Goal: Communication & Community: Answer question/provide support

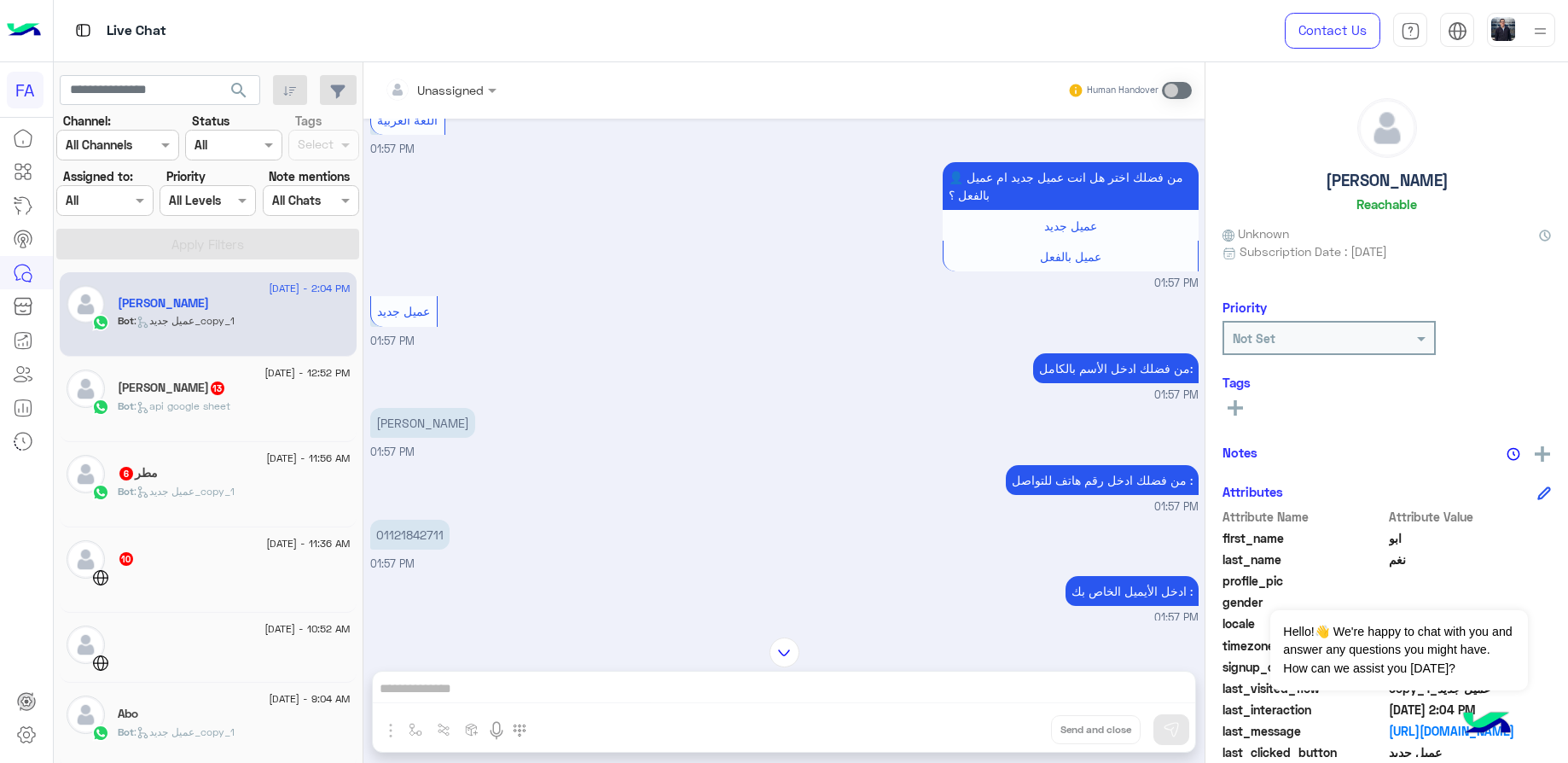
click at [429, 415] on p "[PERSON_NAME]" at bounding box center [423, 423] width 104 height 30
click at [434, 410] on p "[PERSON_NAME]" at bounding box center [423, 423] width 104 height 30
copy app-message "[PERSON_NAME]"
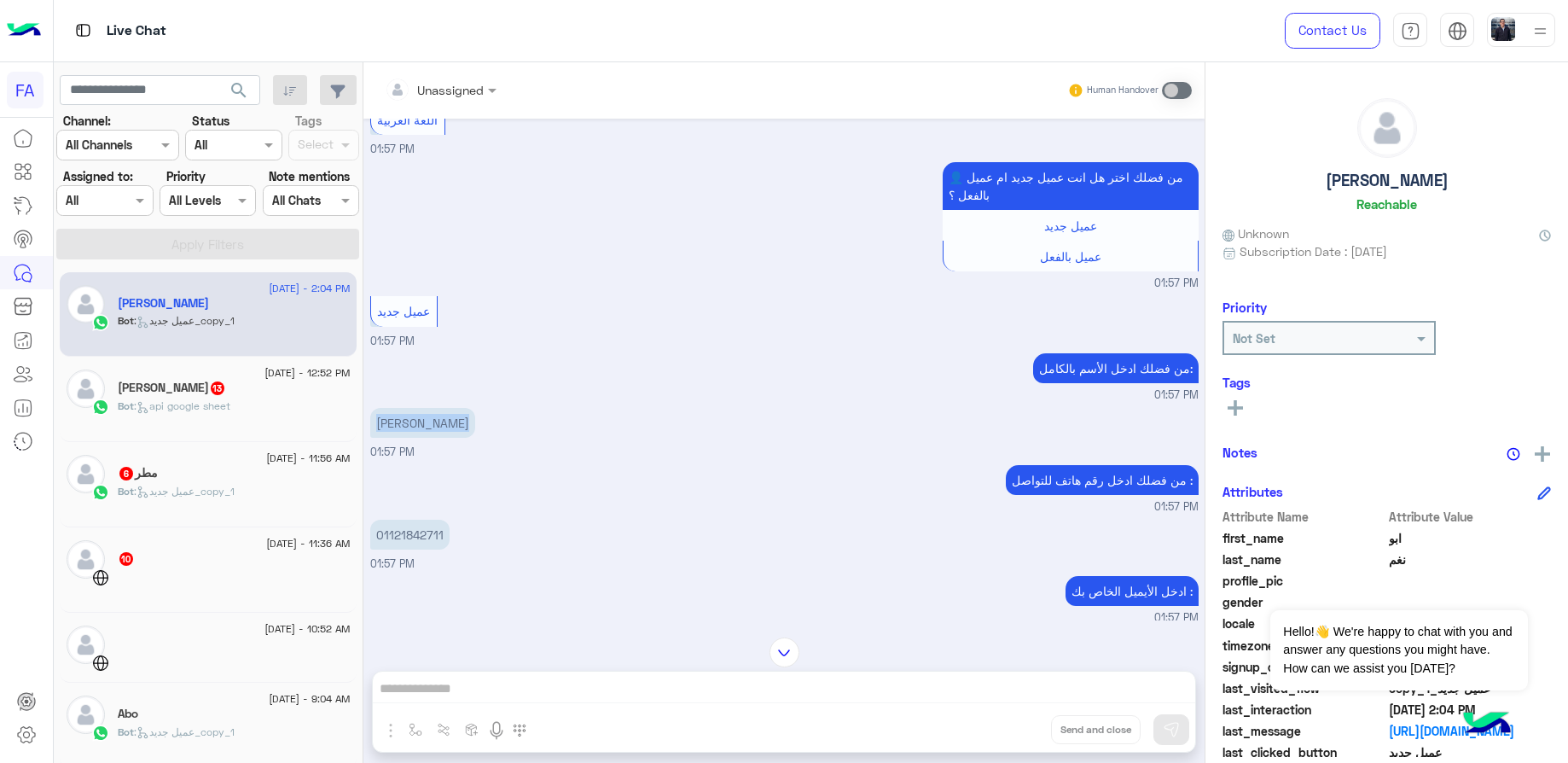
click at [417, 520] on p "01121842711" at bounding box center [410, 534] width 80 height 30
copy p "01121842711"
click at [201, 399] on span ": api google sheet" at bounding box center [182, 405] width 97 height 13
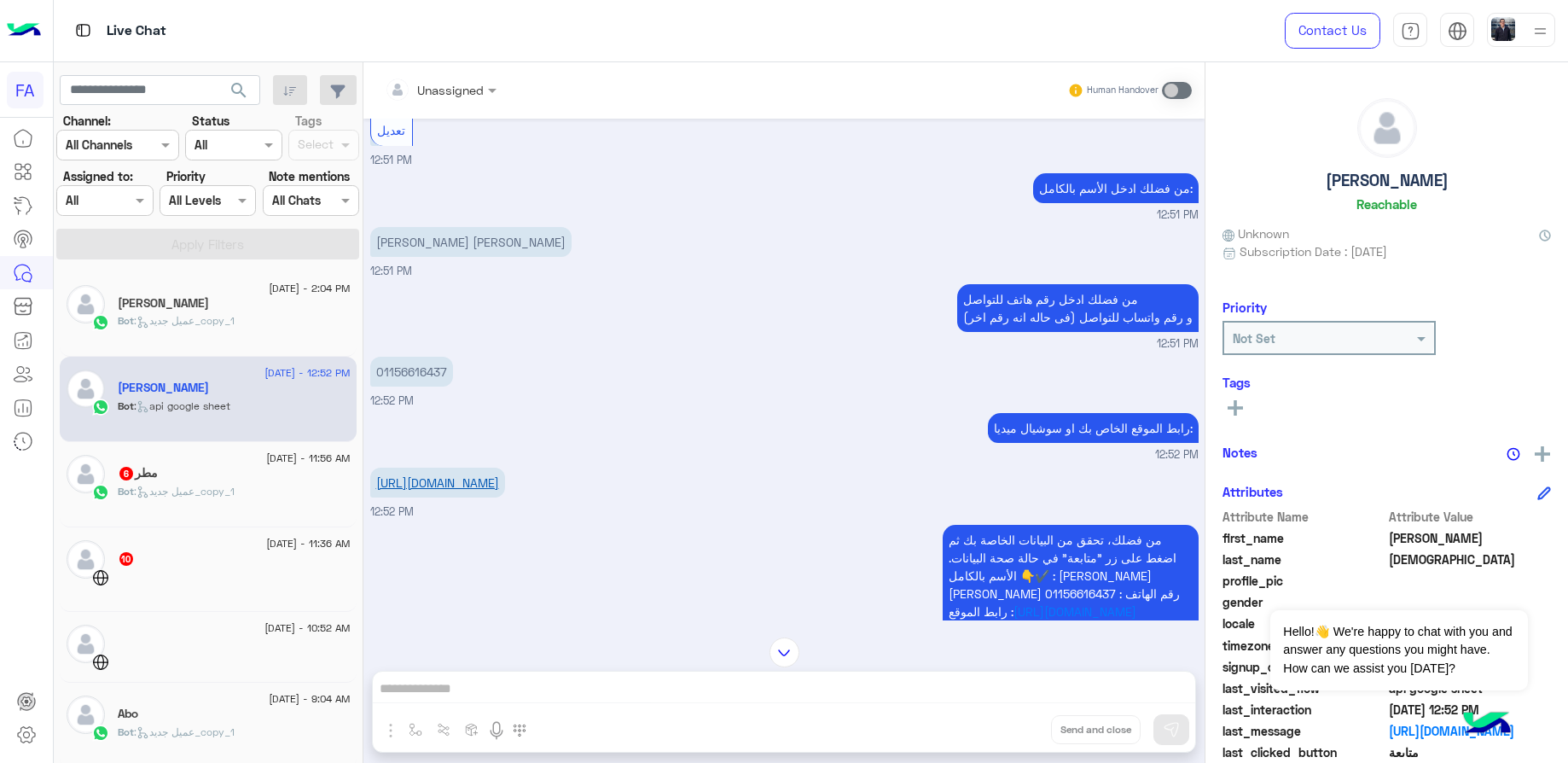
scroll to position [654, 0]
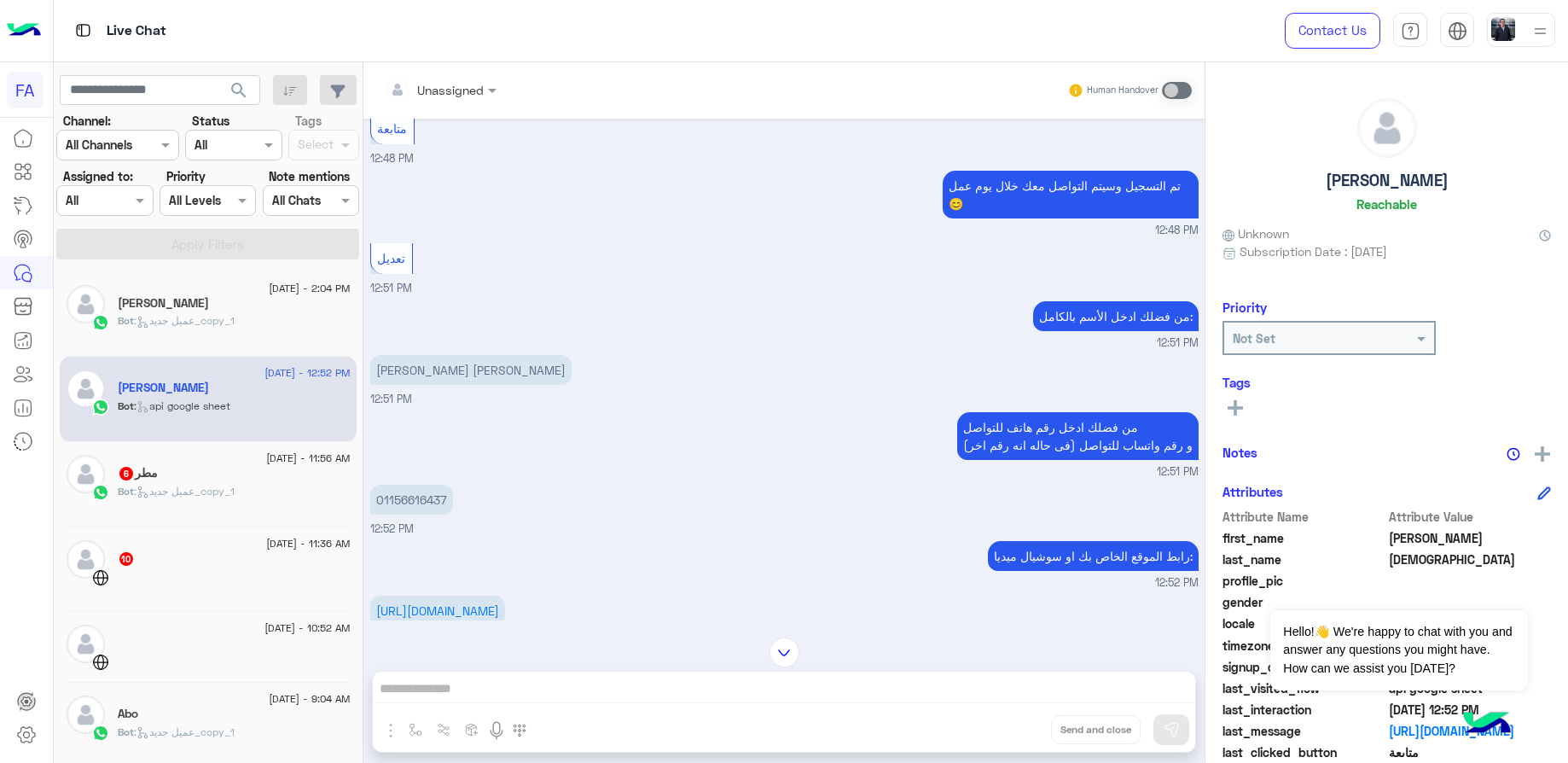
click at [444, 384] on p "[PERSON_NAME] [PERSON_NAME]" at bounding box center [471, 370] width 201 height 30
copy app-message "[PERSON_NAME] [PERSON_NAME]"
click at [429, 515] on p "01156616437" at bounding box center [412, 500] width 83 height 30
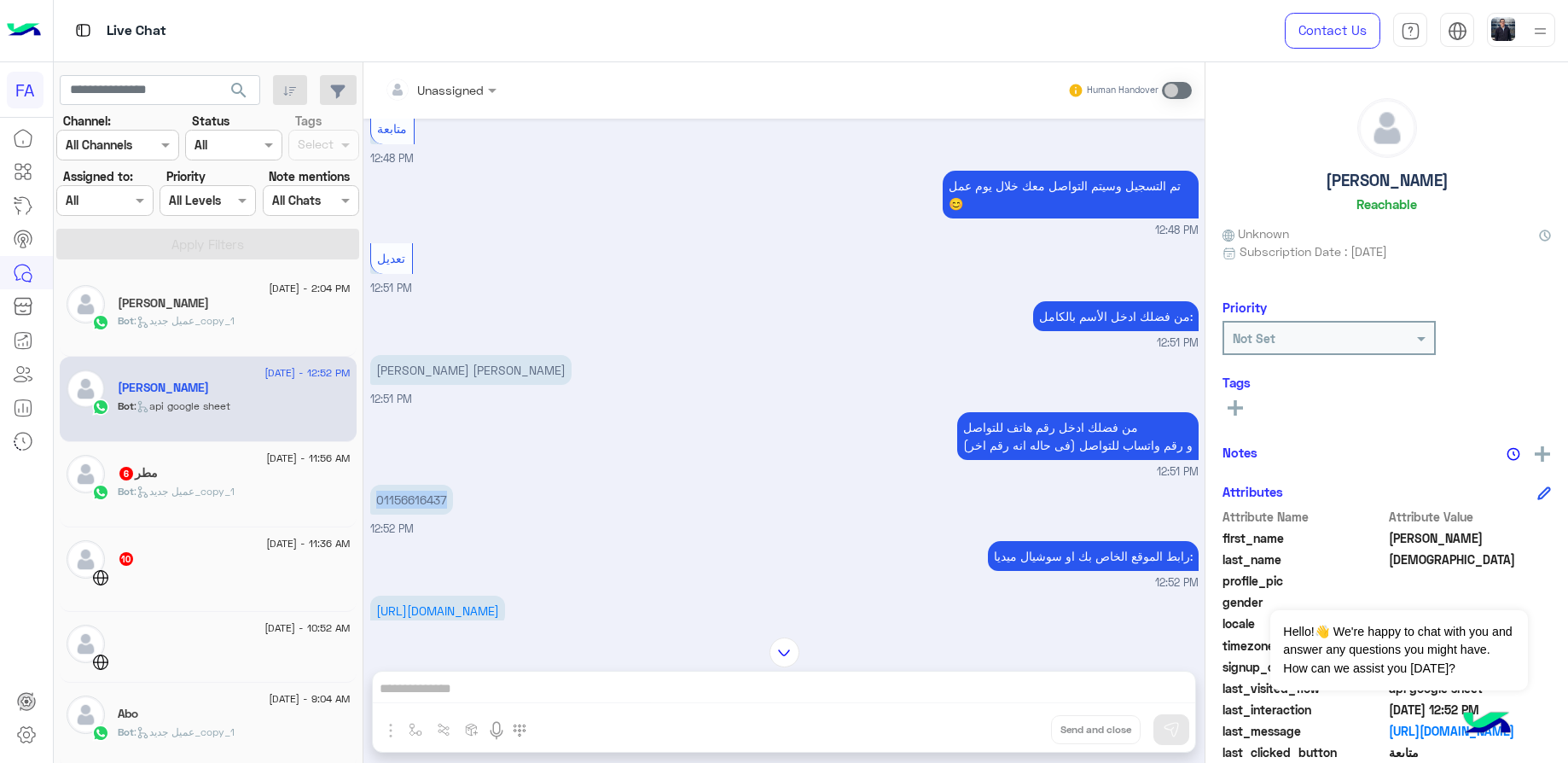
click at [429, 515] on p "01156616437" at bounding box center [412, 500] width 83 height 30
copy p "01156616437"
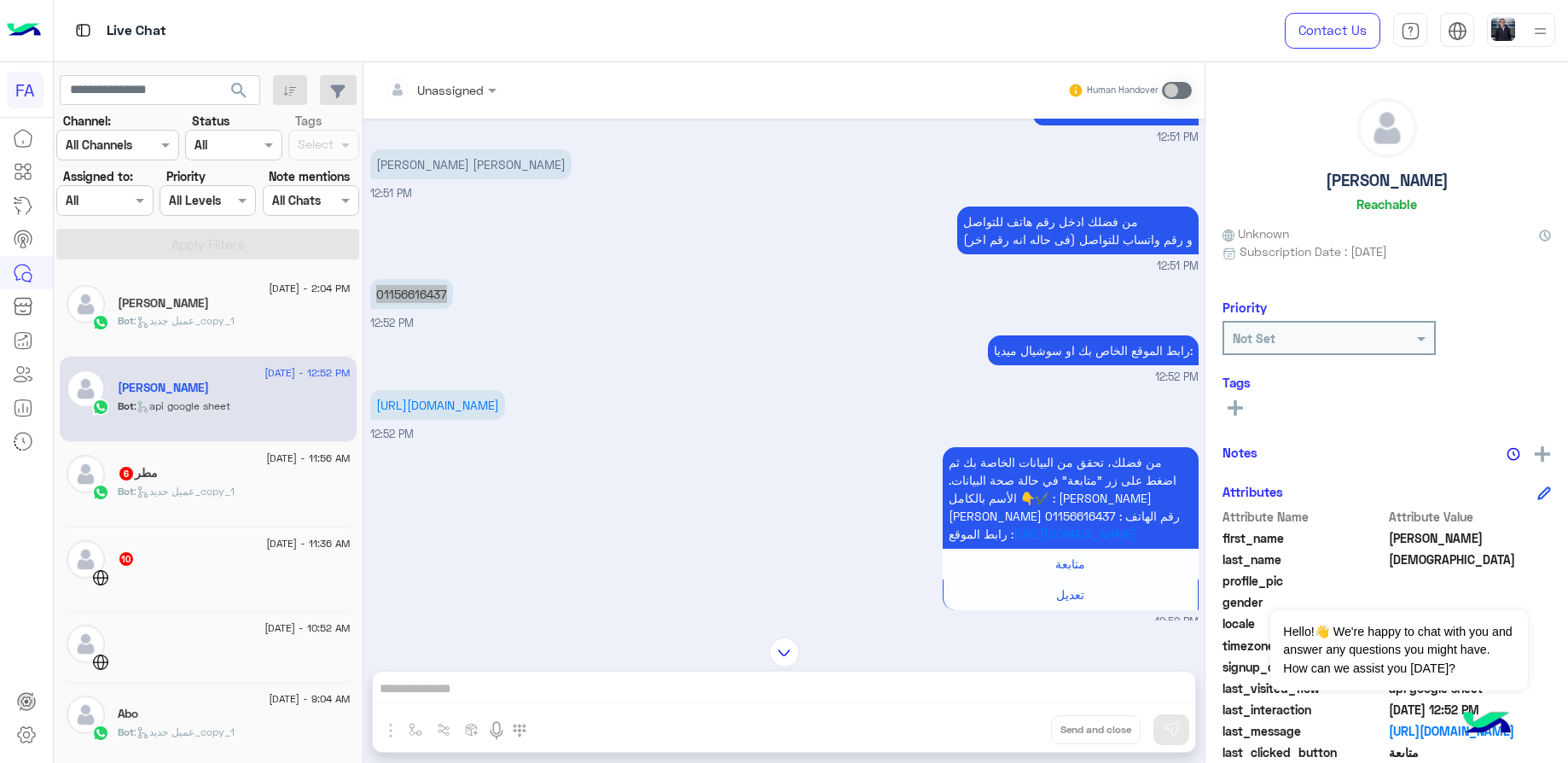
scroll to position [1038, 0]
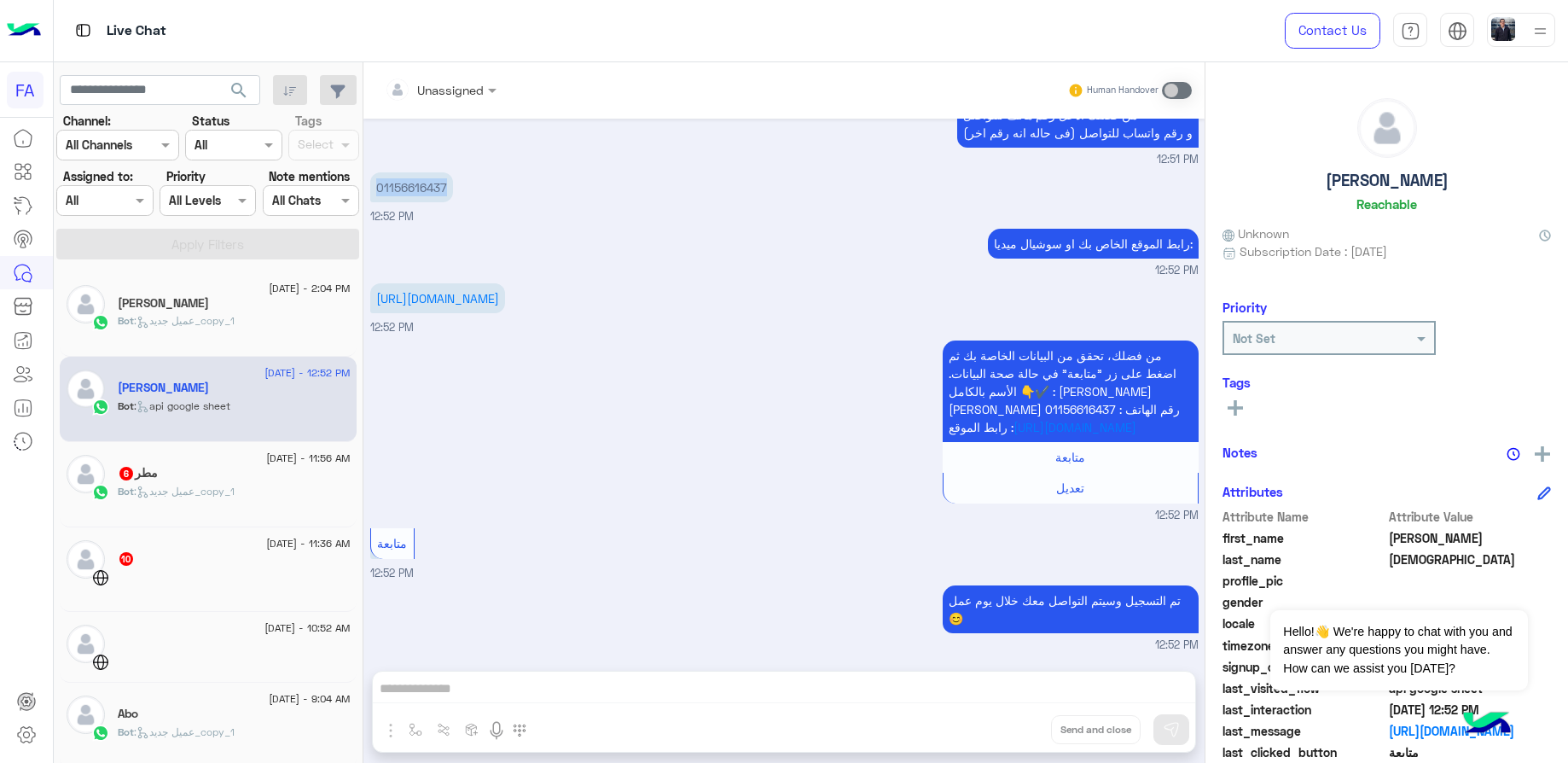
drag, startPoint x: 602, startPoint y: 281, endPoint x: 368, endPoint y: 267, distance: 234.4
click at [368, 267] on div "[DATE] [PERSON_NAME] [PERSON_NAME] 12:47 PM من فضلك ادخل رقم هاتف للتواصل : 12:…" at bounding box center [784, 385] width 842 height 535
copy link "[URL][DOMAIN_NAME]"
click at [209, 482] on div "مطر 6" at bounding box center [234, 475] width 233 height 18
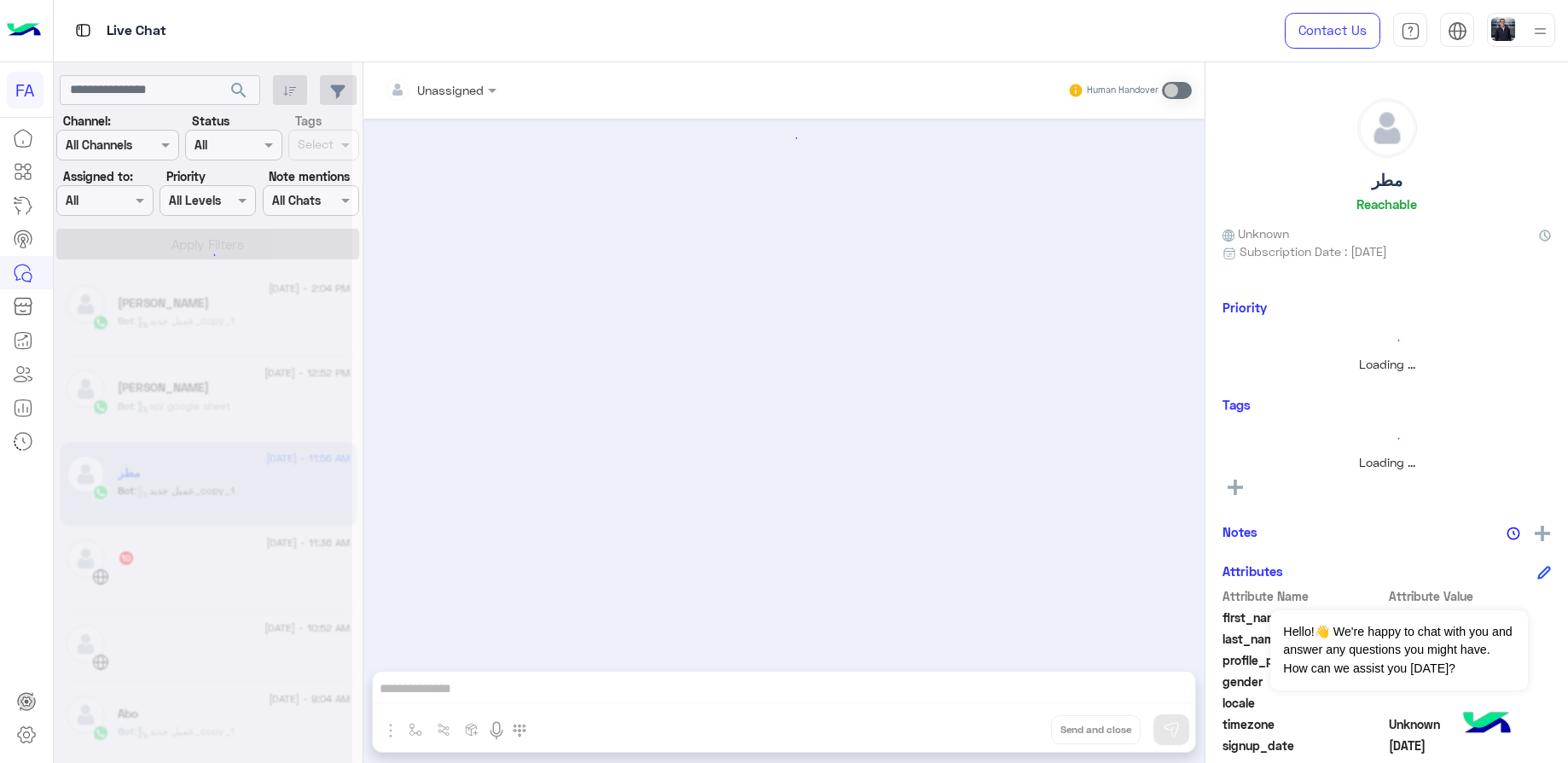
scroll to position [798, 0]
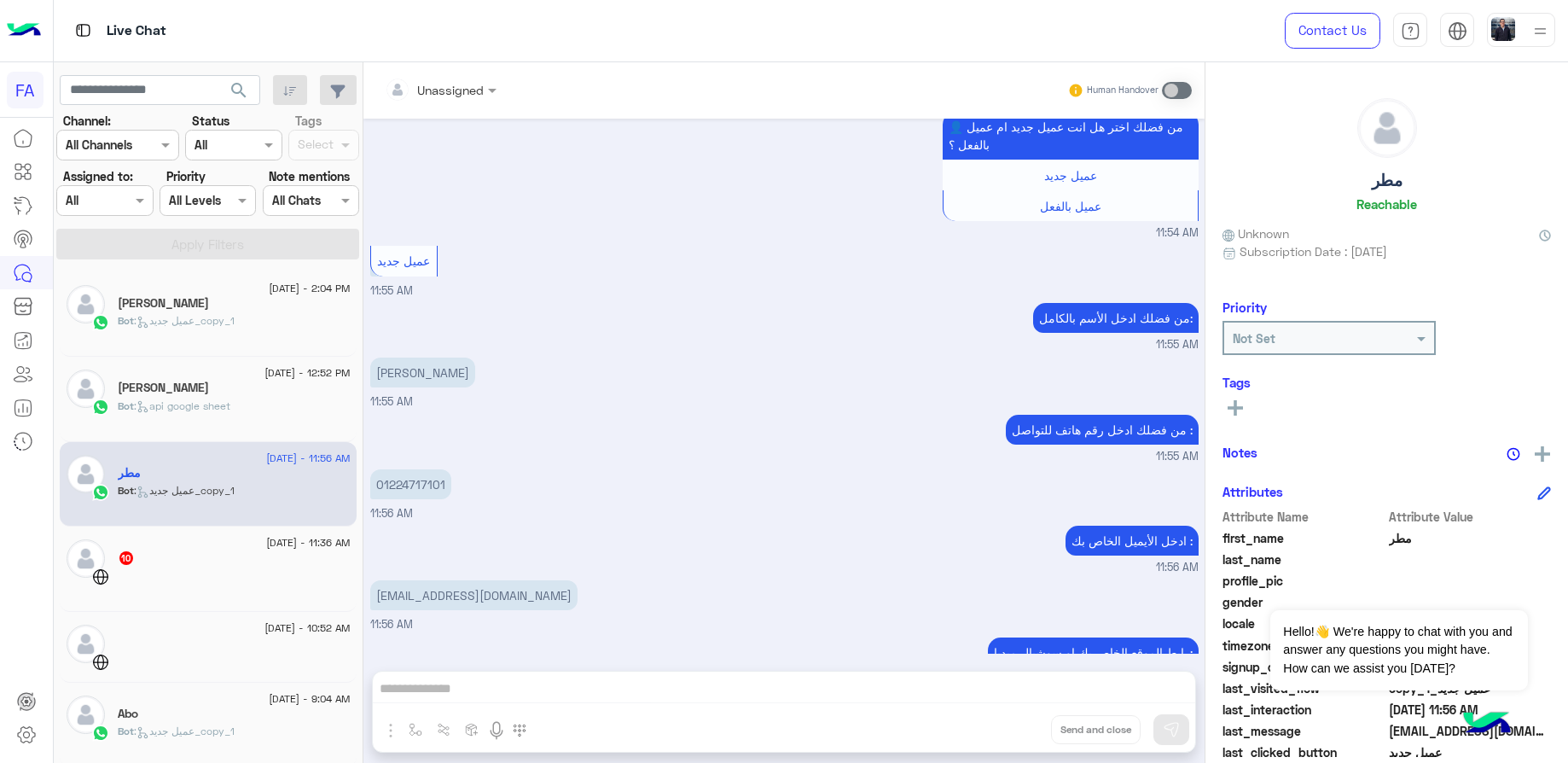
click at [440, 358] on p "[PERSON_NAME]" at bounding box center [423, 373] width 104 height 30
copy app-message "[PERSON_NAME]"
click at [416, 469] on p "01224717101" at bounding box center [411, 484] width 81 height 30
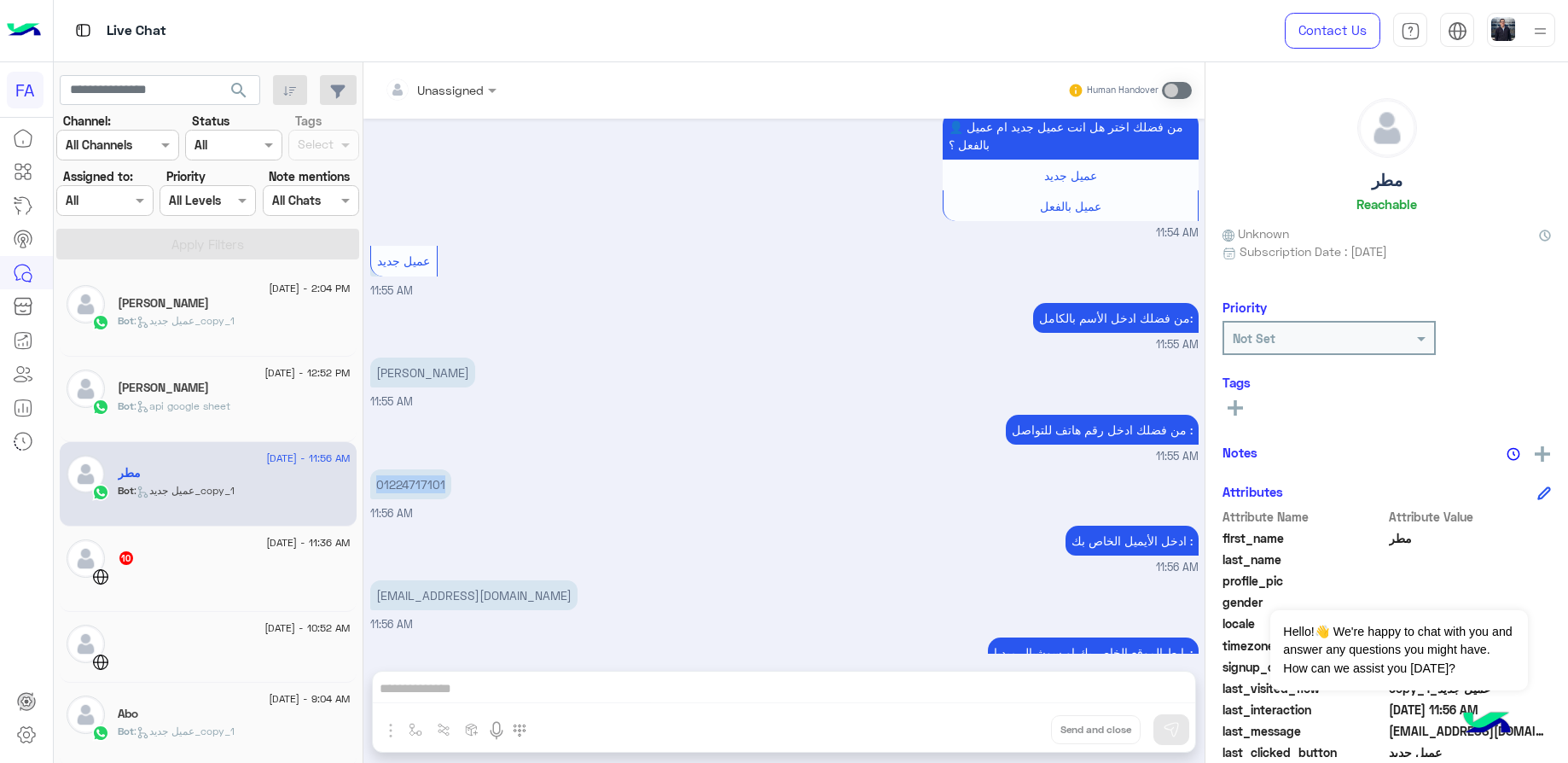
click at [416, 469] on p "01224717101" at bounding box center [411, 484] width 81 height 30
copy p "01224717101"
click at [459, 581] on p "[EMAIL_ADDRESS][DOMAIN_NAME]" at bounding box center [474, 595] width 207 height 30
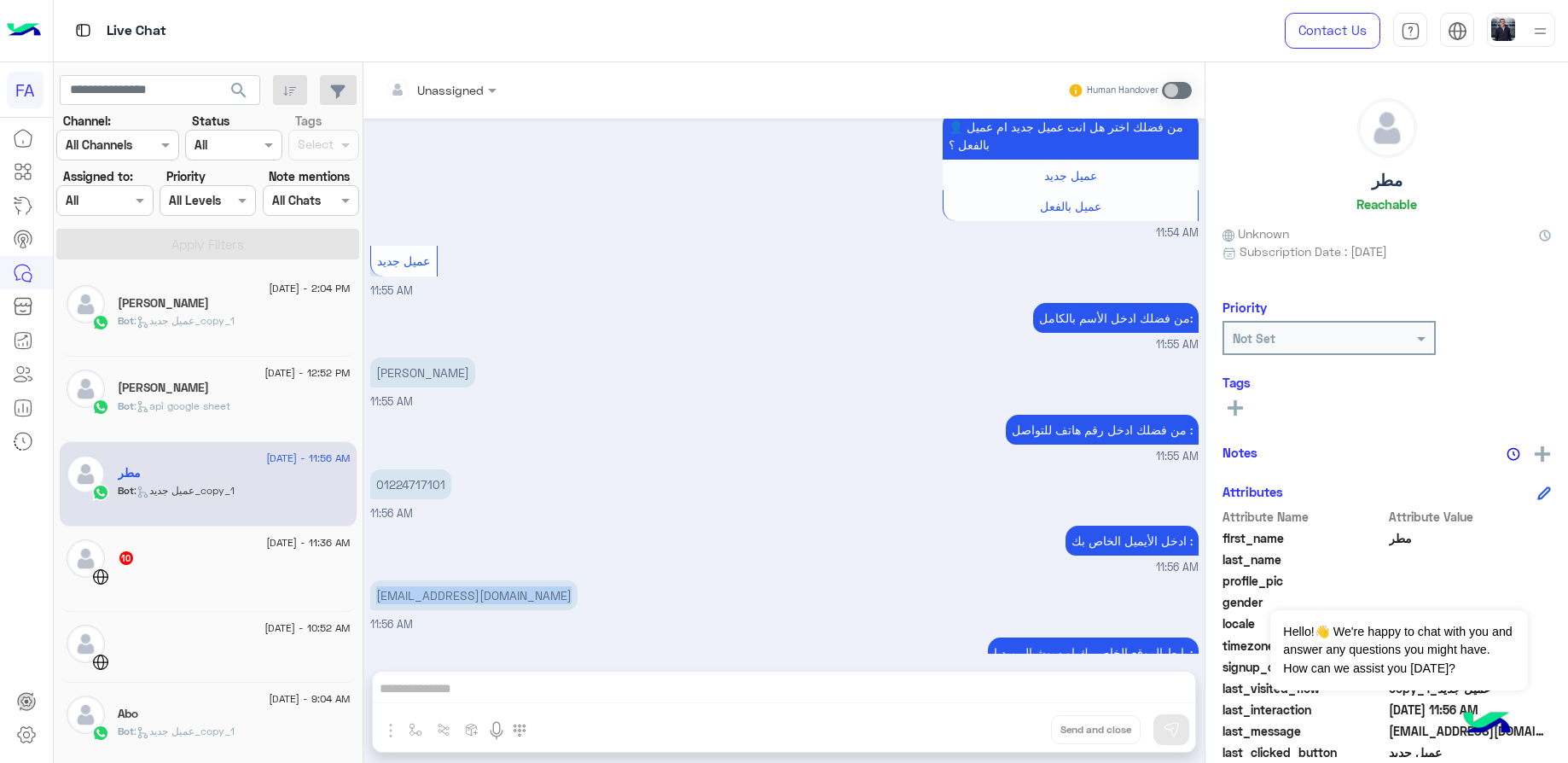
copy app-message "[EMAIL_ADDRESS][DOMAIN_NAME]"
click at [580, 522] on div "ادخل الأيميل الخاص بك : 11:56 AM" at bounding box center [784, 549] width 829 height 54
click at [229, 561] on div "10" at bounding box center [234, 559] width 233 height 18
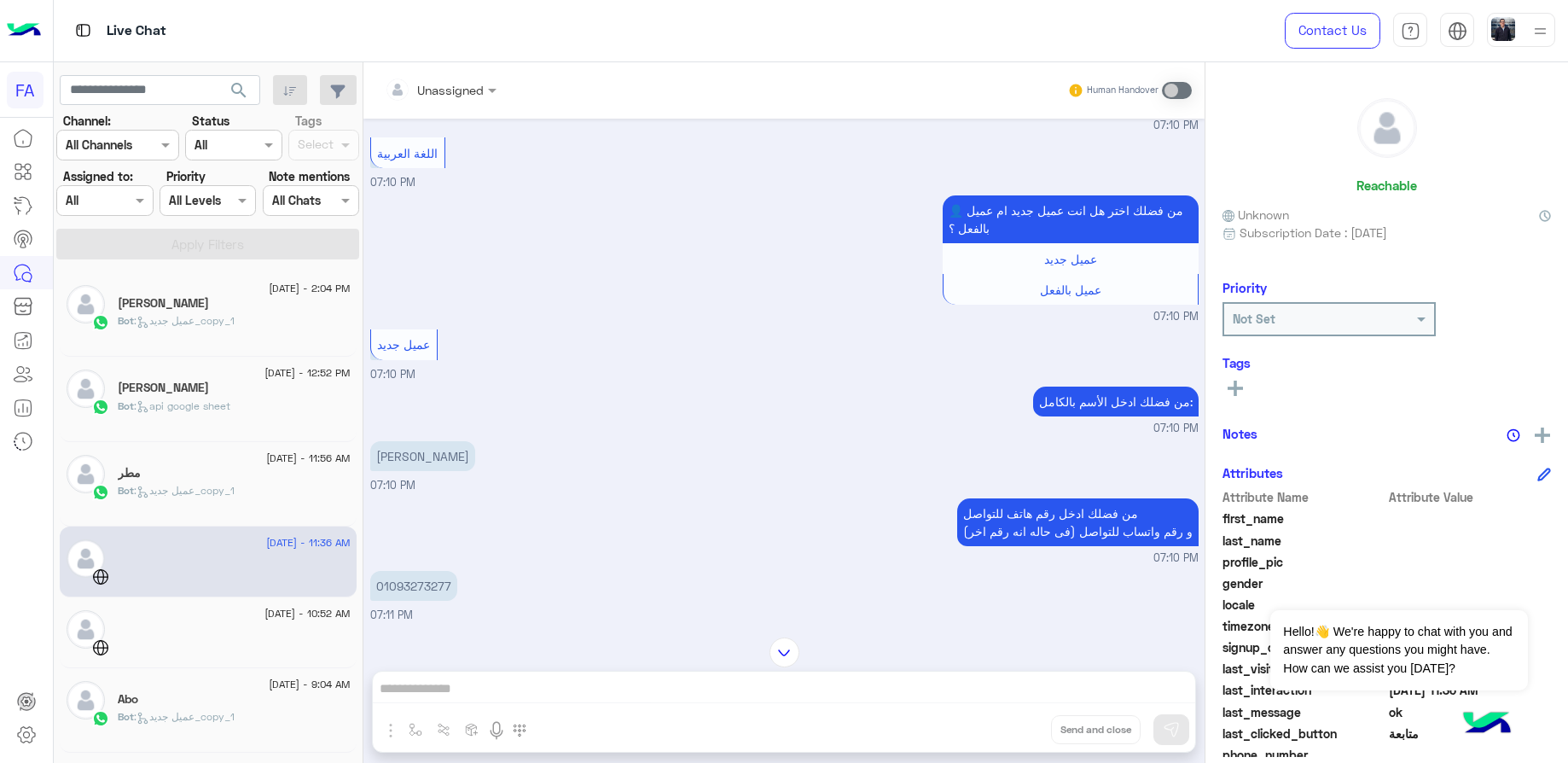
scroll to position [460, 0]
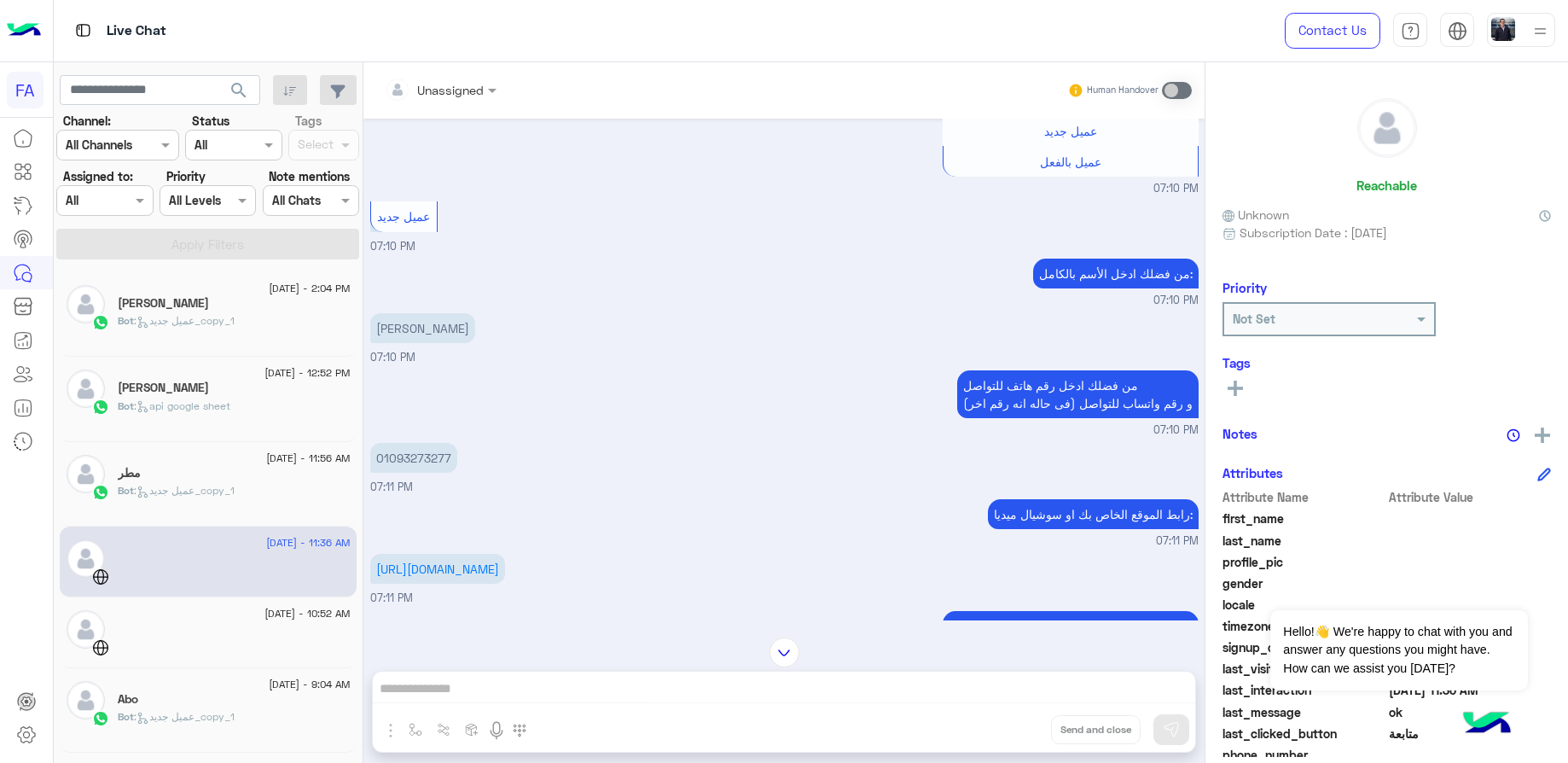
click at [403, 340] on p "[PERSON_NAME]" at bounding box center [423, 328] width 104 height 30
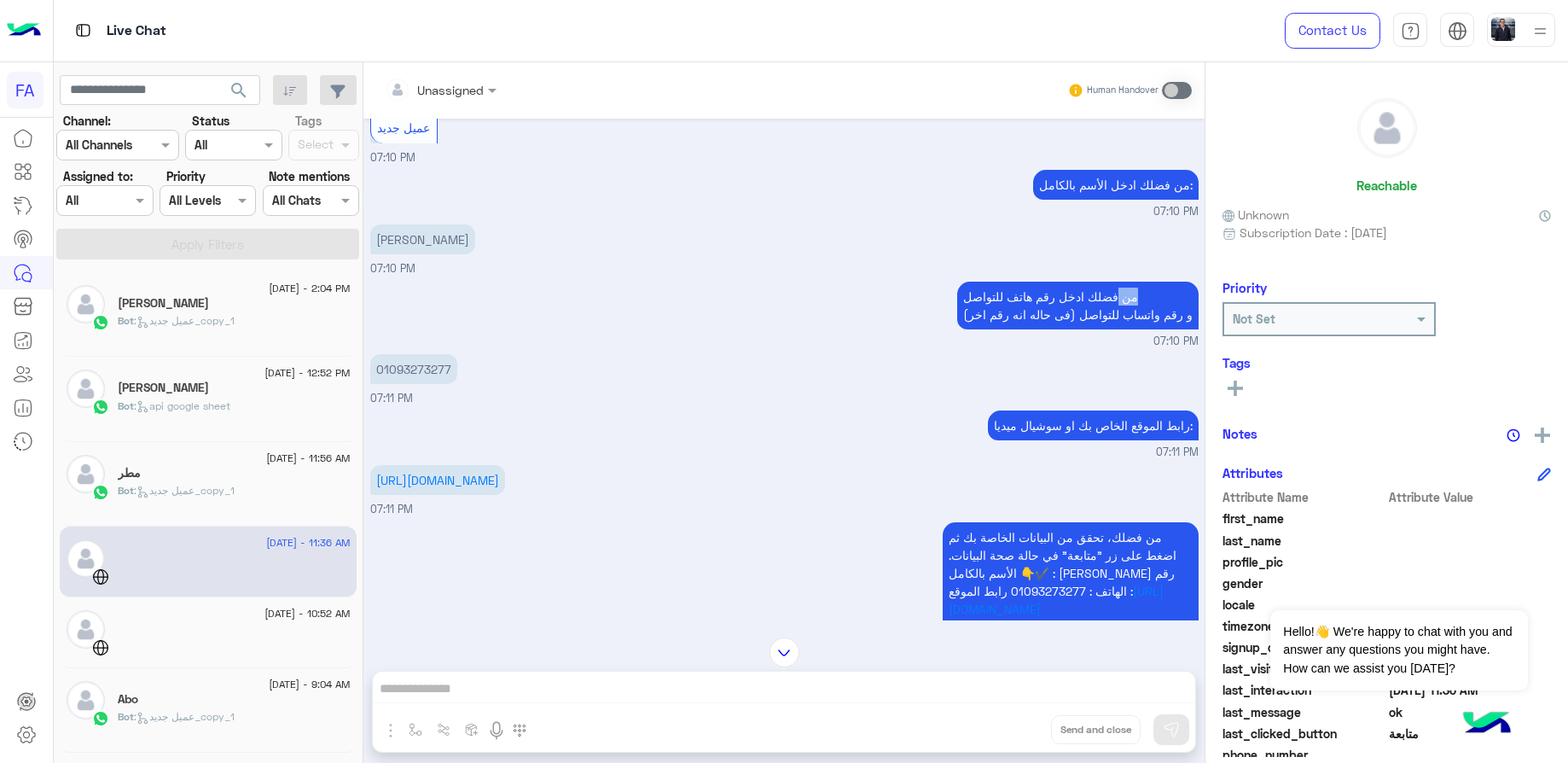
click at [403, 340] on div "[DATE] GetStarted 07:10 PM مرحبًا بك في [GEOGRAPHIC_DATA]. 😊 الاختيار الأول لرو…" at bounding box center [784, 369] width 842 height 502
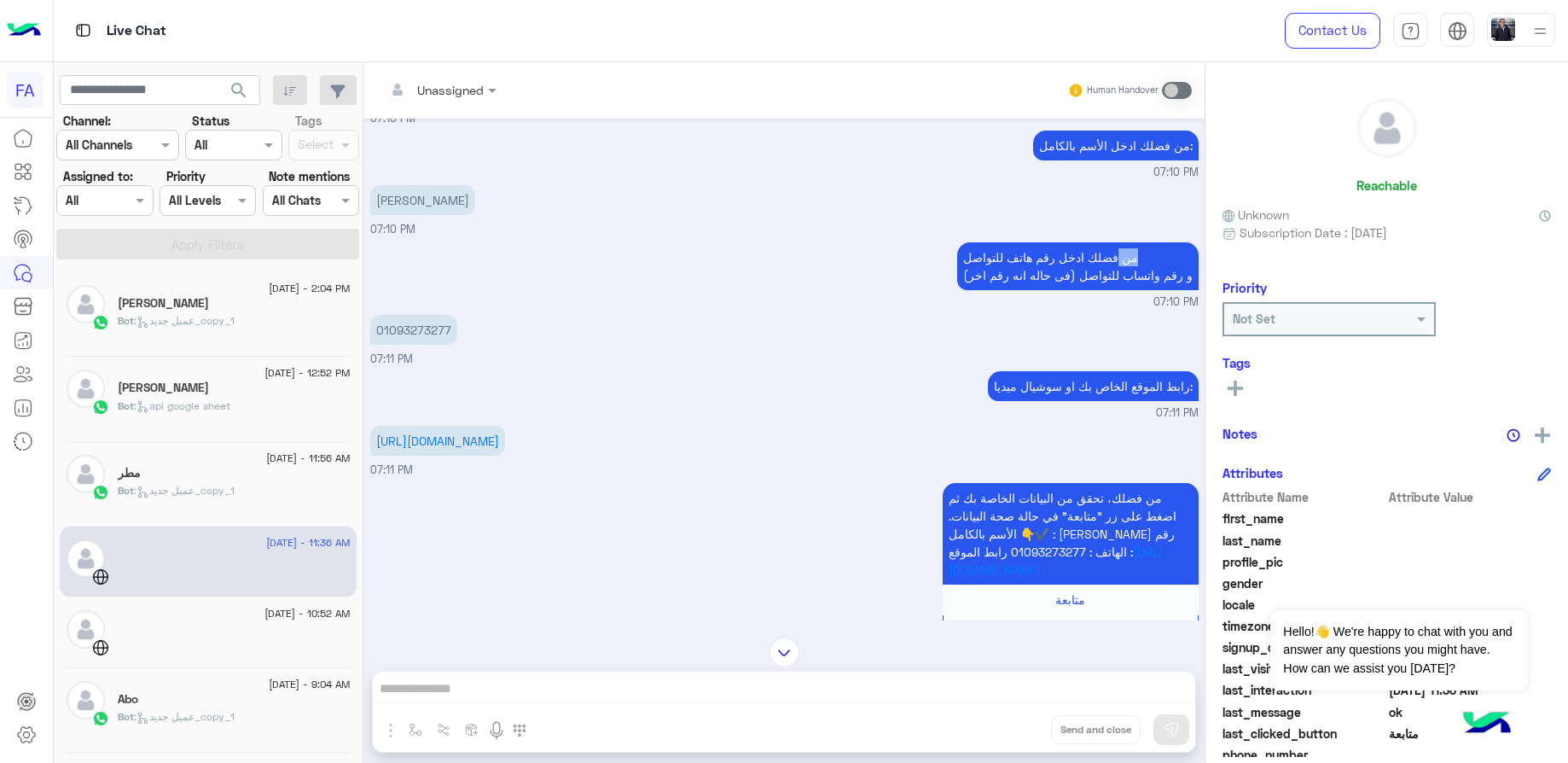
click at [403, 340] on p "01093273277" at bounding box center [414, 329] width 87 height 30
drag, startPoint x: 403, startPoint y: 340, endPoint x: 381, endPoint y: 213, distance: 128.9
click at [381, 213] on p "[PERSON_NAME]" at bounding box center [423, 200] width 104 height 30
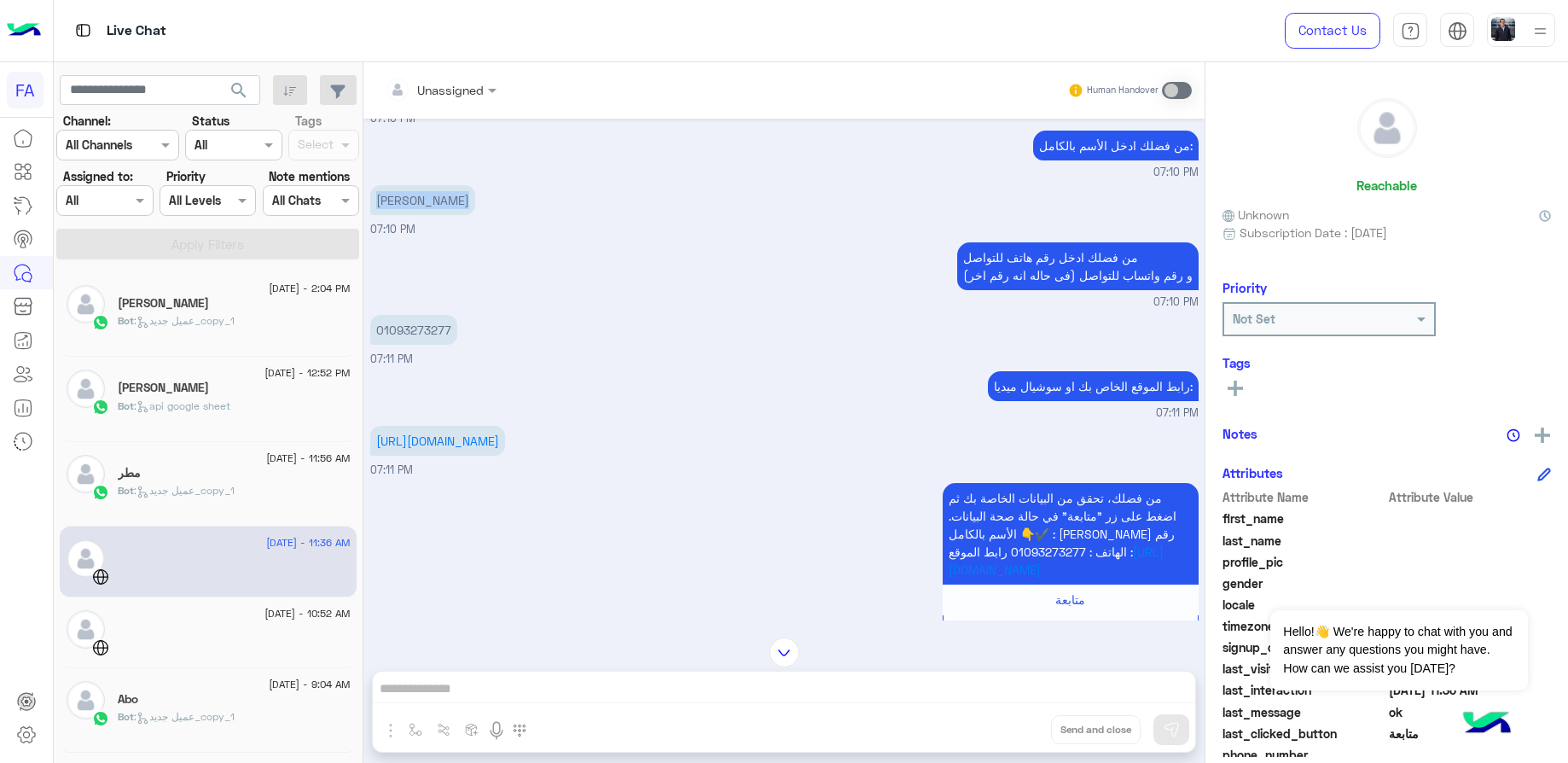
copy app-message "[PERSON_NAME]"
click at [434, 341] on p "01093273277" at bounding box center [414, 329] width 87 height 30
copy p "01093273277"
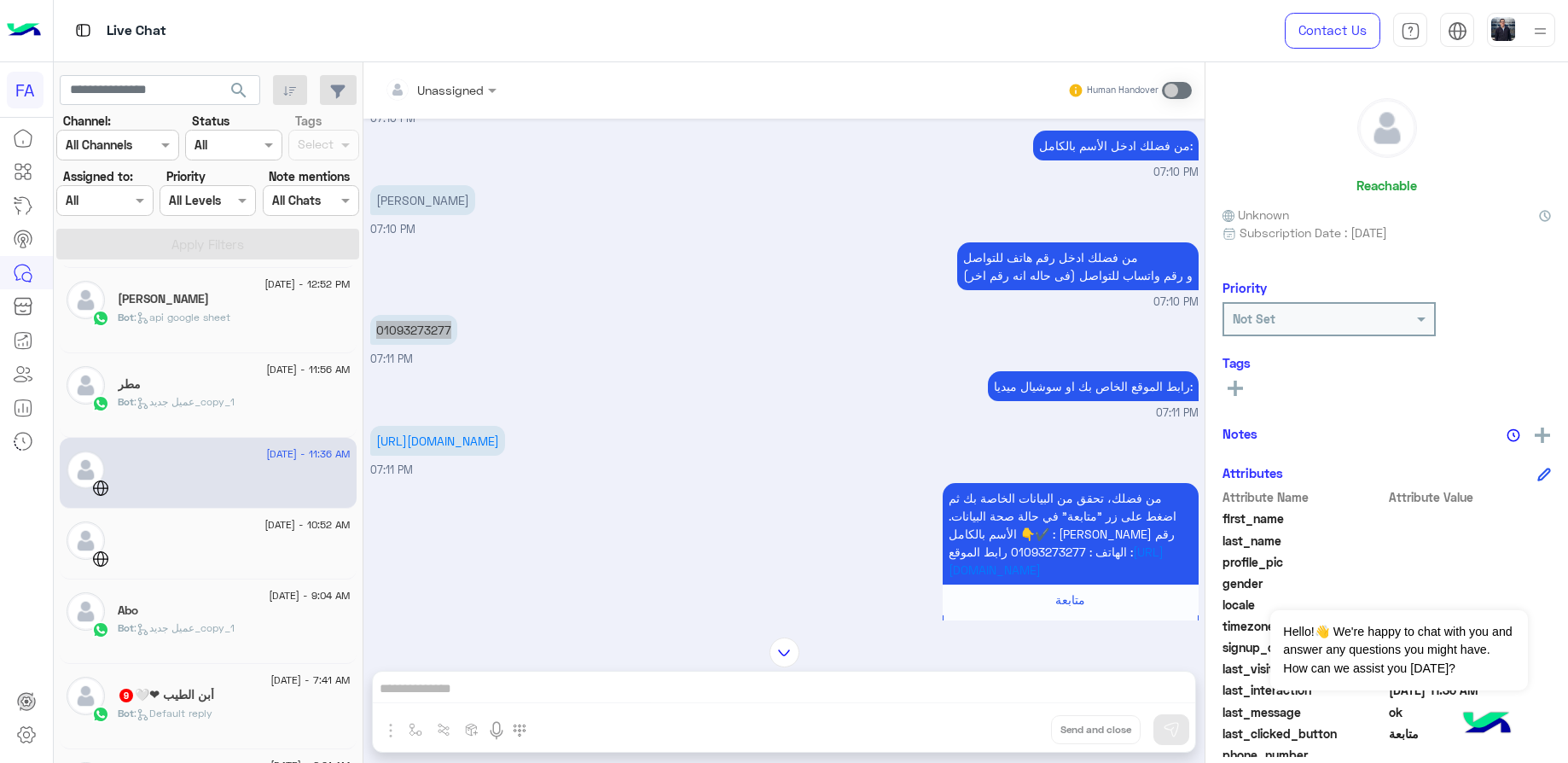
scroll to position [128, 0]
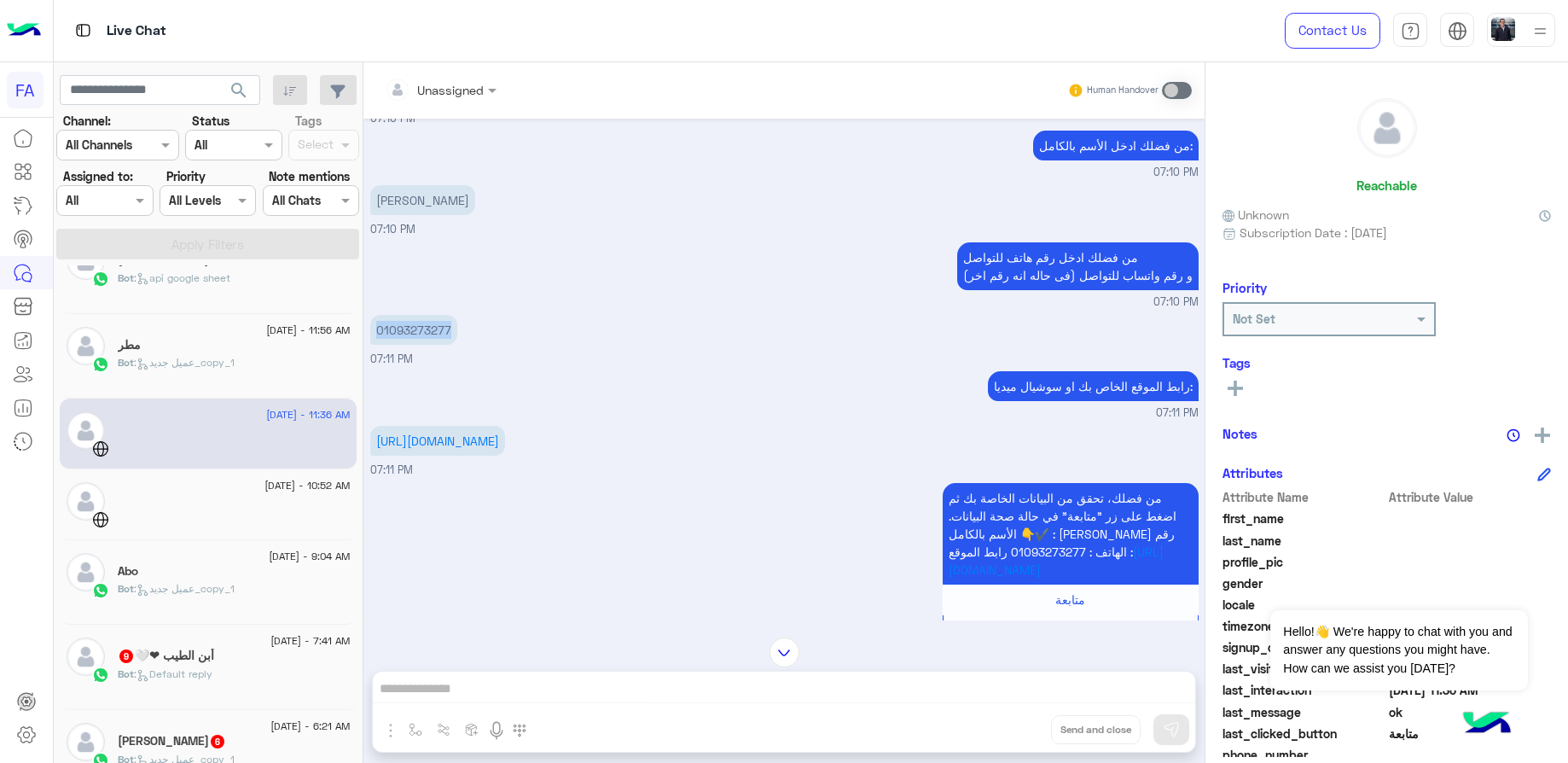
click at [238, 484] on div "[DATE] - 10:52 AM" at bounding box center [234, 487] width 233 height 11
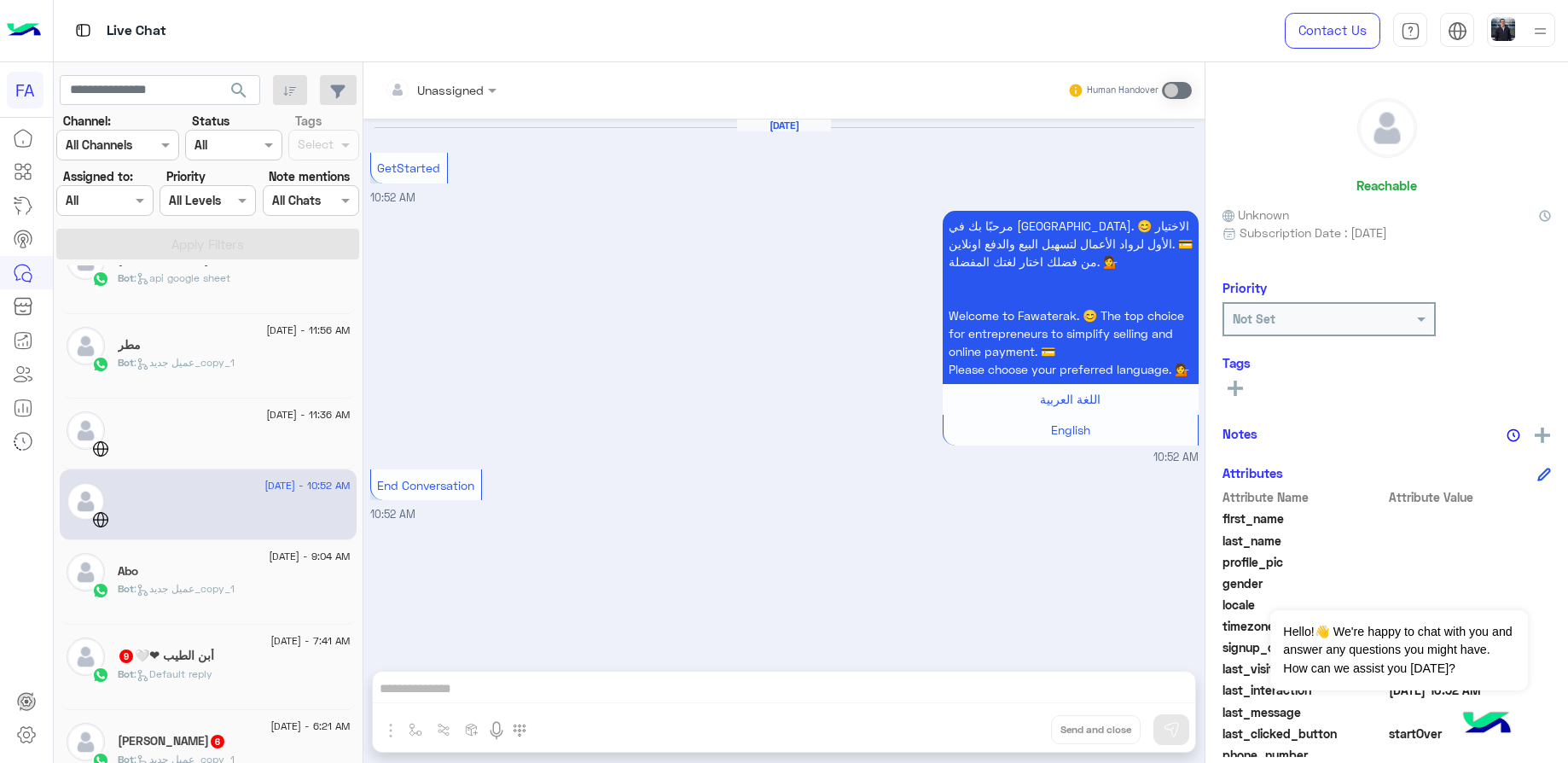
click at [847, 523] on div "End Conversation 10:52 AM" at bounding box center [784, 494] width 829 height 58
click at [202, 564] on div "Abo" at bounding box center [234, 573] width 233 height 18
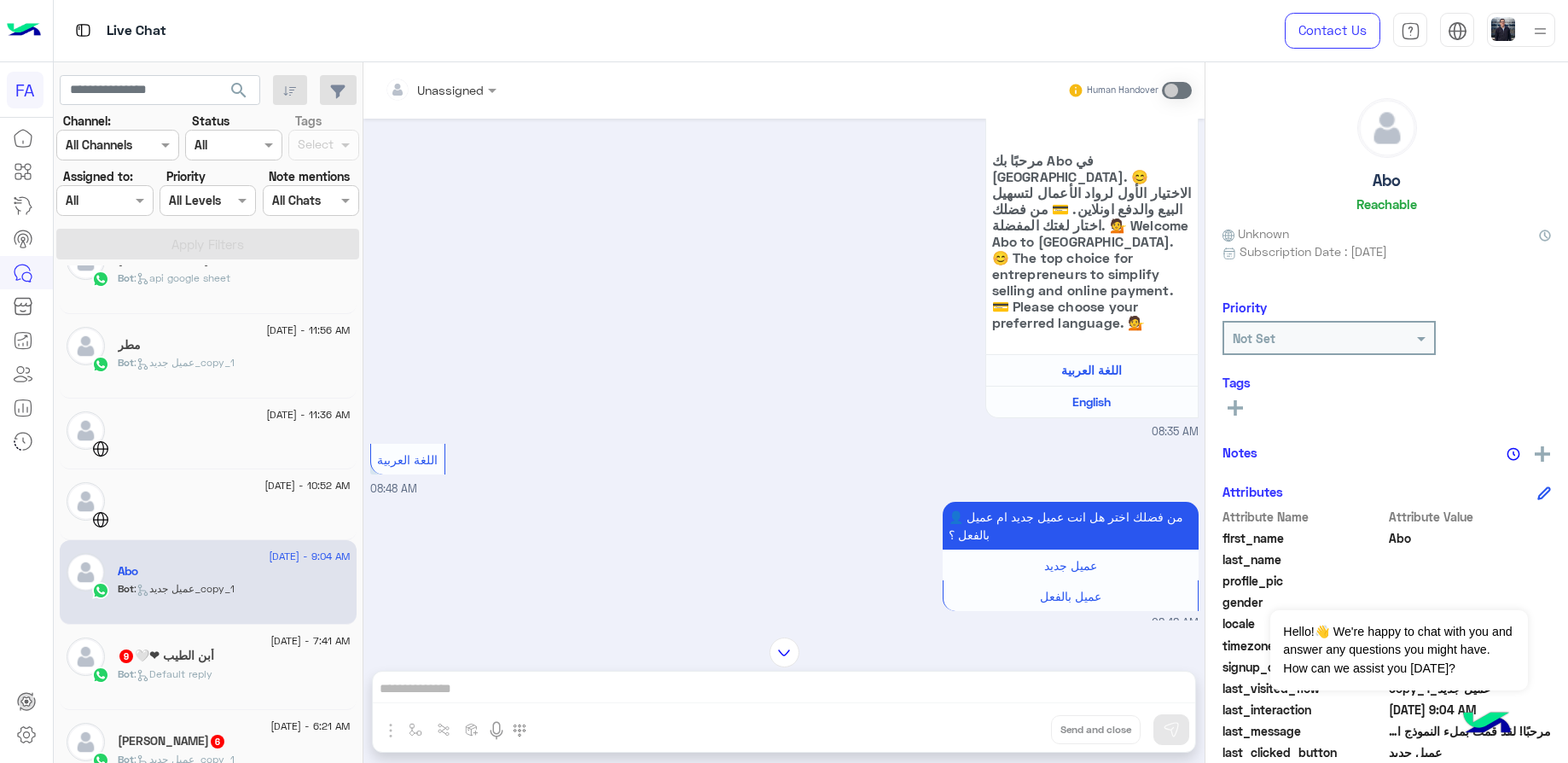
scroll to position [683, 0]
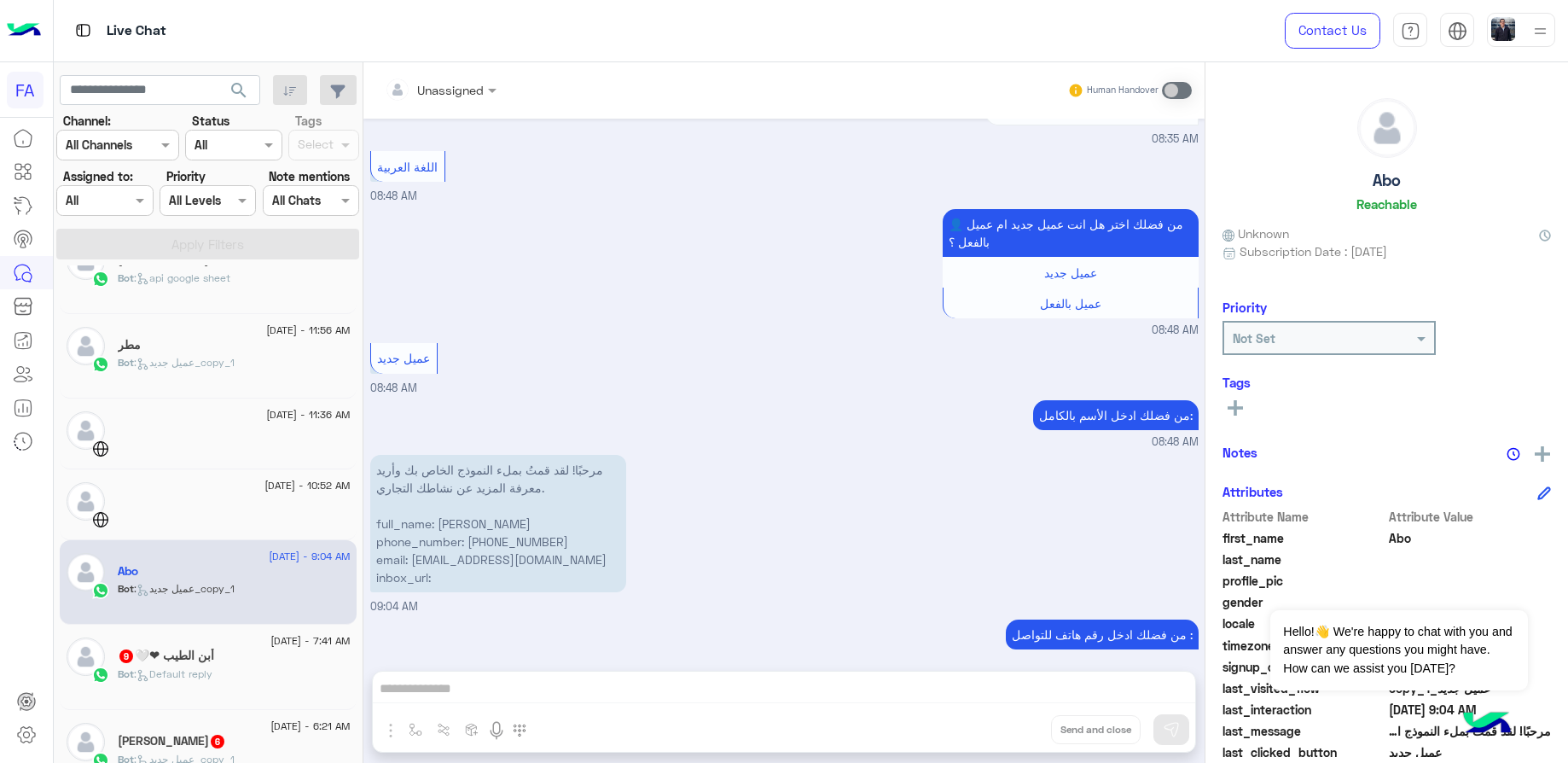
drag, startPoint x: 436, startPoint y: 510, endPoint x: 533, endPoint y: 510, distance: 97.0
click at [533, 510] on p "مرحبًا! لقد قمتُ بملء النموذج الخاص بك وأريد معرفة المزيد عن نشاطك التجاري. ful…" at bounding box center [499, 522] width 256 height 137
drag, startPoint x: 529, startPoint y: 502, endPoint x: 442, endPoint y: 501, distance: 87.0
click at [442, 501] on p "مرحبًا! لقد قمتُ بملء النموذج الخاص بك وأريد معرفة المزيد عن نشاطك التجاري. ful…" at bounding box center [499, 522] width 256 height 137
drag, startPoint x: 556, startPoint y: 522, endPoint x: 467, endPoint y: 522, distance: 89.0
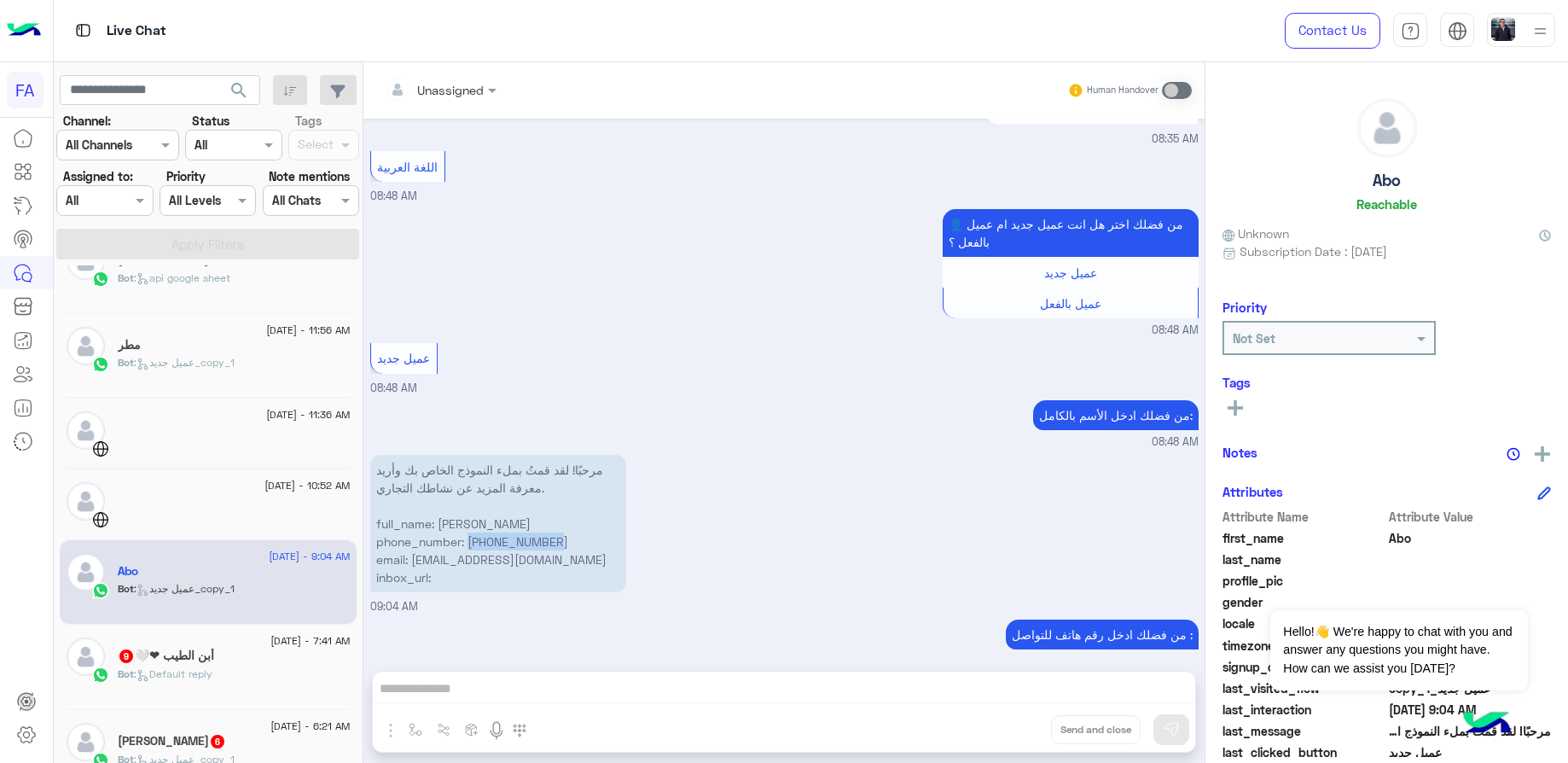
click at [467, 522] on p "مرحبًا! لقد قمتُ بملء النموذج الخاص بك وأريد معرفة المزيد عن نشاطك التجاري. ful…" at bounding box center [499, 522] width 256 height 137
drag, startPoint x: 571, startPoint y: 540, endPoint x: 410, endPoint y: 543, distance: 161.0
click at [410, 543] on p "مرحبًا! لقد قمتُ بملء النموذج الخاص بك وأريد معرفة المزيد عن نشاطك التجاري. ful…" at bounding box center [499, 522] width 256 height 137
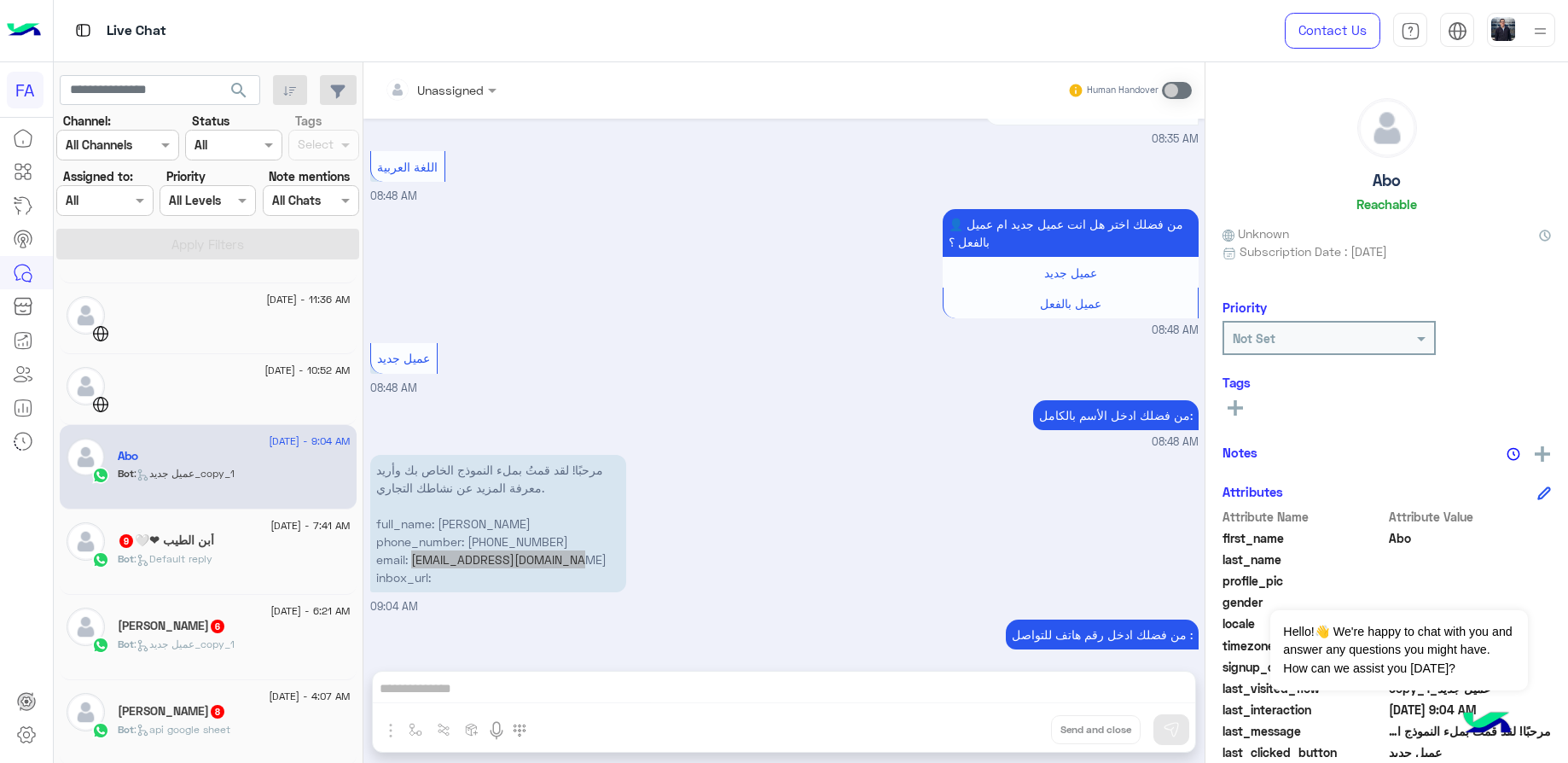
scroll to position [384, 0]
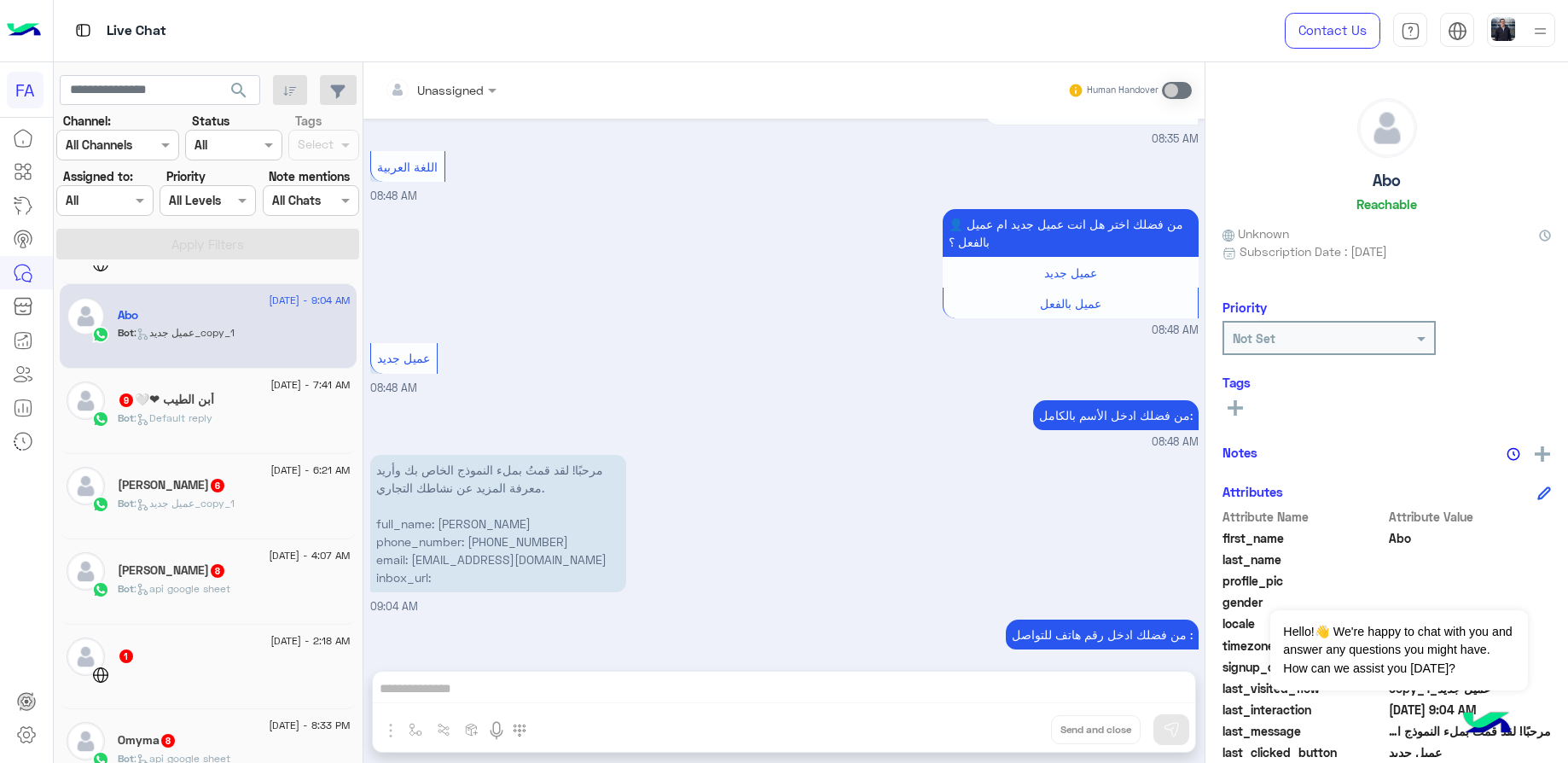
click at [208, 418] on span ": Default reply" at bounding box center [173, 417] width 79 height 13
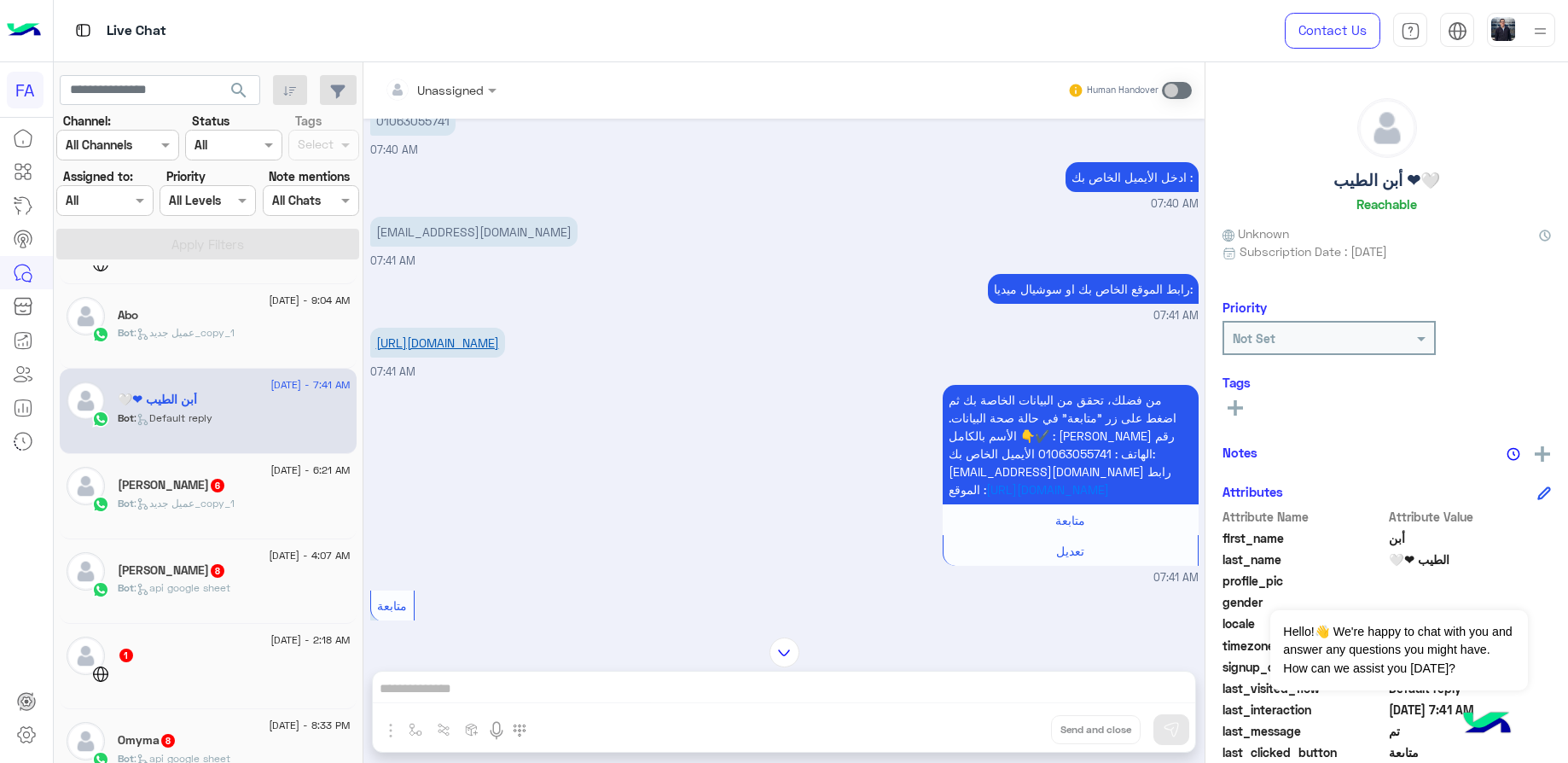
scroll to position [887, 0]
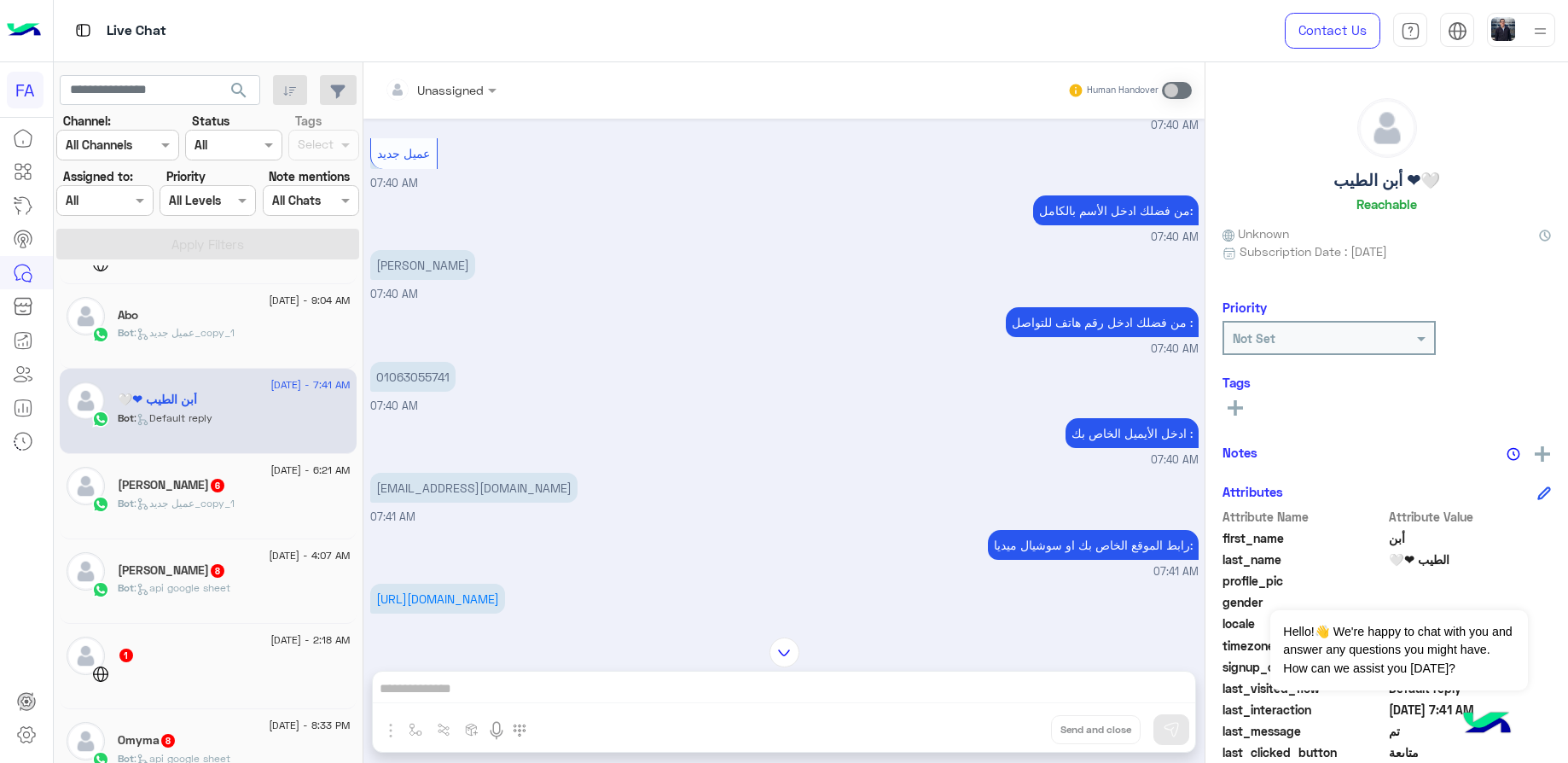
click at [432, 250] on p "[PERSON_NAME]" at bounding box center [423, 265] width 104 height 30
click at [414, 362] on p "01063055741" at bounding box center [413, 377] width 86 height 30
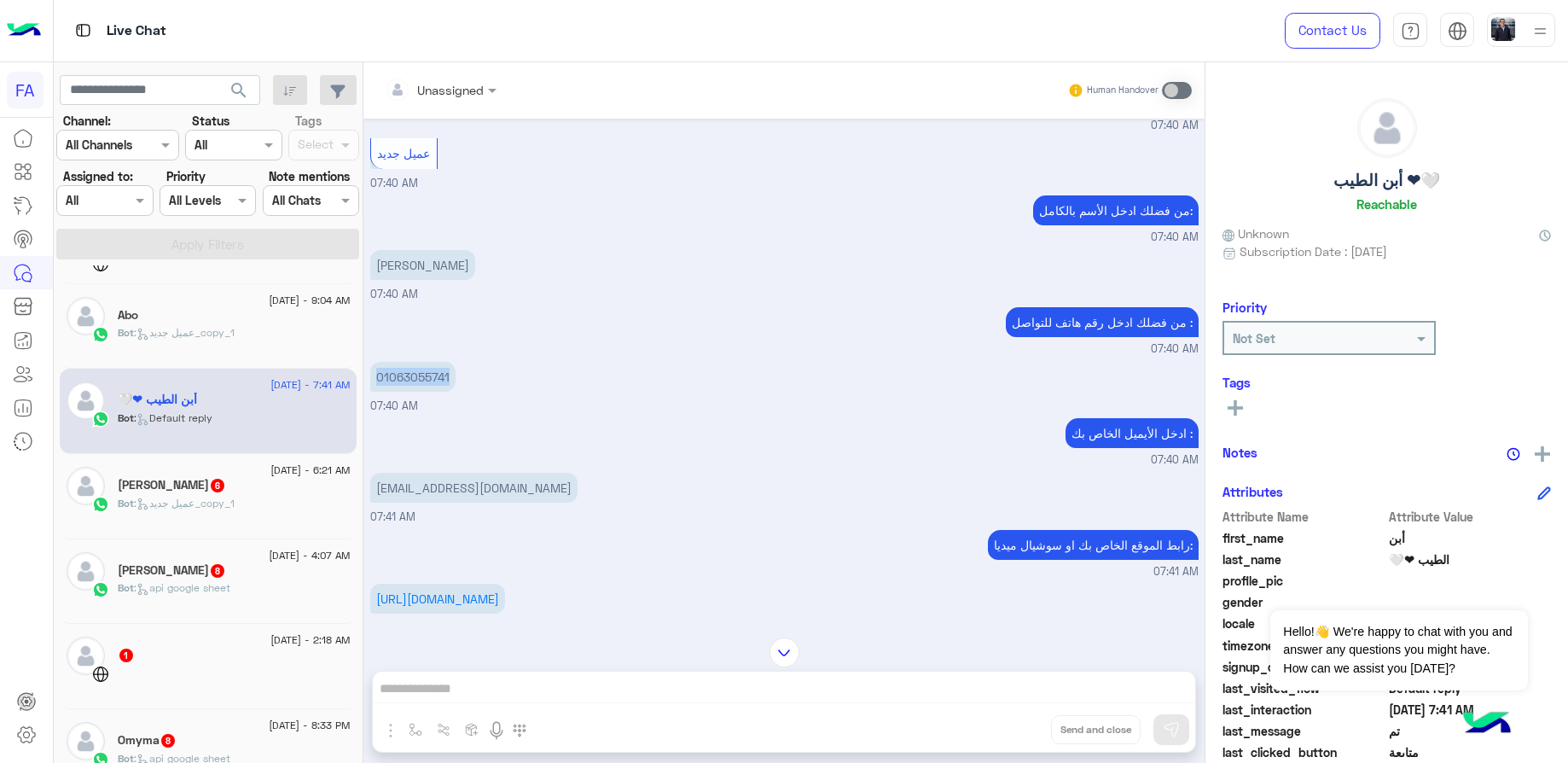
click at [450, 473] on p "[EMAIL_ADDRESS][DOMAIN_NAME]" at bounding box center [474, 488] width 207 height 30
drag, startPoint x: 425, startPoint y: 601, endPoint x: 373, endPoint y: 584, distance: 54.7
click at [373, 584] on p "[URL][DOMAIN_NAME]" at bounding box center [438, 598] width 135 height 30
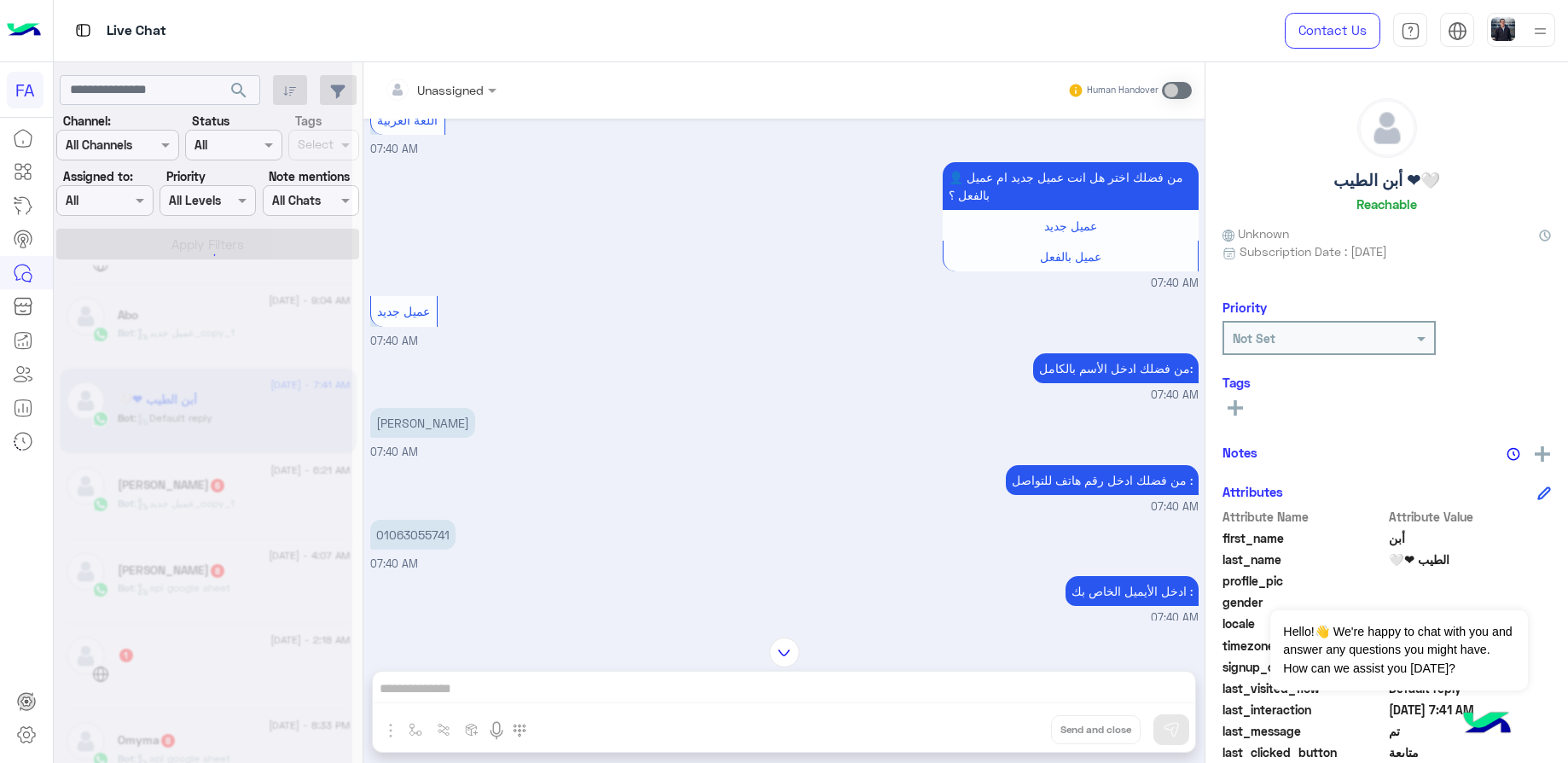
scroll to position [1536, 0]
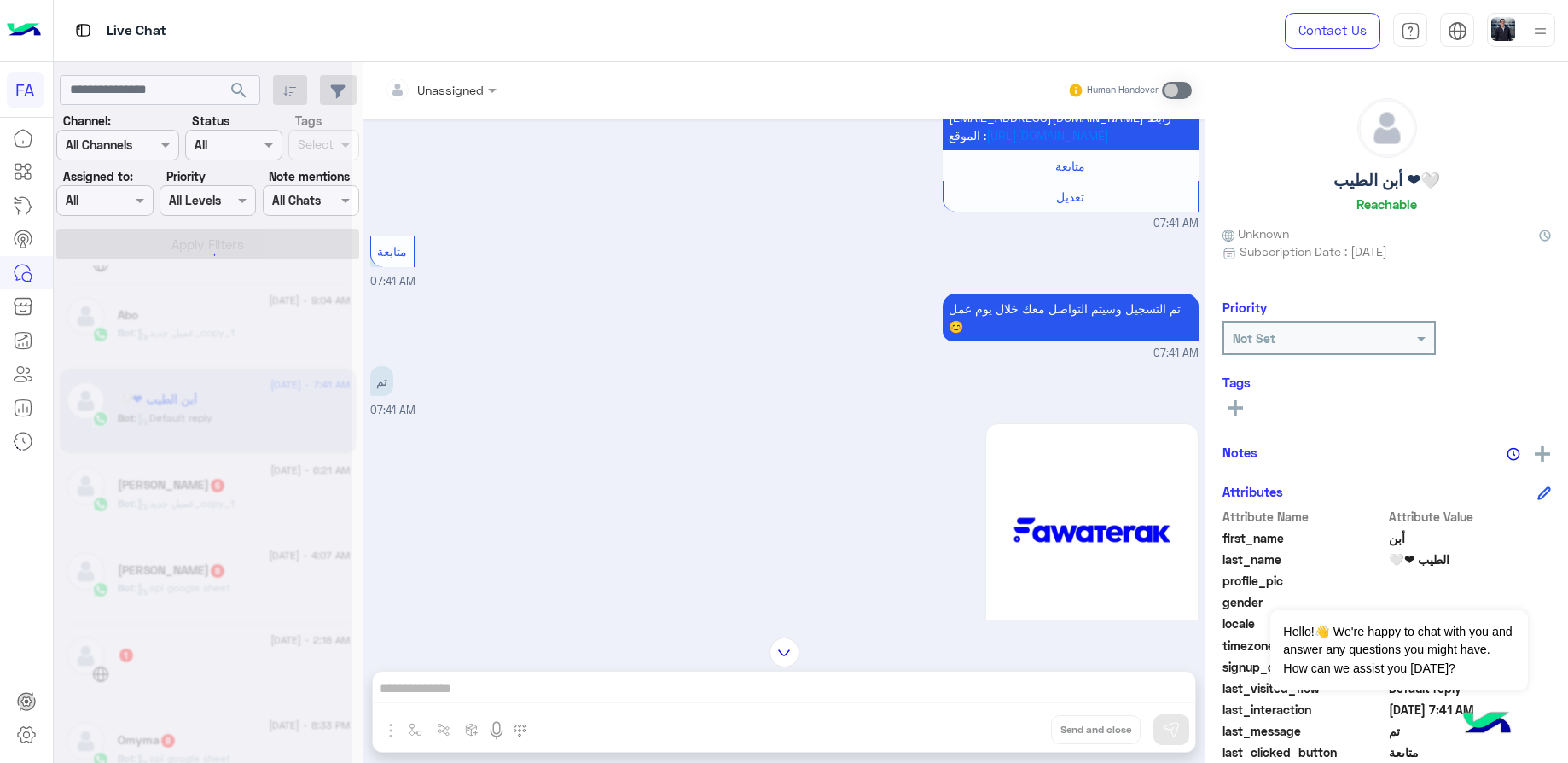
click at [249, 492] on div at bounding box center [203, 388] width 299 height 763
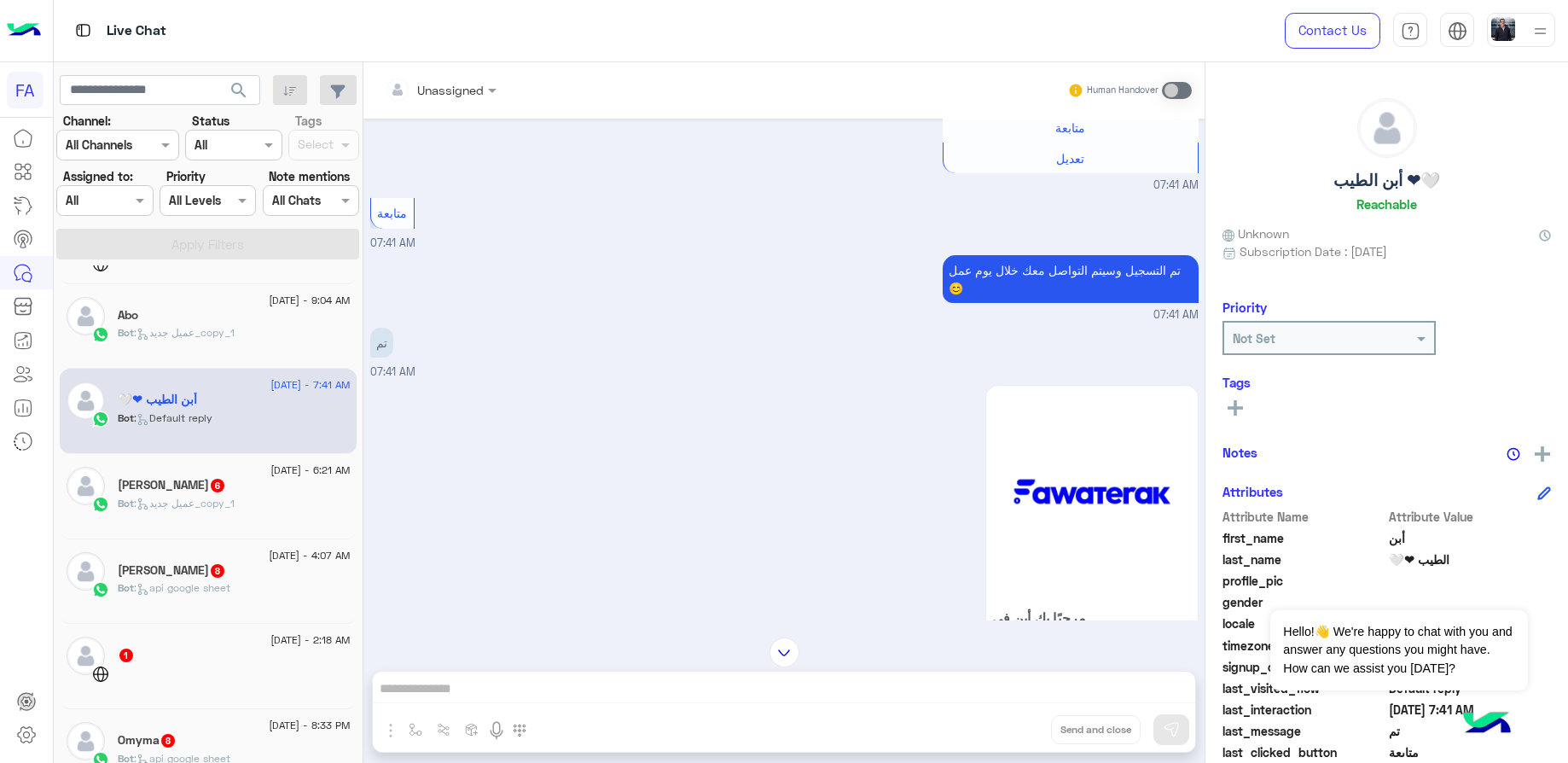
scroll to position [1497, 0]
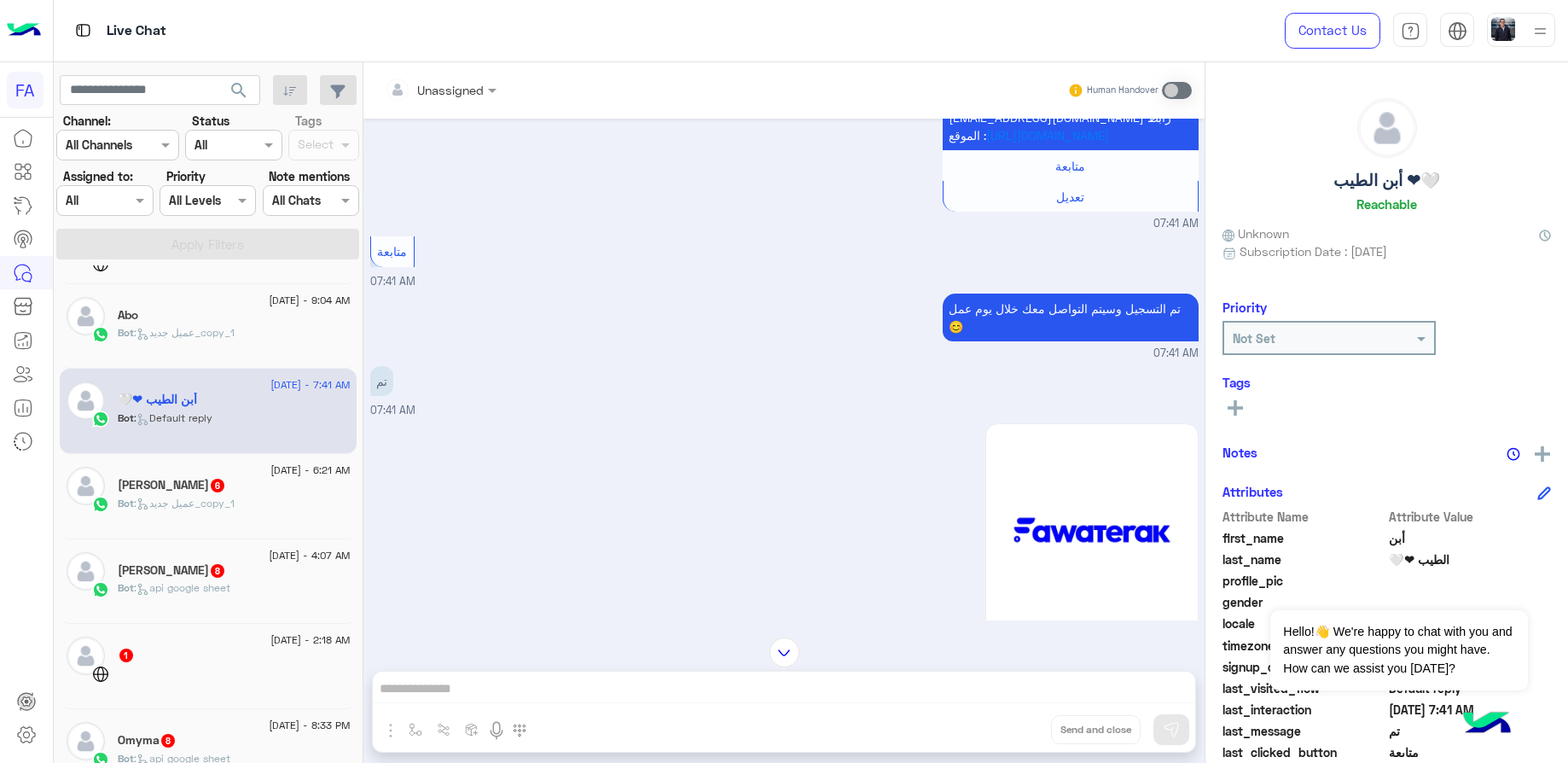
click at [249, 492] on div "Amr Elkhawaga 6" at bounding box center [234, 487] width 233 height 18
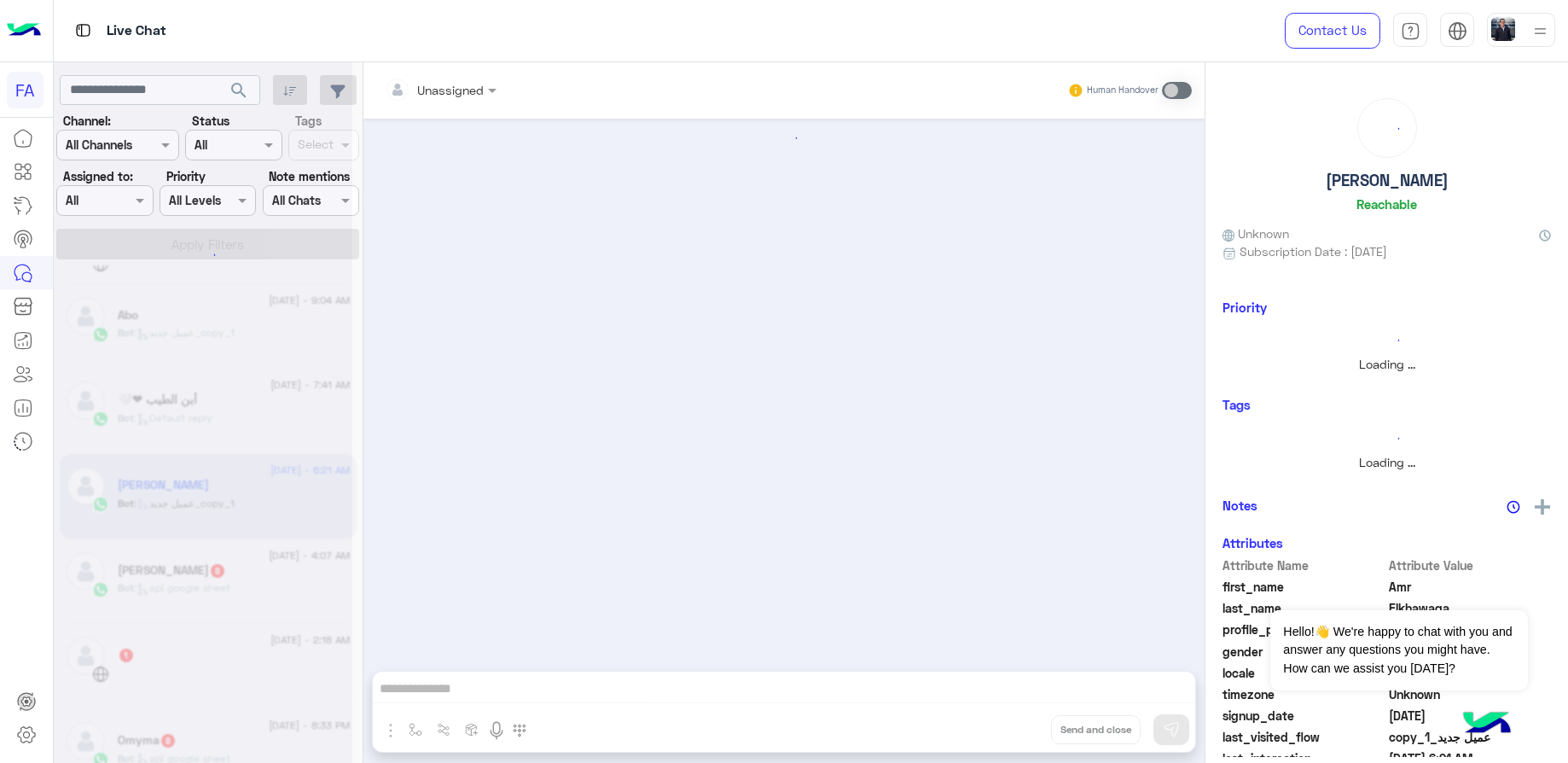
scroll to position [798, 0]
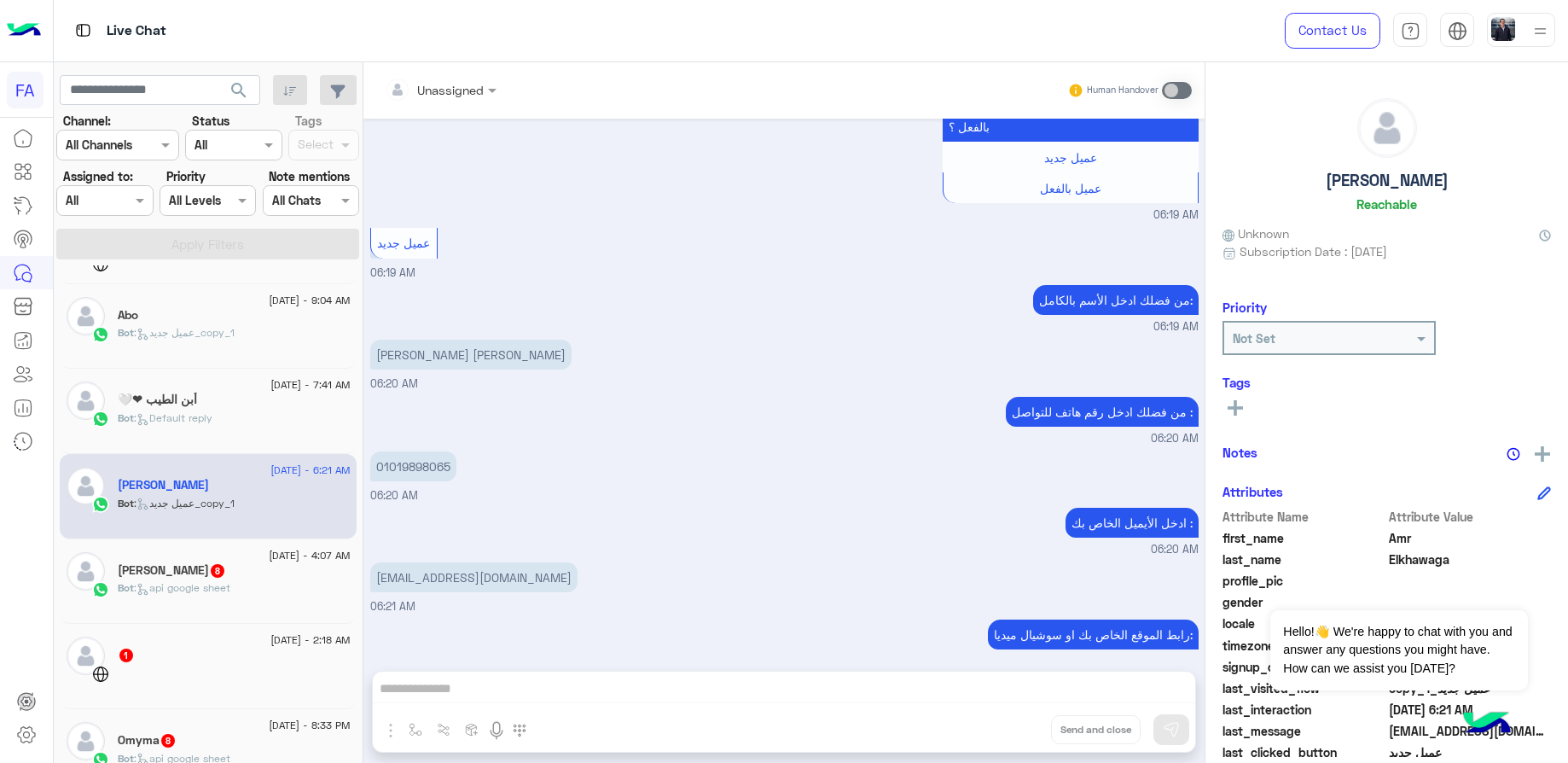
click at [463, 340] on p "[PERSON_NAME] [PERSON_NAME]" at bounding box center [471, 355] width 201 height 30
click at [436, 451] on p "01019898065" at bounding box center [413, 466] width 86 height 30
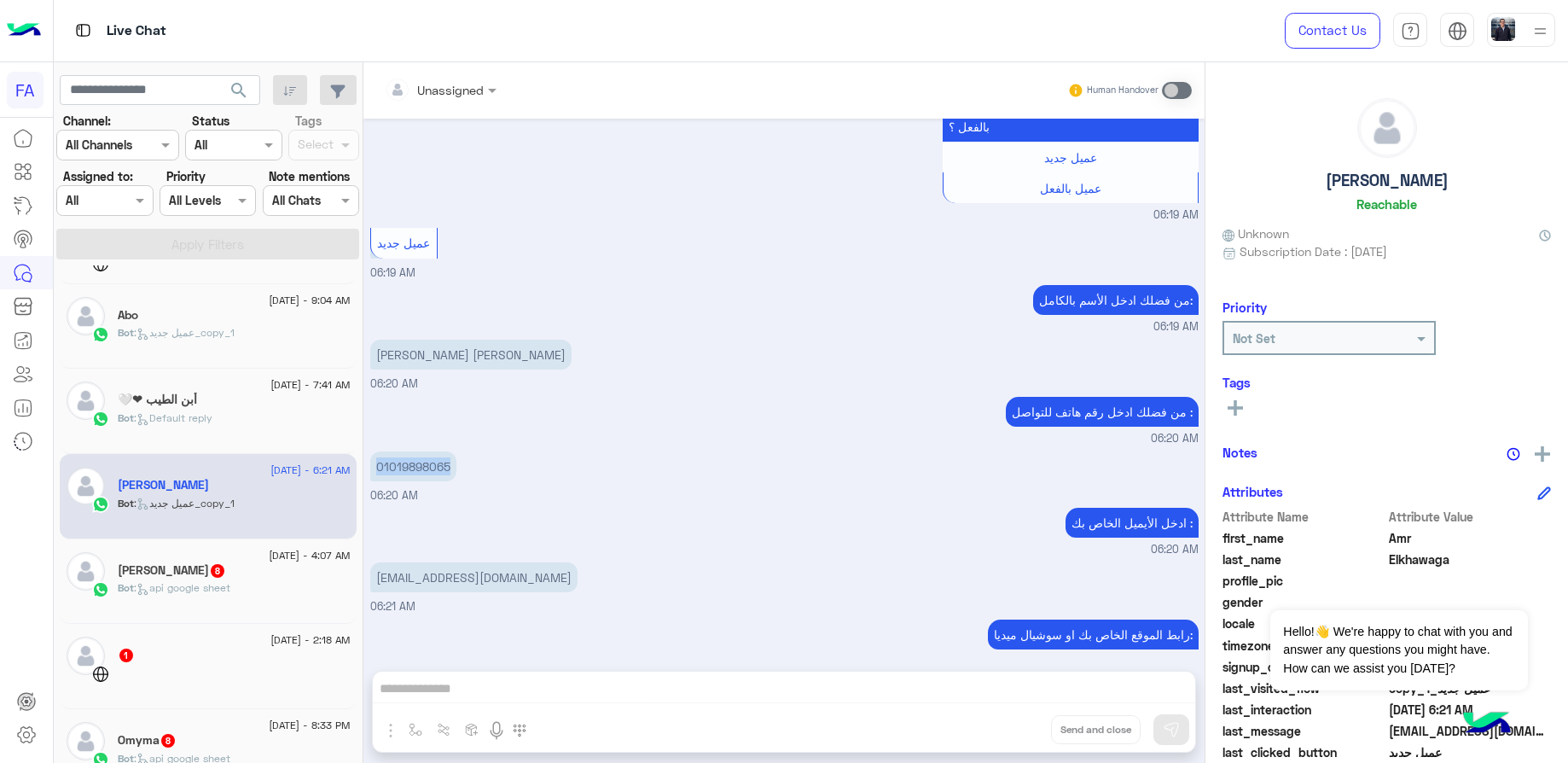
click at [485, 563] on p "[EMAIL_ADDRESS][DOMAIN_NAME]" at bounding box center [474, 578] width 207 height 30
click at [209, 578] on div "[PERSON_NAME] 8" at bounding box center [234, 572] width 233 height 18
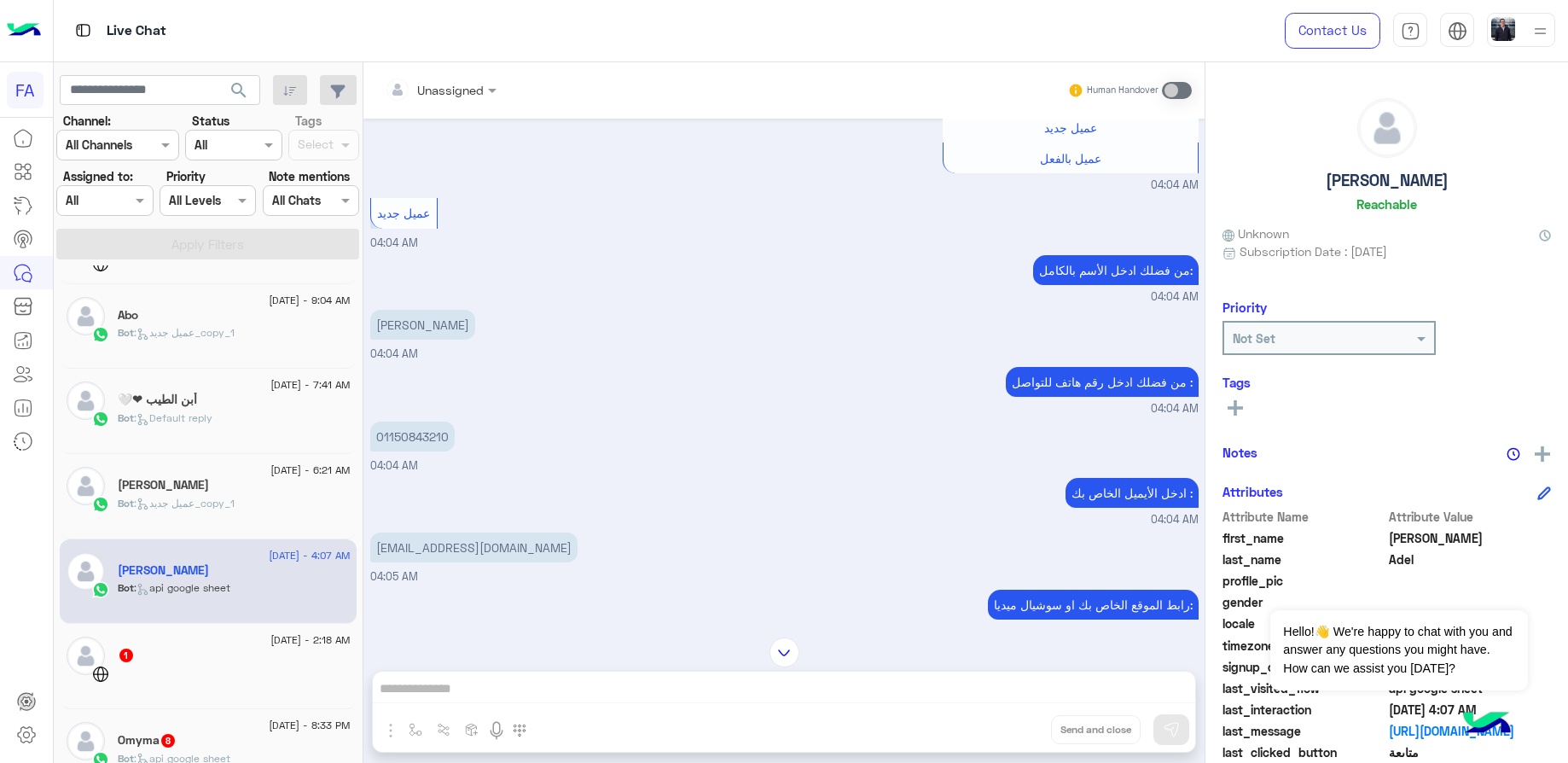
scroll to position [715, 0]
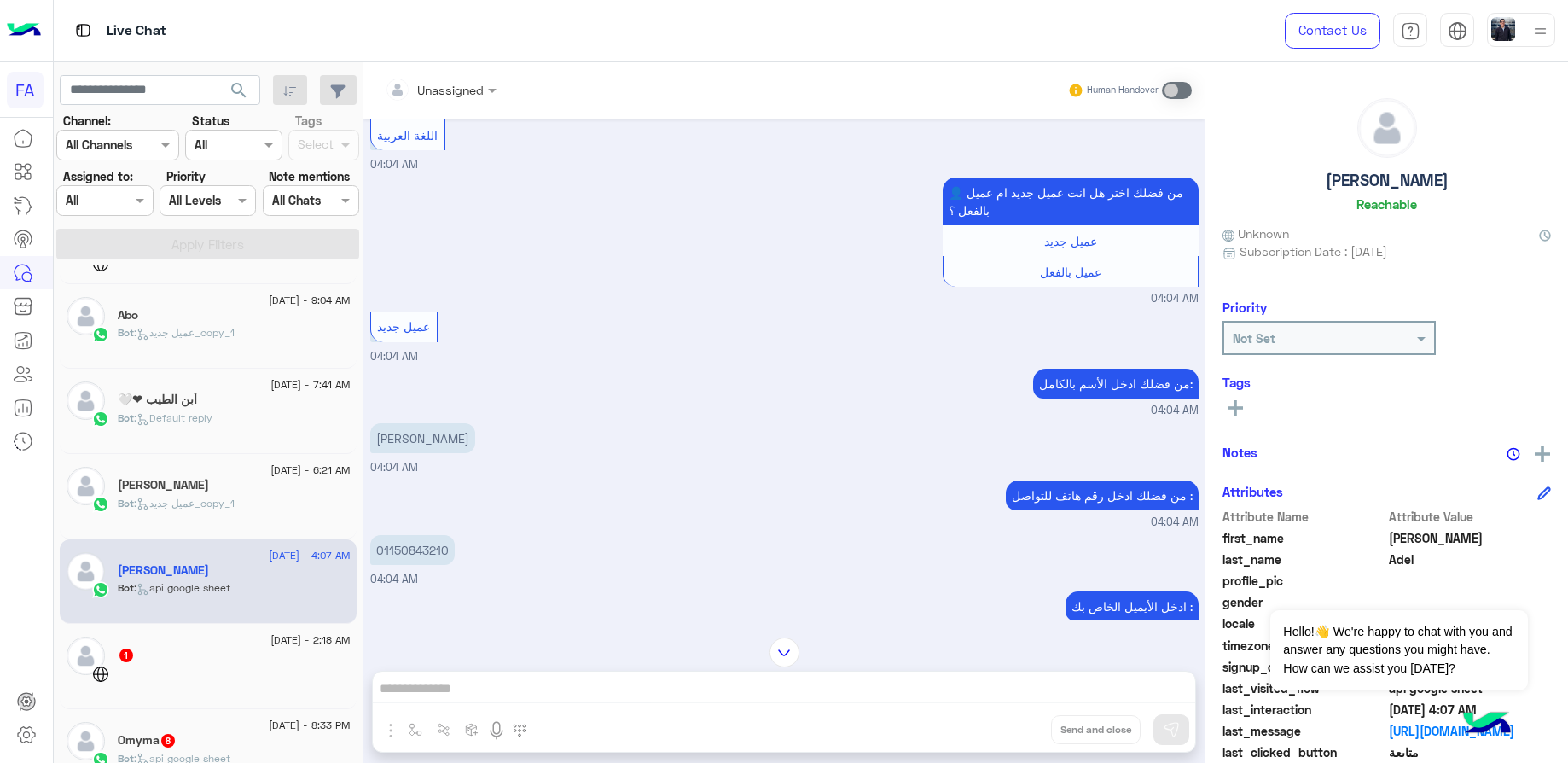
click at [448, 423] on p "[PERSON_NAME]" at bounding box center [423, 438] width 104 height 30
click at [408, 535] on p "01150843210" at bounding box center [413, 550] width 85 height 30
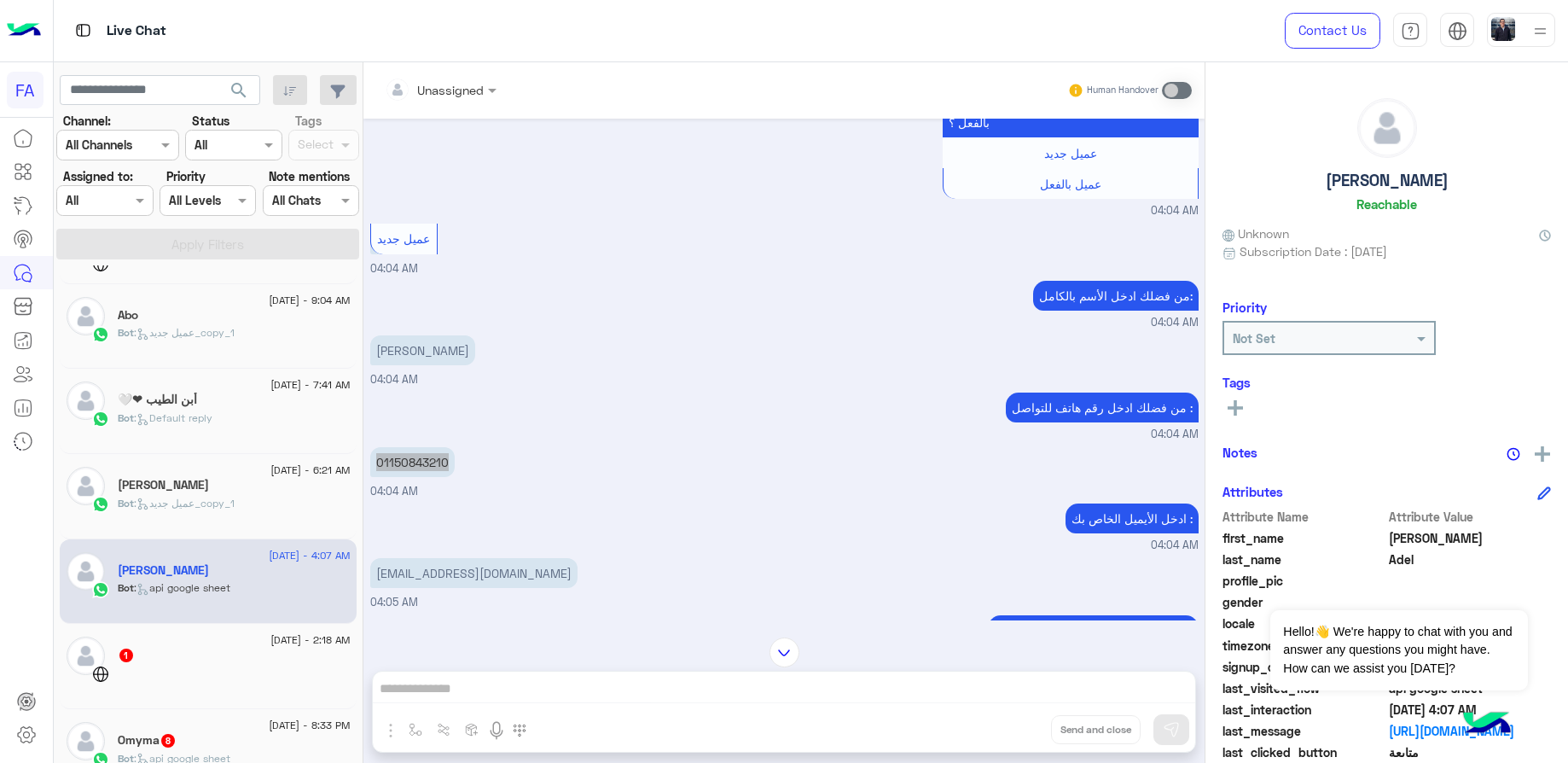
scroll to position [842, 0]
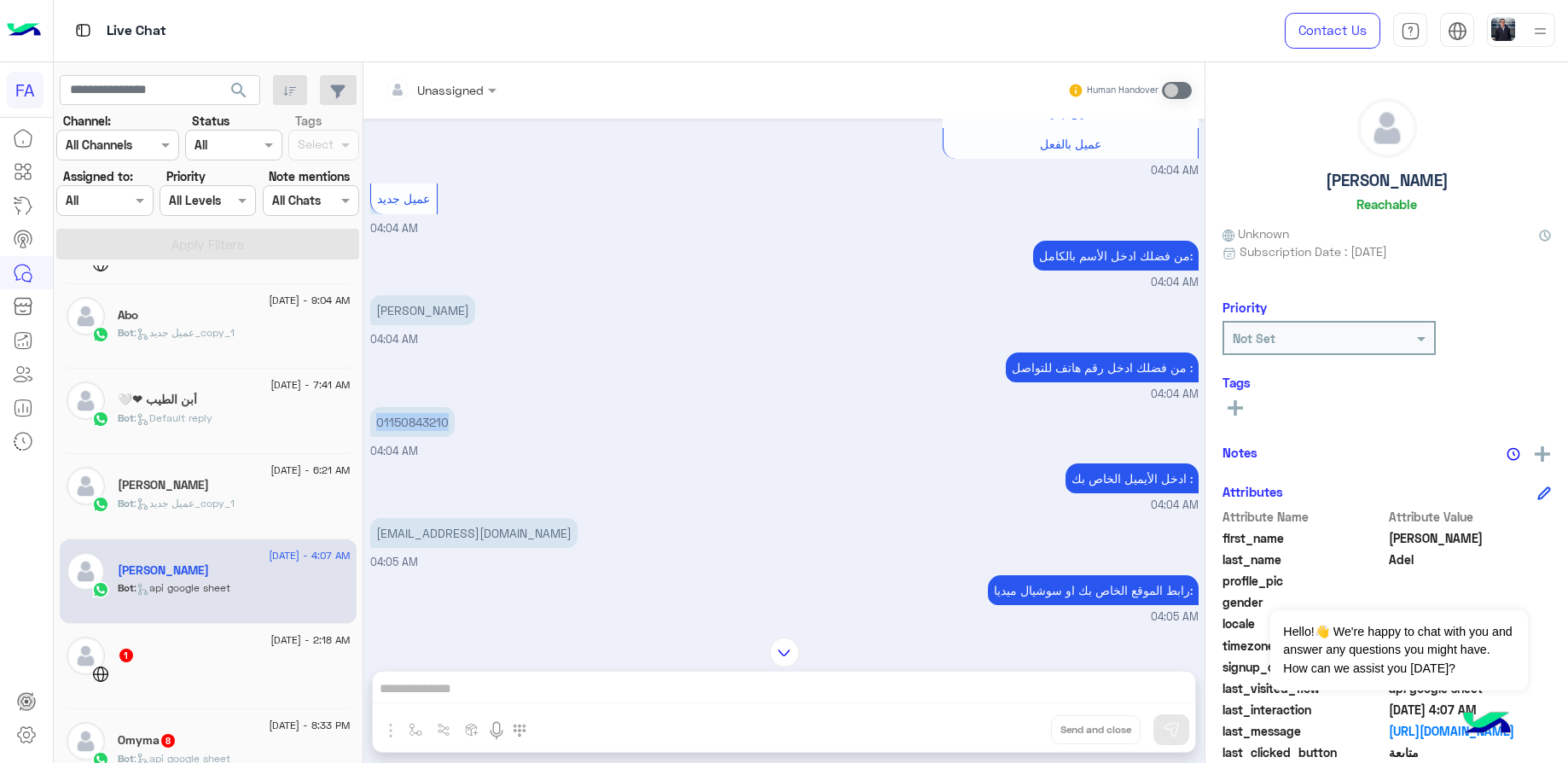
click at [468, 519] on p "[EMAIL_ADDRESS][DOMAIN_NAME]" at bounding box center [474, 533] width 207 height 30
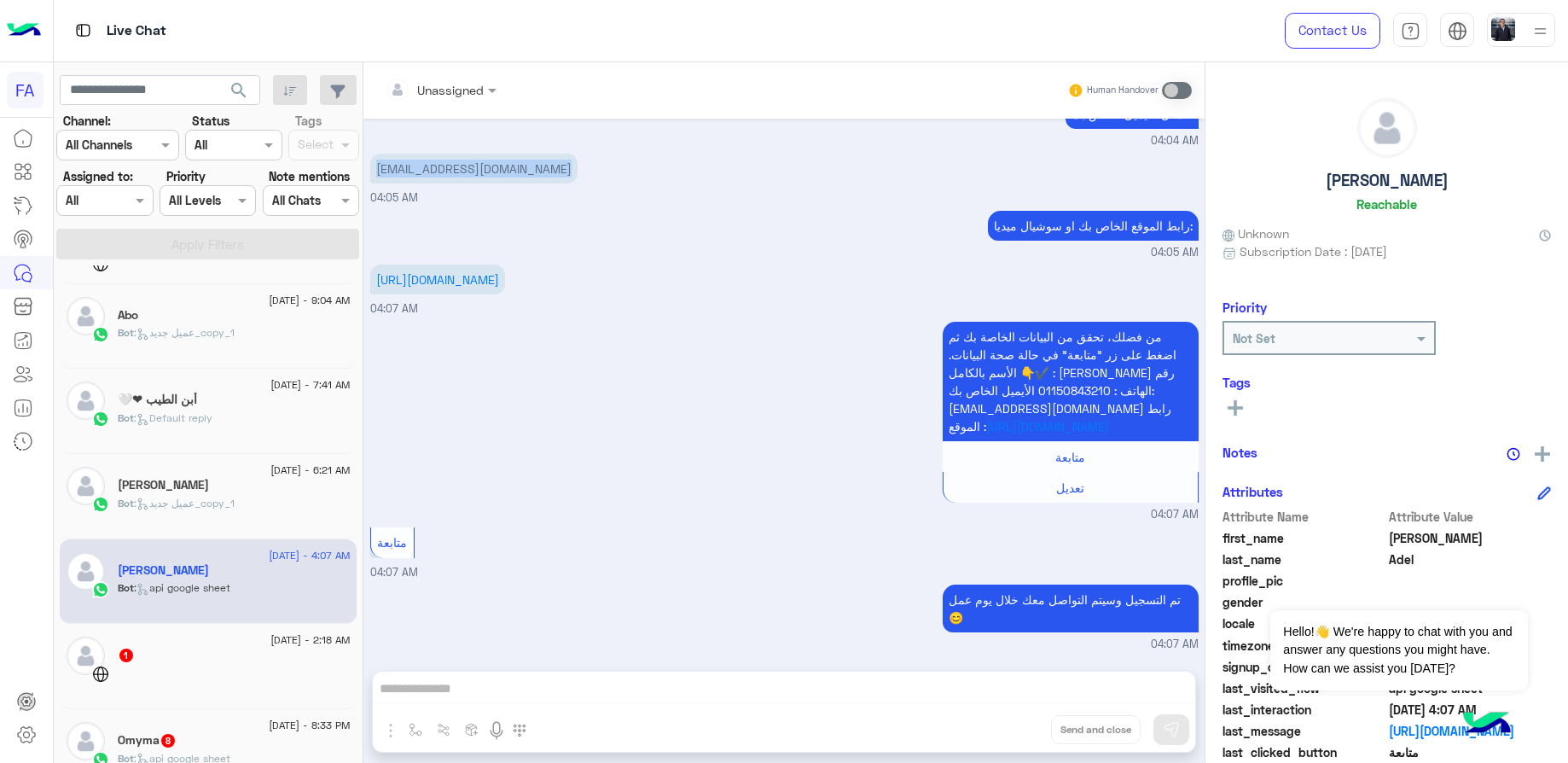
click at [585, 325] on div "من فضلك، تحقق من البيانات الخاصة بك ثم اضغط على زر "متابعة" في حالة صحة البيانا…" at bounding box center [784, 420] width 829 height 206
drag, startPoint x: 456, startPoint y: 260, endPoint x: 373, endPoint y: 237, distance: 86.1
click at [373, 264] on p "[URL][DOMAIN_NAME]" at bounding box center [438, 279] width 135 height 30
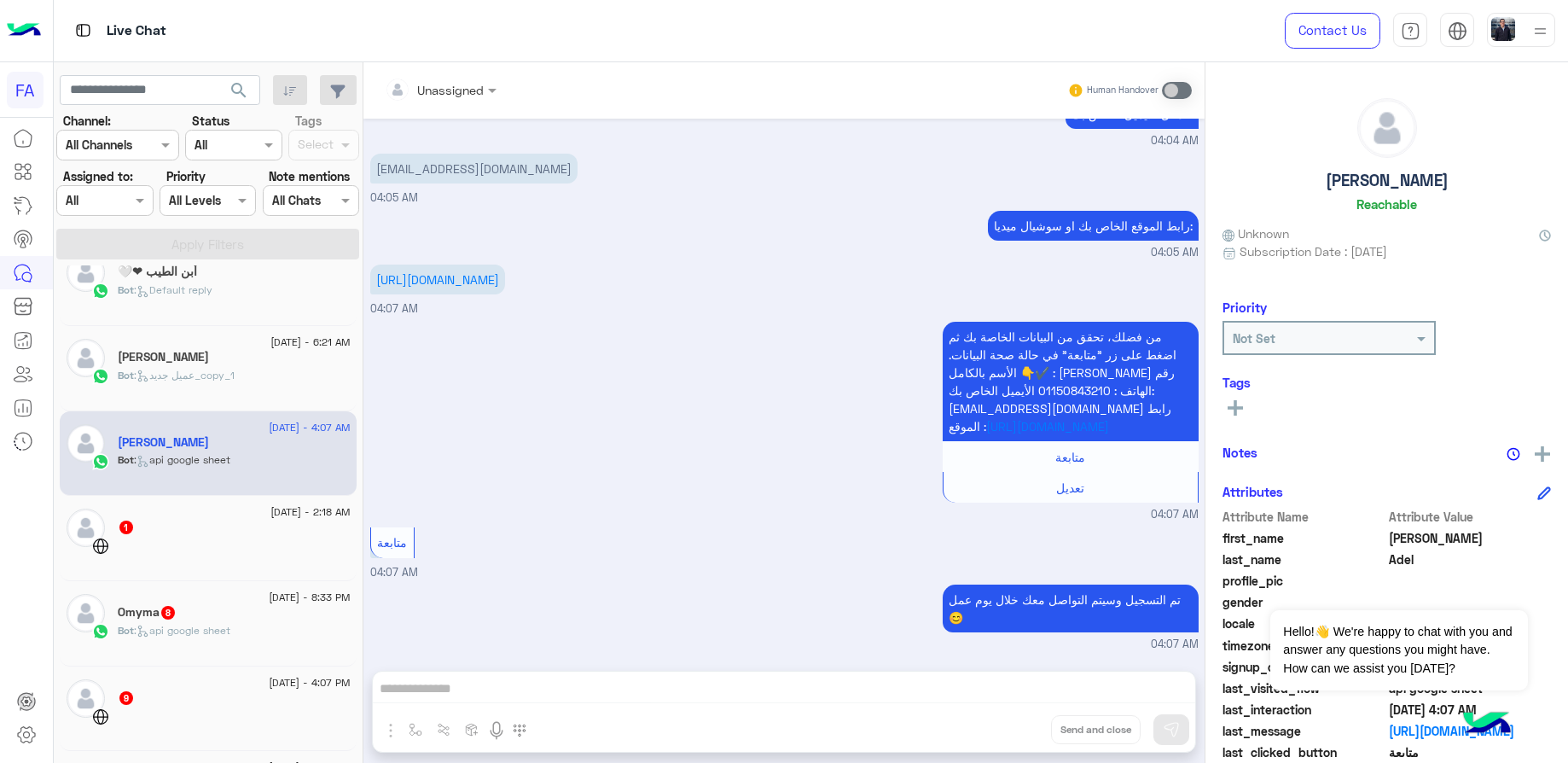
click at [218, 524] on div "1" at bounding box center [234, 528] width 233 height 18
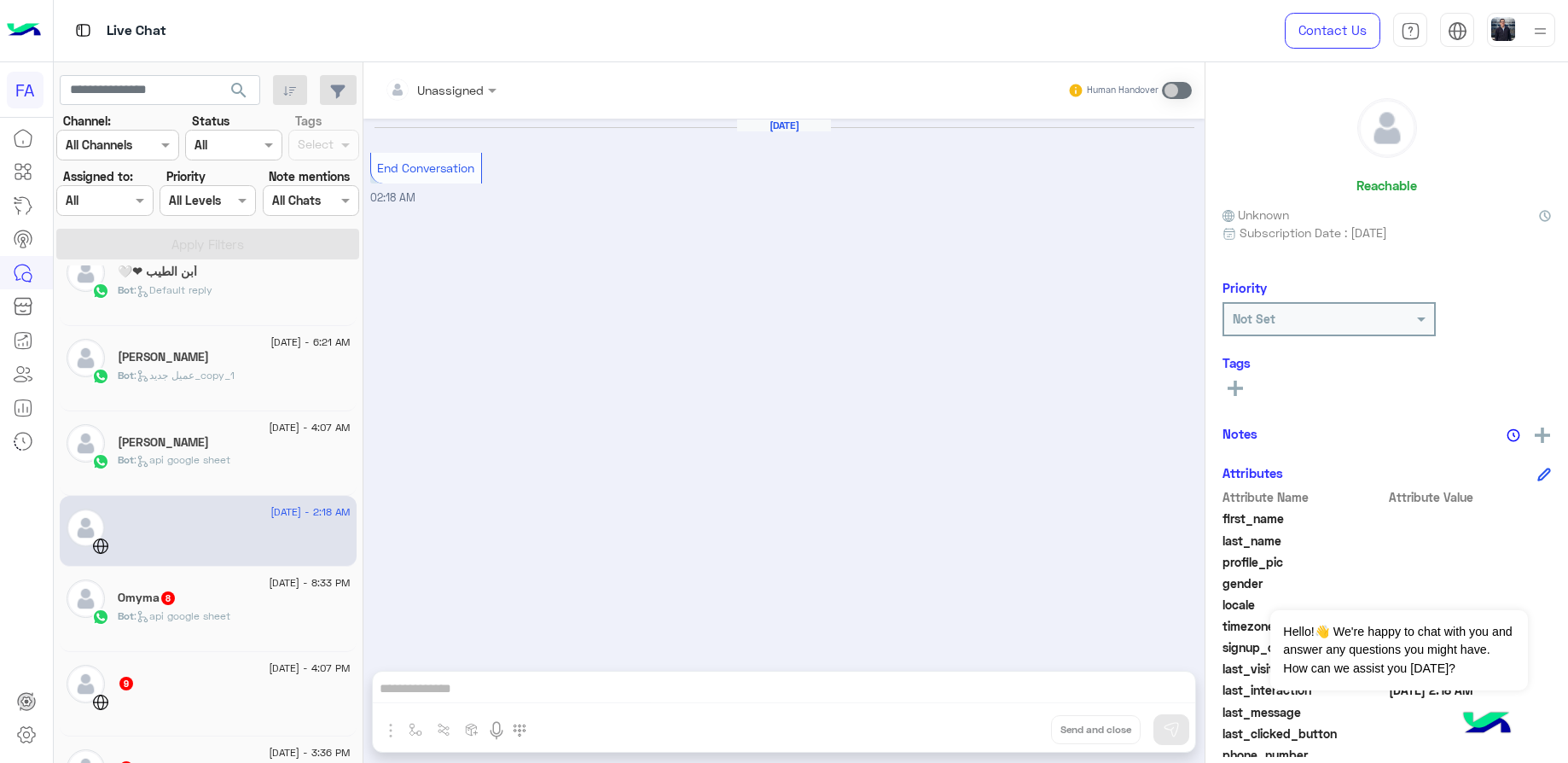
click at [622, 285] on div "[DATE] End Conversation 02:18 AM" at bounding box center [784, 385] width 842 height 535
click at [276, 592] on div "Omyma 8" at bounding box center [234, 599] width 233 height 18
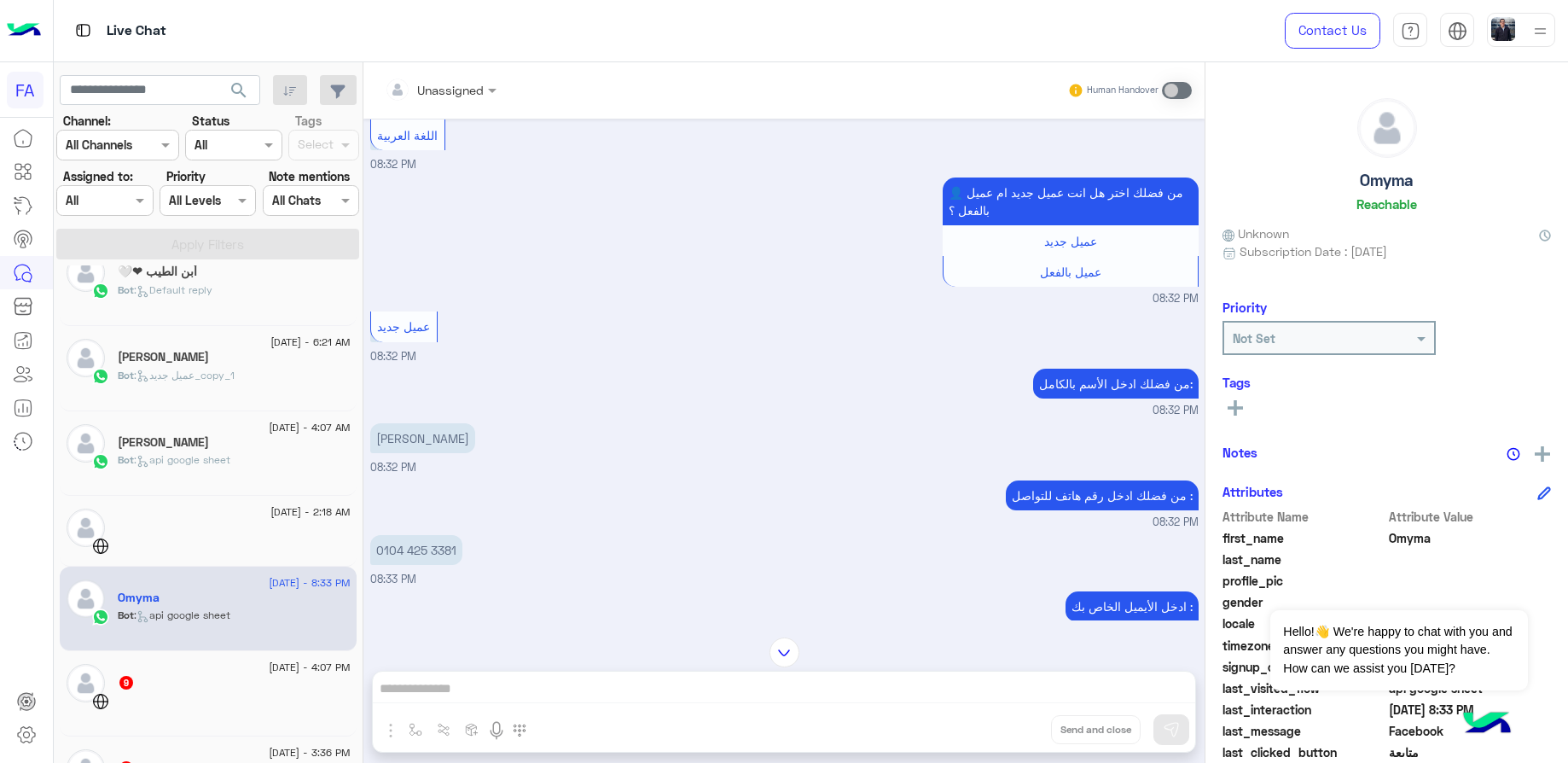
scroll to position [734, 0]
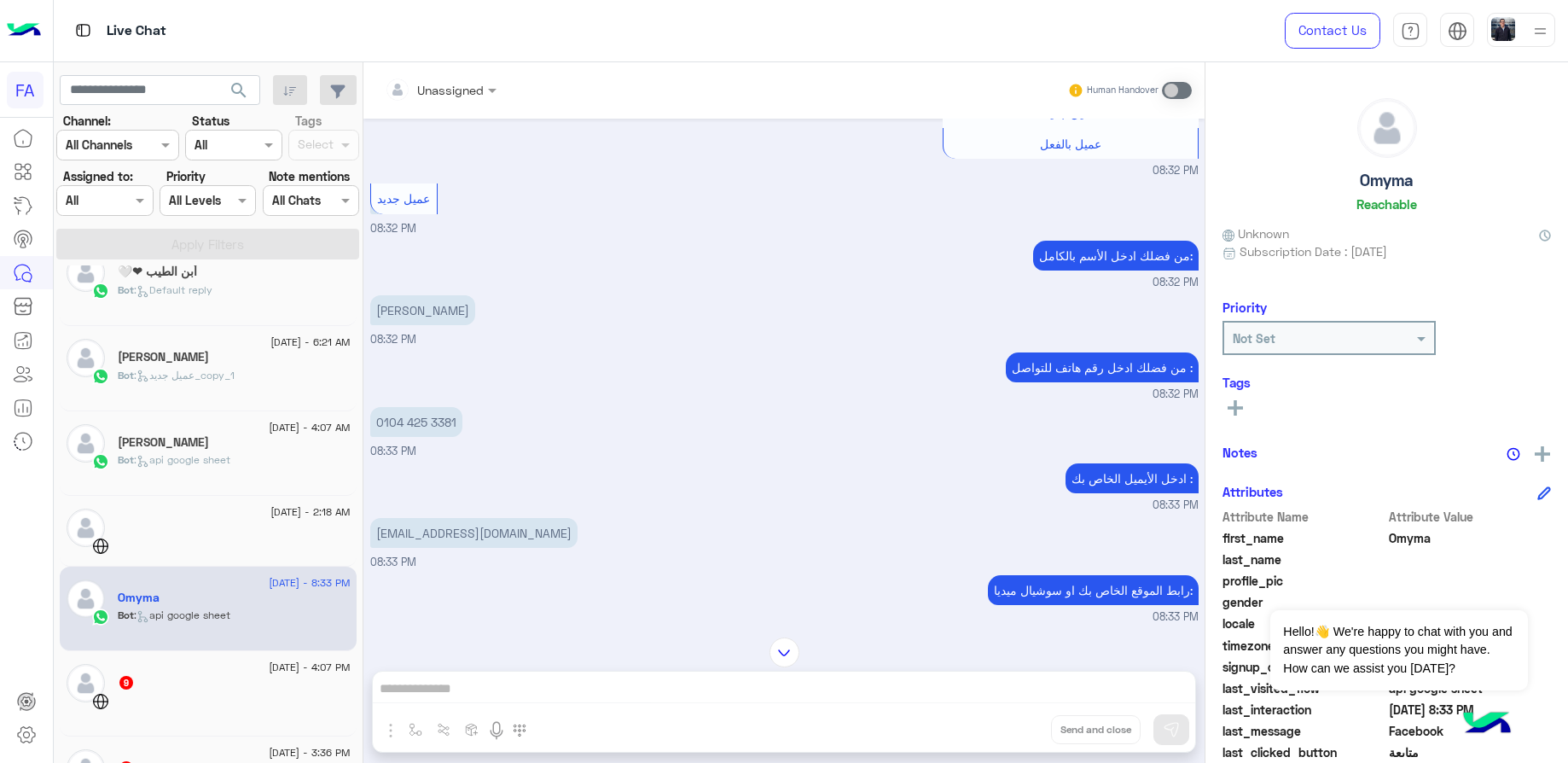
click at [454, 296] on p "[PERSON_NAME]" at bounding box center [423, 311] width 104 height 30
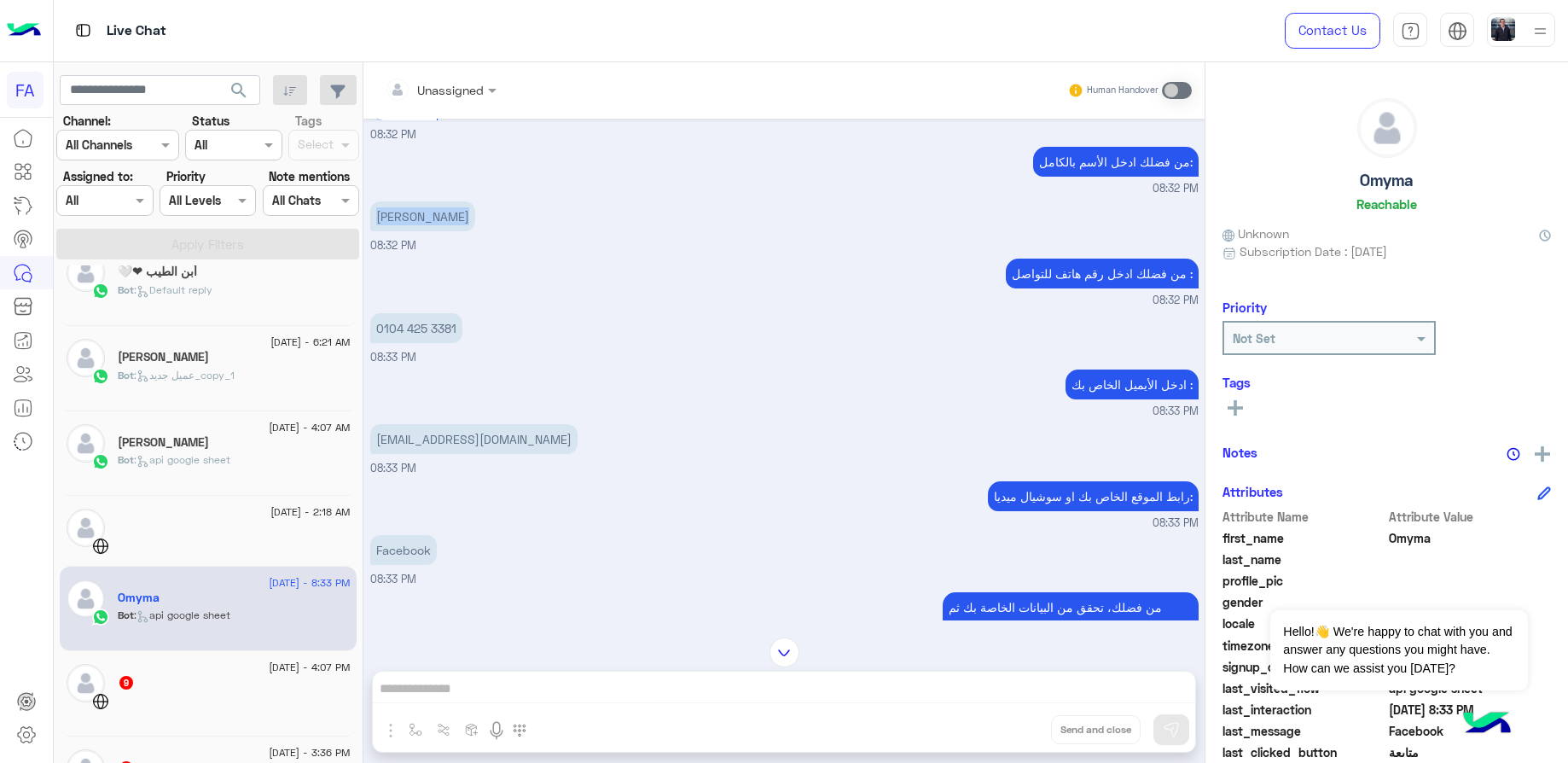
scroll to position [863, 0]
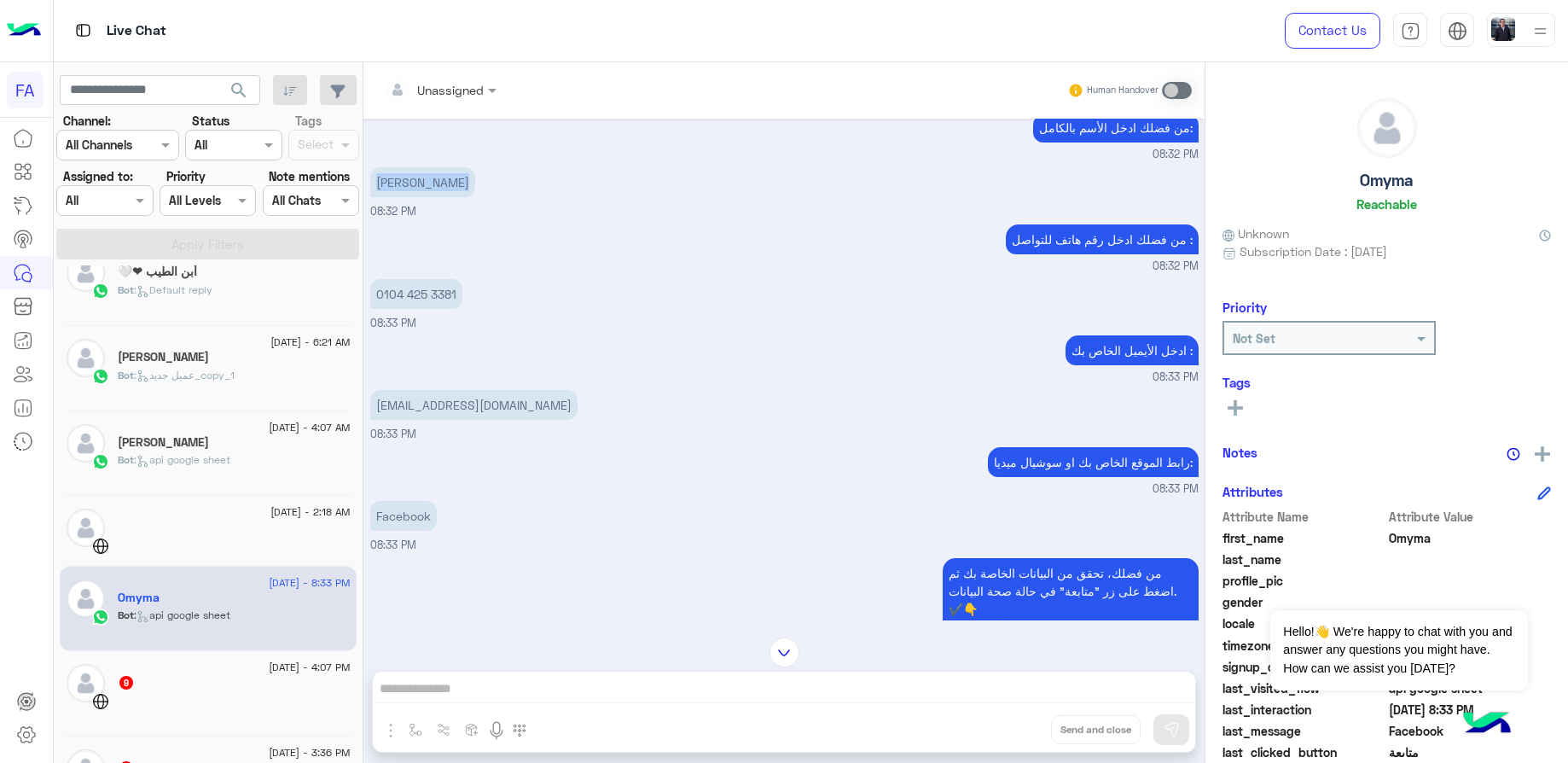
click at [465, 390] on p "[EMAIL_ADDRESS][DOMAIN_NAME]" at bounding box center [474, 405] width 207 height 30
drag, startPoint x: 465, startPoint y: 385, endPoint x: 438, endPoint y: 283, distance: 105.5
click at [438, 283] on p "0104 425 3381" at bounding box center [416, 294] width 92 height 30
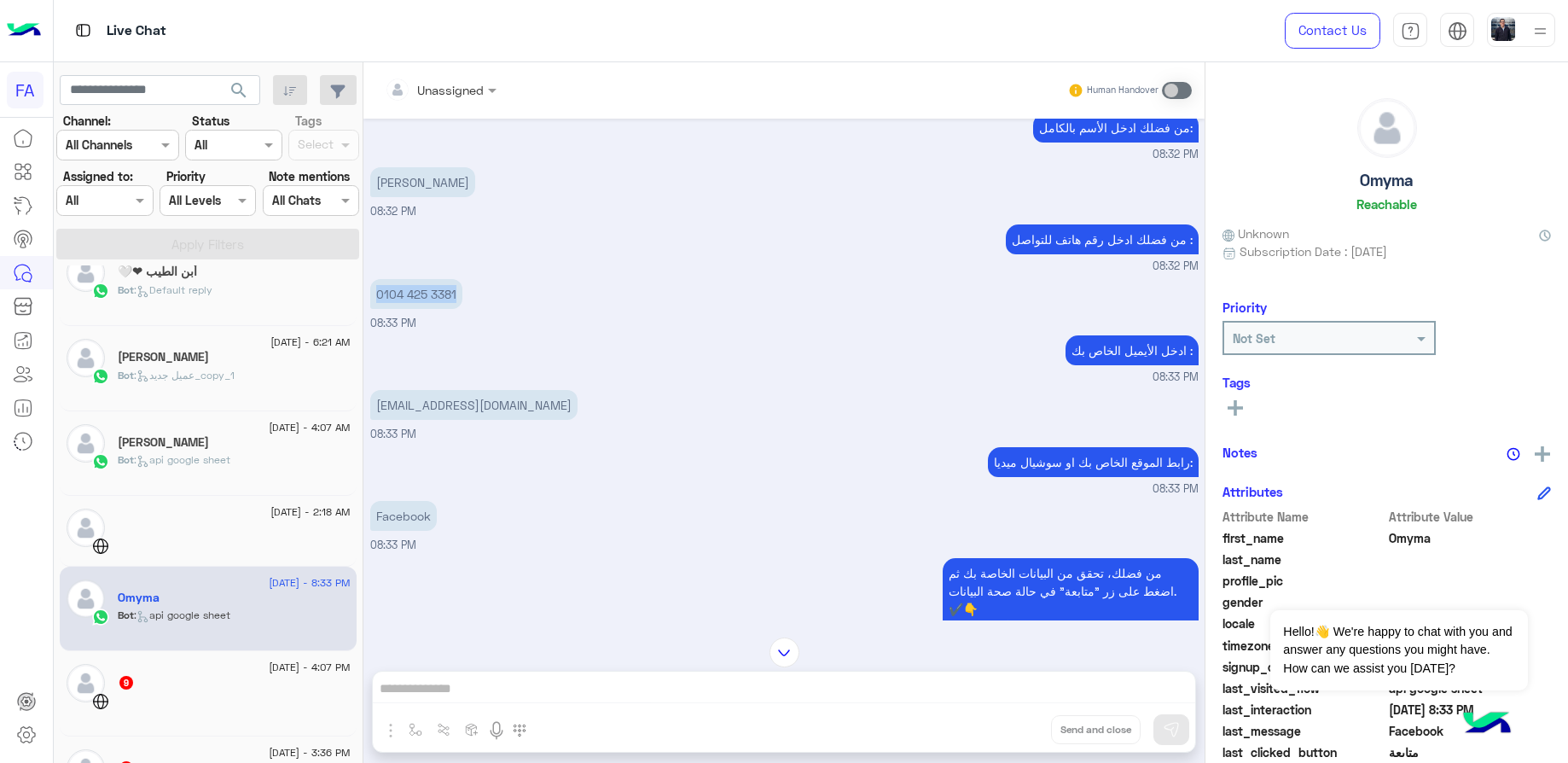
click at [438, 283] on p "0104 425 3381" at bounding box center [416, 294] width 92 height 30
click at [505, 390] on p "[EMAIL_ADDRESS][DOMAIN_NAME]" at bounding box center [474, 405] width 207 height 30
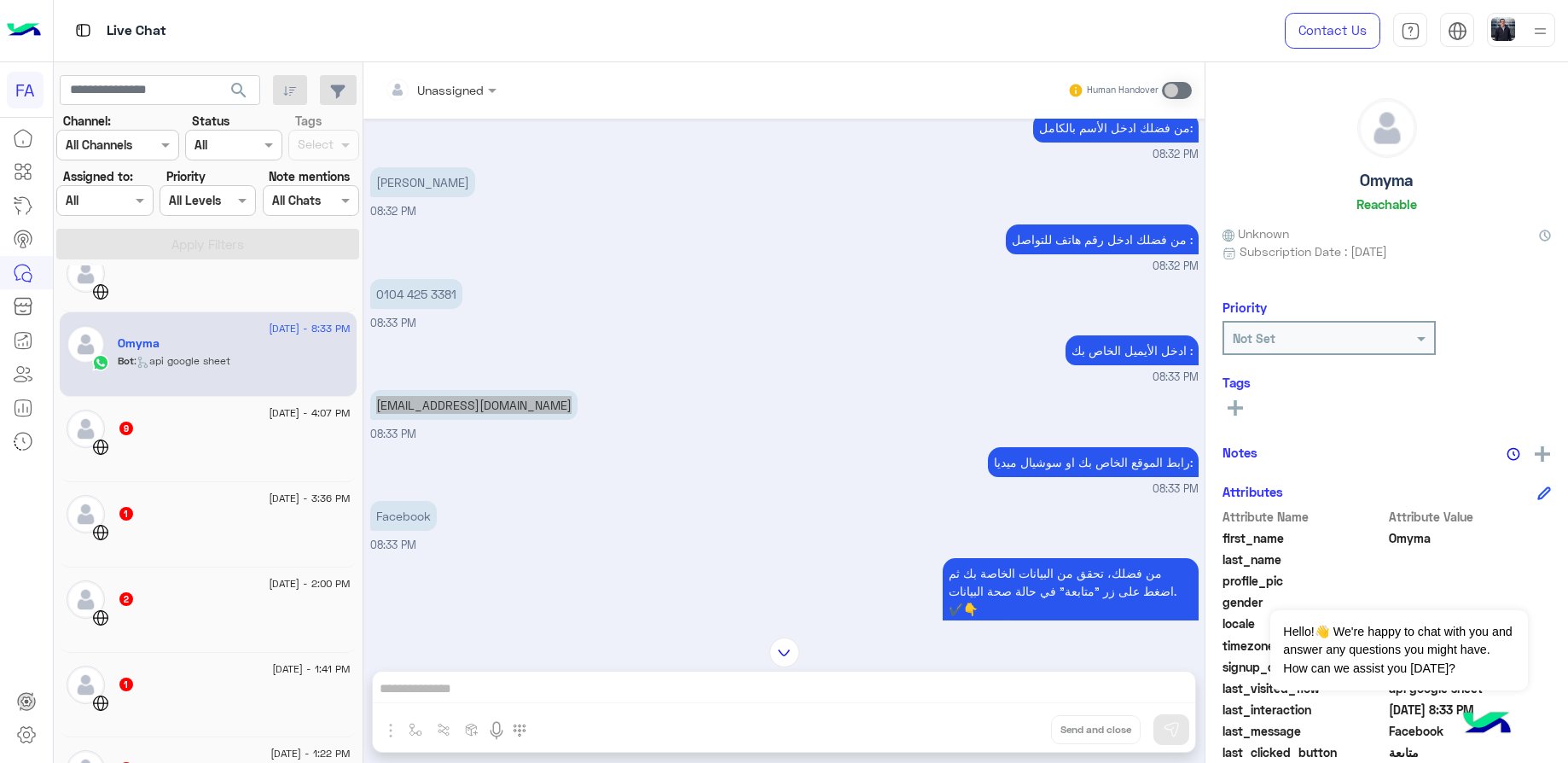
scroll to position [768, 0]
click at [269, 412] on span "[DATE] - 4:07 PM" at bounding box center [309, 411] width 81 height 16
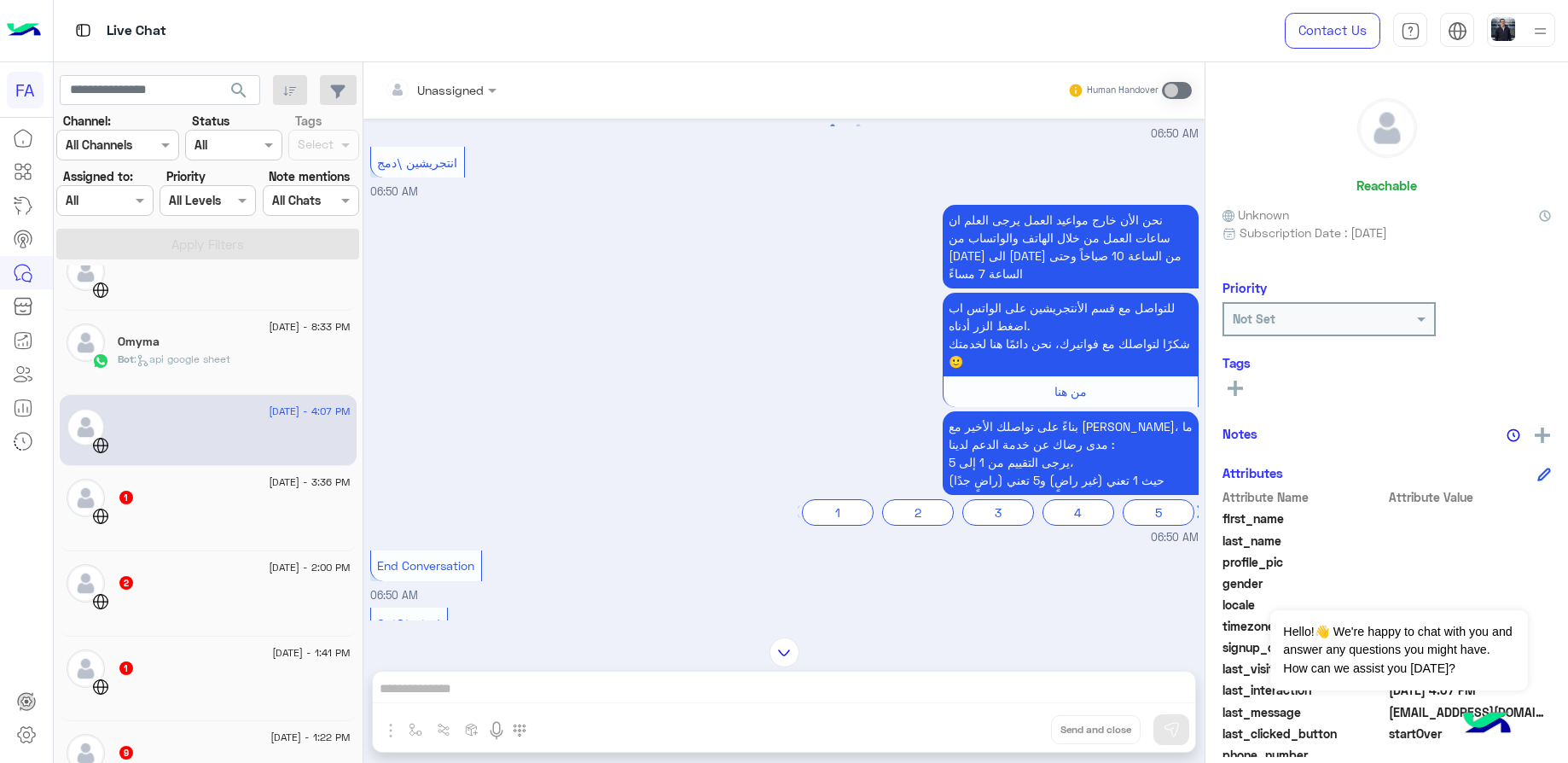
scroll to position [2459, 0]
click at [239, 505] on div "1" at bounding box center [234, 499] width 233 height 18
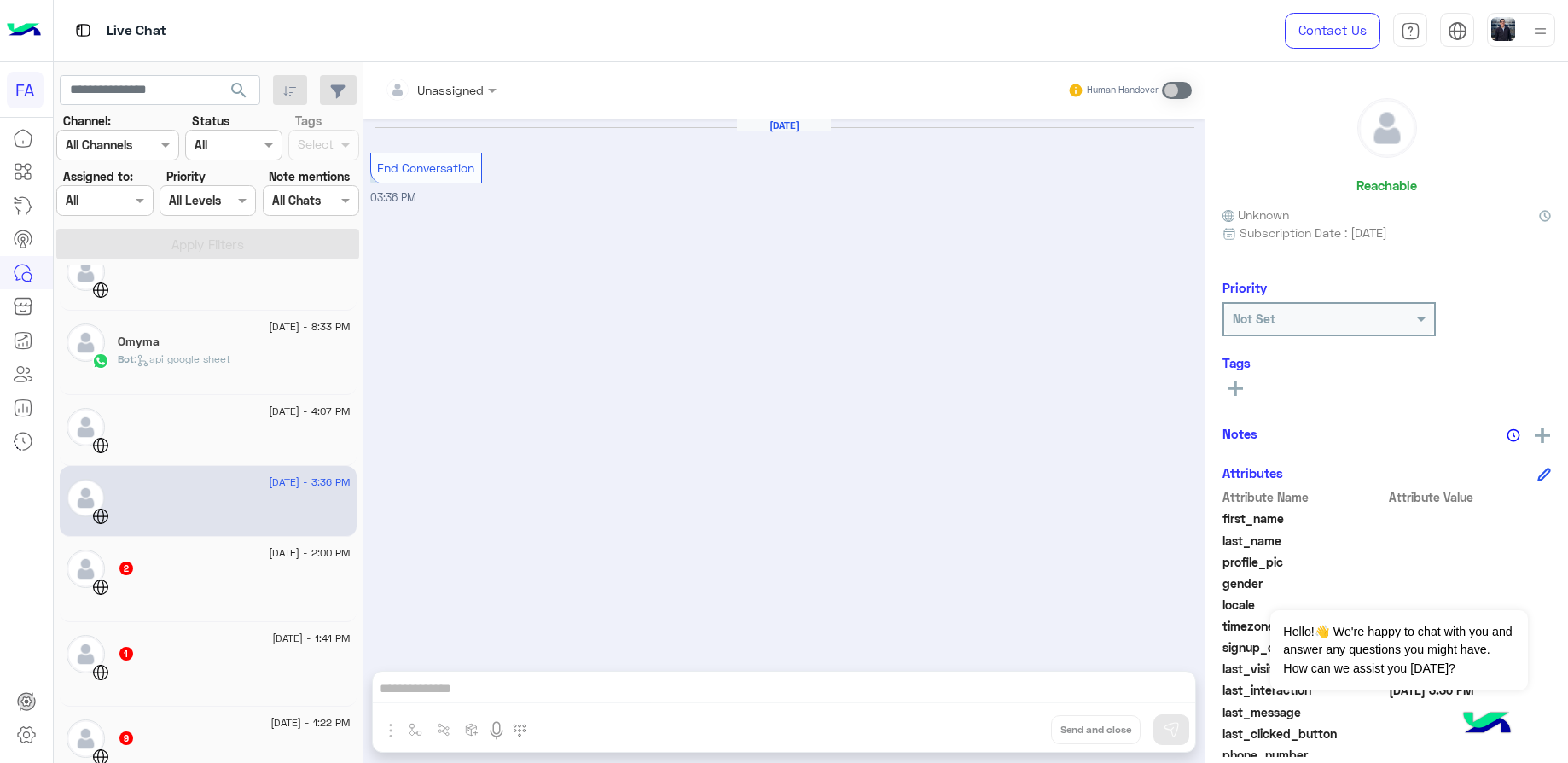
click at [202, 582] on div at bounding box center [234, 593] width 233 height 30
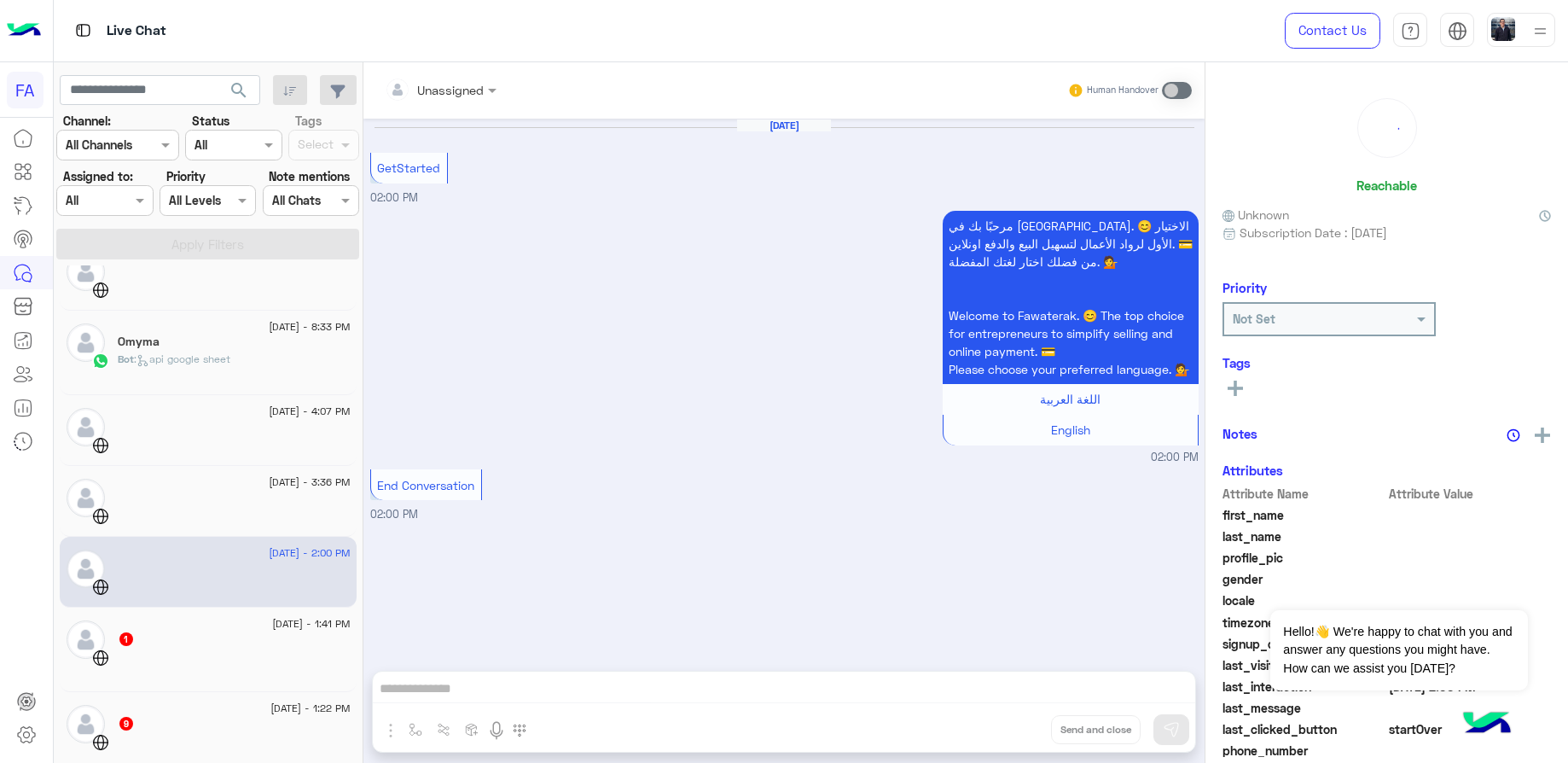
click at [184, 659] on div at bounding box center [234, 663] width 233 height 30
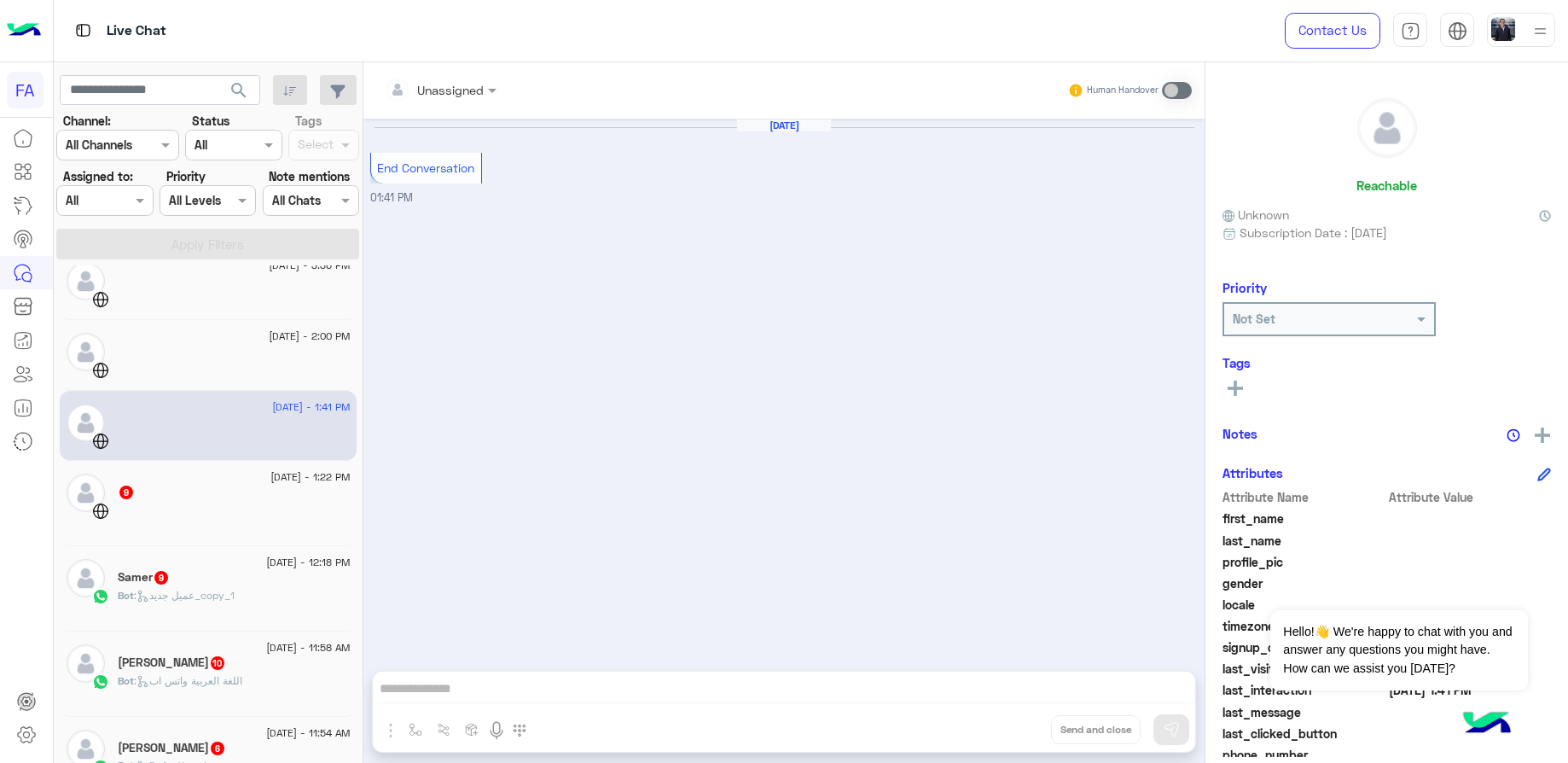
scroll to position [1024, 0]
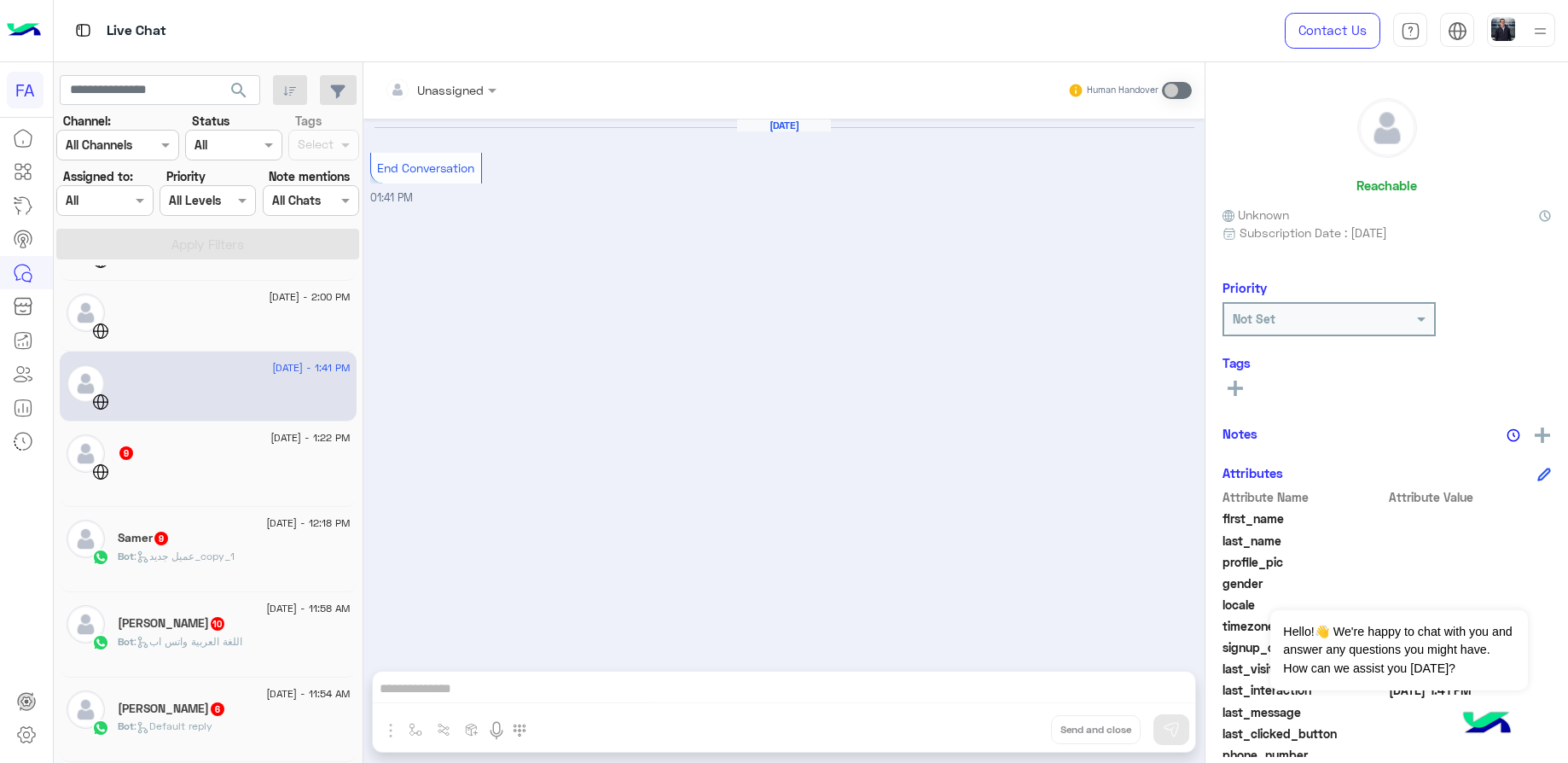
click at [209, 464] on div at bounding box center [234, 478] width 233 height 30
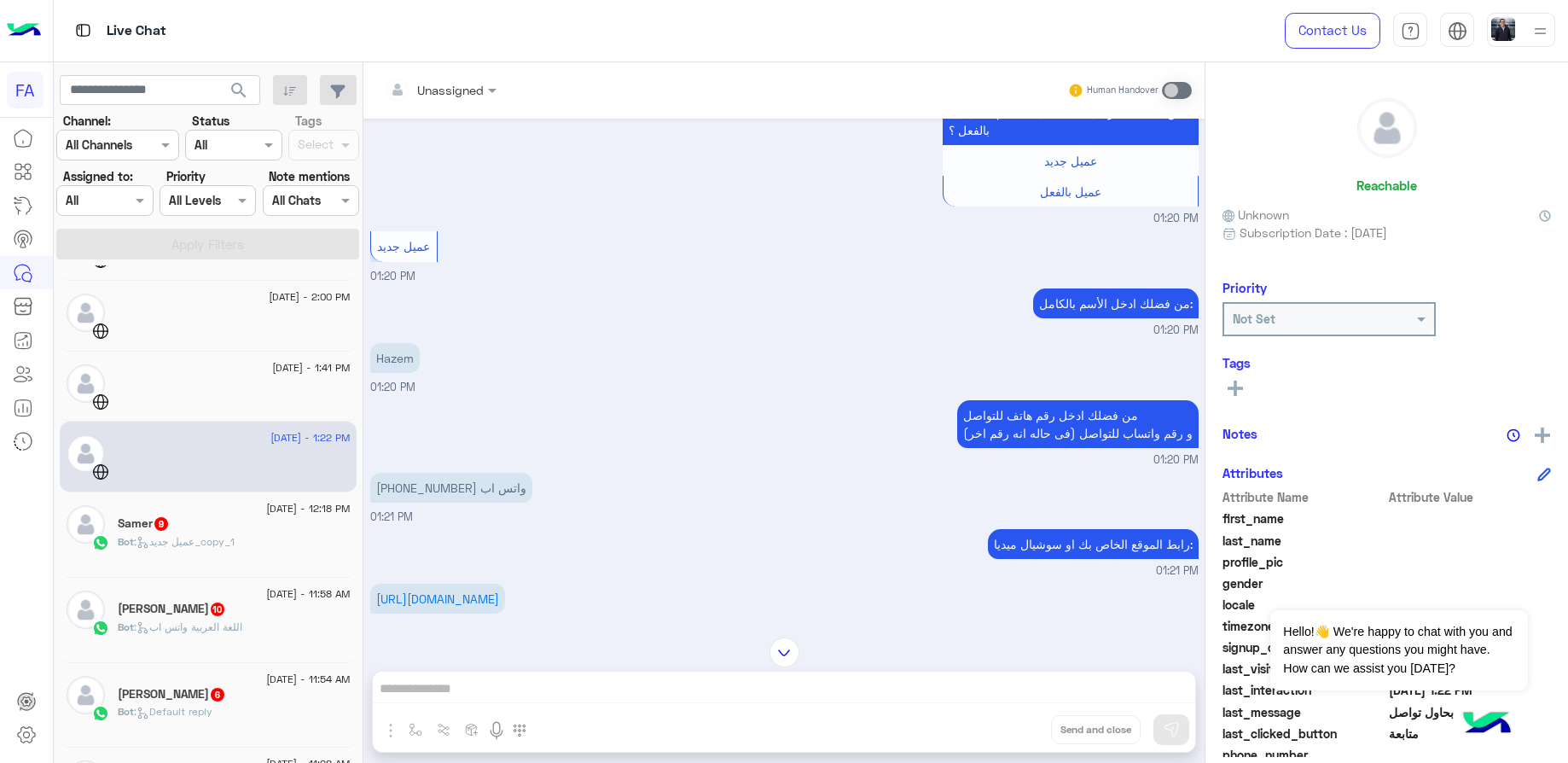
scroll to position [372, 0]
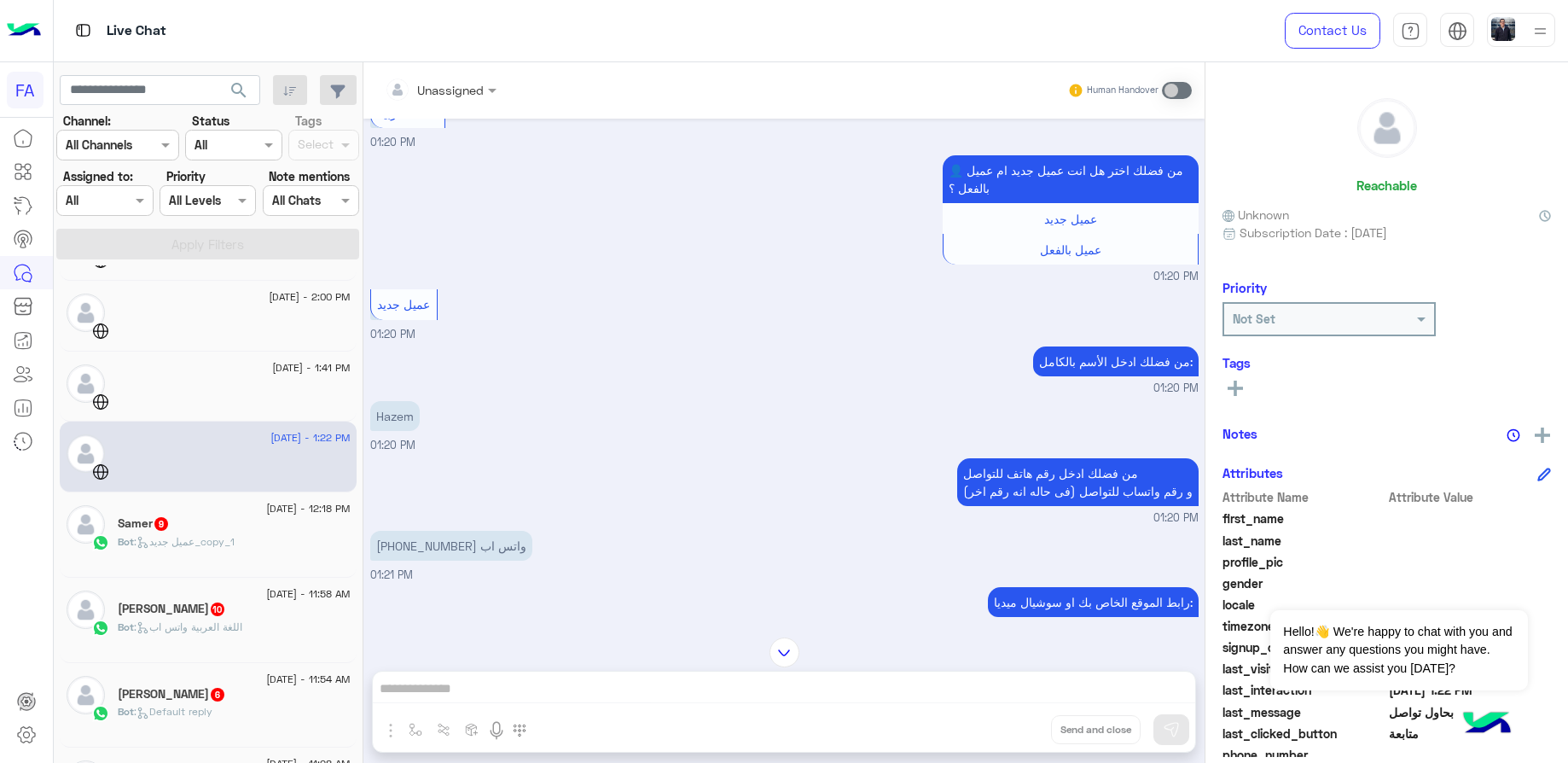
click at [391, 431] on p "Hazem" at bounding box center [395, 416] width 49 height 30
click at [452, 561] on p "[PHONE_NUMBER] واتس اب" at bounding box center [451, 545] width 162 height 30
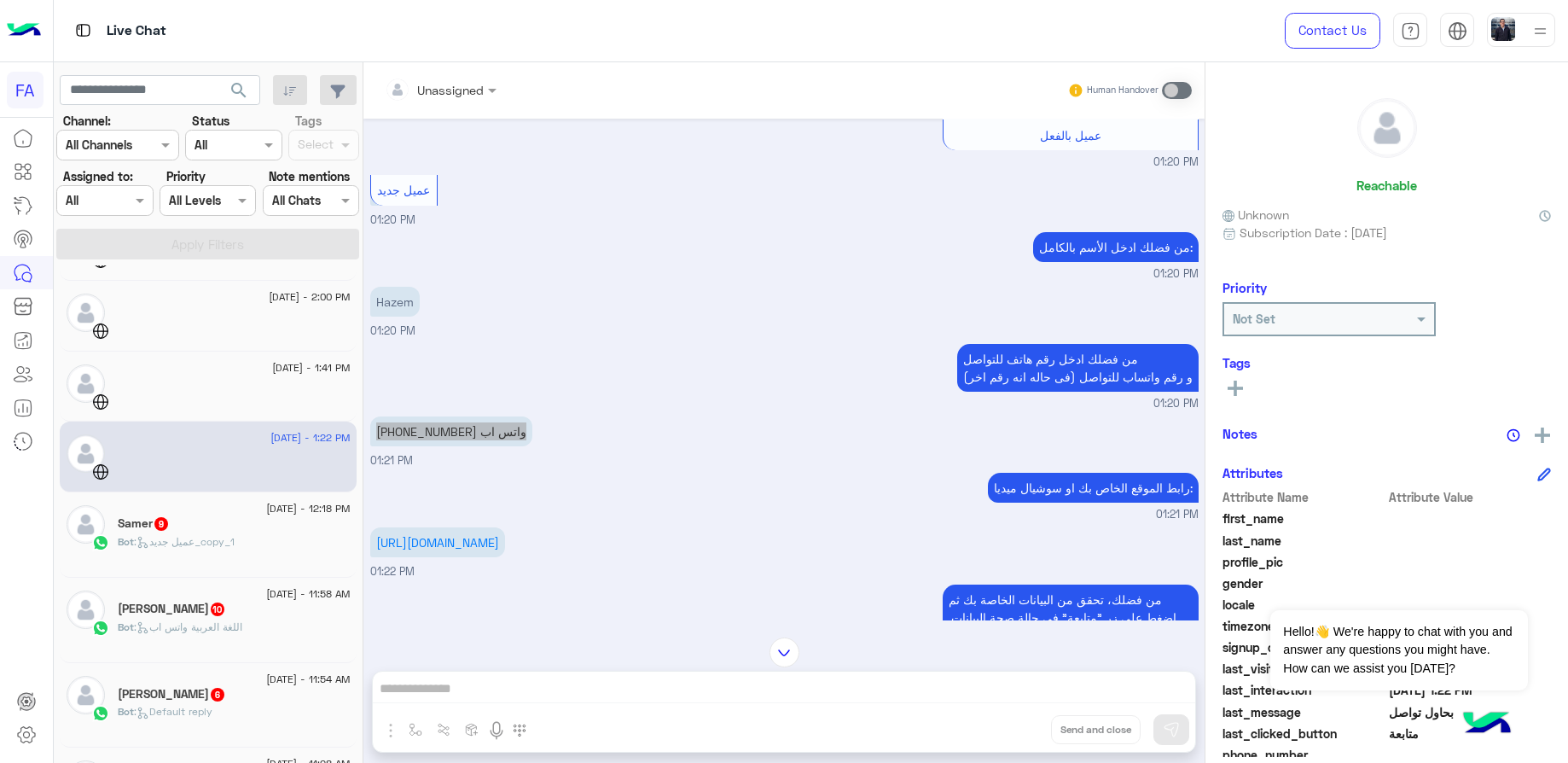
scroll to position [628, 0]
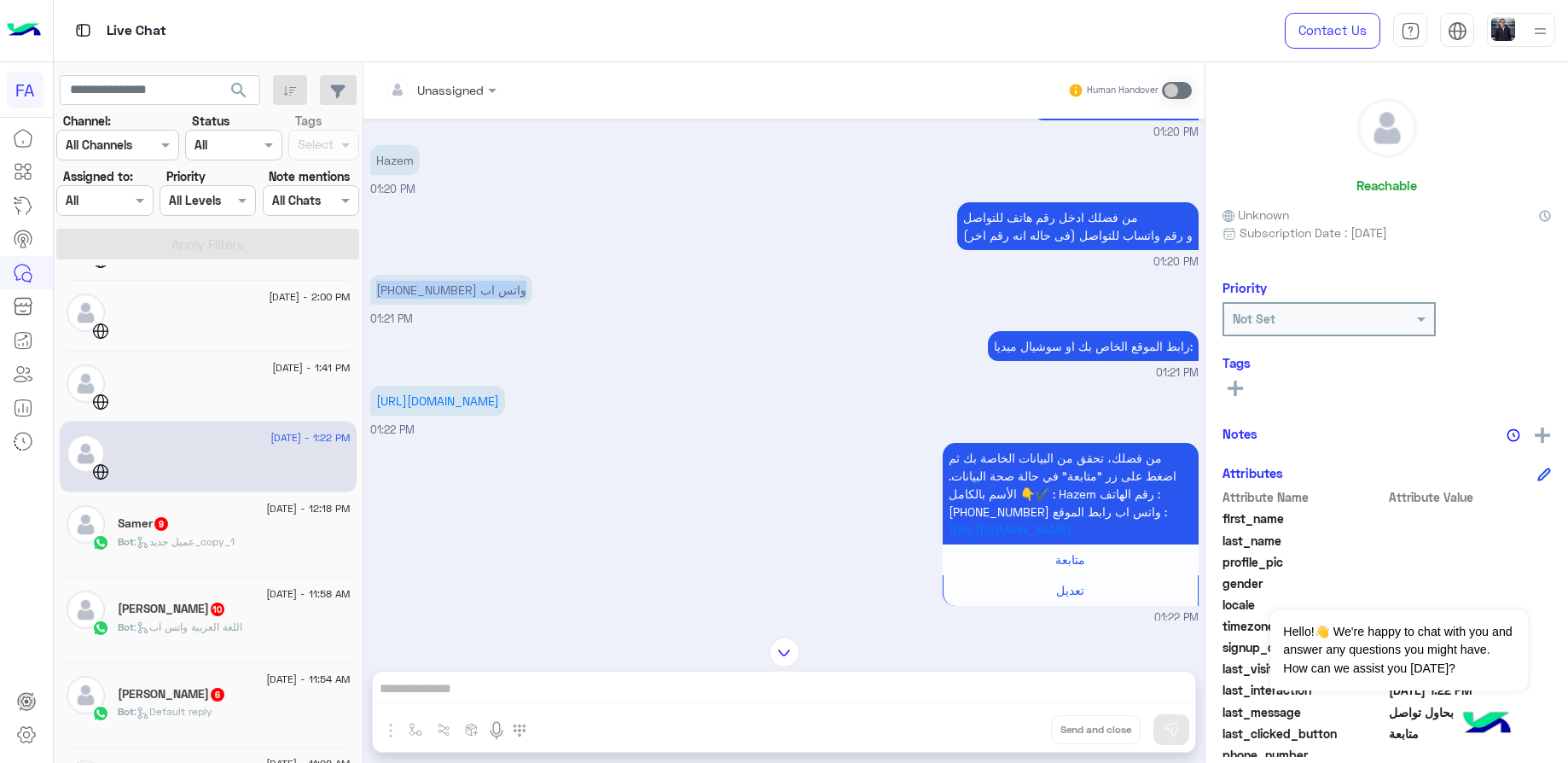
click at [450, 420] on div "[URL][DOMAIN_NAME]" at bounding box center [438, 400] width 135 height 38
click at [582, 491] on div "من فضلك، تحقق من البيانات الخاصة بك ثم اضغط على زر "متابعة" في حالة صحة البيانا…" at bounding box center [784, 532] width 829 height 187
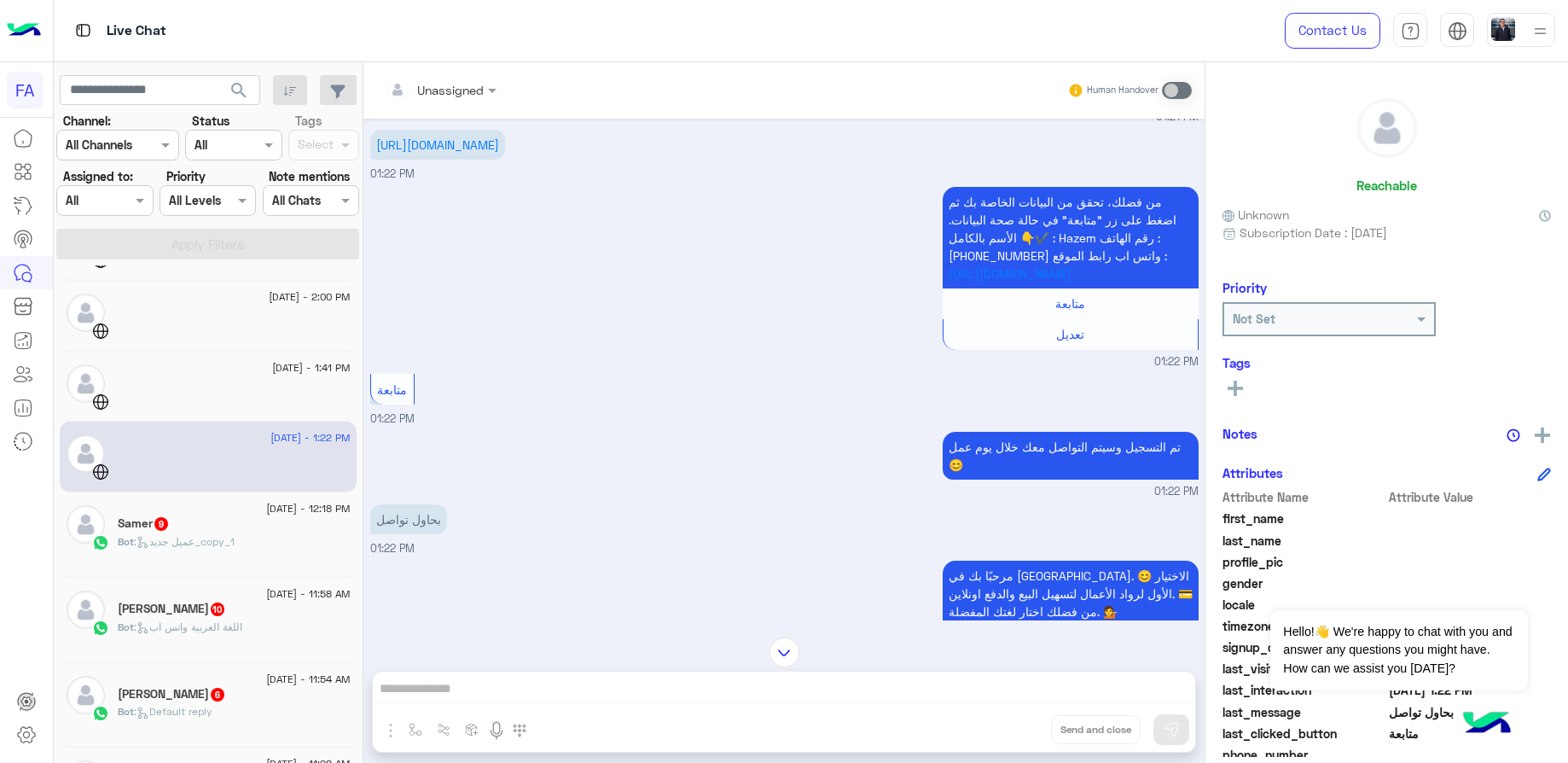
scroll to position [1141, 0]
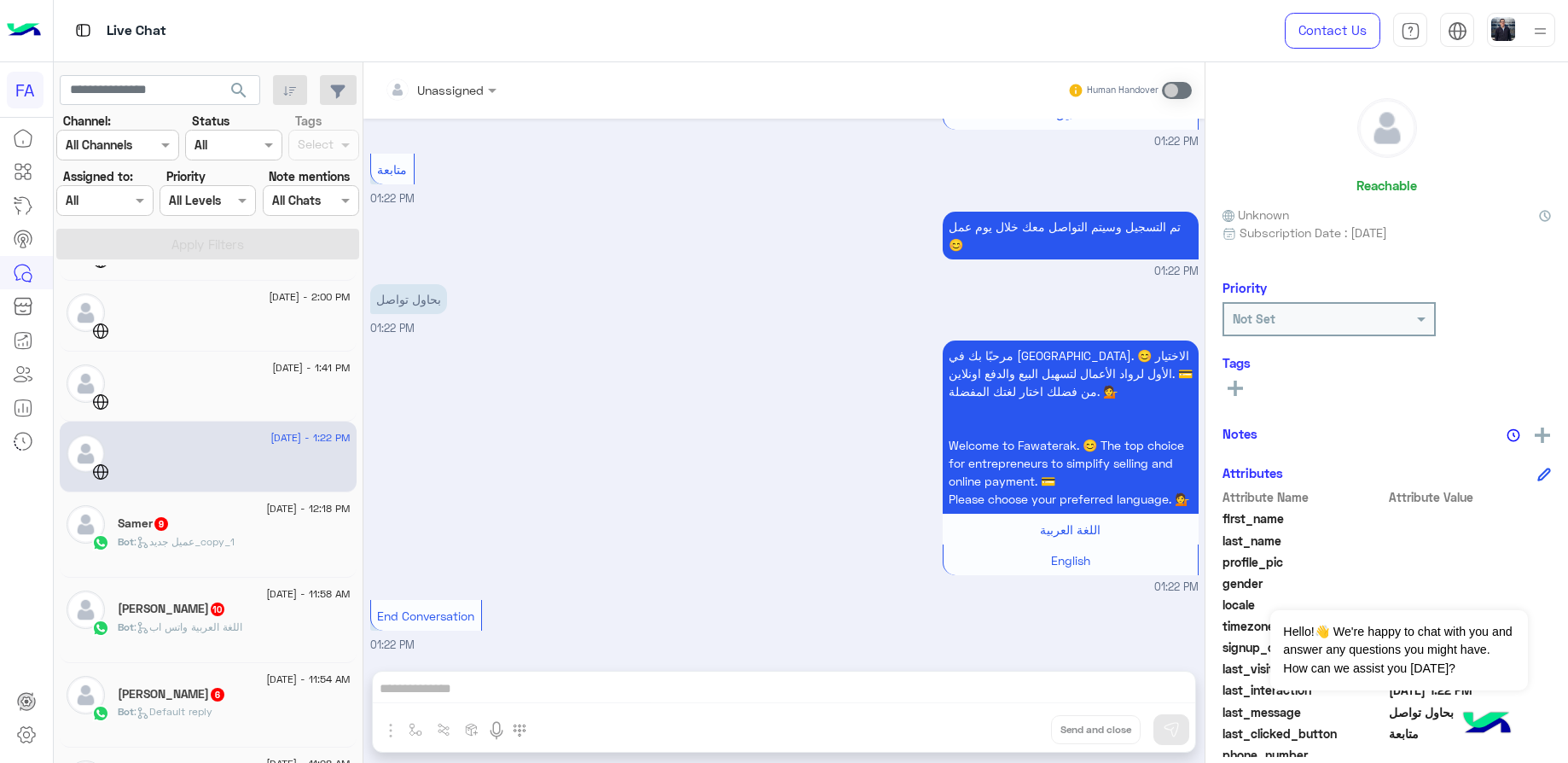
click at [217, 547] on span ": عميل جديد_copy_1" at bounding box center [184, 541] width 101 height 13
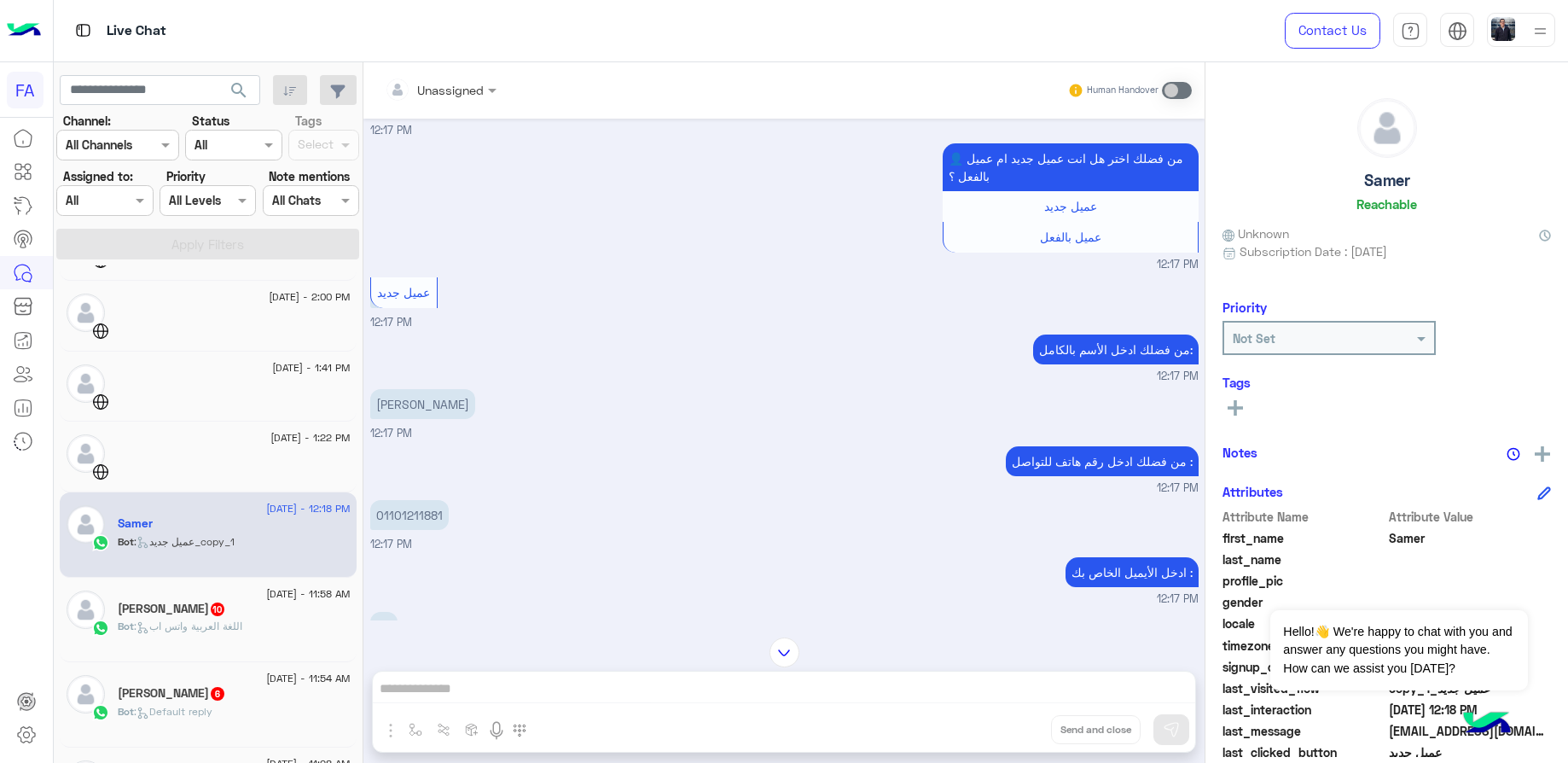
scroll to position [2043, 0]
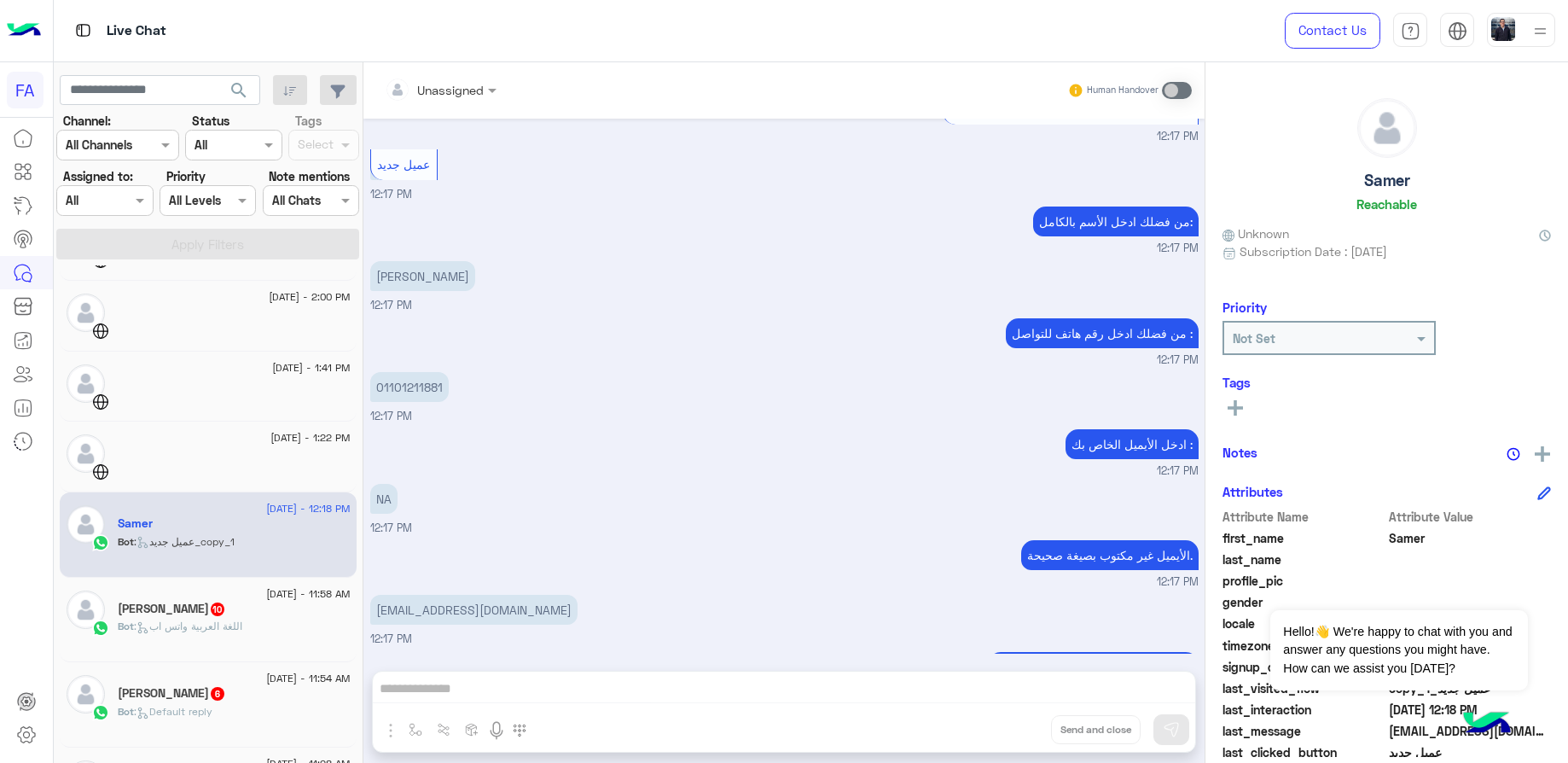
click at [393, 261] on p "[PERSON_NAME]" at bounding box center [423, 276] width 104 height 30
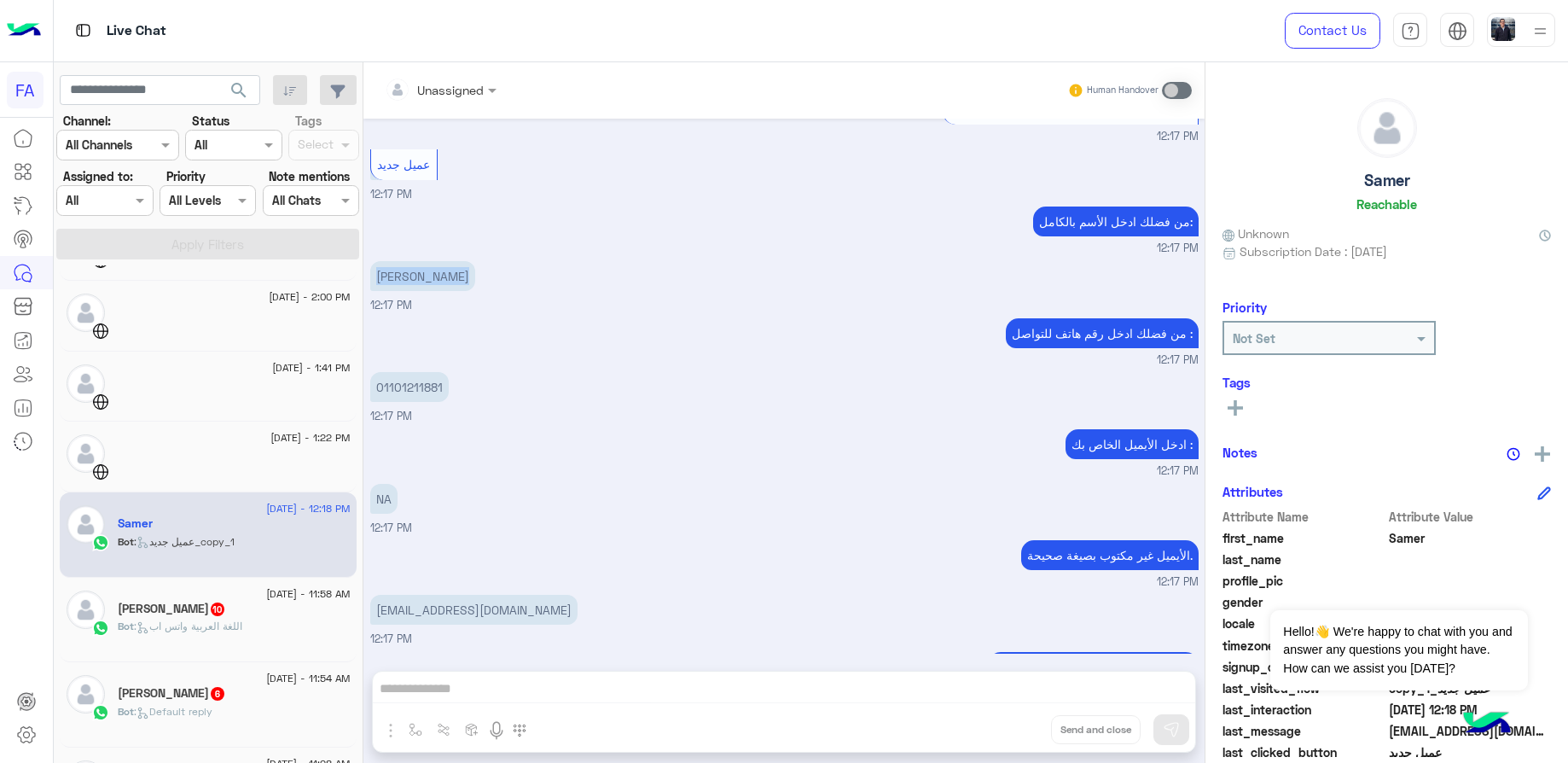
click at [393, 261] on p "[PERSON_NAME]" at bounding box center [423, 276] width 104 height 30
click at [425, 372] on p "01101211881" at bounding box center [410, 386] width 79 height 30
click at [499, 590] on div "[EMAIL_ADDRESS][DOMAIN_NAME] 12:17 PM" at bounding box center [784, 619] width 829 height 57
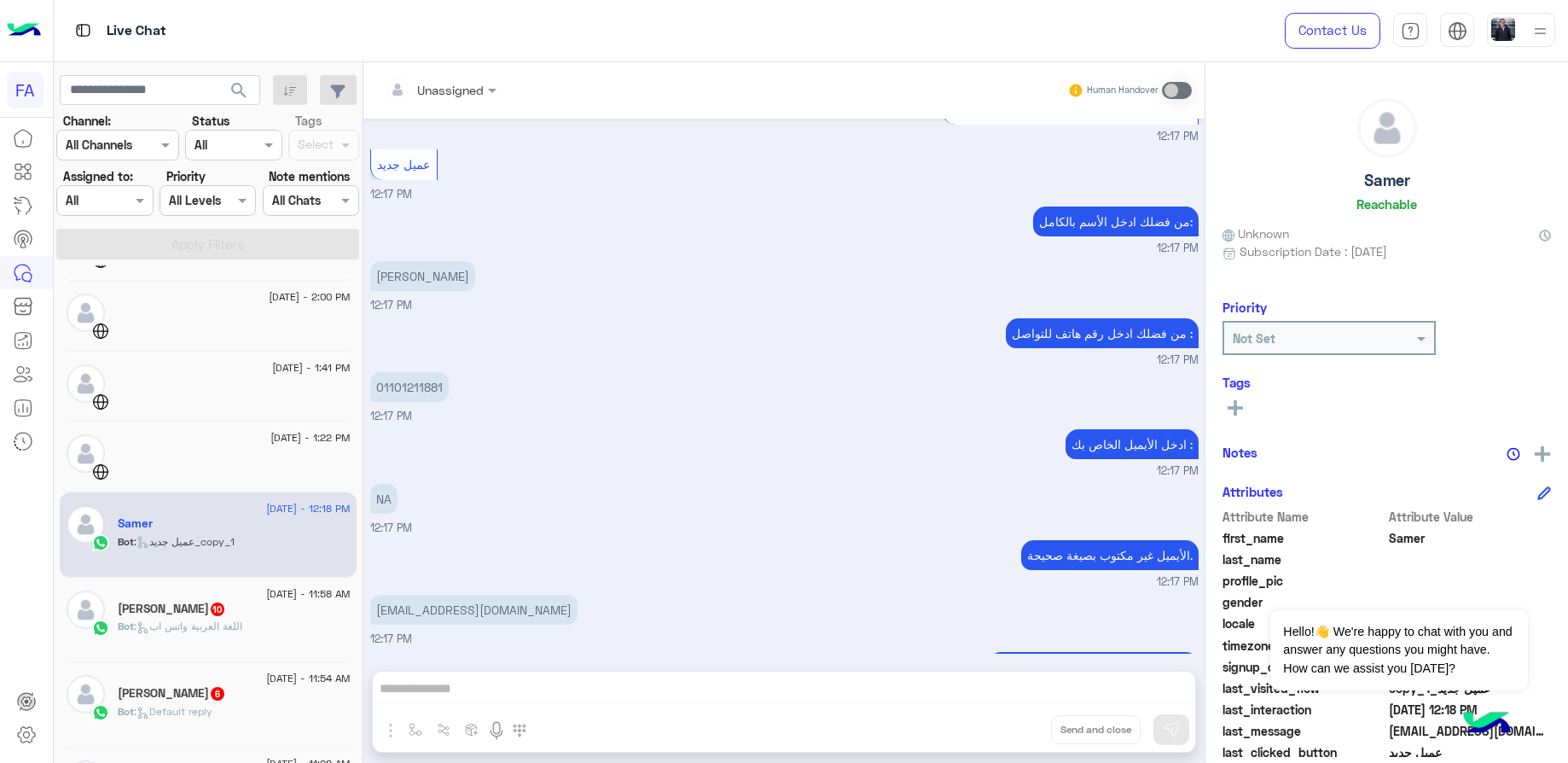
click at [329, 606] on div "[PERSON_NAME] 10" at bounding box center [234, 610] width 233 height 18
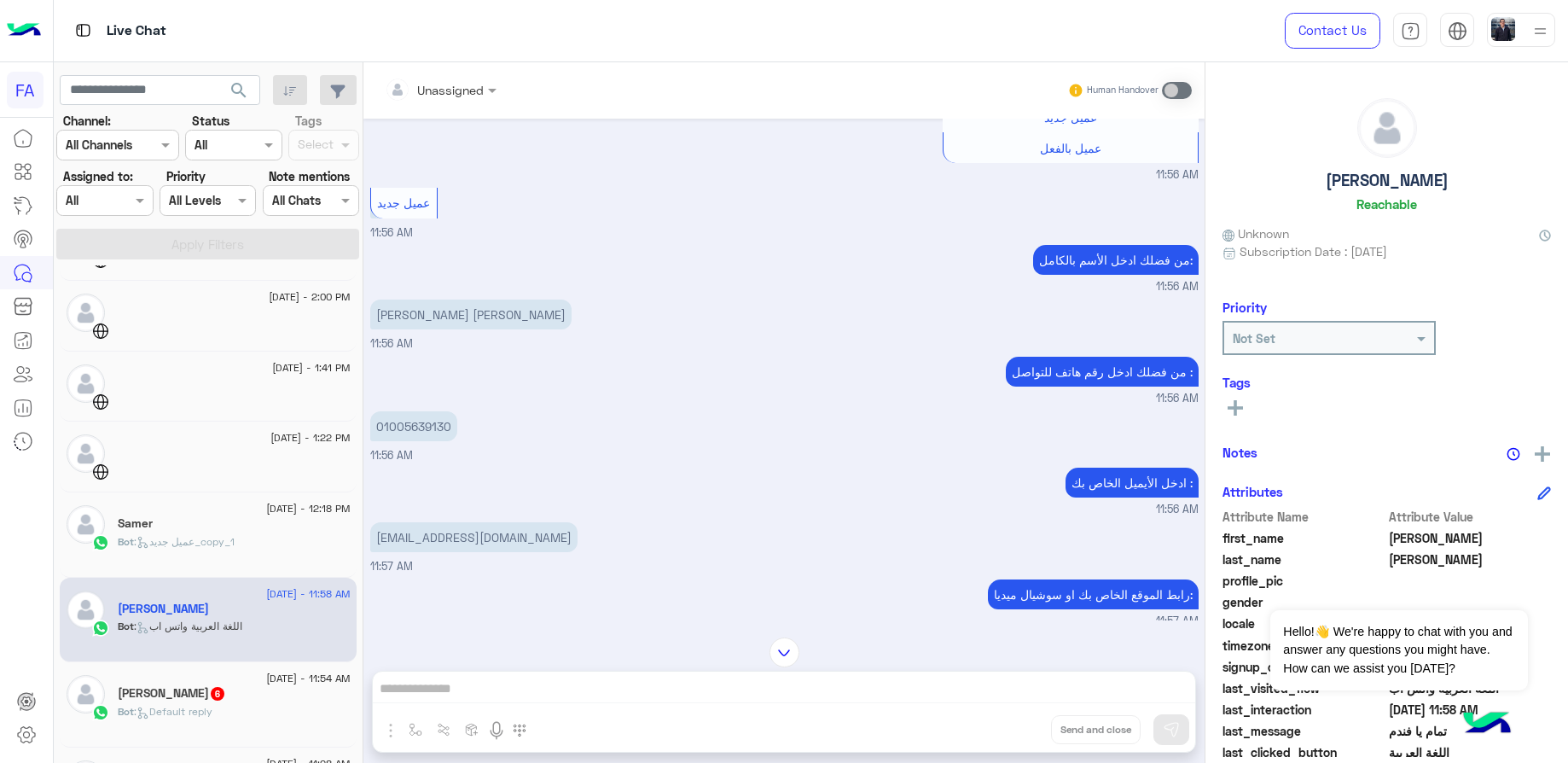
scroll to position [695, 0]
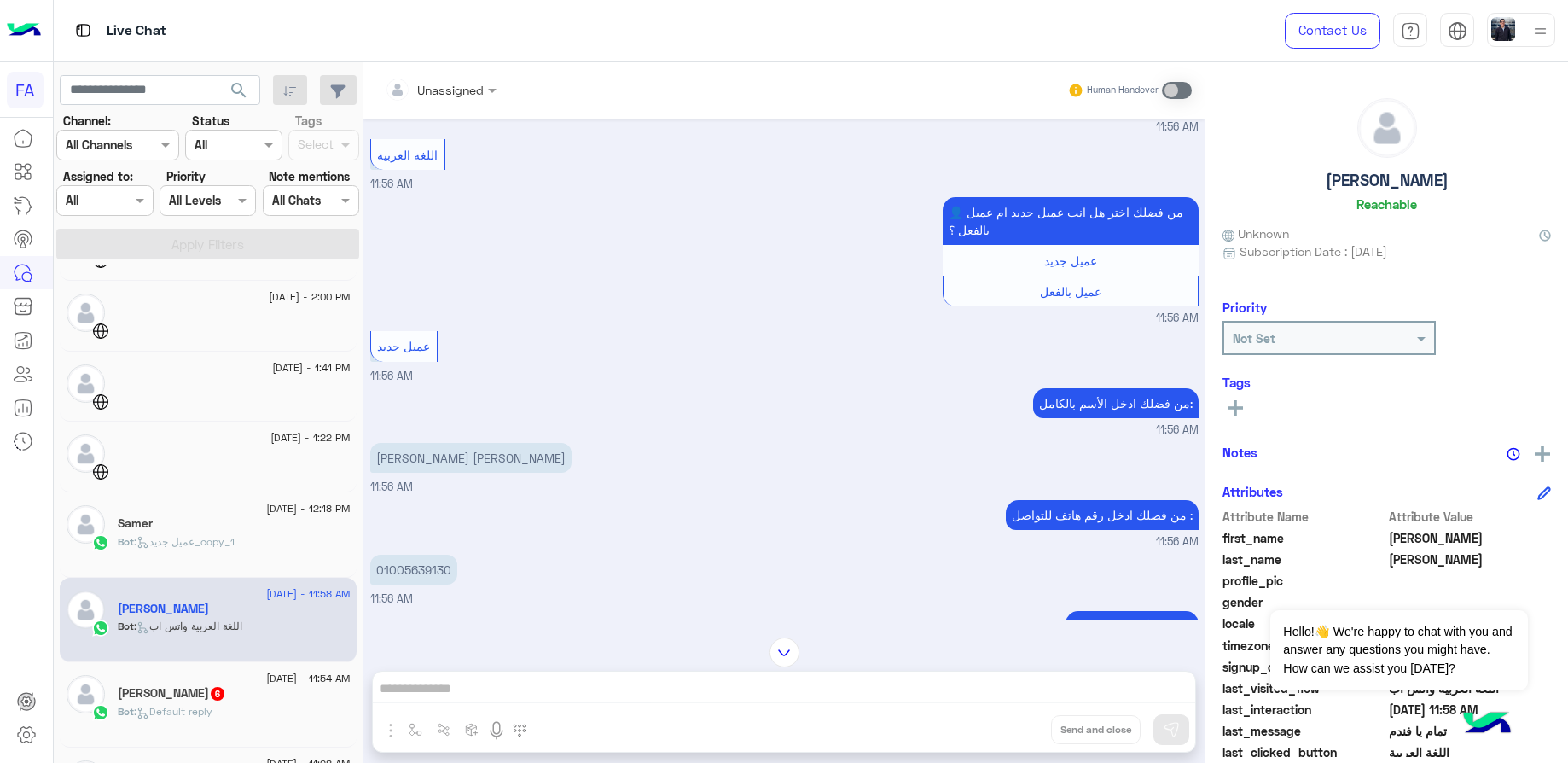
click at [454, 443] on p "[PERSON_NAME] [PERSON_NAME]" at bounding box center [471, 457] width 201 height 30
click at [429, 555] on p "01005639130" at bounding box center [414, 570] width 87 height 30
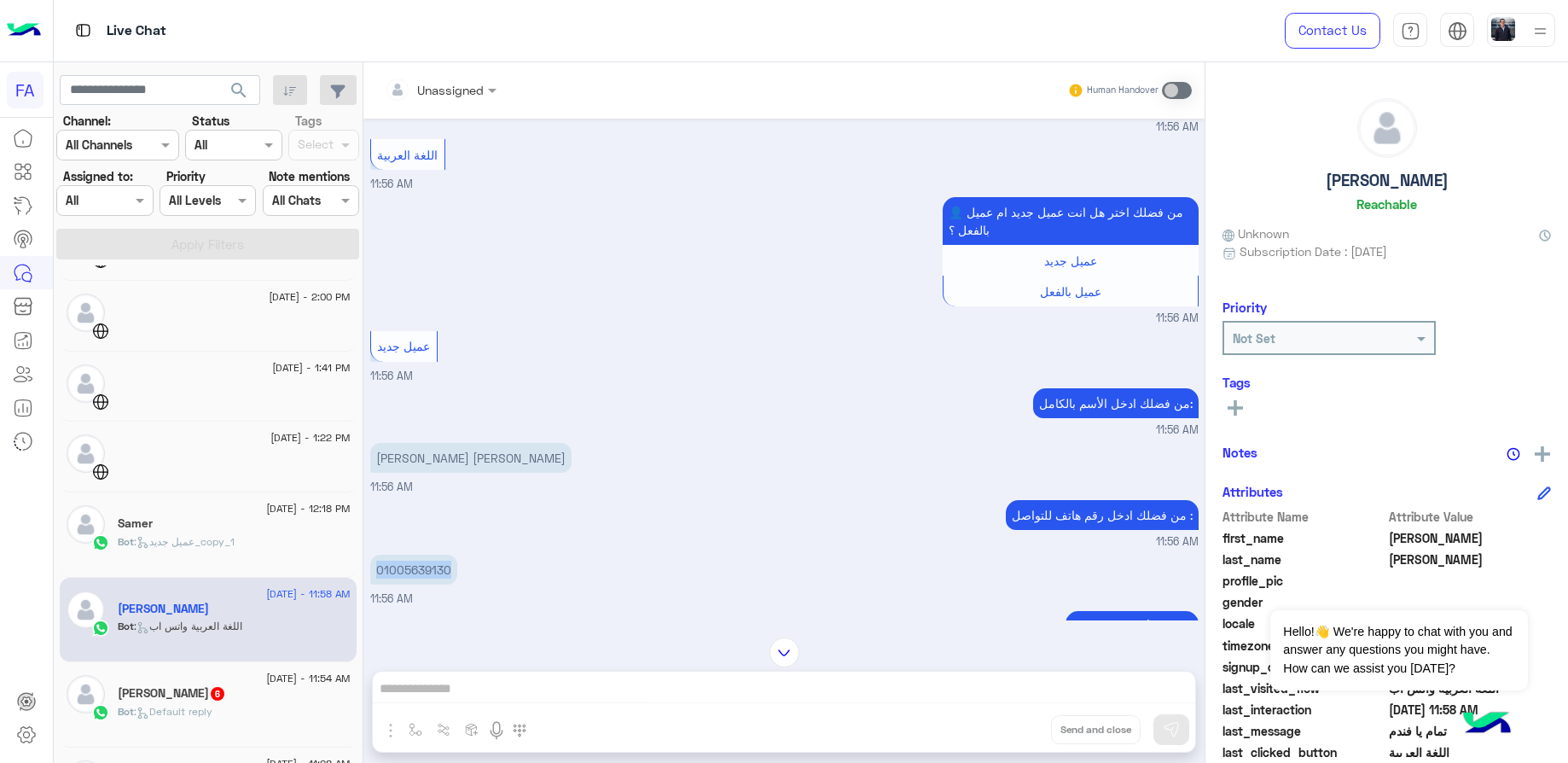
click at [429, 555] on p "01005639130" at bounding box center [414, 570] width 87 height 30
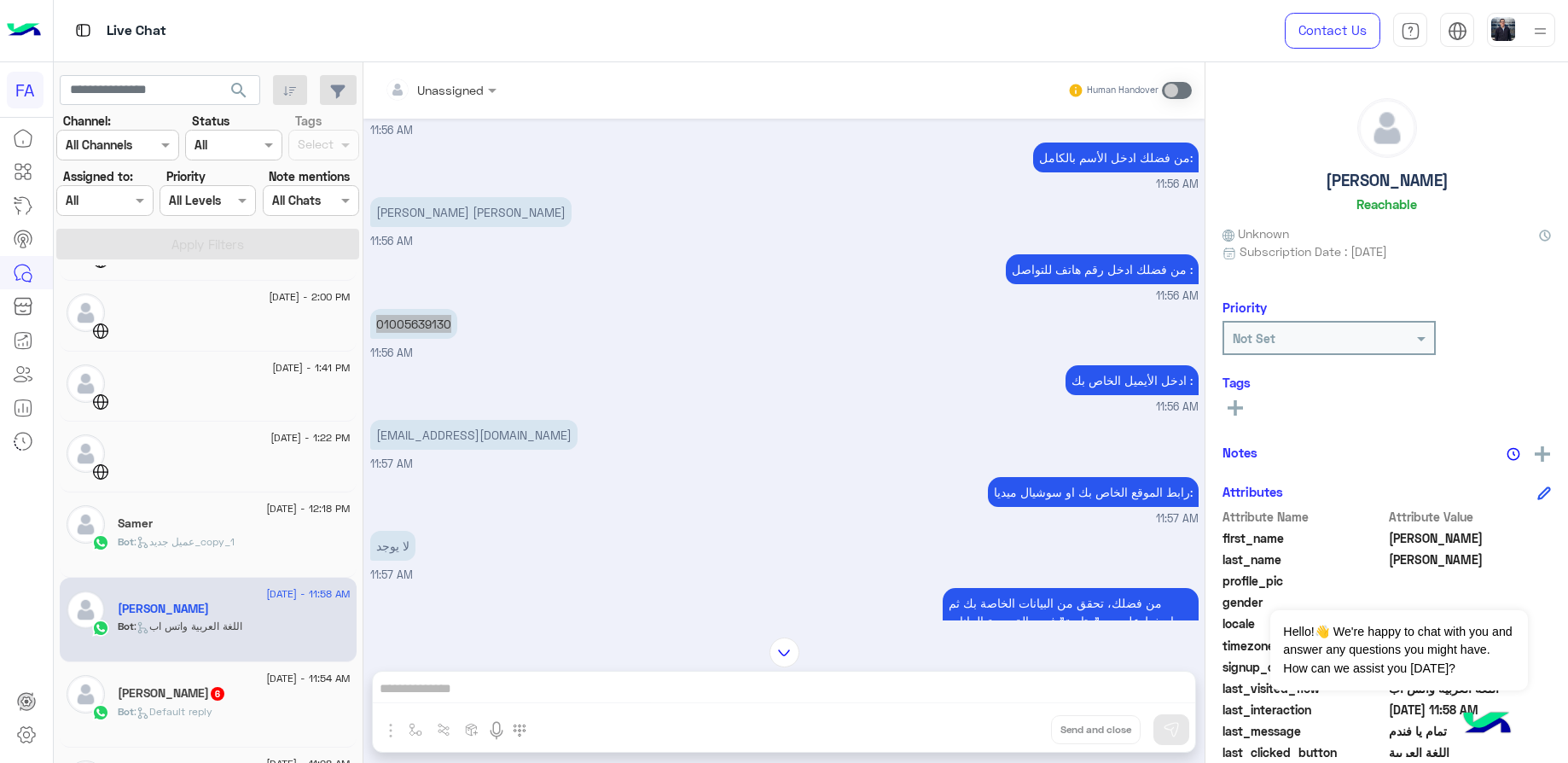
scroll to position [950, 0]
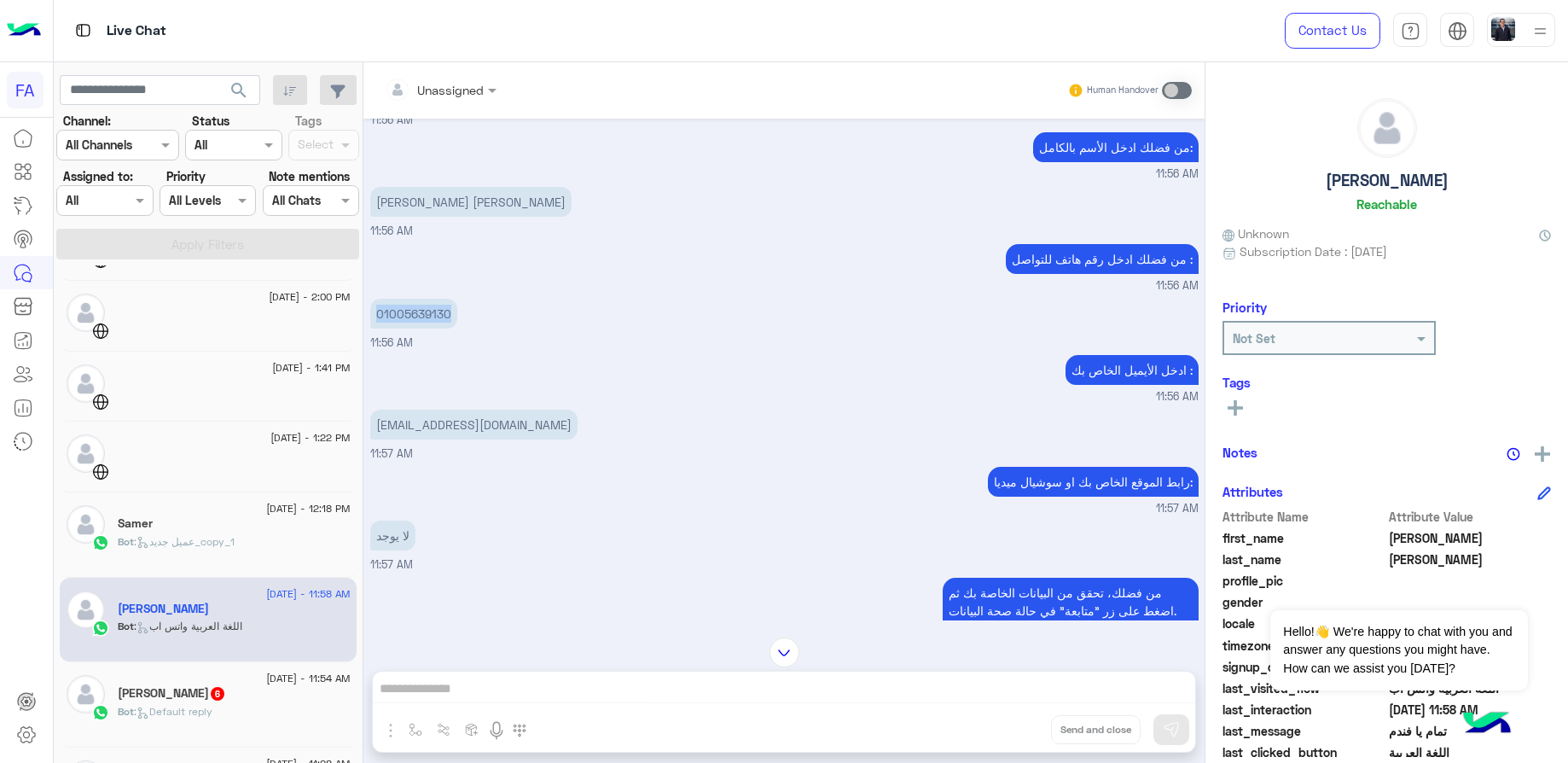
click at [459, 410] on p "[EMAIL_ADDRESS][DOMAIN_NAME]" at bounding box center [474, 425] width 207 height 30
click at [456, 410] on p "[EMAIL_ADDRESS][DOMAIN_NAME]" at bounding box center [474, 425] width 207 height 30
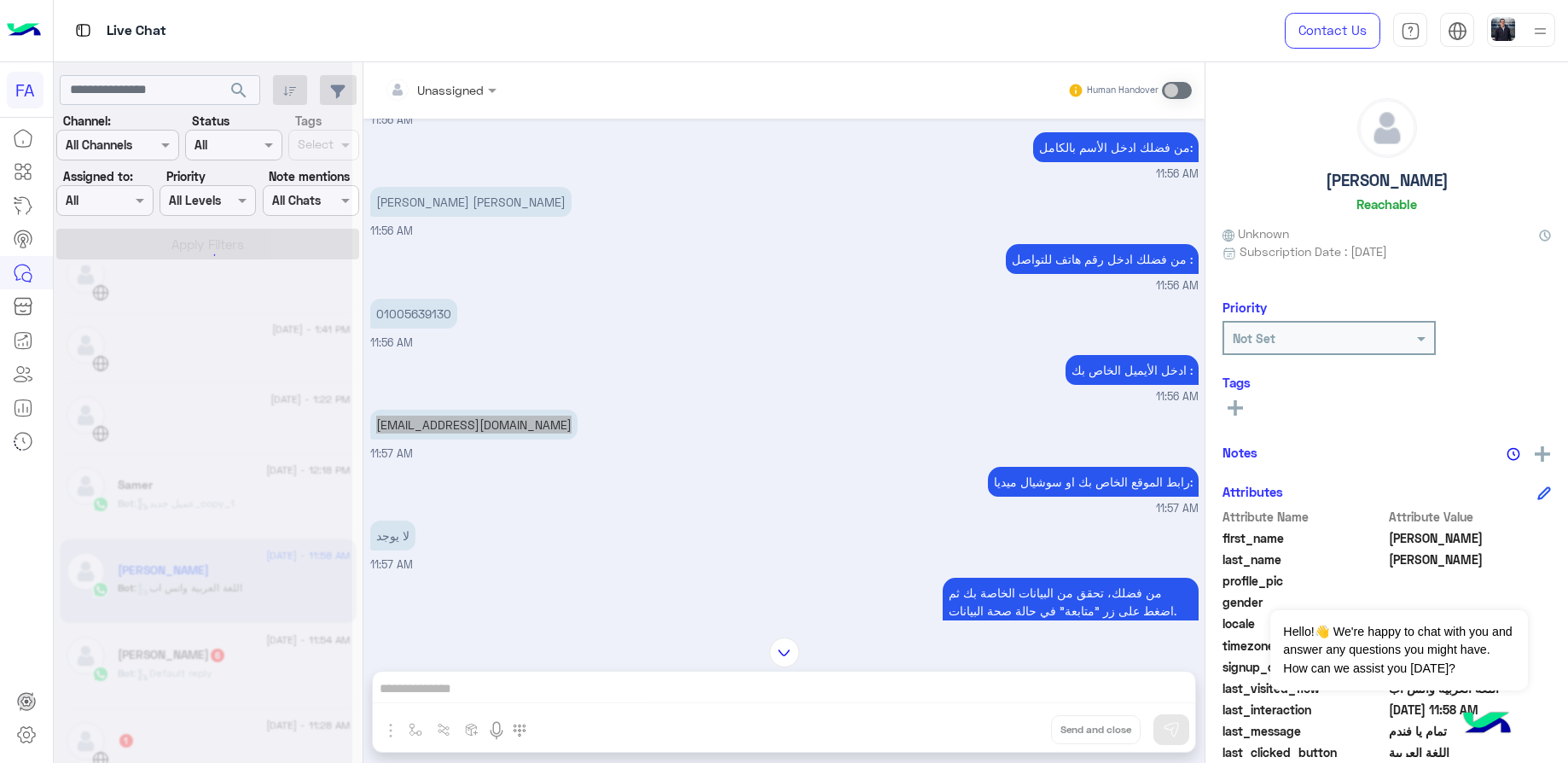
scroll to position [1093, 0]
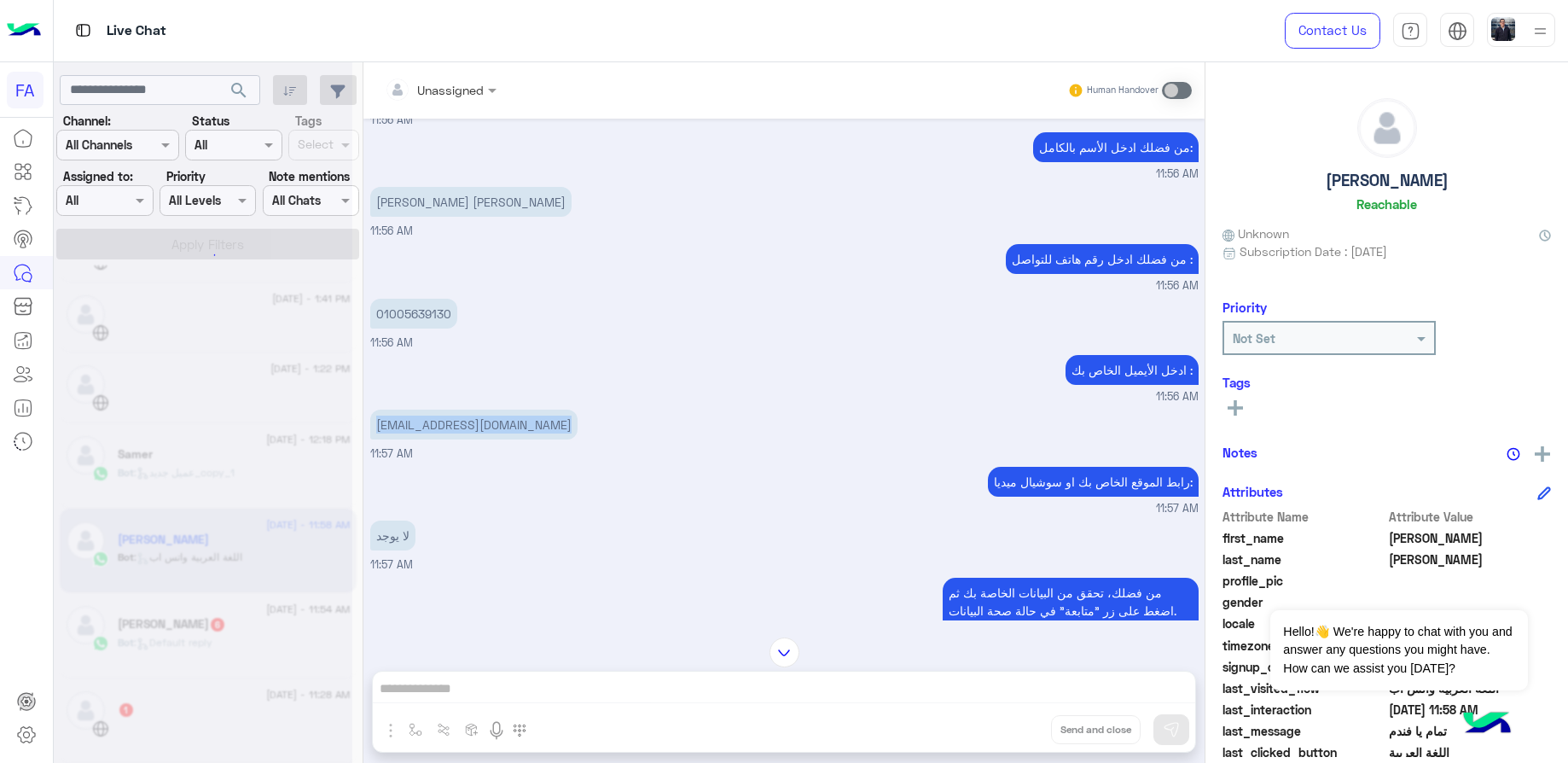
click at [235, 634] on div at bounding box center [203, 388] width 299 height 763
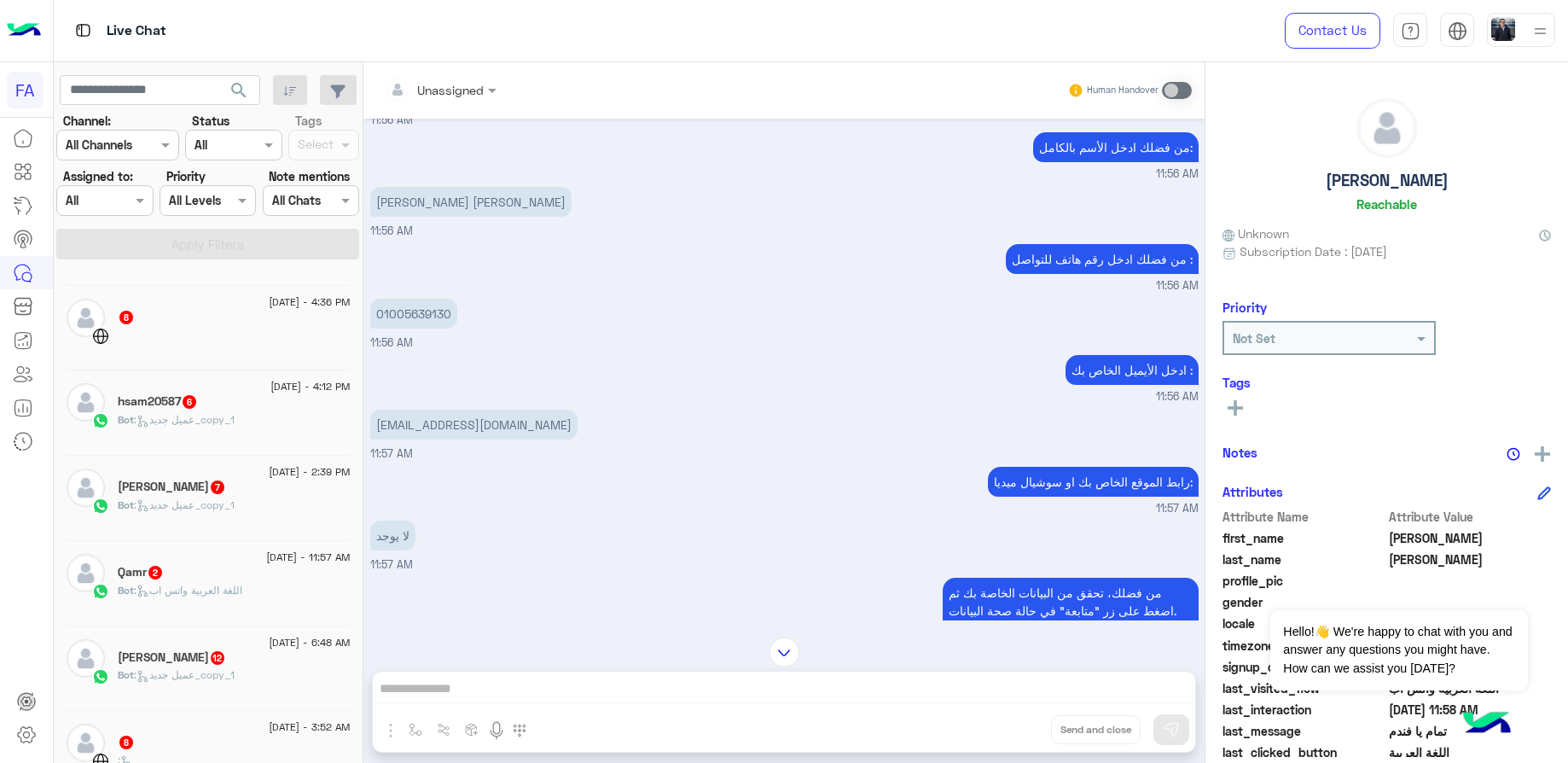
scroll to position [9, 0]
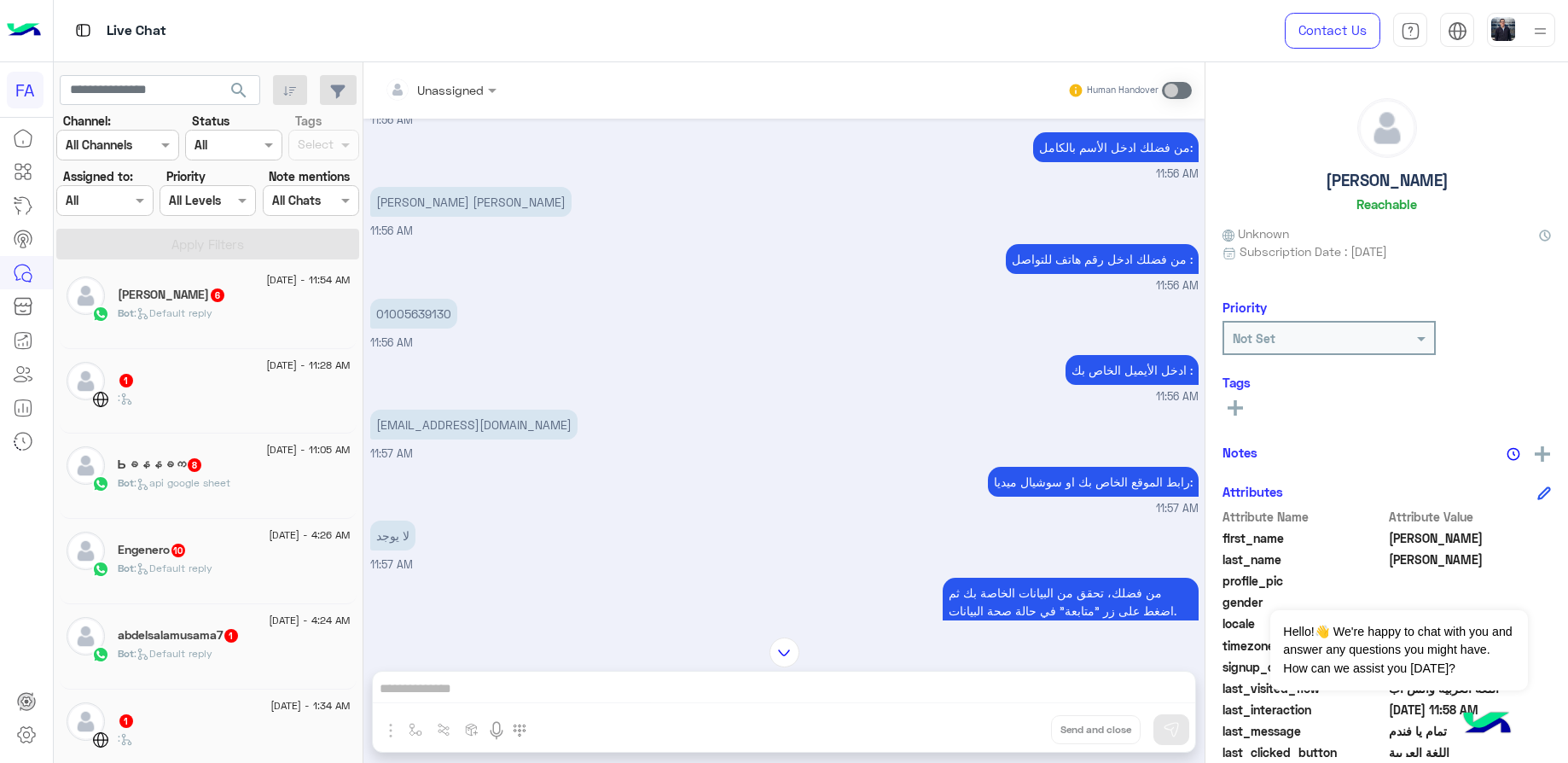
click at [237, 624] on div "[DATE] - 4:24 AM" at bounding box center [234, 622] width 233 height 11
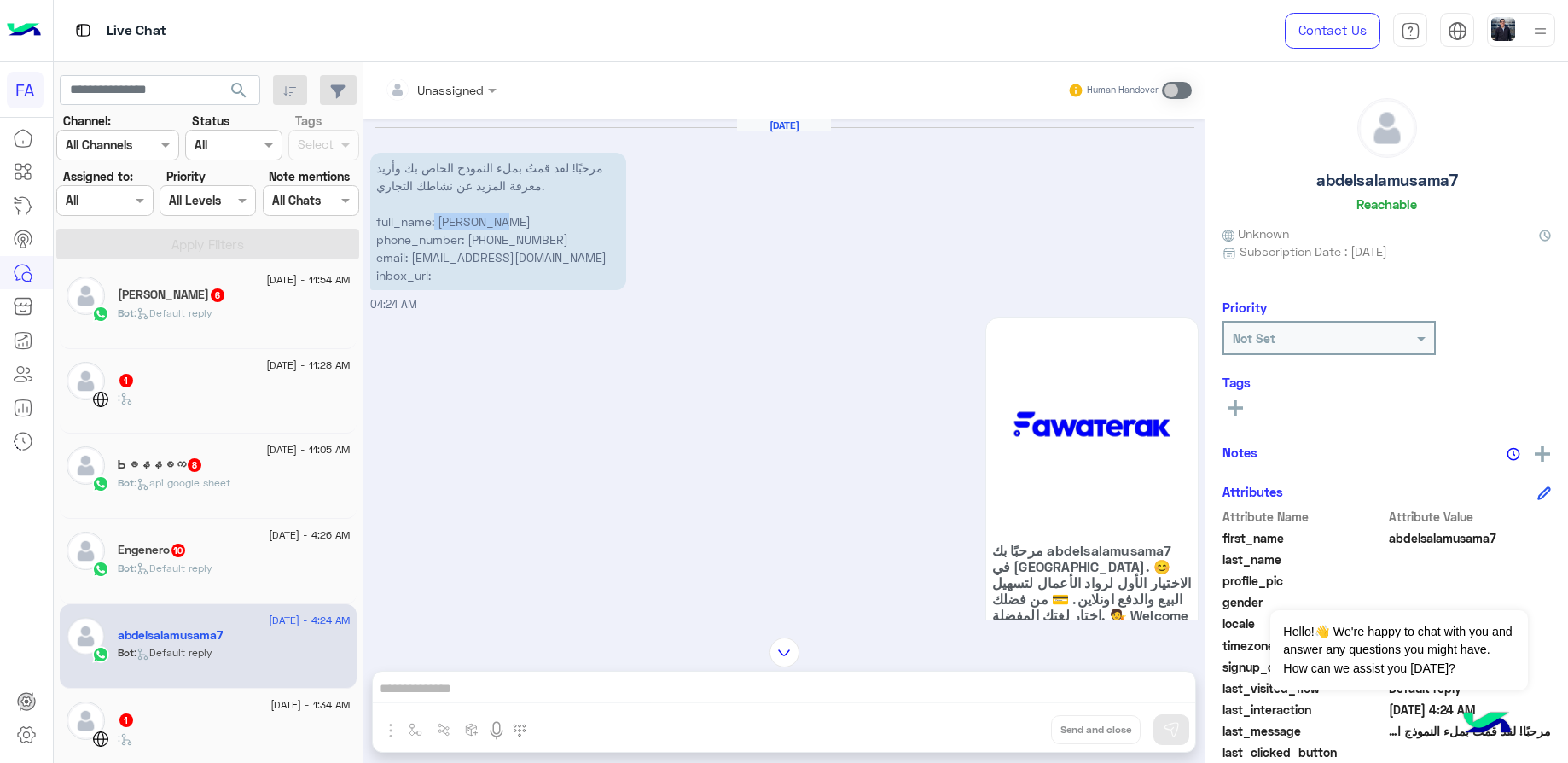
drag, startPoint x: 507, startPoint y: 221, endPoint x: 435, endPoint y: 221, distance: 72.0
click at [435, 221] on p "مرحبًا! لقد قمتُ بملء النموذج الخاص بك وأريد معرفة المزيد عن نشاطك التجاري. ful…" at bounding box center [499, 221] width 256 height 137
click at [554, 227] on p "مرحبًا! لقد قمتُ بملء النموذج الخاص بك وأريد معرفة المزيد عن نشاطك التجاري. ful…" at bounding box center [499, 221] width 256 height 137
drag, startPoint x: 562, startPoint y: 241, endPoint x: 469, endPoint y: 242, distance: 93.0
click at [469, 242] on p "مرحبًا! لقد قمتُ بملء النموذج الخاص بك وأريد معرفة المزيد عن نشاطك التجاري. ful…" at bounding box center [499, 221] width 256 height 137
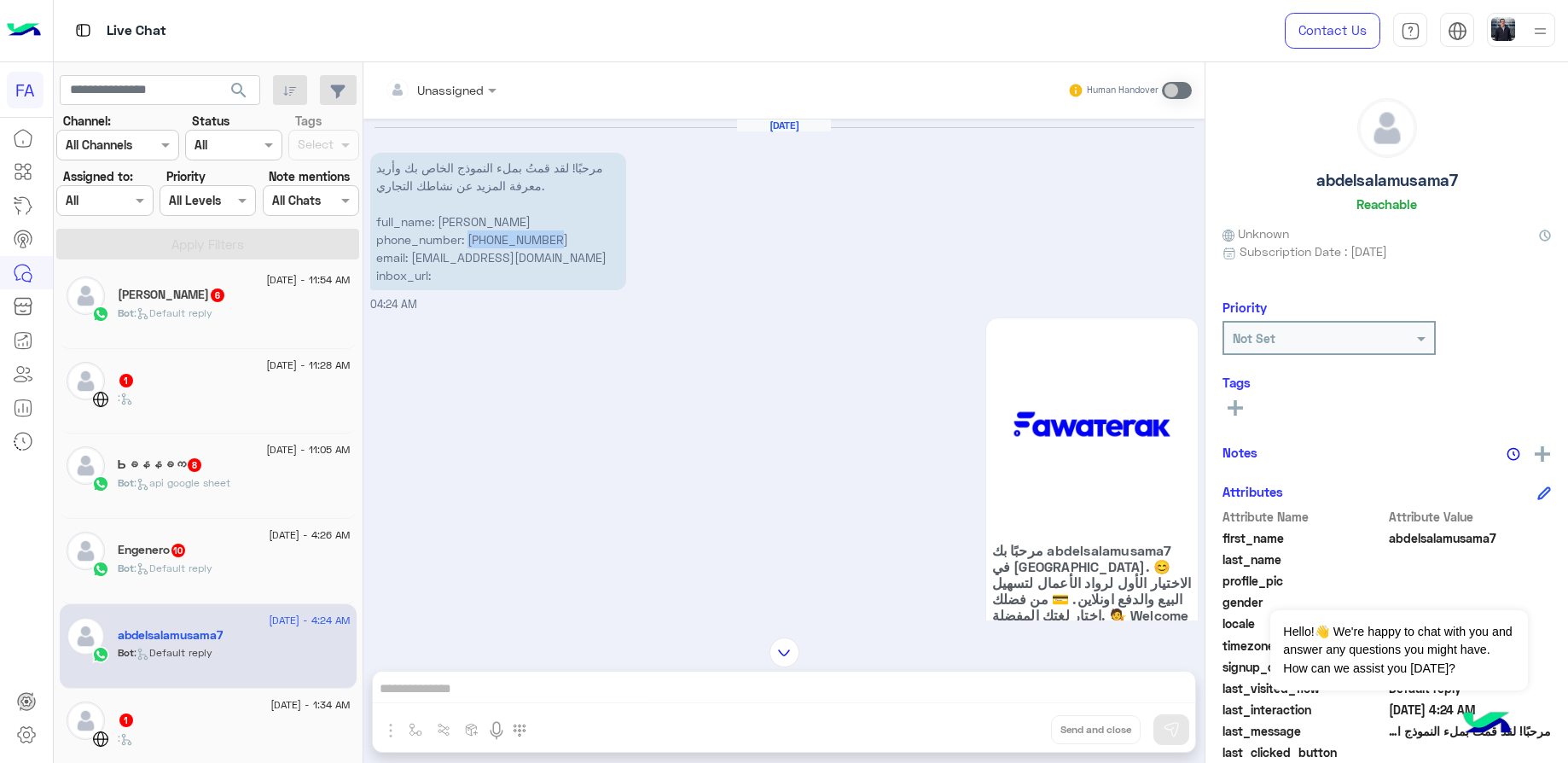
click at [522, 260] on p "مرحبًا! لقد قمتُ بملء النموذج الخاص بك وأريد معرفة المزيد عن نشاطك التجاري. ful…" at bounding box center [499, 221] width 256 height 137
drag, startPoint x: 409, startPoint y: 257, endPoint x: 630, endPoint y: 267, distance: 221.2
click at [630, 267] on div "[DATE] مرحبًا! لقد قمتُ بملء النموذج الخاص بك وأريد معرفة المزيد عن نشاطك التجا…" at bounding box center [784, 215] width 829 height 194
click at [594, 268] on p "مرحبًا! لقد قمتُ بملء النموذج الخاص بك وأريد معرفة المزيد عن نشاطك التجاري. ful…" at bounding box center [499, 221] width 256 height 137
drag, startPoint x: 516, startPoint y: 257, endPoint x: 619, endPoint y: 257, distance: 103.0
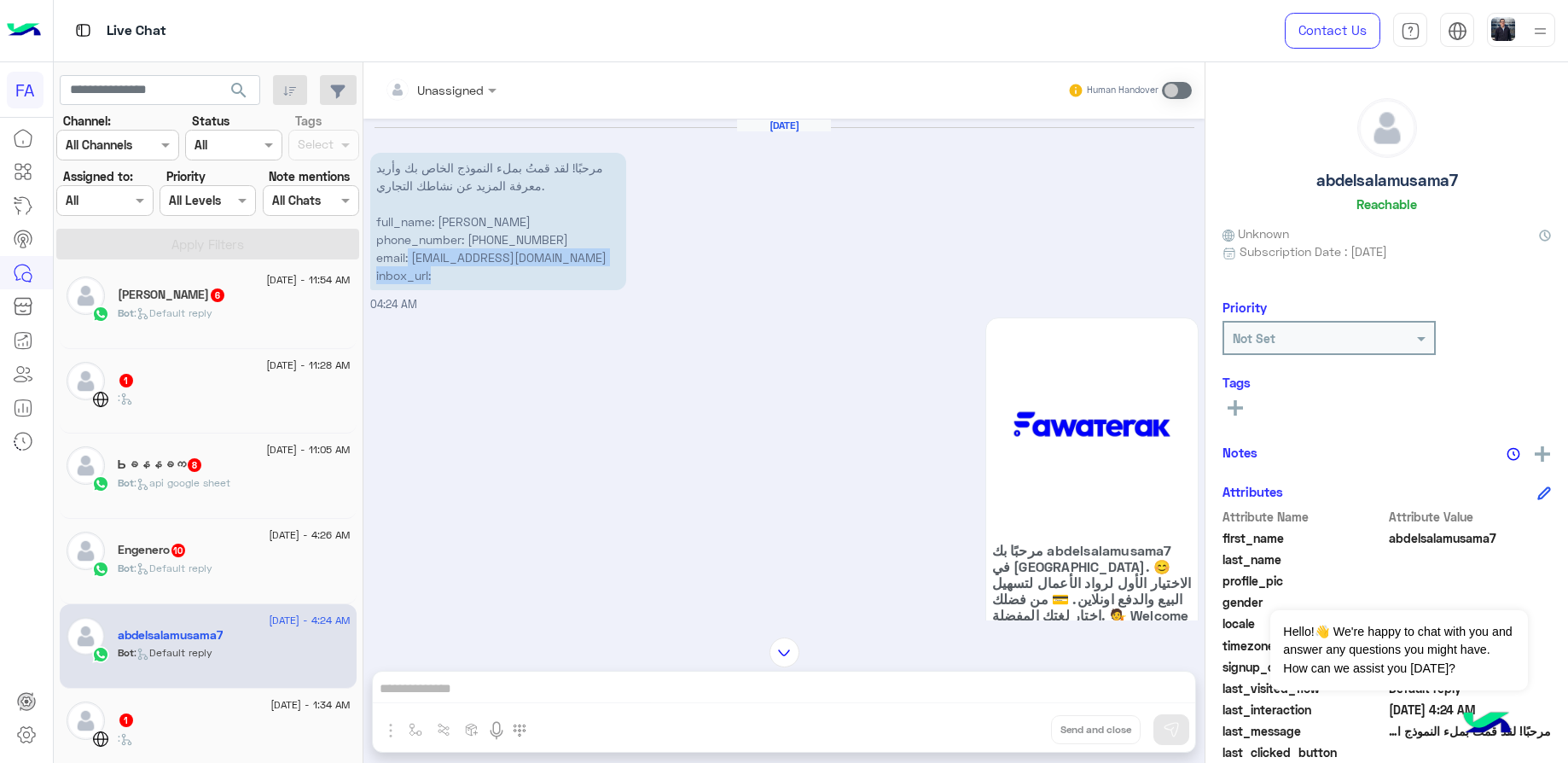
click at [619, 257] on p "مرحبًا! لقد قمتُ بملء النموذج الخاص بك وأريد معرفة المزيد عن نشاطك التجاري. ful…" at bounding box center [499, 221] width 256 height 137
click at [475, 267] on p "مرحبًا! لقد قمتُ بملء النموذج الخاص بك وأريد معرفة المزيد عن نشاطك التجاري. ful…" at bounding box center [499, 221] width 256 height 137
click at [476, 257] on p "مرحبًا! لقد قمتُ بملء النموذج الخاص بك وأريد معرفة المزيد عن نشاطك التجاري. ful…" at bounding box center [499, 221] width 256 height 137
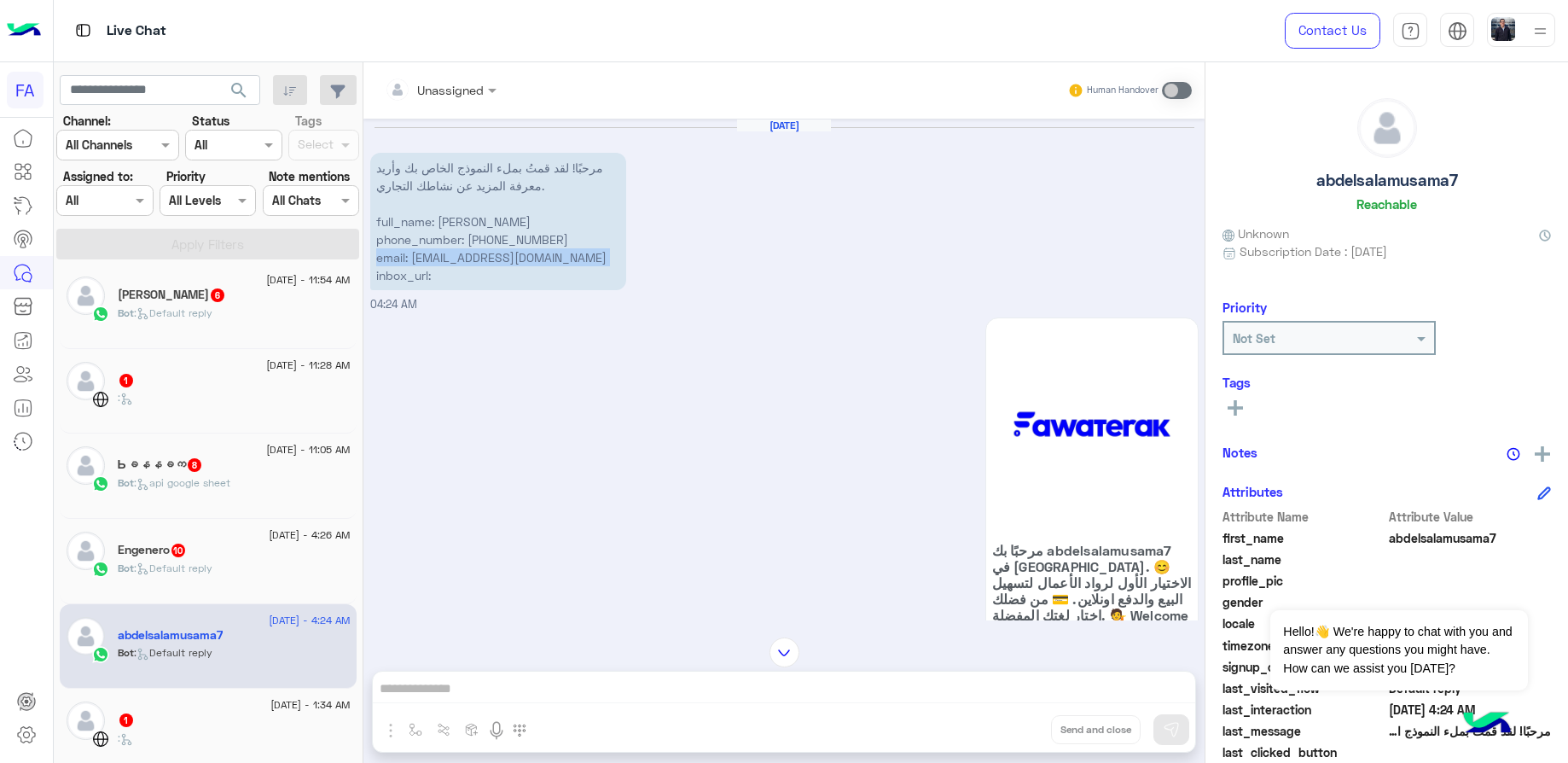
drag, startPoint x: 476, startPoint y: 257, endPoint x: 453, endPoint y: 257, distance: 23.0
click at [472, 257] on p "مرحبًا! لقد قمتُ بملء النموذج الخاص بك وأريد معرفة المزيد عن نشاطك التجاري. ful…" at bounding box center [499, 221] width 256 height 137
click at [408, 257] on p "مرحبًا! لقد قمتُ بملء النموذج الخاص بك وأريد معرفة المزيد عن نشاطك التجاري. ful…" at bounding box center [499, 221] width 256 height 137
drag, startPoint x: 412, startPoint y: 254, endPoint x: 702, endPoint y: 264, distance: 290.2
click at [702, 264] on div "[DATE] مرحبًا! لقد قمتُ بملء النموذج الخاص بك وأريد معرفة المزيد عن نشاطك التجا…" at bounding box center [784, 215] width 829 height 194
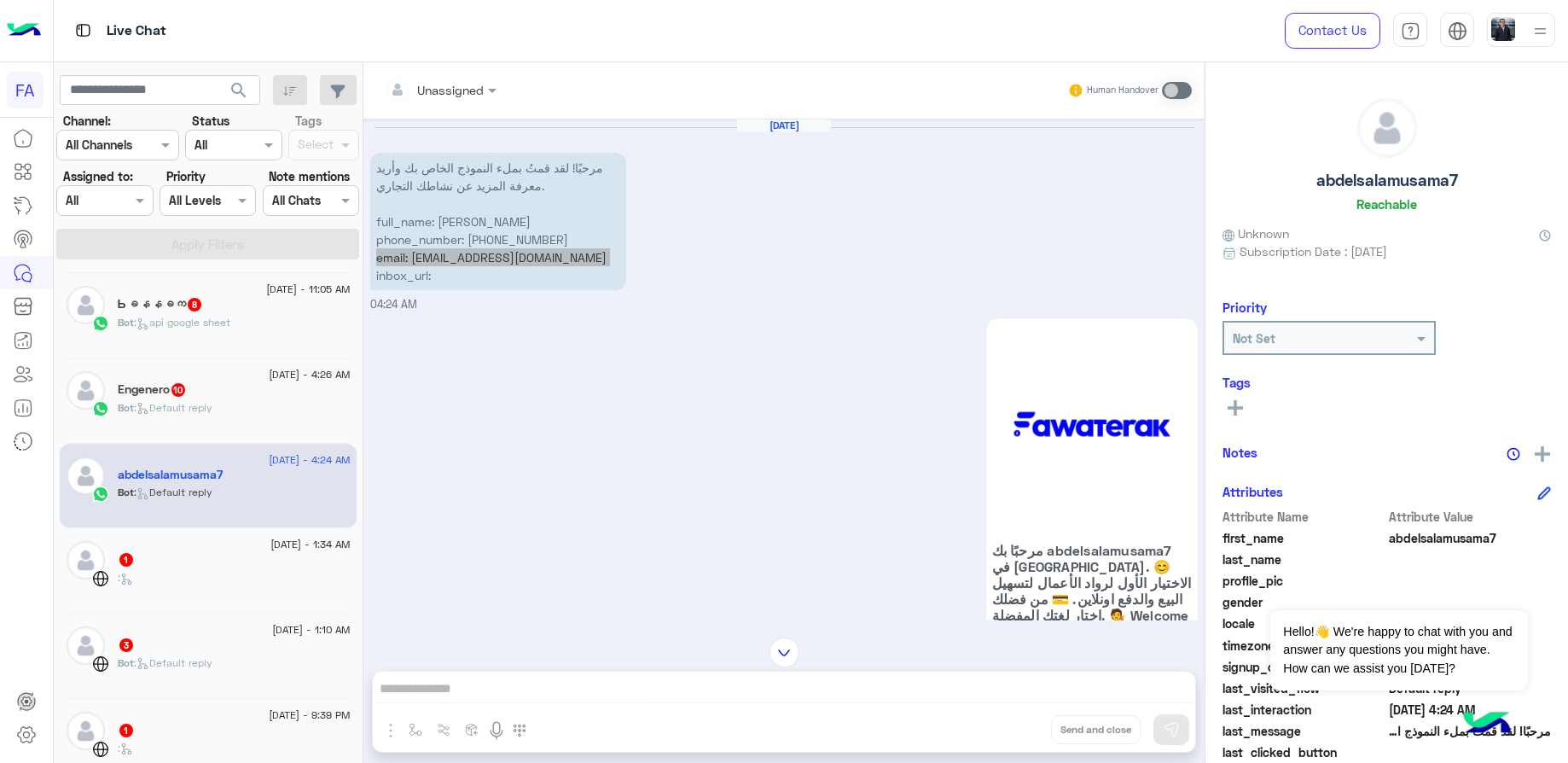
scroll to position [264, 0]
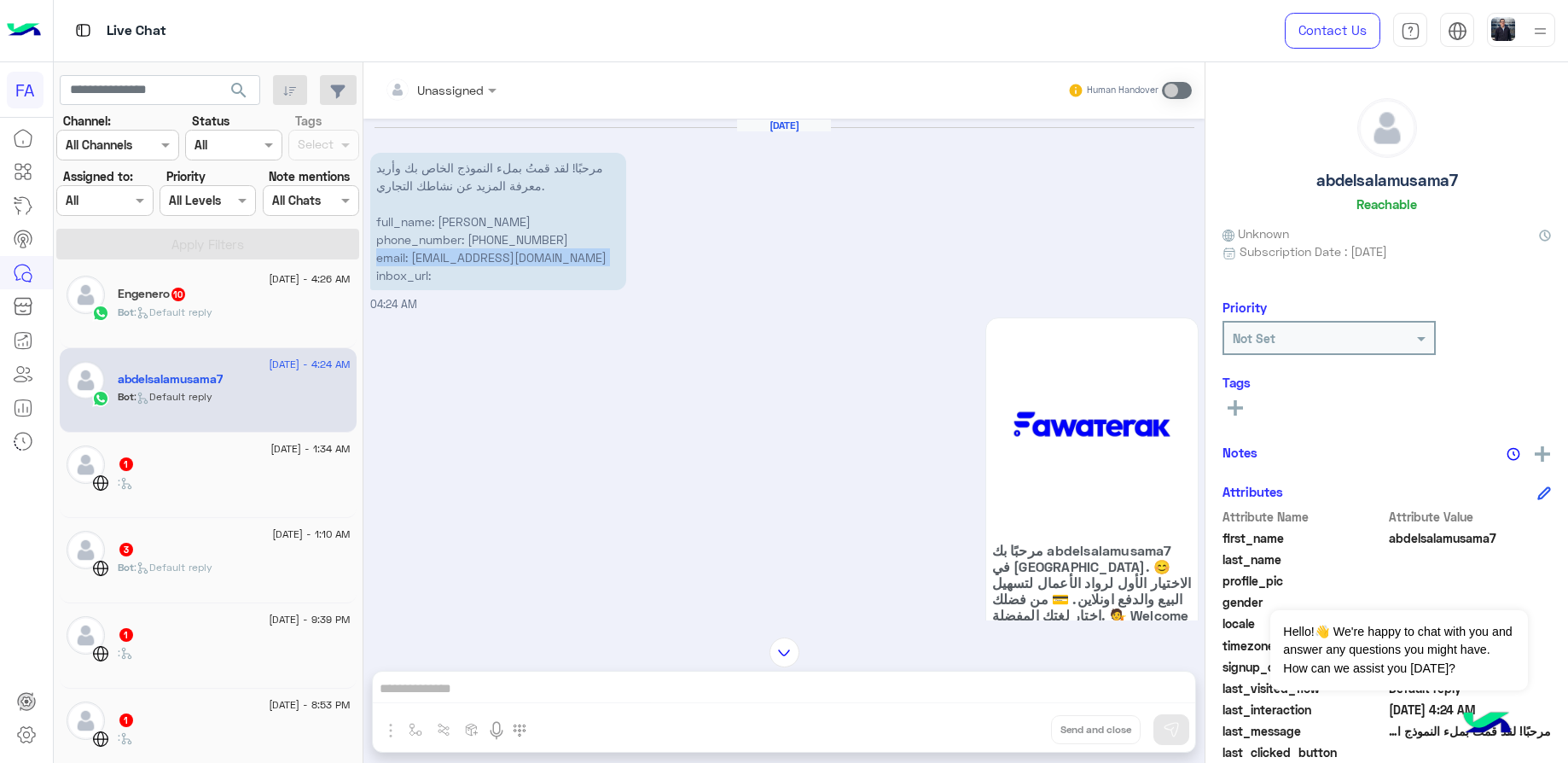
click at [191, 462] on div "1" at bounding box center [234, 465] width 233 height 18
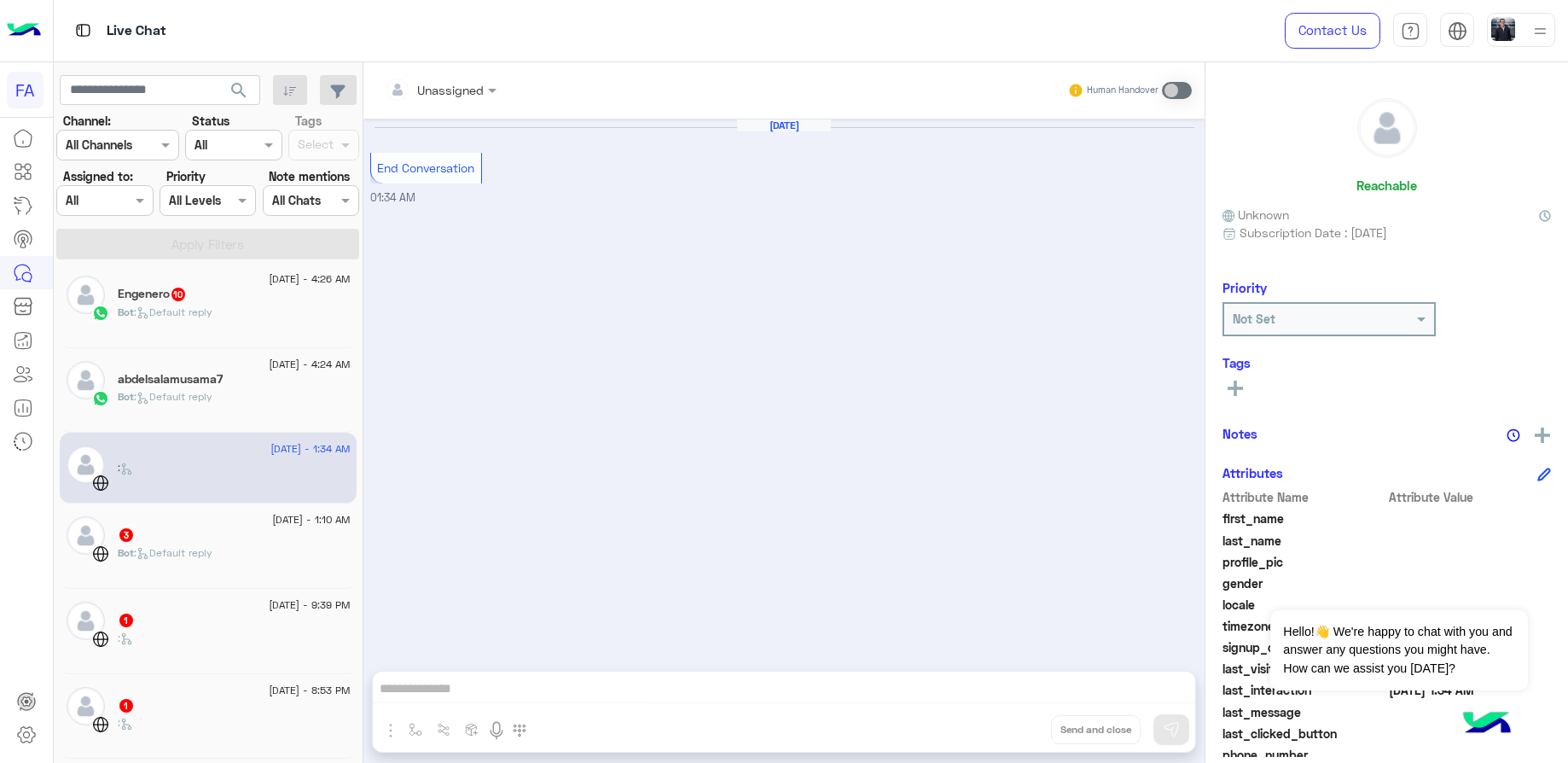
click at [272, 521] on span "[DATE] - 1:10 AM" at bounding box center [310, 520] width 78 height 16
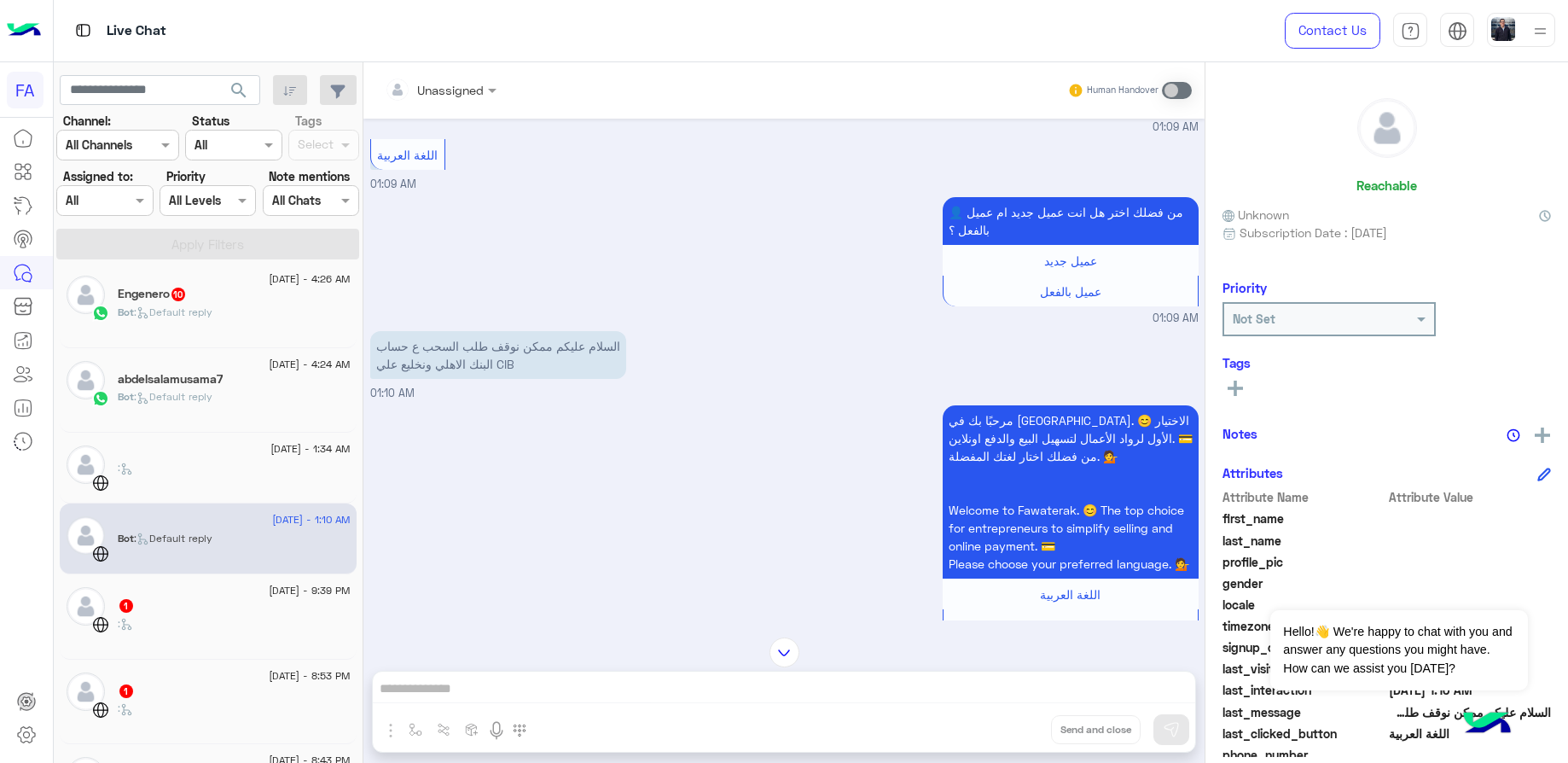
scroll to position [373, 0]
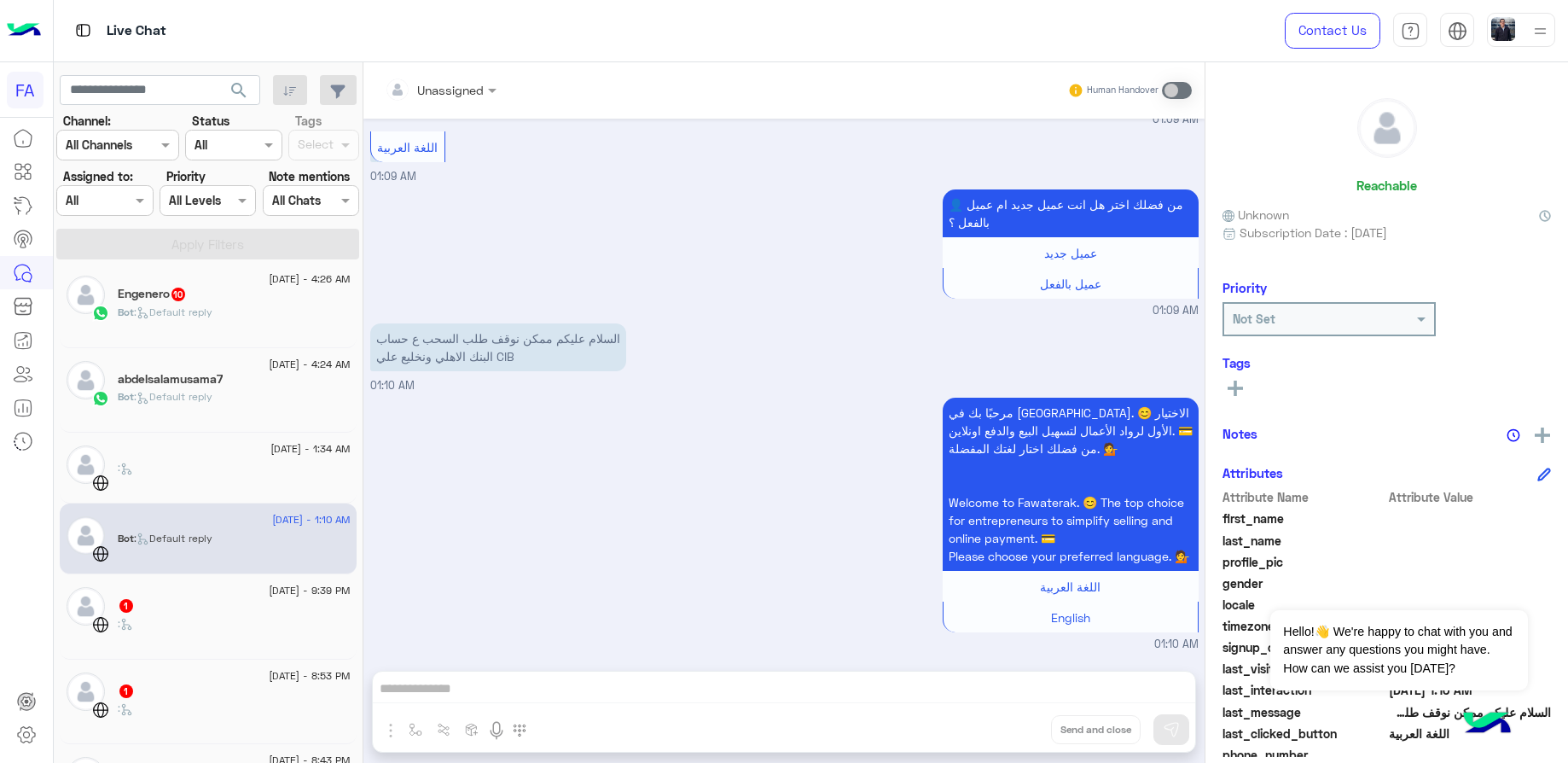
click at [228, 598] on div "1" at bounding box center [234, 607] width 233 height 18
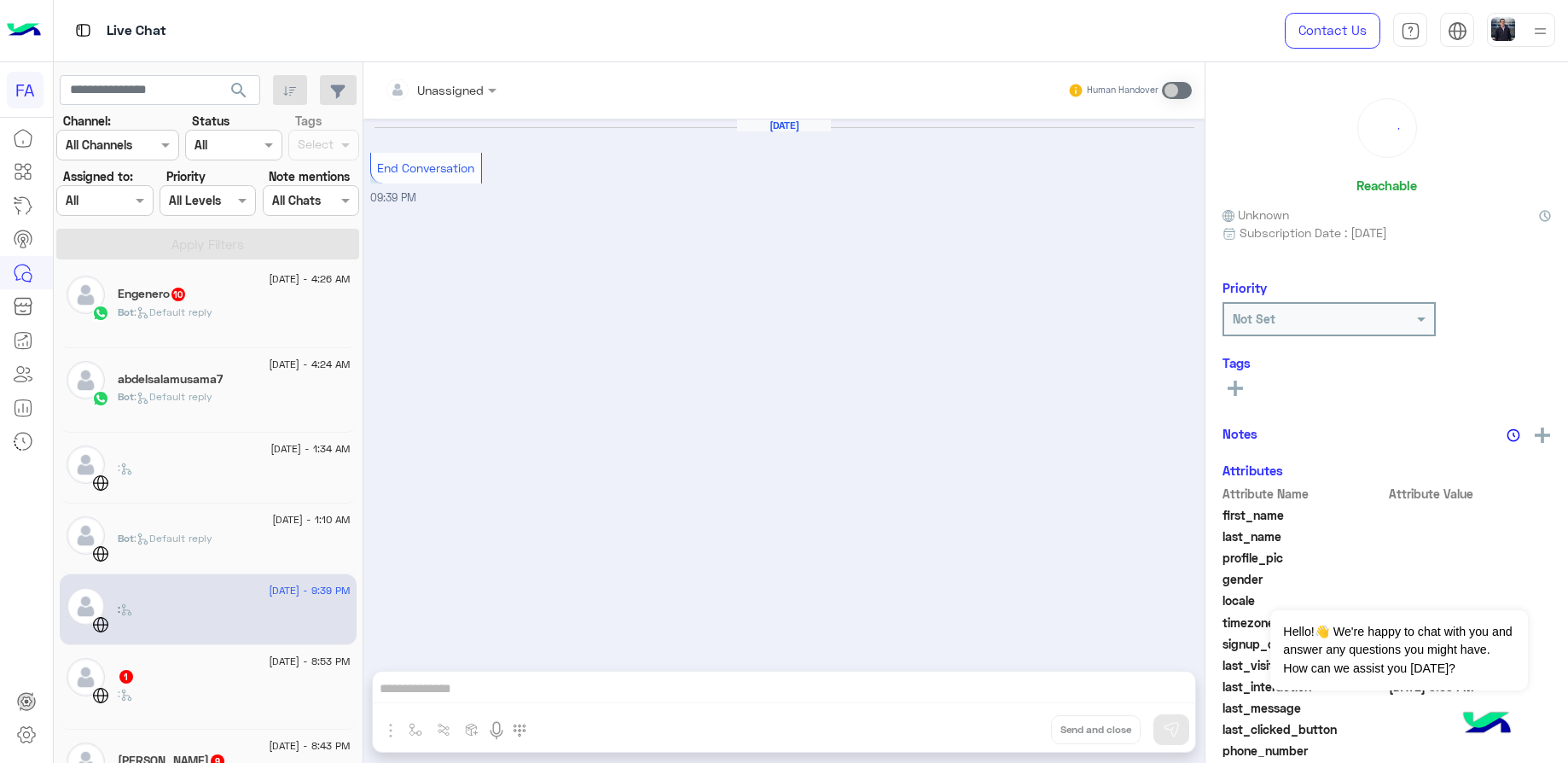
scroll to position [520, 0]
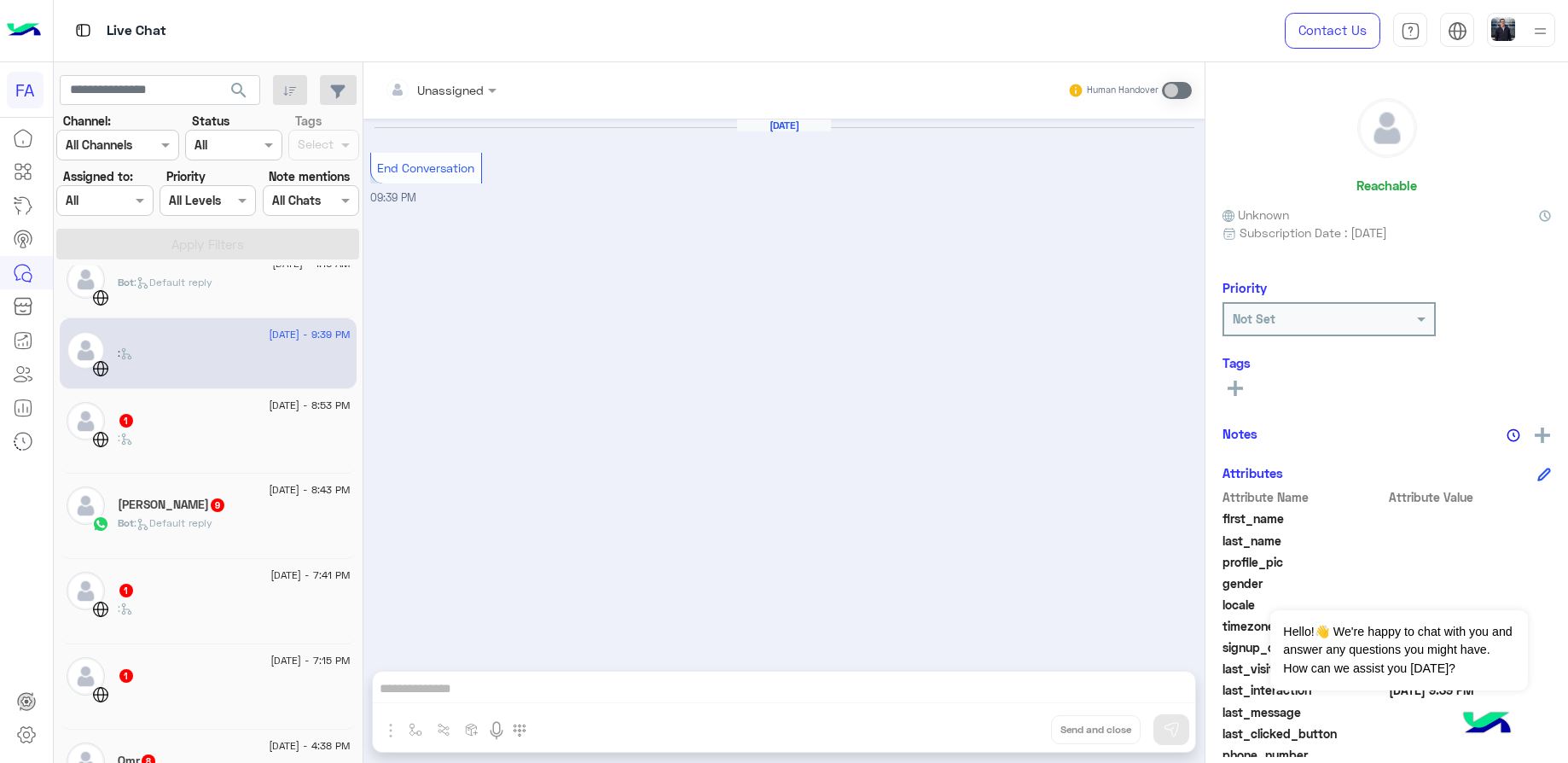
click at [206, 441] on div ":" at bounding box center [234, 445] width 233 height 30
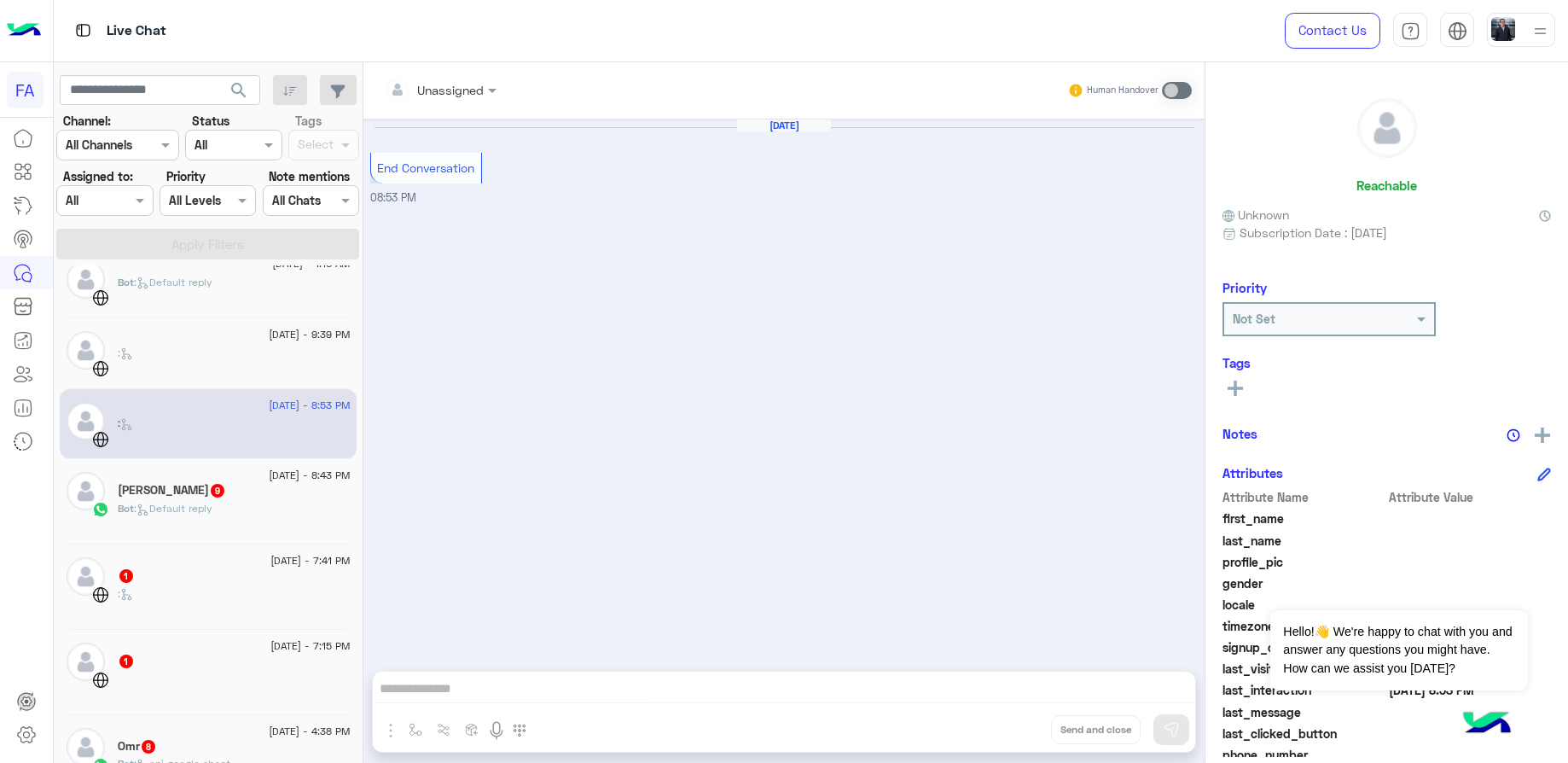
click at [212, 484] on h5 "[PERSON_NAME] 9" at bounding box center [171, 490] width 108 height 15
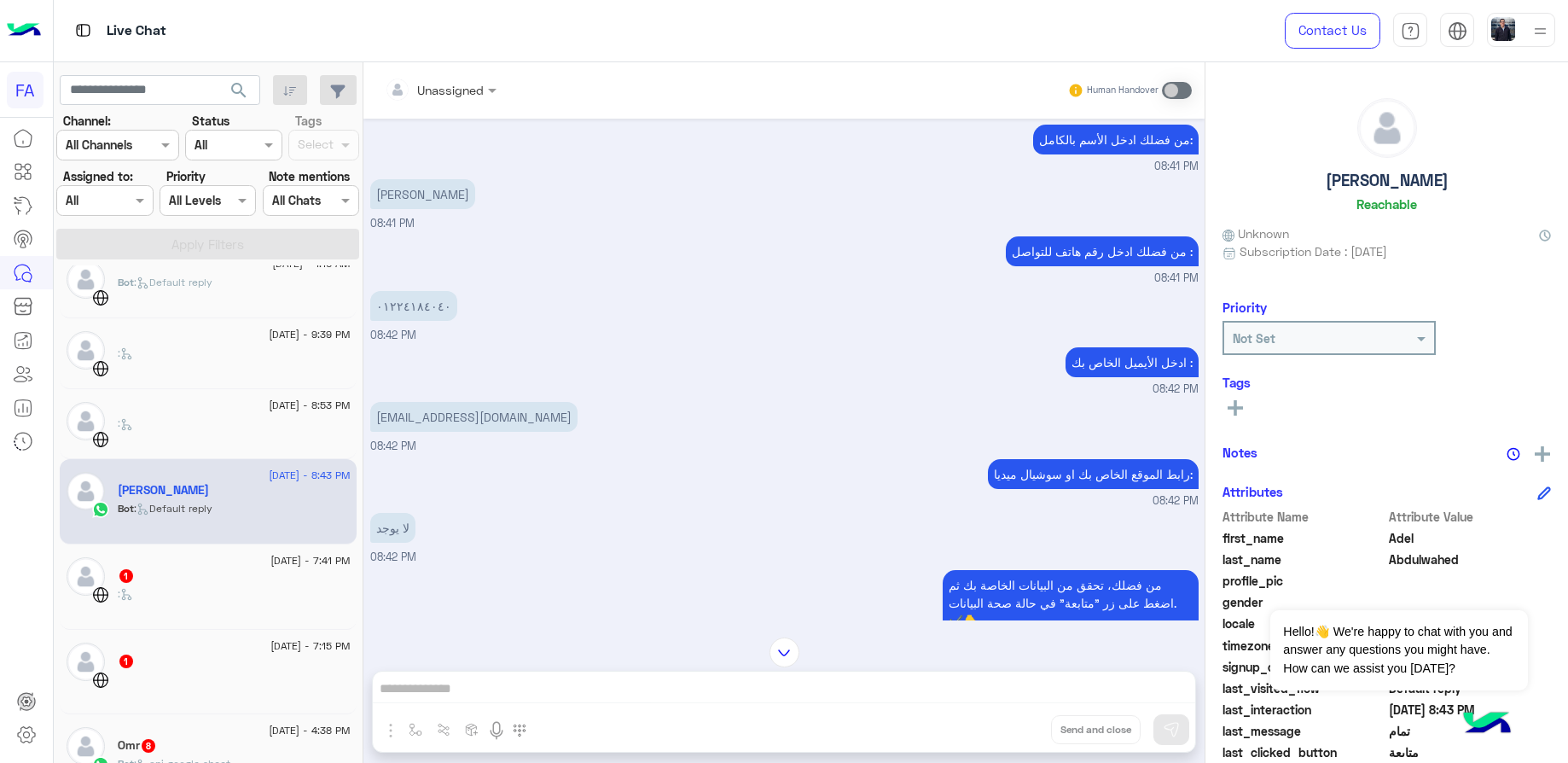
scroll to position [887, 0]
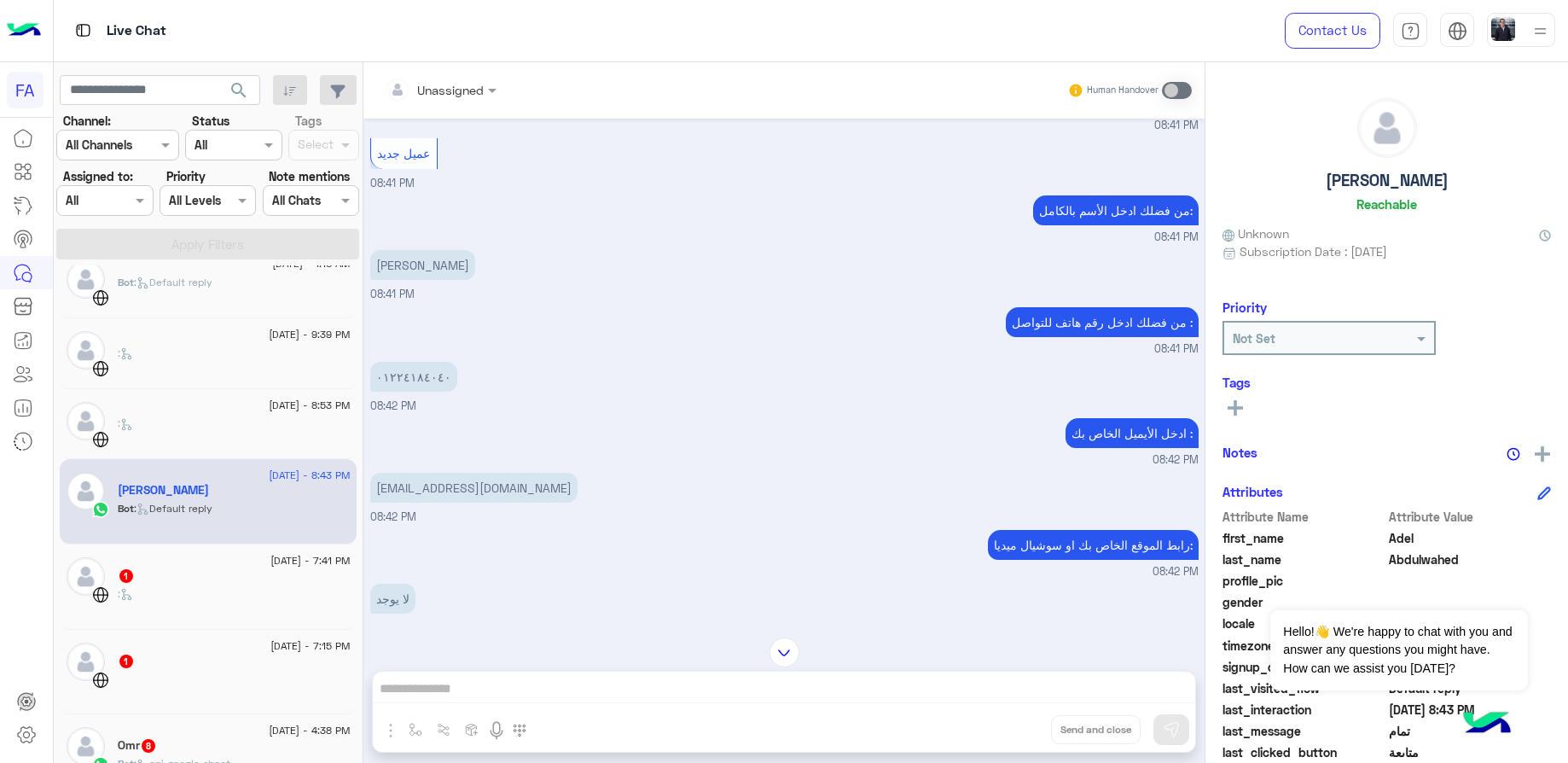
click at [440, 250] on p "[PERSON_NAME]" at bounding box center [423, 265] width 104 height 30
click at [423, 362] on p "٠١٢٢٤١٨٤٠٤٠" at bounding box center [414, 377] width 87 height 30
click at [417, 362] on p "٠١٢٢٤١٨٤٠٤٠" at bounding box center [414, 377] width 87 height 30
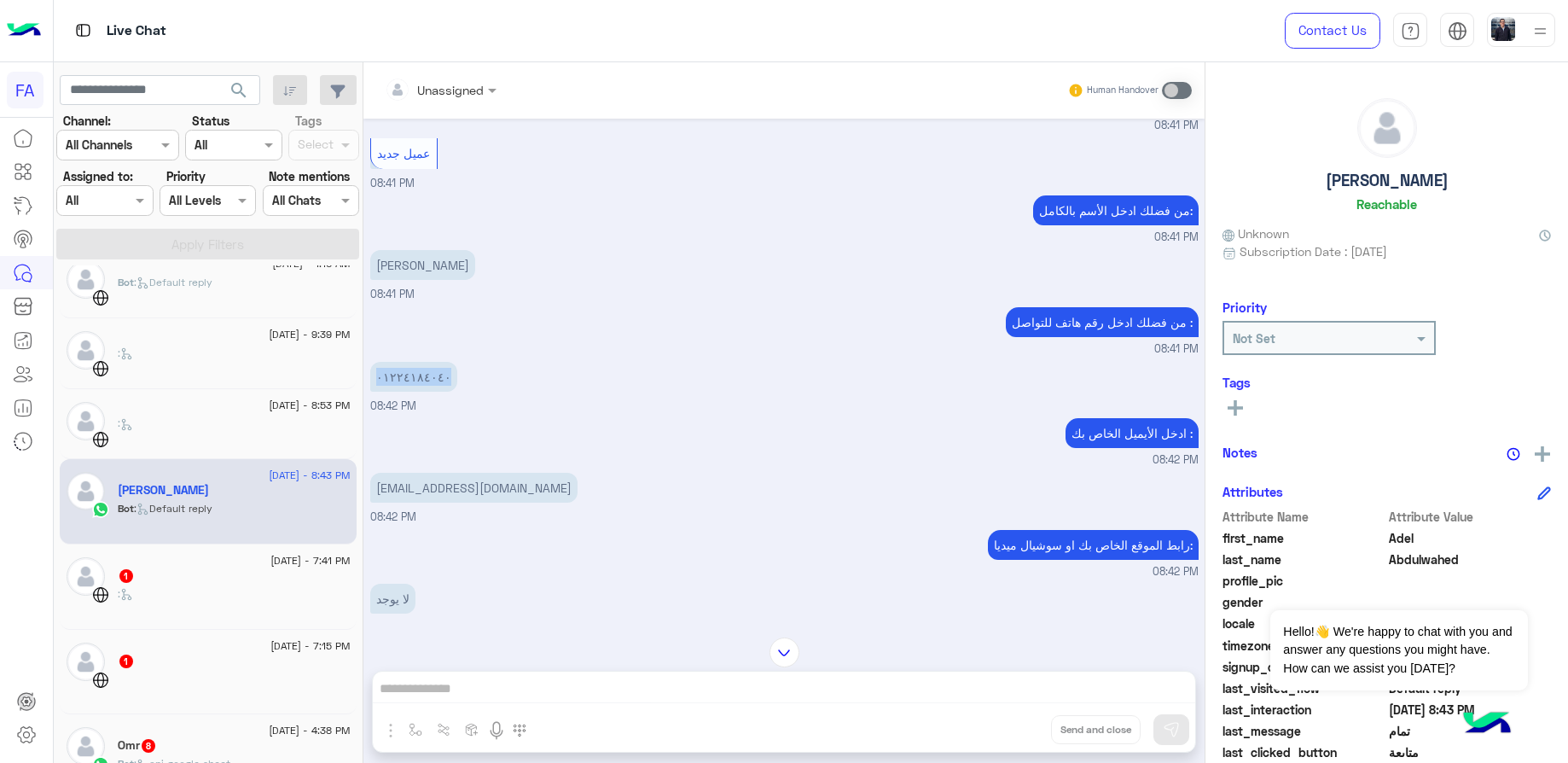
click at [417, 362] on p "٠١٢٢٤١٨٤٠٤٠" at bounding box center [414, 377] width 87 height 30
click at [486, 474] on p "[EMAIL_ADDRESS][DOMAIN_NAME]" at bounding box center [474, 488] width 207 height 30
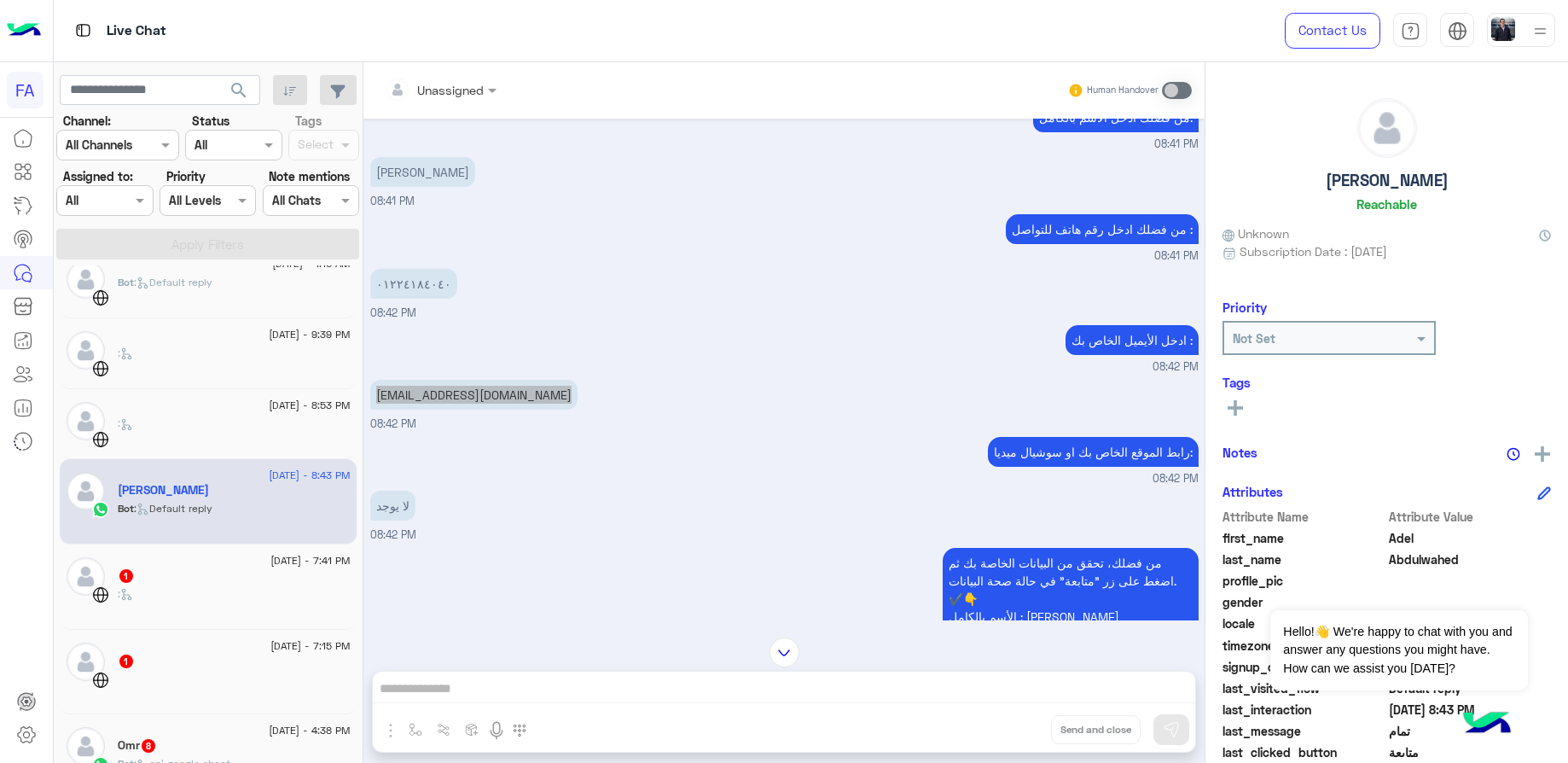
scroll to position [1015, 0]
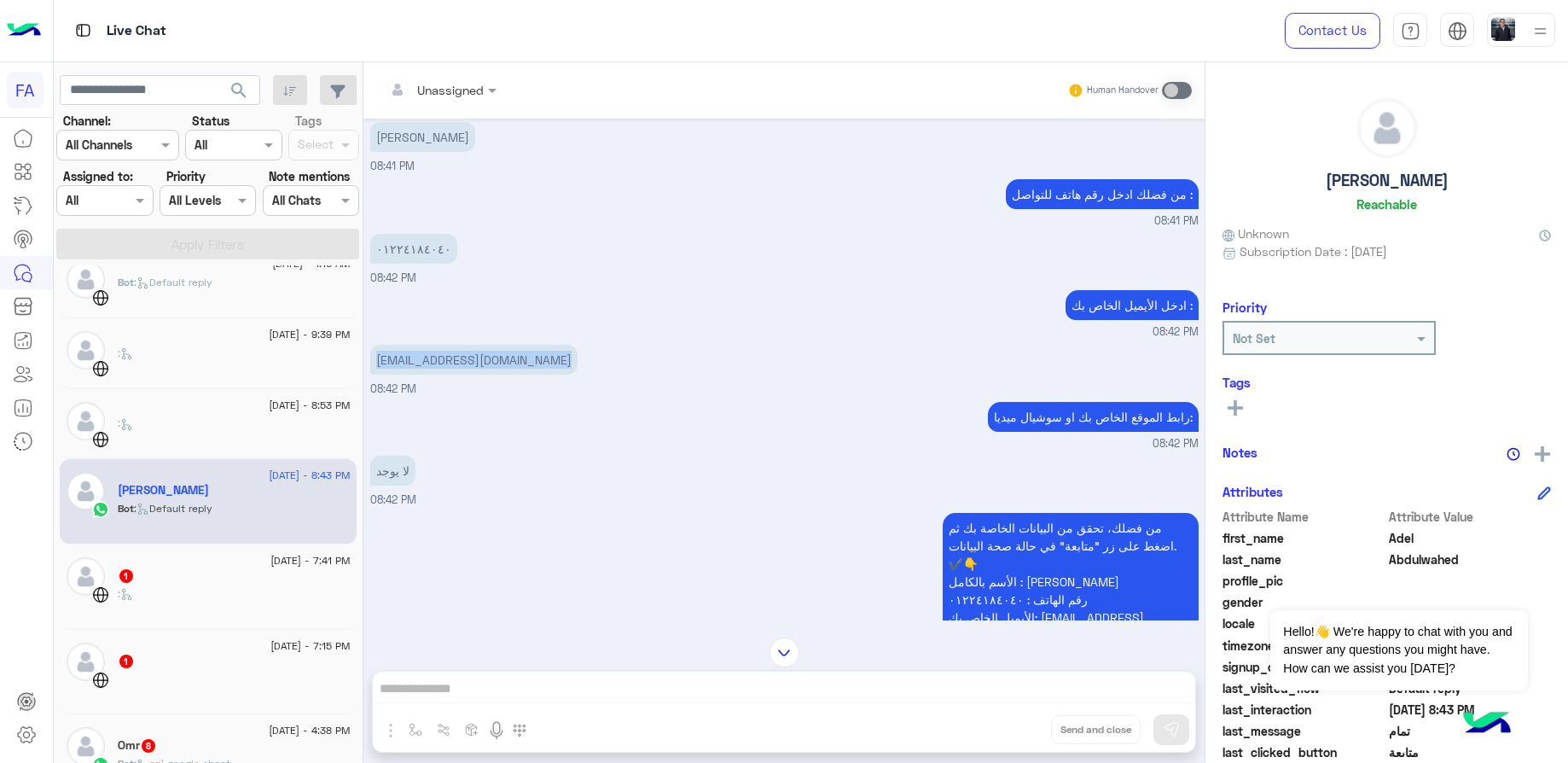
click at [250, 569] on div "1" at bounding box center [234, 578] width 233 height 18
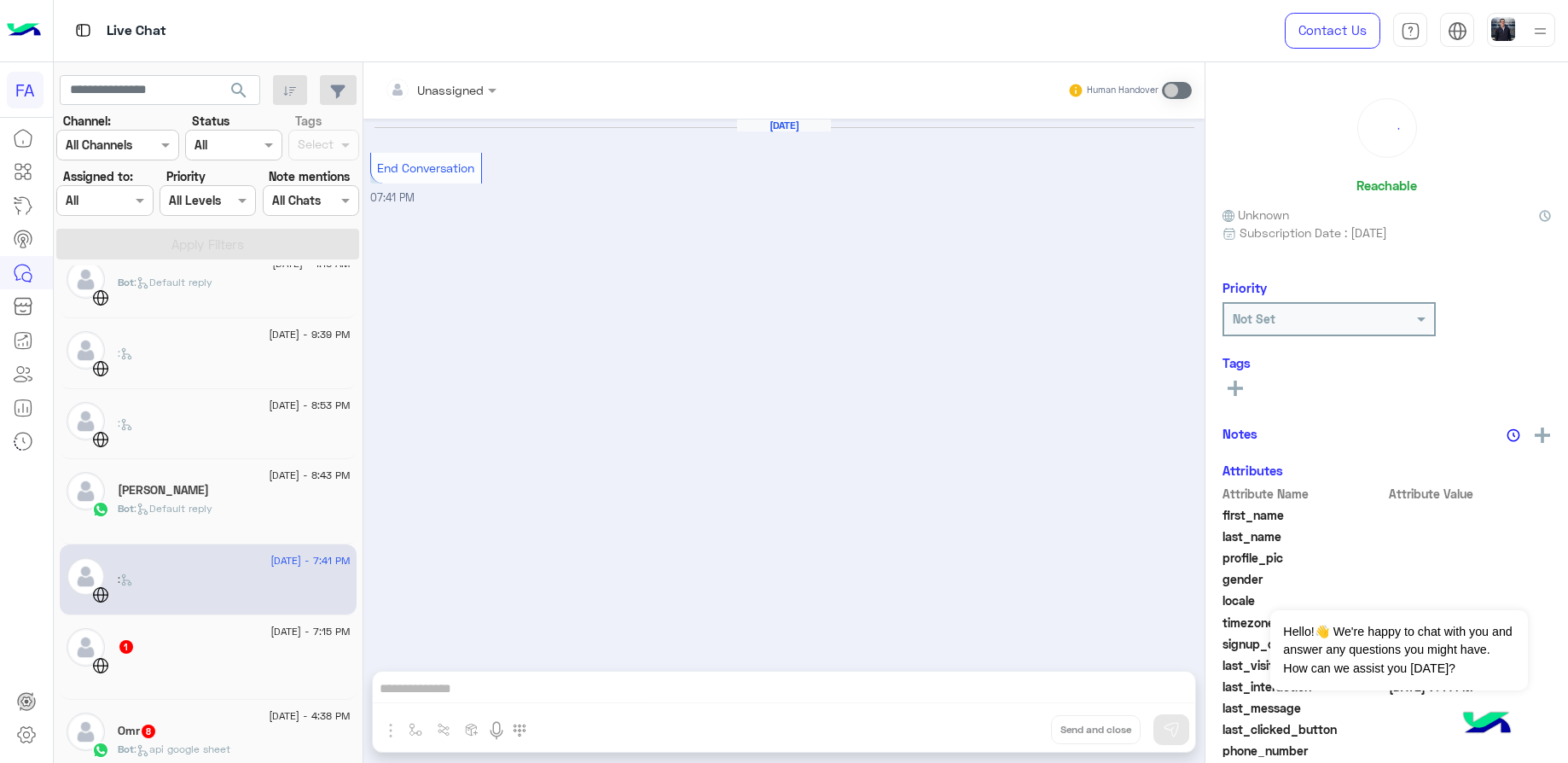
click at [198, 637] on div "[DATE] - 7:15 PM" at bounding box center [234, 633] width 233 height 11
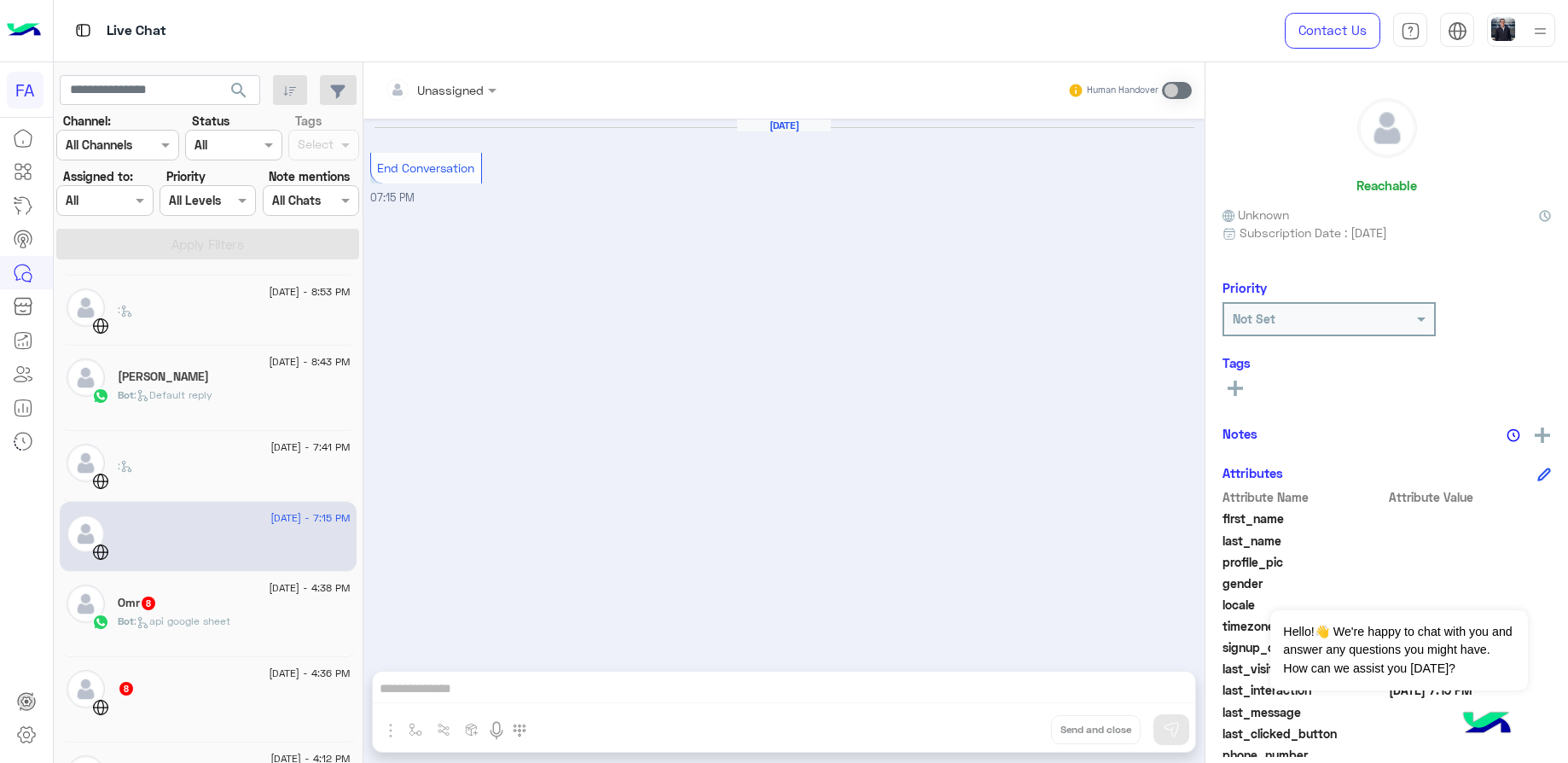
scroll to position [777, 0]
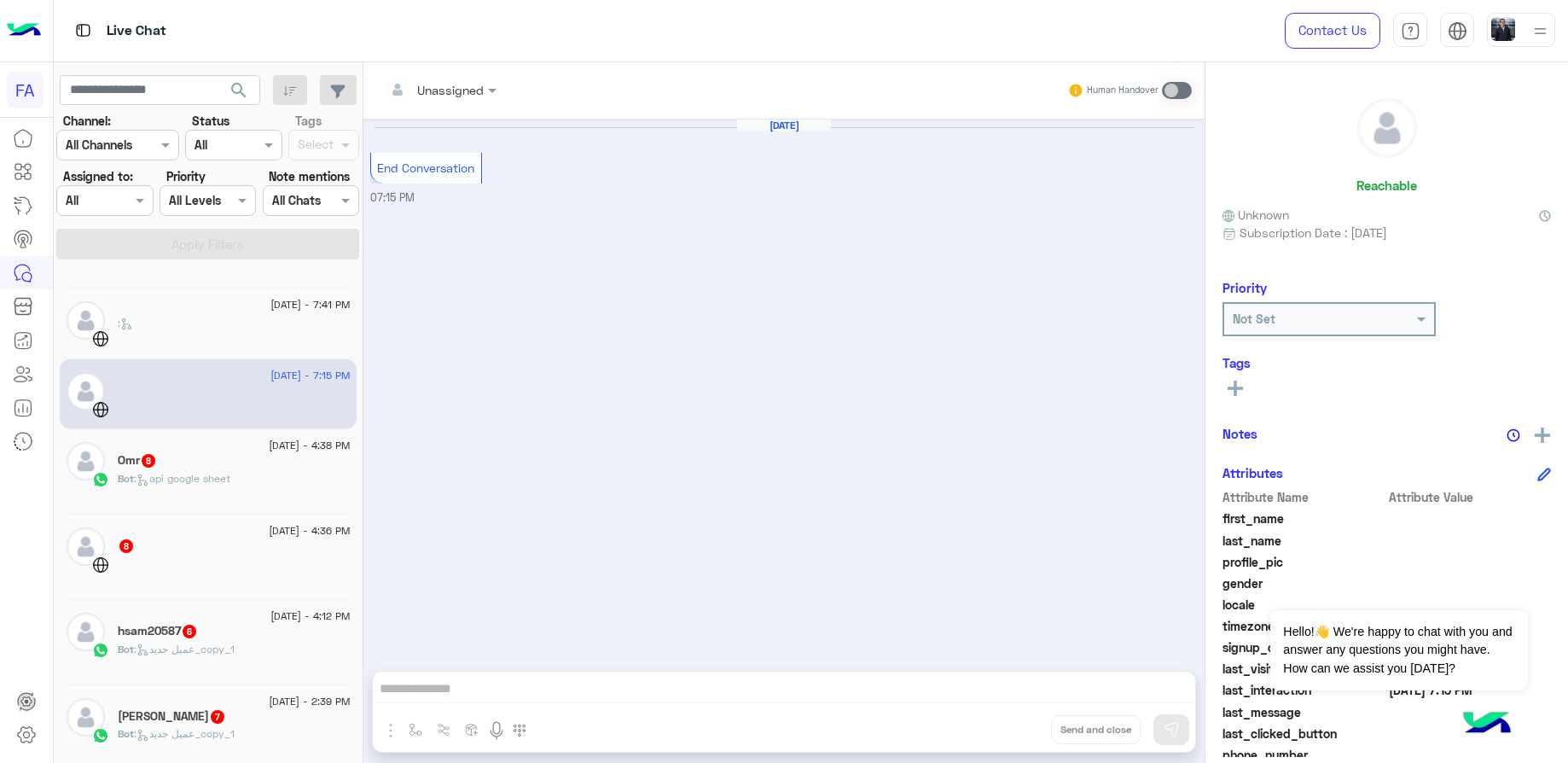
click at [211, 487] on div "Bot : api google sheet" at bounding box center [234, 486] width 233 height 30
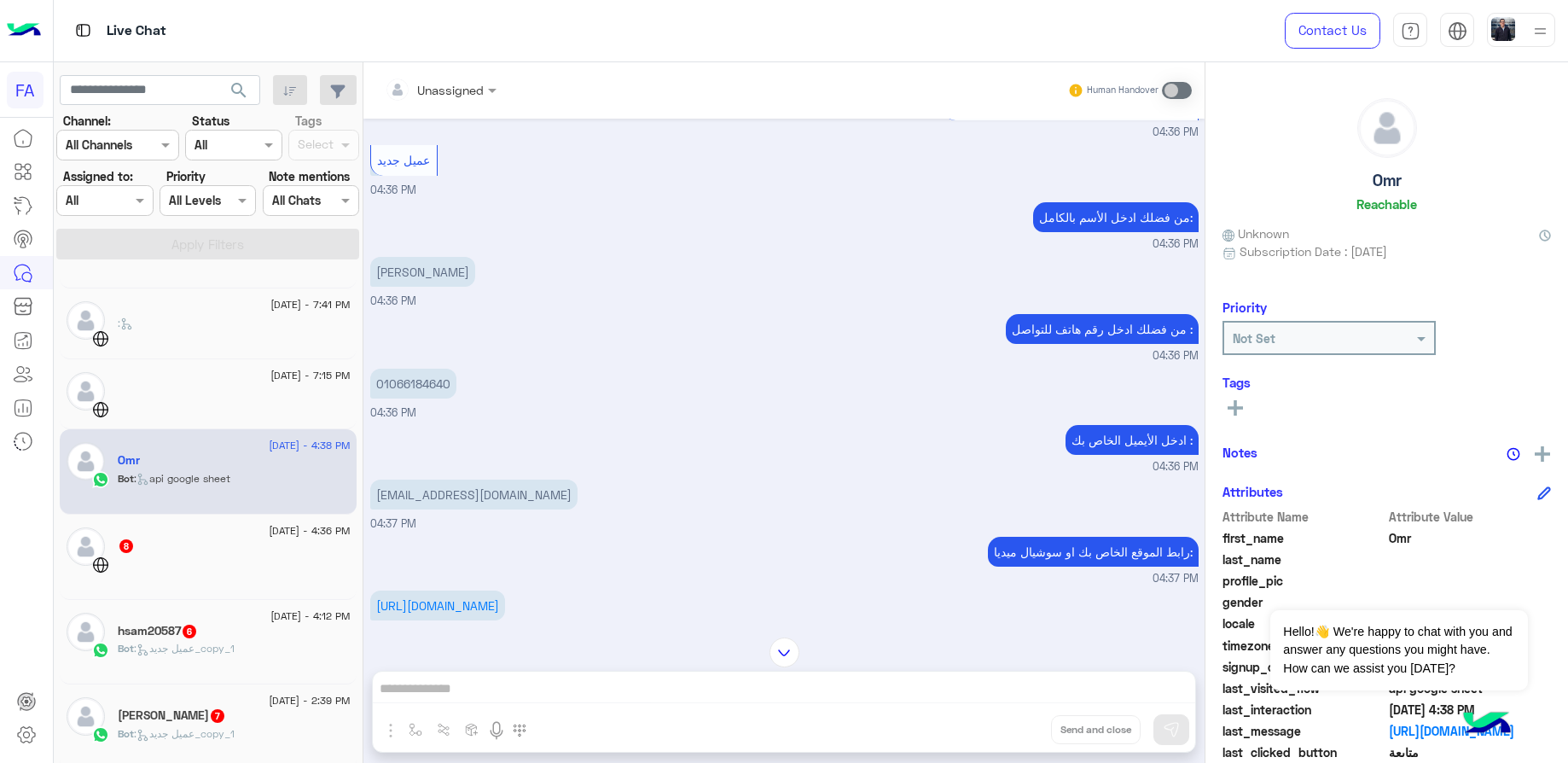
scroll to position [842, 0]
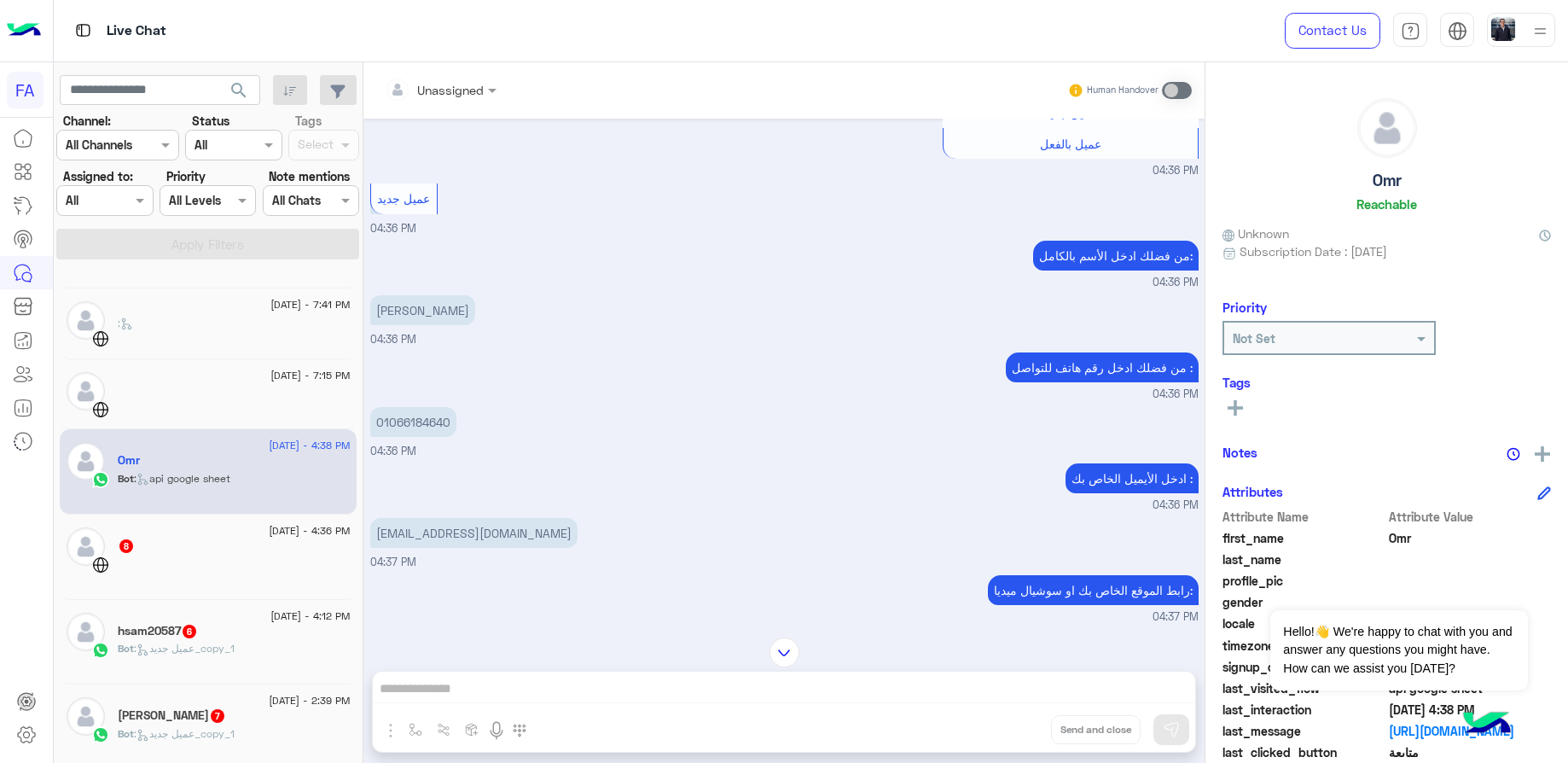
click at [421, 303] on p "[PERSON_NAME]" at bounding box center [423, 311] width 104 height 30
click at [422, 298] on p "[PERSON_NAME]" at bounding box center [423, 311] width 104 height 30
click at [416, 407] on p "01066184640" at bounding box center [413, 422] width 86 height 30
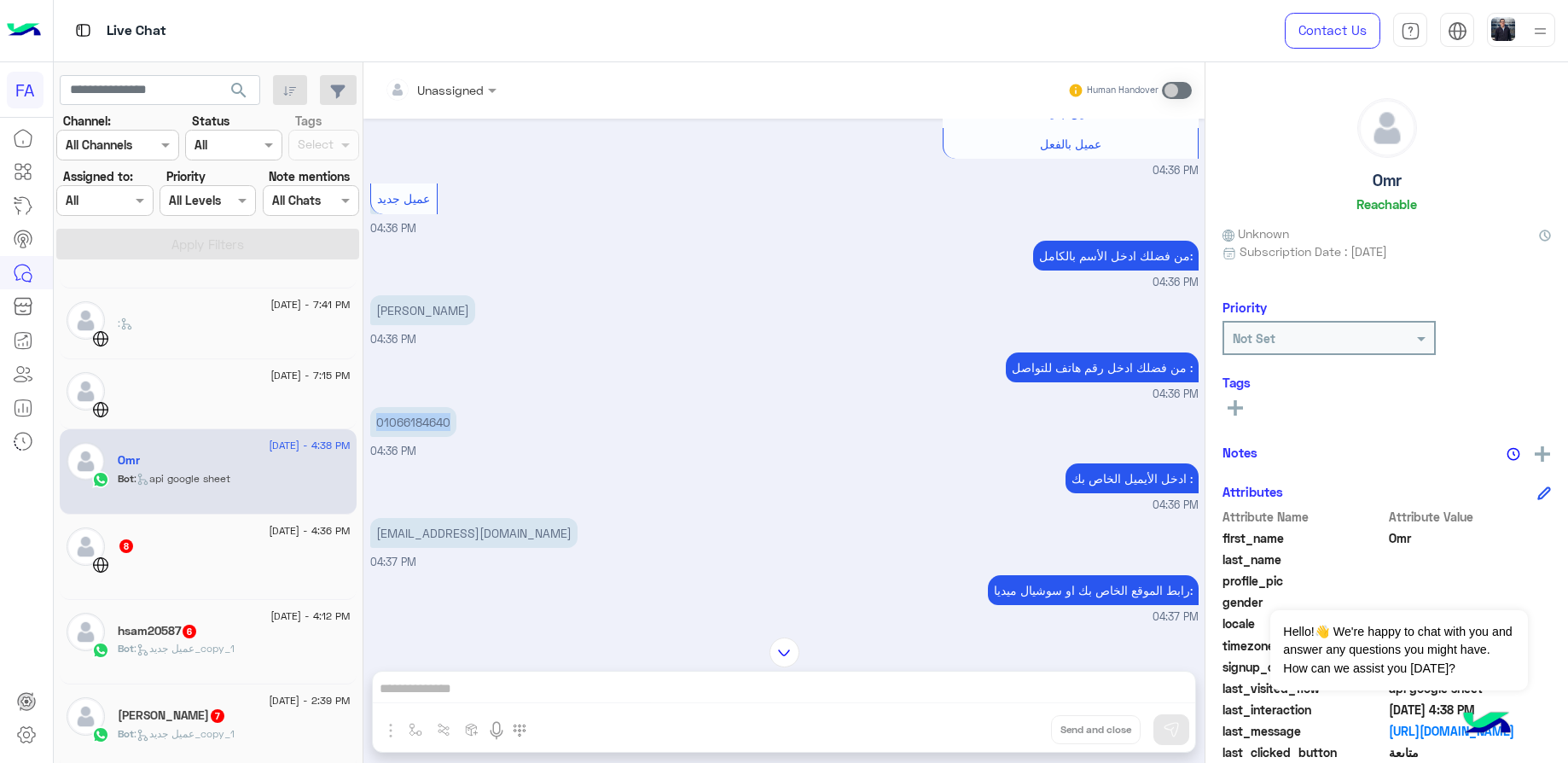
click at [416, 407] on p "01066184640" at bounding box center [413, 422] width 86 height 30
click at [463, 519] on p "[EMAIL_ADDRESS][DOMAIN_NAME]" at bounding box center [474, 533] width 207 height 30
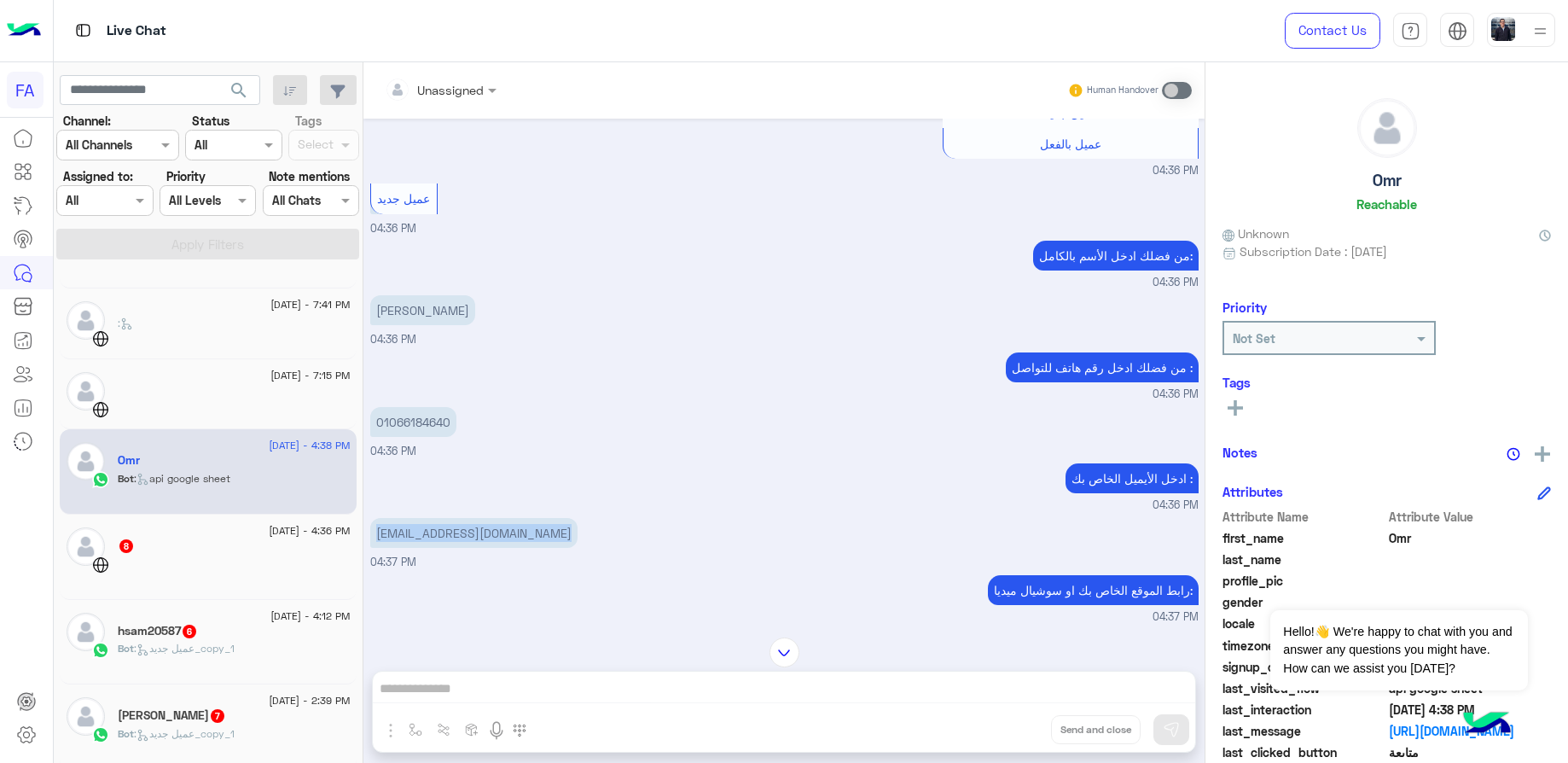
click at [463, 519] on p "[EMAIL_ADDRESS][DOMAIN_NAME]" at bounding box center [474, 533] width 207 height 30
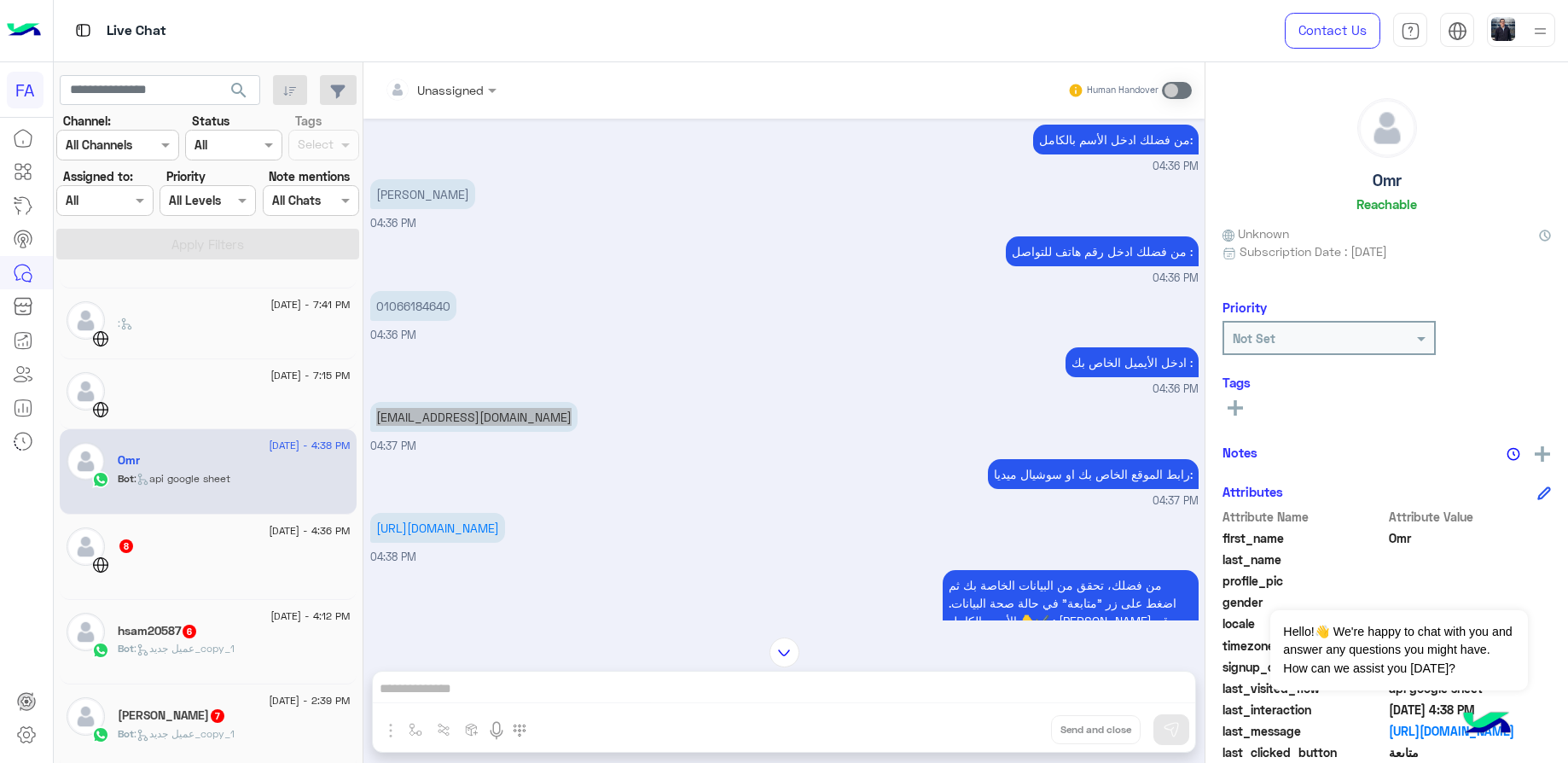
scroll to position [970, 0]
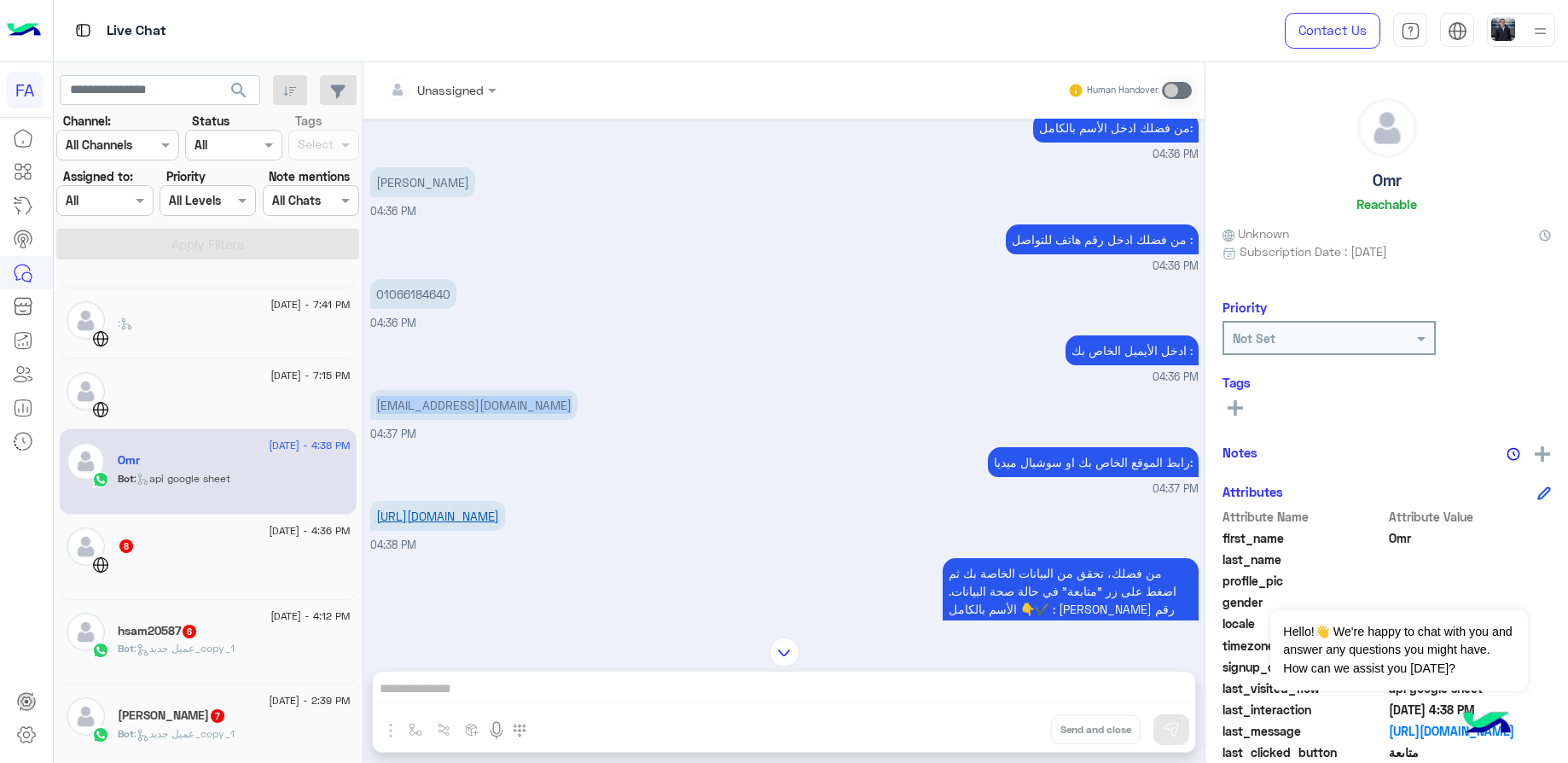
drag, startPoint x: 425, startPoint y: 514, endPoint x: 377, endPoint y: 500, distance: 50.0
click at [377, 501] on p "[URL][DOMAIN_NAME]" at bounding box center [438, 516] width 135 height 30
click at [213, 564] on div at bounding box center [234, 571] width 233 height 30
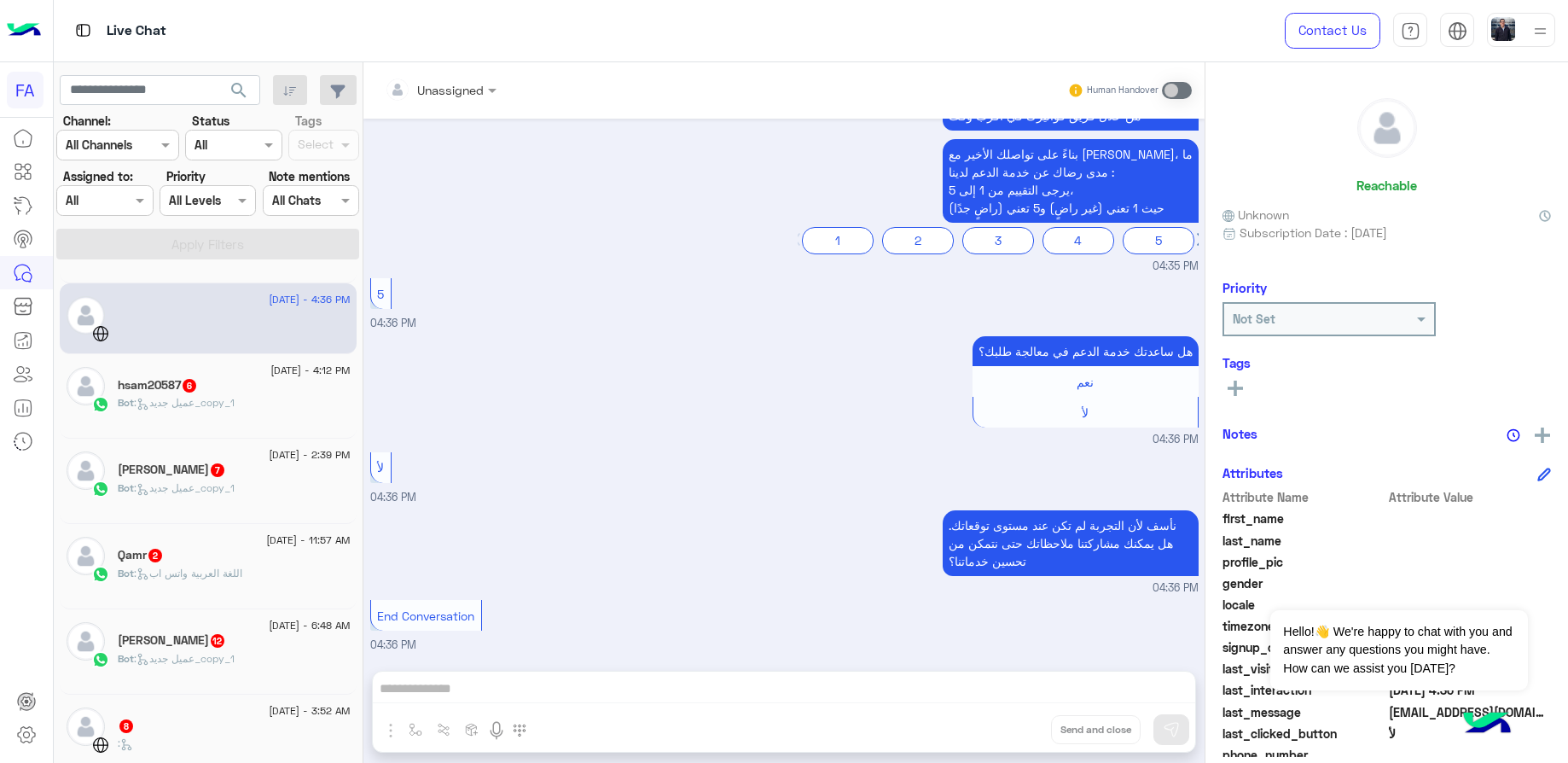
scroll to position [1033, 0]
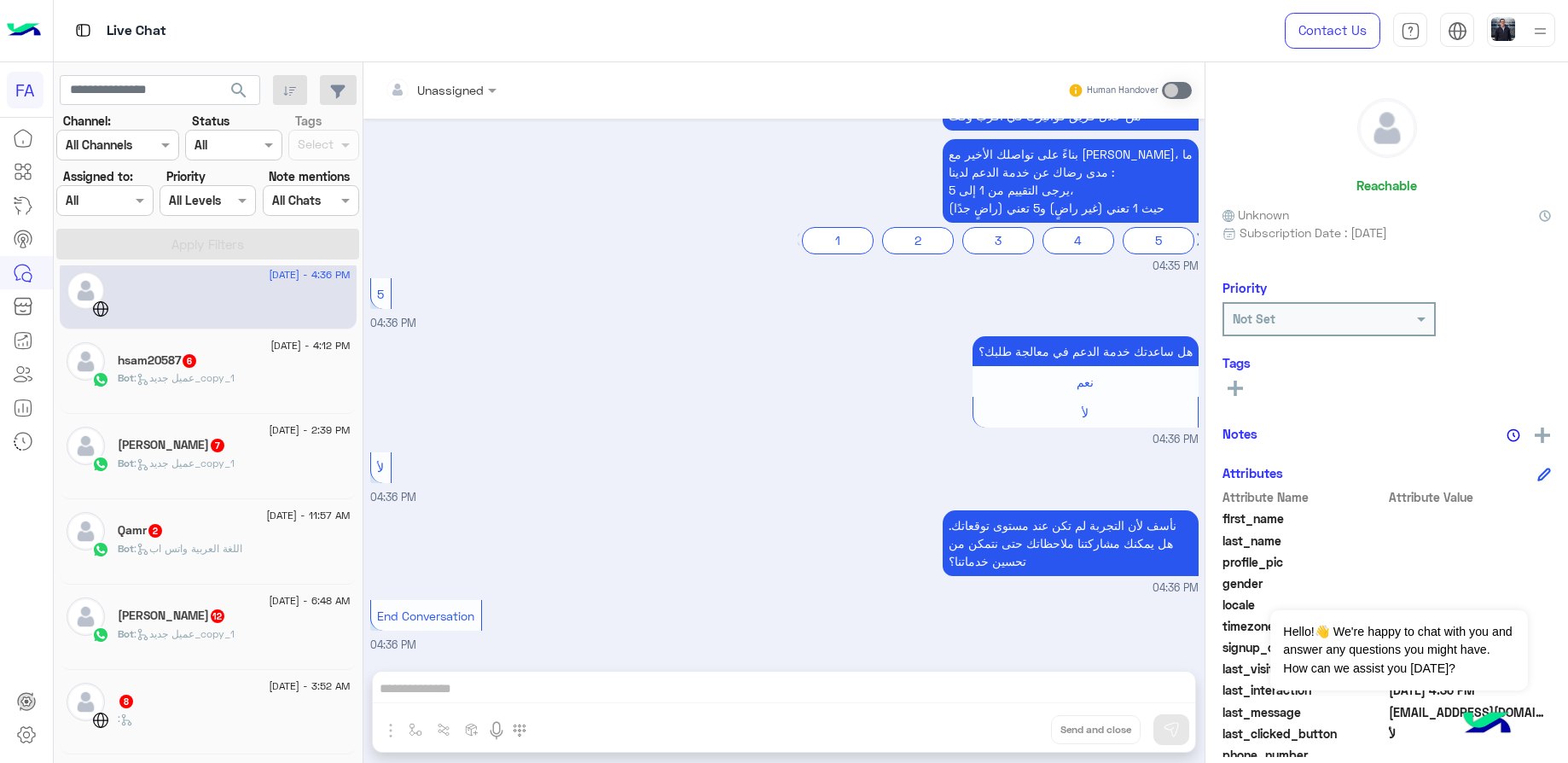
click at [198, 385] on p "Bot : عميل جديد_copy_1" at bounding box center [175, 379] width 117 height 16
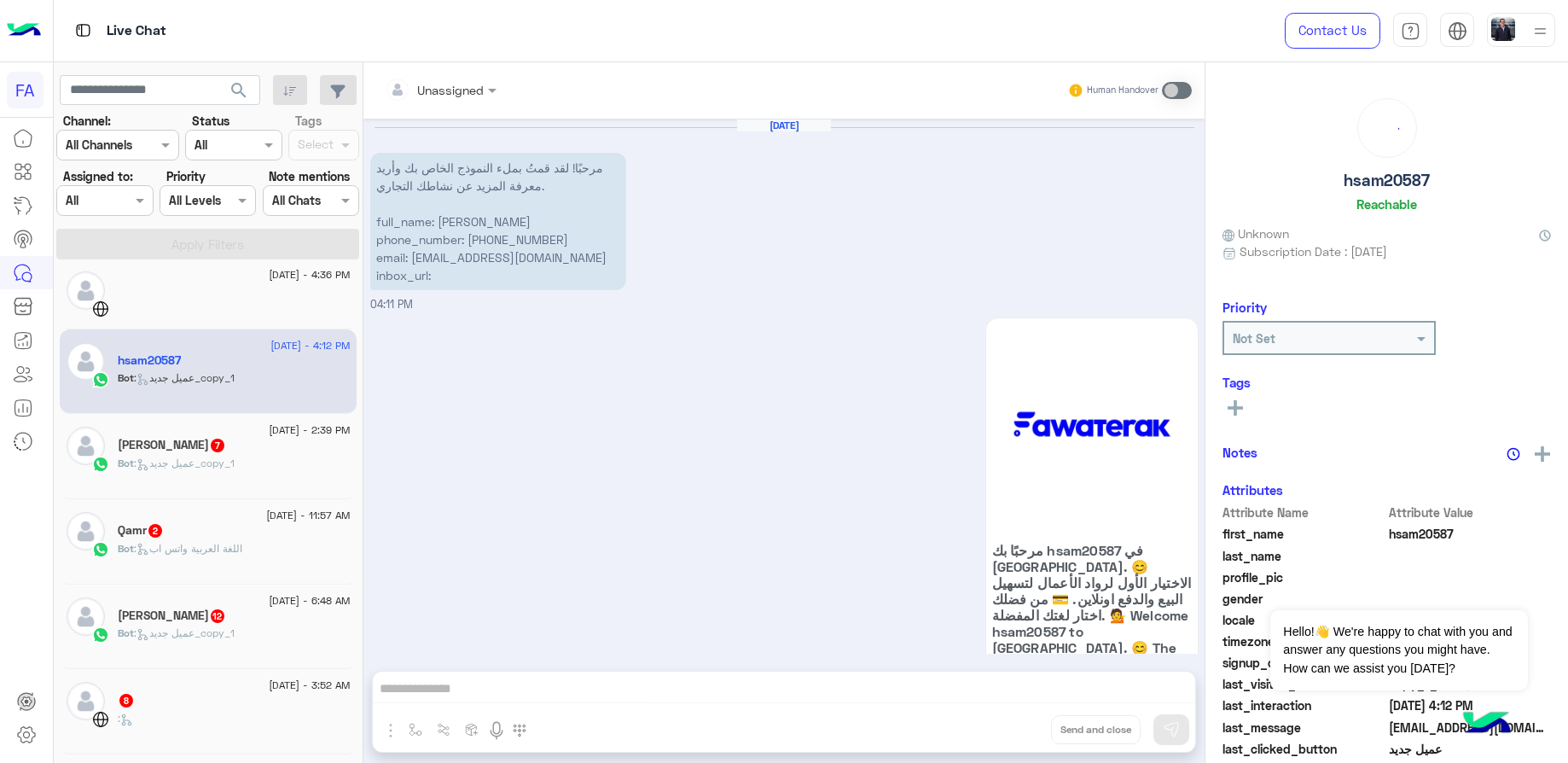
scroll to position [814, 0]
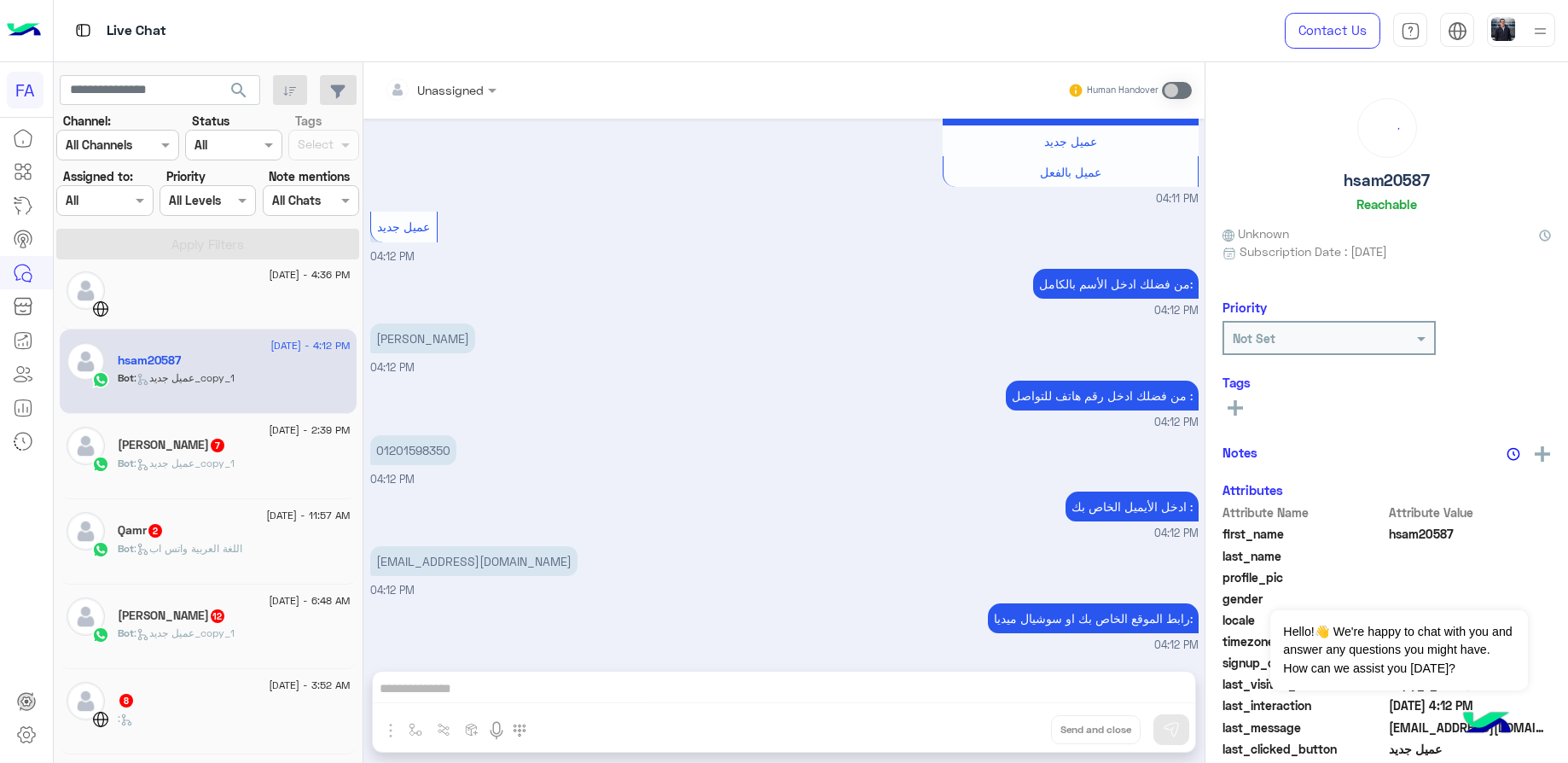
drag, startPoint x: 478, startPoint y: 328, endPoint x: 472, endPoint y: 351, distance: 23.8
click at [475, 328] on p "[PERSON_NAME]" at bounding box center [423, 338] width 104 height 30
click at [472, 351] on p "[PERSON_NAME]" at bounding box center [423, 338] width 104 height 30
click at [473, 344] on p "[PERSON_NAME]" at bounding box center [423, 338] width 104 height 30
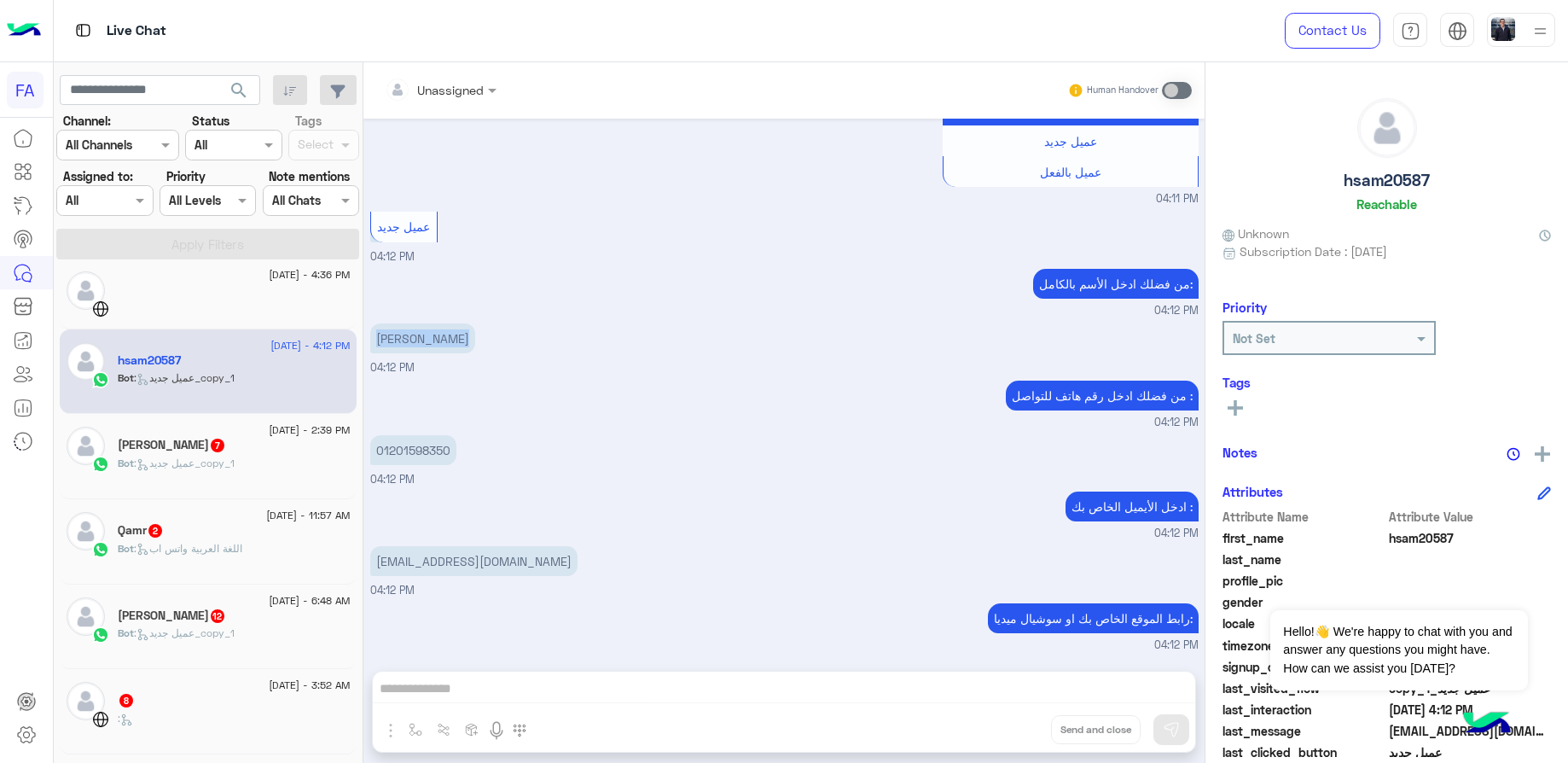
click at [473, 344] on p "[PERSON_NAME]" at bounding box center [423, 338] width 104 height 30
click at [423, 446] on p "01201598350" at bounding box center [413, 451] width 86 height 30
click at [473, 551] on p "[EMAIL_ADDRESS][DOMAIN_NAME]" at bounding box center [474, 561] width 207 height 30
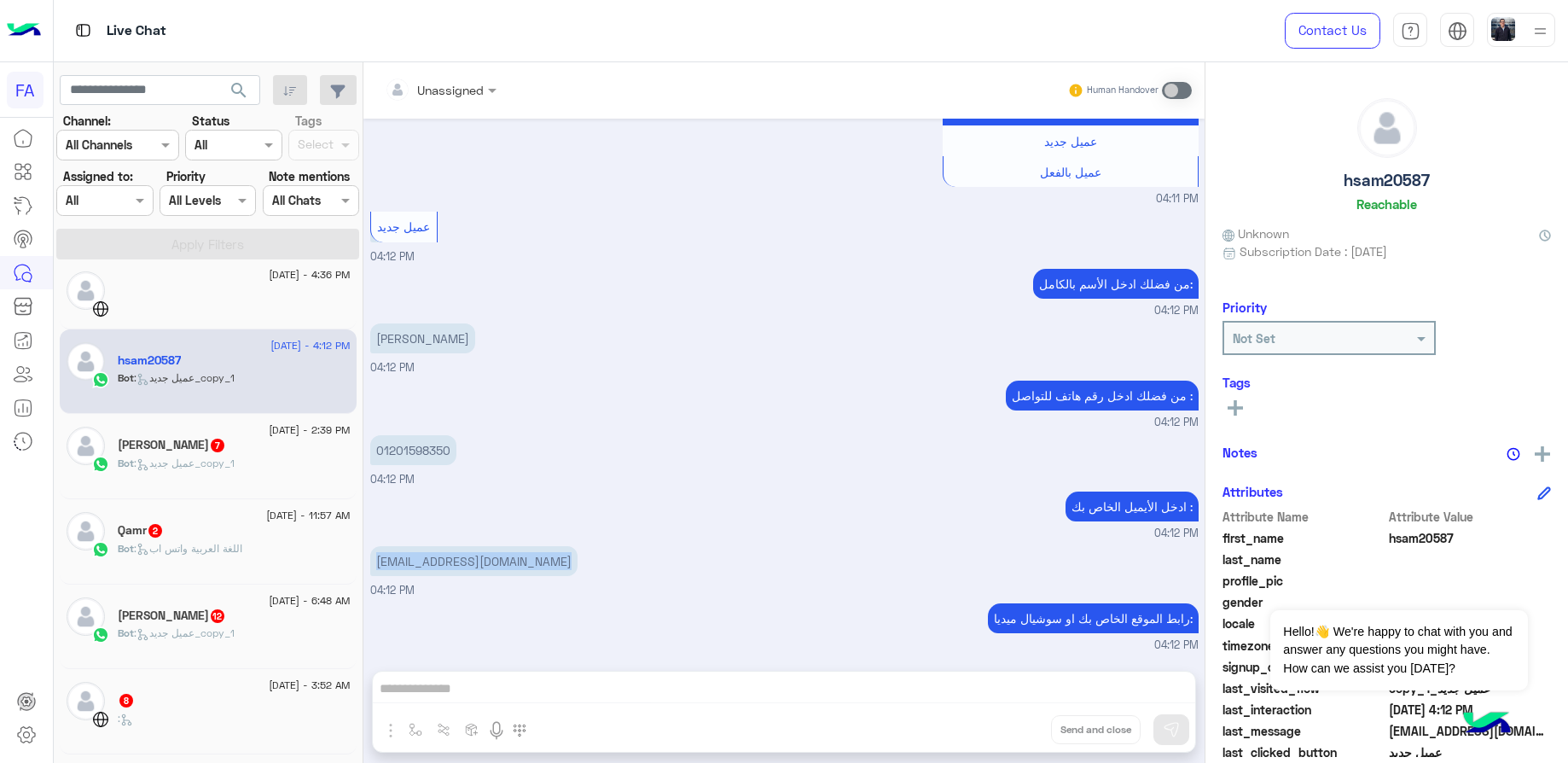
click at [473, 551] on p "[EMAIL_ADDRESS][DOMAIN_NAME]" at bounding box center [474, 561] width 207 height 30
click at [169, 473] on div "Bot : عميل جديد_copy_1" at bounding box center [234, 470] width 233 height 30
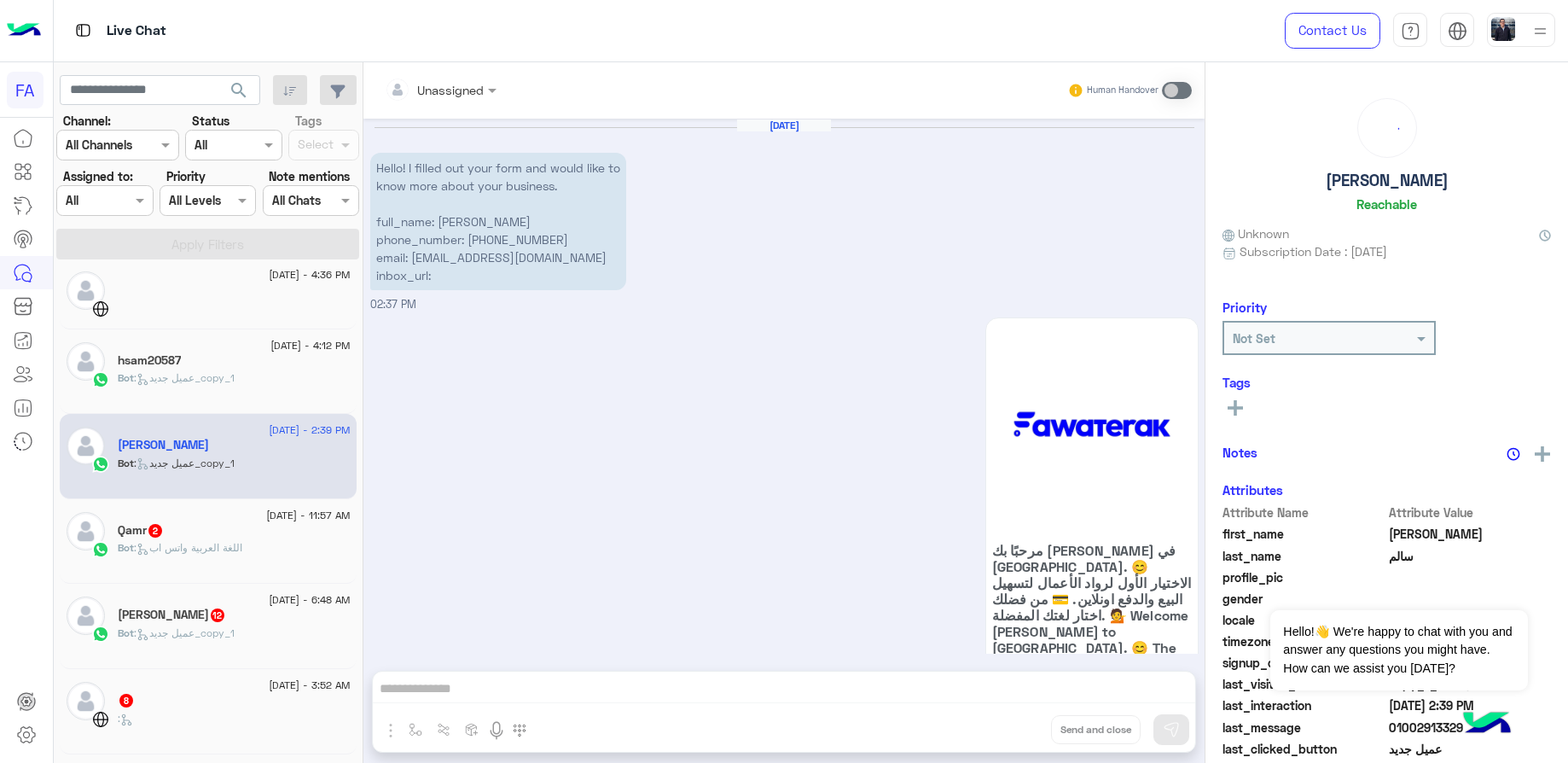
scroll to position [1802, 0]
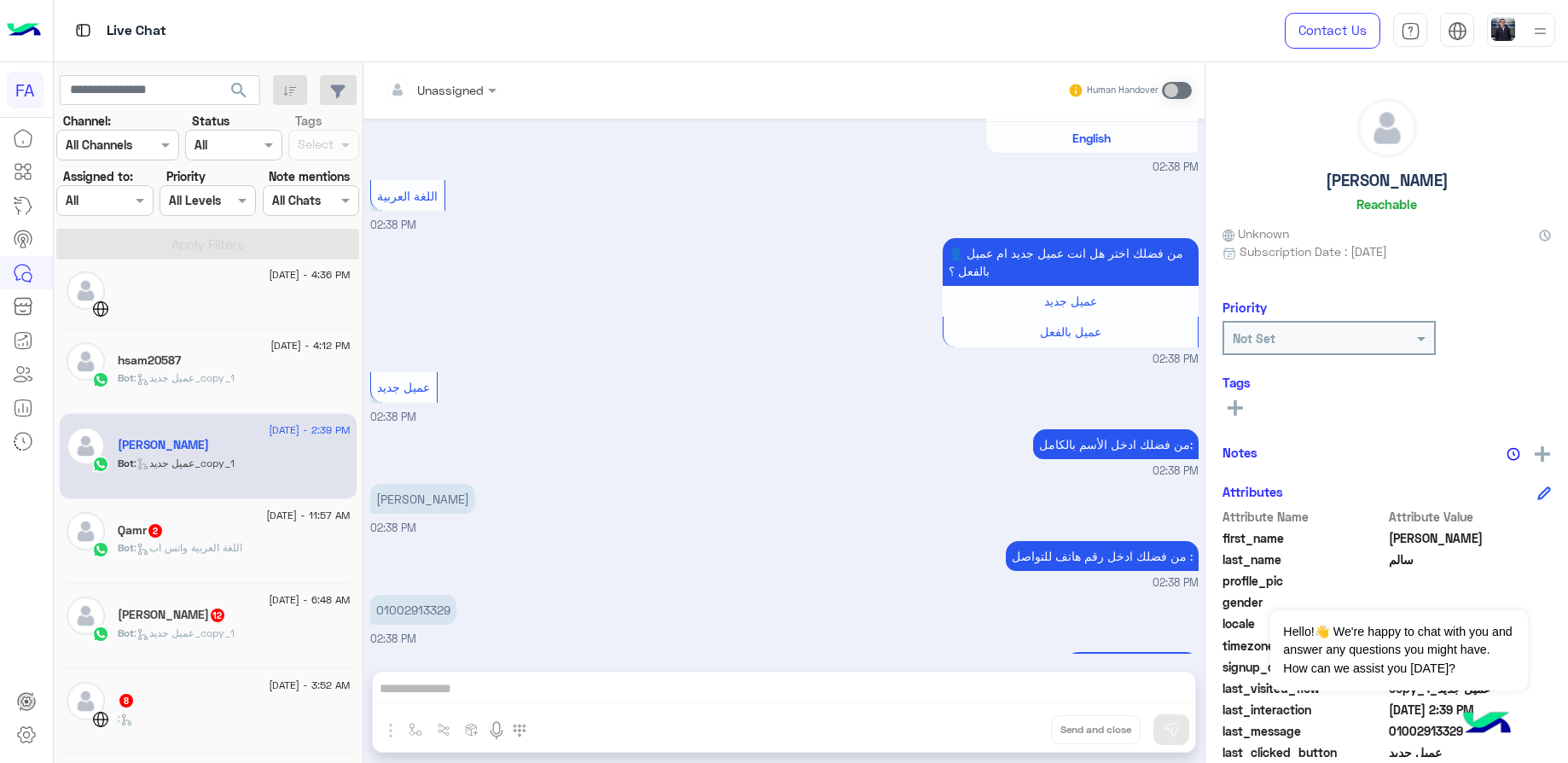
click at [454, 484] on p "[PERSON_NAME]" at bounding box center [423, 499] width 104 height 30
click at [433, 594] on p "01002913329" at bounding box center [413, 609] width 86 height 30
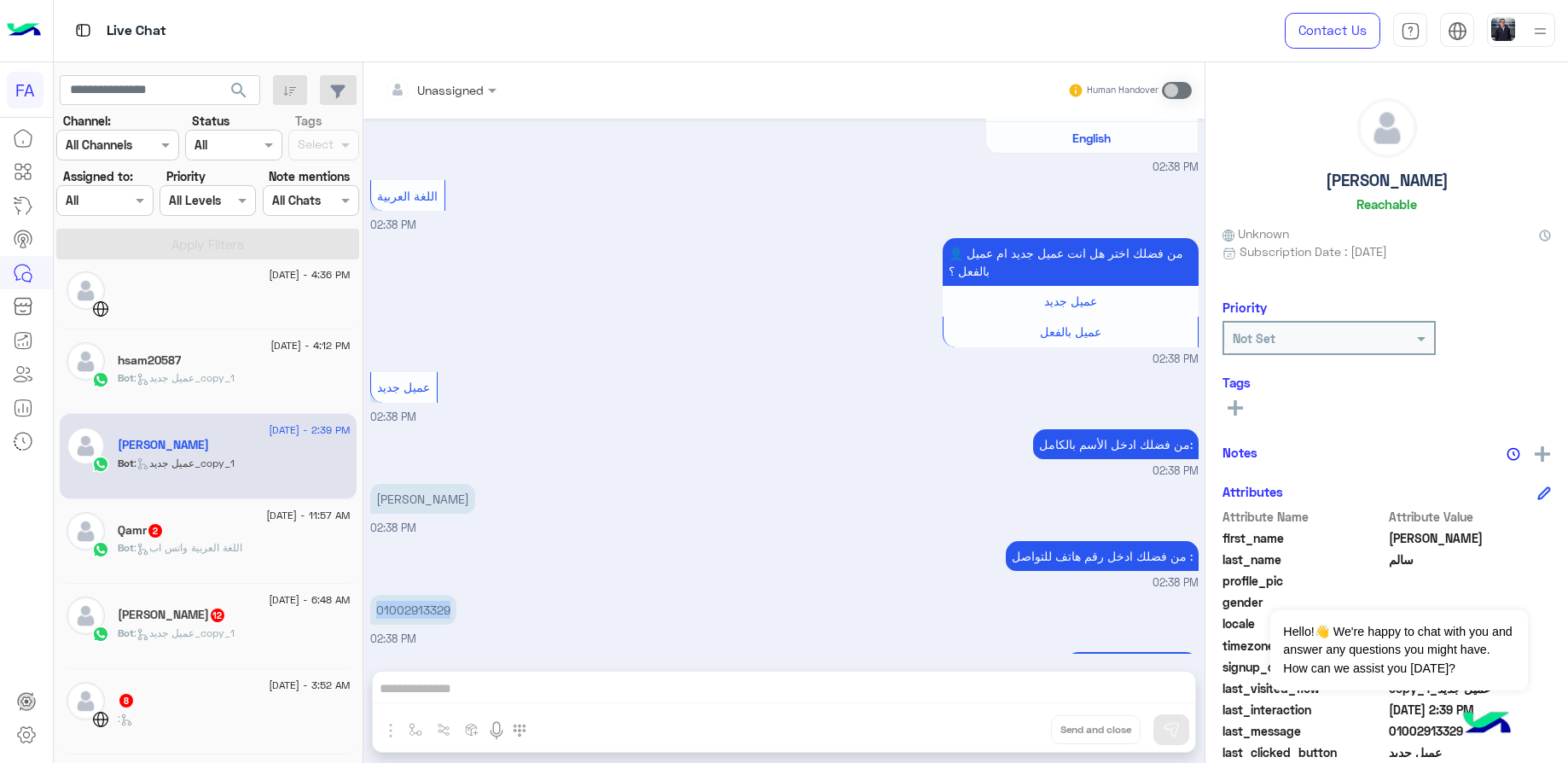
click at [244, 531] on div "Qamr 2" at bounding box center [234, 532] width 233 height 18
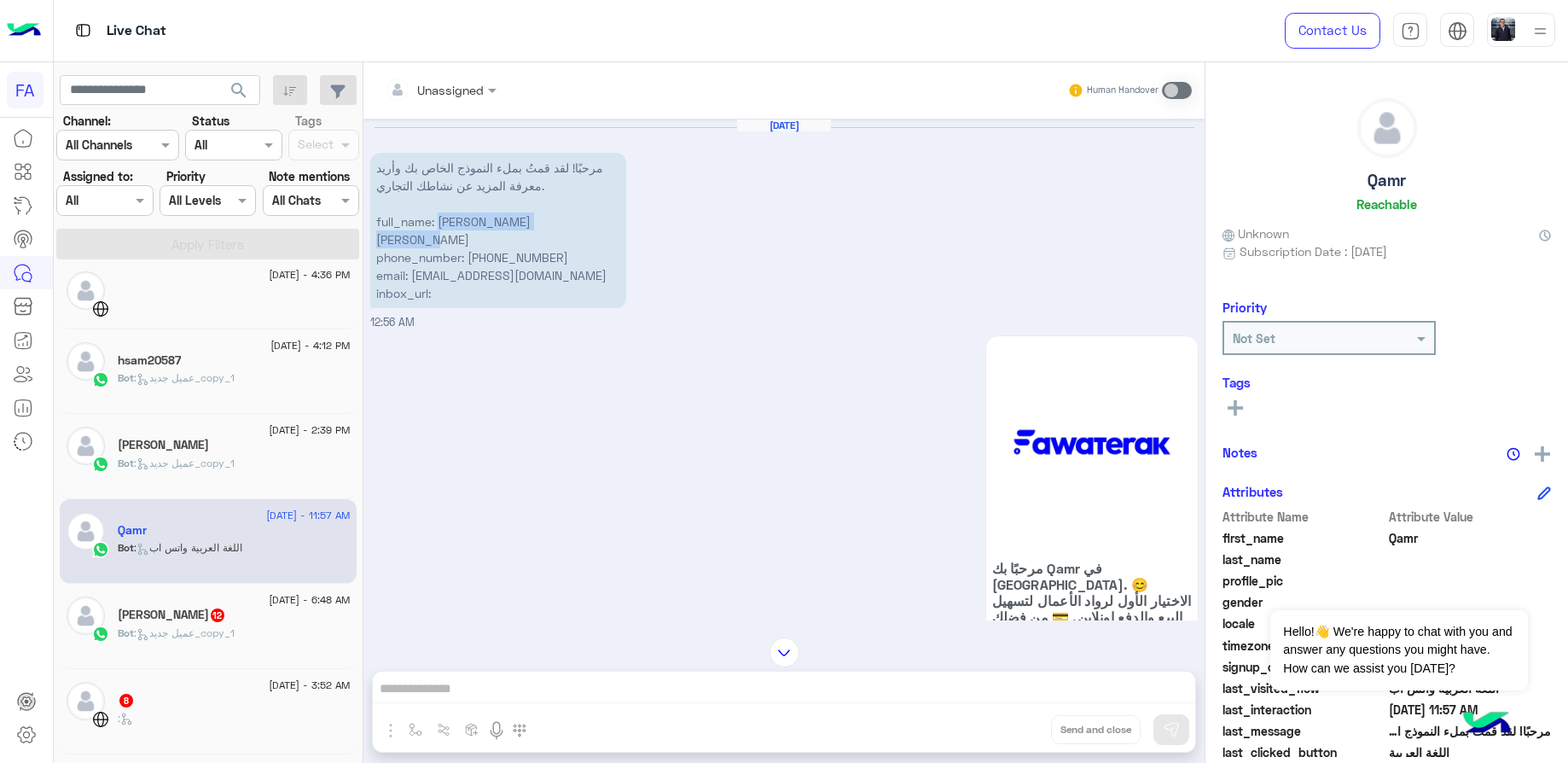
drag, startPoint x: 601, startPoint y: 222, endPoint x: 442, endPoint y: 224, distance: 159.0
click at [442, 224] on p "مرحبًا! لقد قمتُ بملء النموذج الخاص بك وأريد معرفة المزيد عن نشاطك التجاري. ful…" at bounding box center [499, 231] width 256 height 156
click at [448, 235] on p "مرحبًا! لقد قمتُ بملء النموذج الخاص بك وأريد معرفة المزيد عن نشاطك التجاري. ful…" at bounding box center [499, 231] width 256 height 156
drag, startPoint x: 437, startPoint y: 221, endPoint x: 651, endPoint y: 221, distance: 214.0
click at [651, 221] on div "[DATE] مرحبًا! لقد قمتُ بملء النموذج الخاص بك وأريد معرفة المزيد عن نشاطك التجا…" at bounding box center [784, 225] width 829 height 213
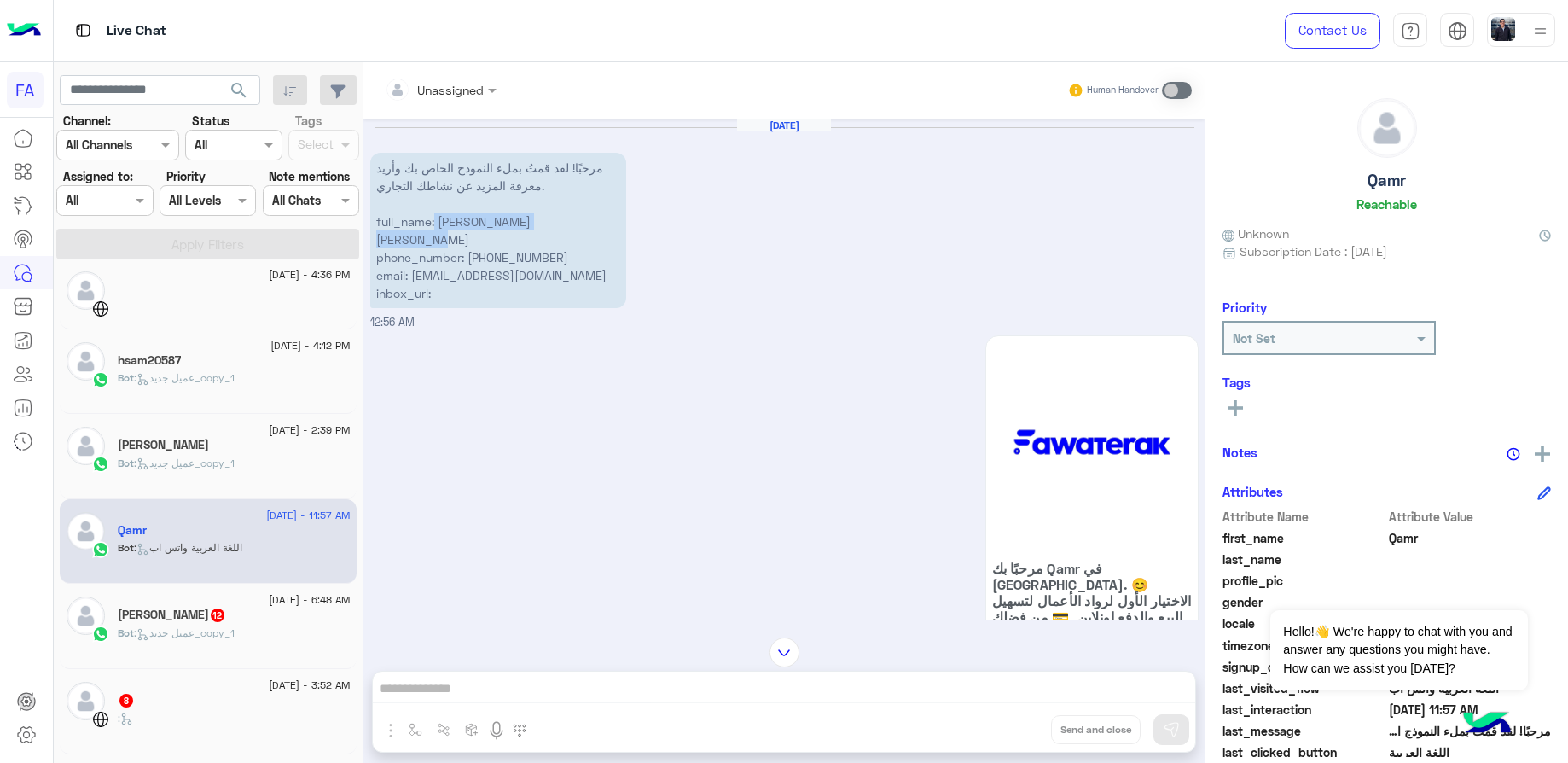
drag, startPoint x: 603, startPoint y: 222, endPoint x: 434, endPoint y: 223, distance: 169.0
click at [434, 223] on p "مرحبًا! لقد قمتُ بملء النموذج الخاص بك وأريد معرفة المزيد عن نشاطك التجاري. ful…" at bounding box center [499, 231] width 256 height 156
drag, startPoint x: 578, startPoint y: 231, endPoint x: 463, endPoint y: 238, distance: 115.2
click at [463, 238] on p "مرحبًا! لقد قمتُ بملء النموذج الخاص بك وأريد معرفة المزيد عن نشاطك التجاري. ful…" at bounding box center [499, 231] width 256 height 156
drag, startPoint x: 549, startPoint y: 256, endPoint x: 411, endPoint y: 261, distance: 138.1
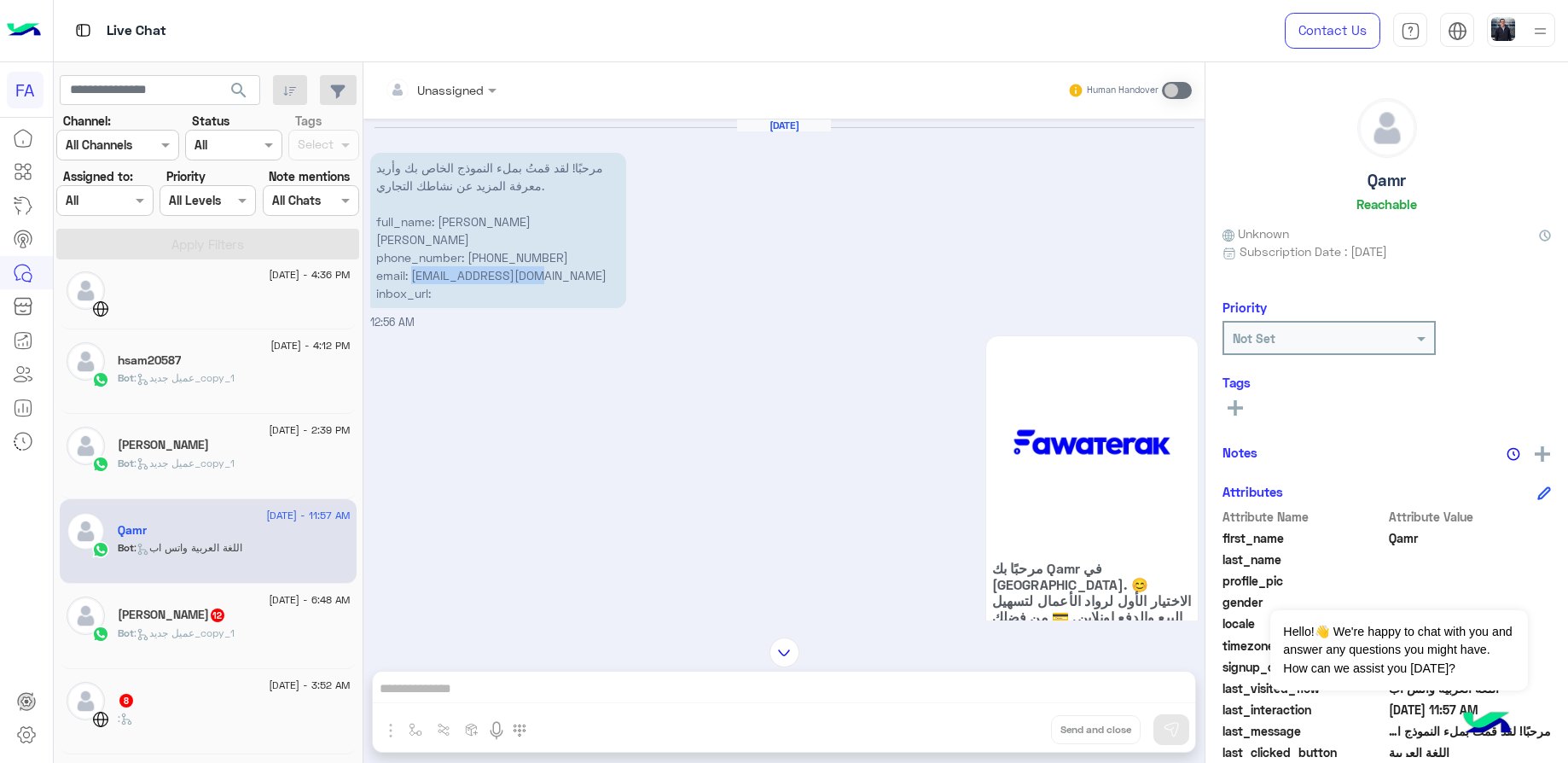
click at [411, 261] on p "مرحبًا! لقد قمتُ بملء النموذج الخاص بك وأريد معرفة المزيد عن نشاطك التجاري. ful…" at bounding box center [499, 231] width 256 height 156
click at [209, 632] on span ": عميل جديد_copy_1" at bounding box center [184, 632] width 101 height 13
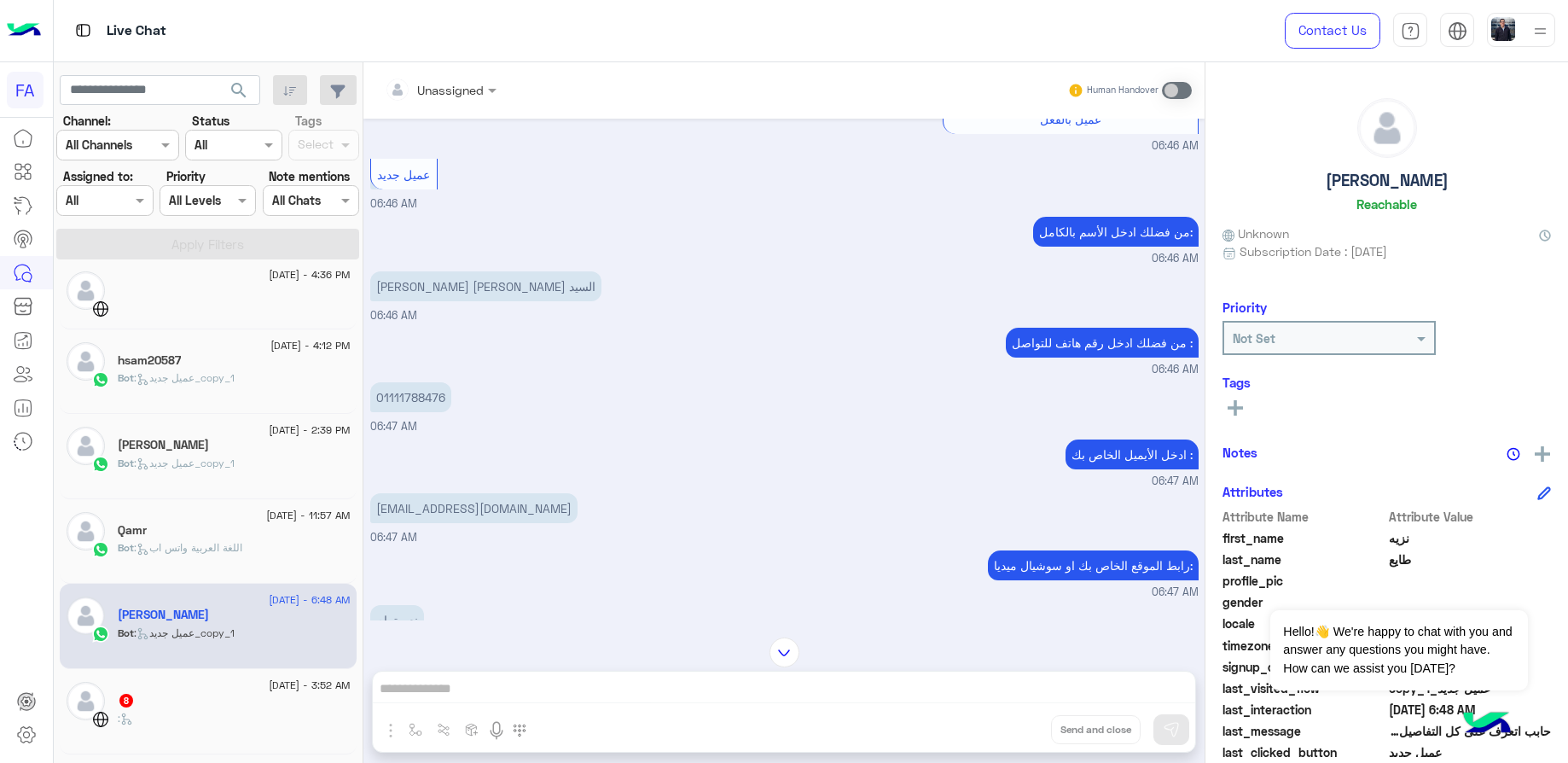
scroll to position [1313, 0]
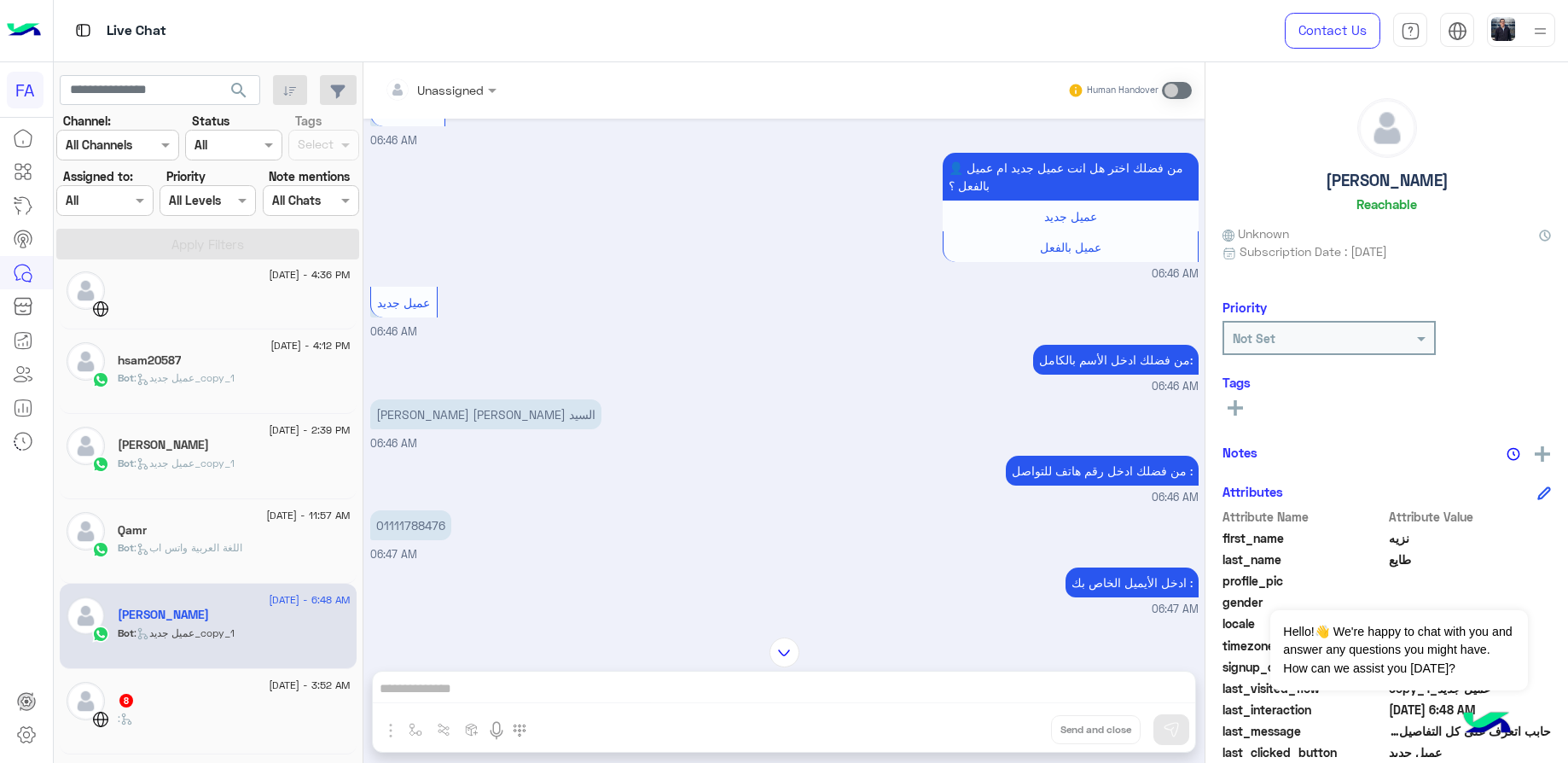
click at [454, 399] on p "[PERSON_NAME] [PERSON_NAME] السيد" at bounding box center [486, 414] width 232 height 30
click at [405, 511] on p "01111788476" at bounding box center [411, 525] width 81 height 30
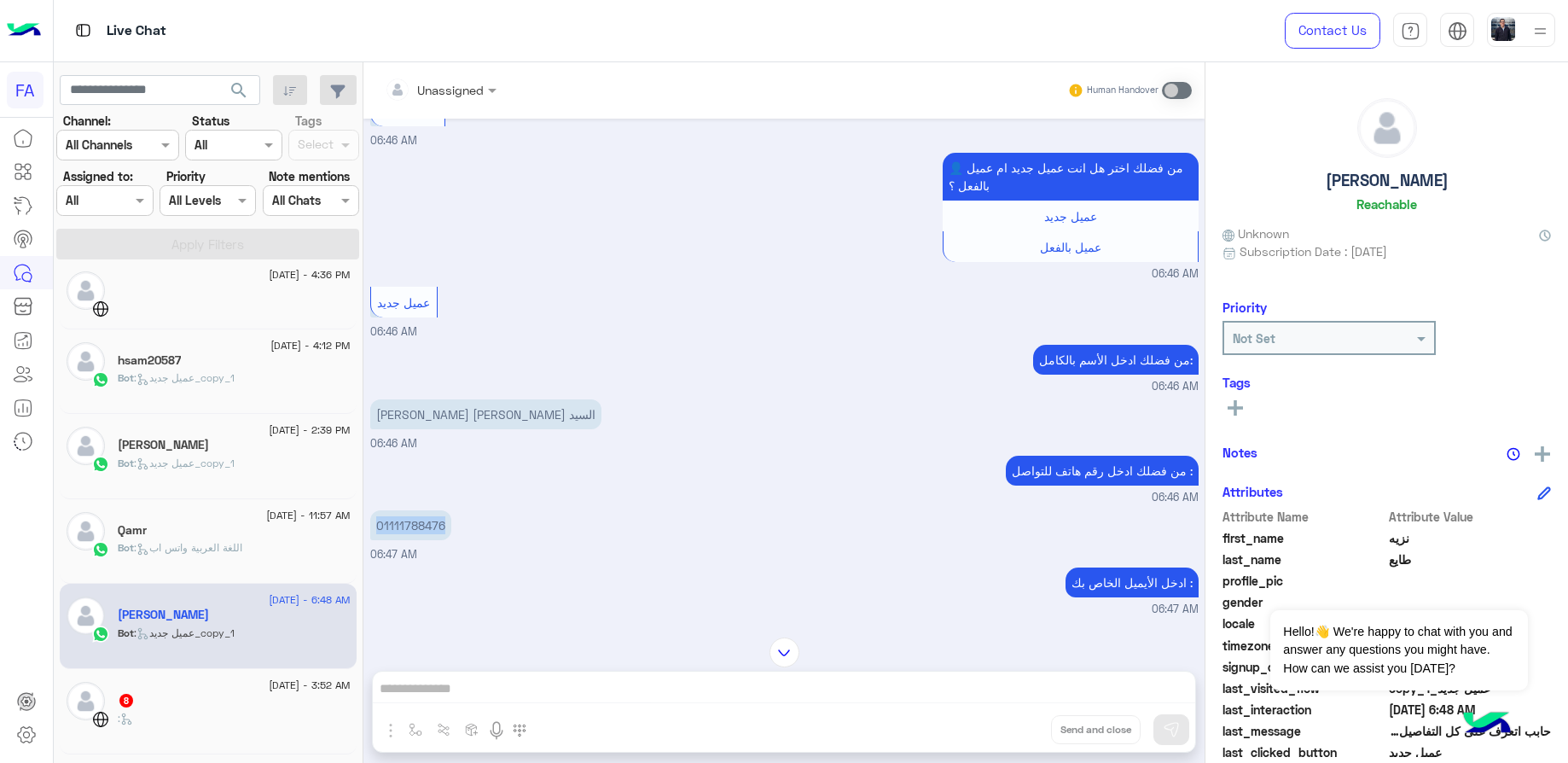
click at [496, 621] on p "[EMAIL_ADDRESS][DOMAIN_NAME]" at bounding box center [474, 636] width 207 height 30
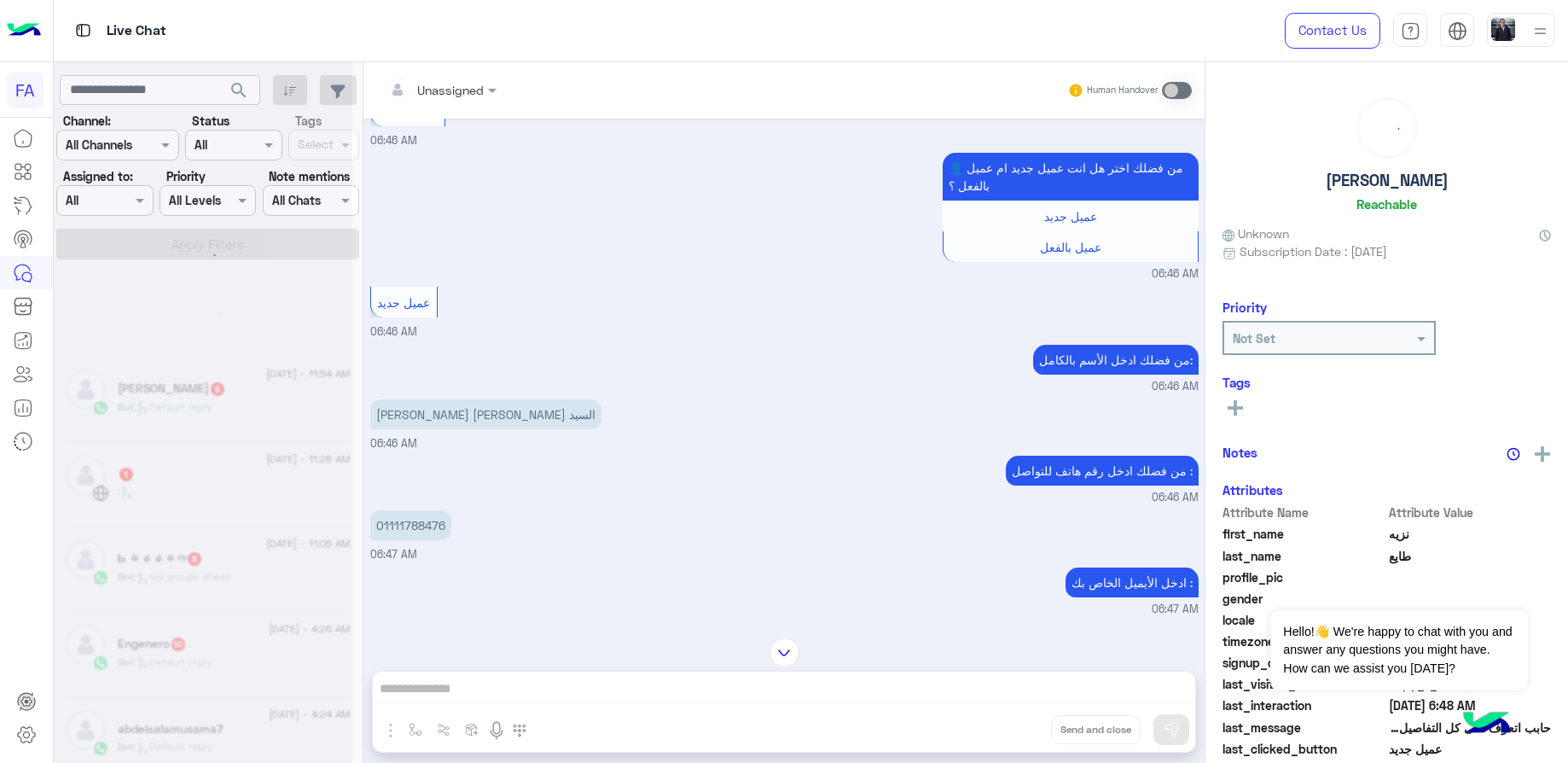
scroll to position [9, 0]
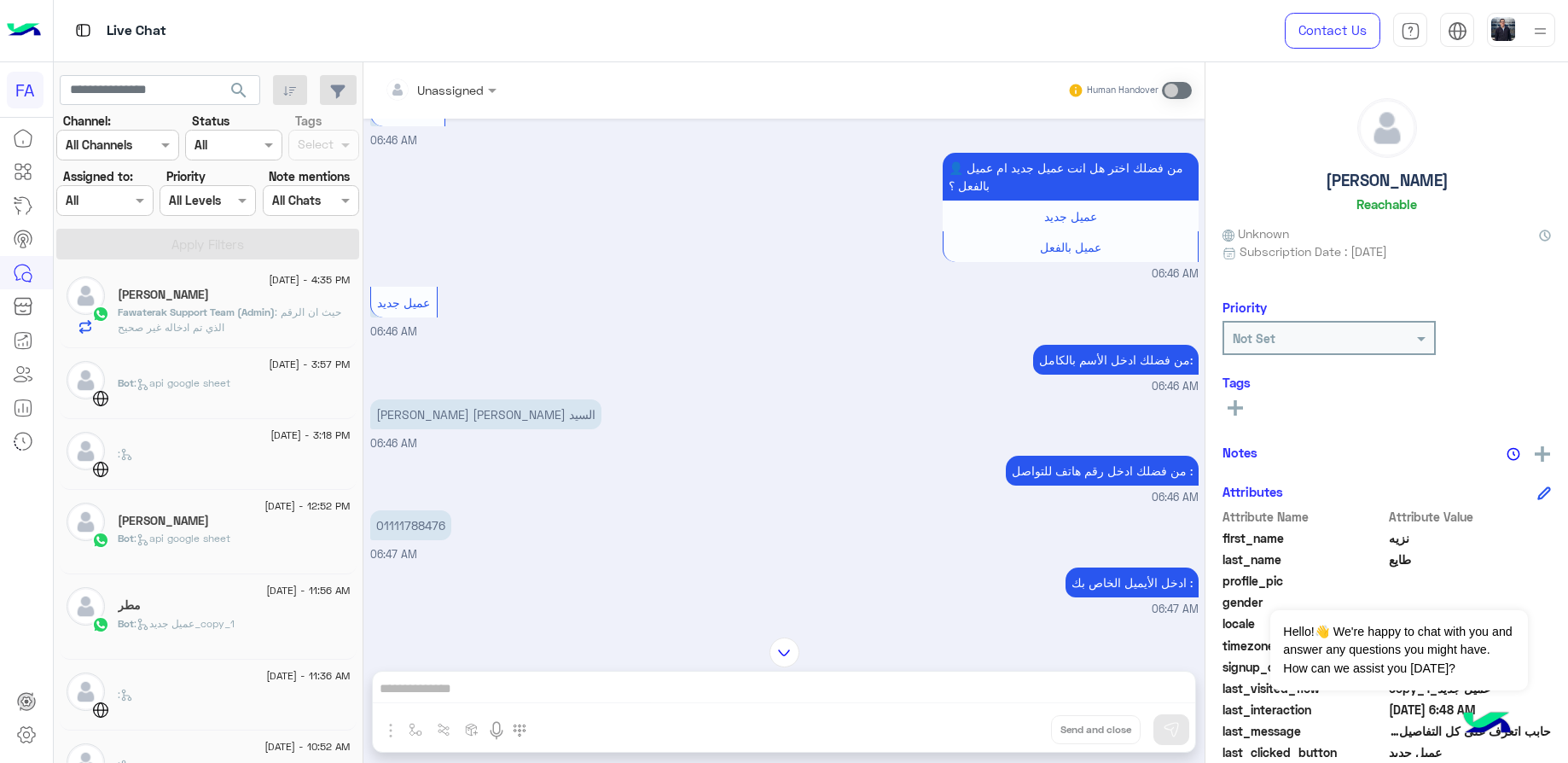
click at [216, 145] on input "text" at bounding box center [214, 146] width 39 height 18
click at [235, 280] on div "Unread" at bounding box center [234, 274] width 97 height 32
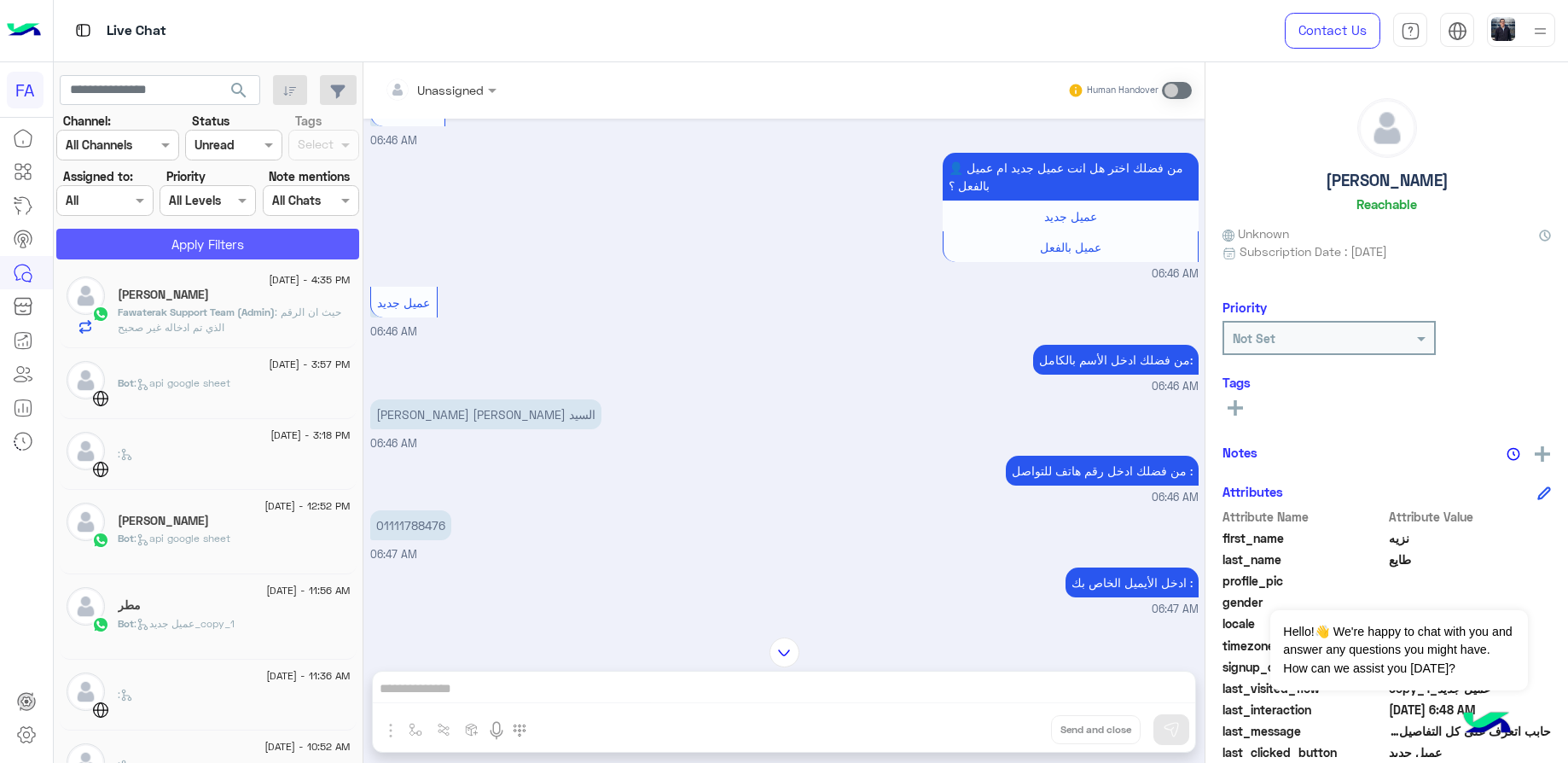
click at [227, 251] on button "Apply Filters" at bounding box center [207, 243] width 303 height 31
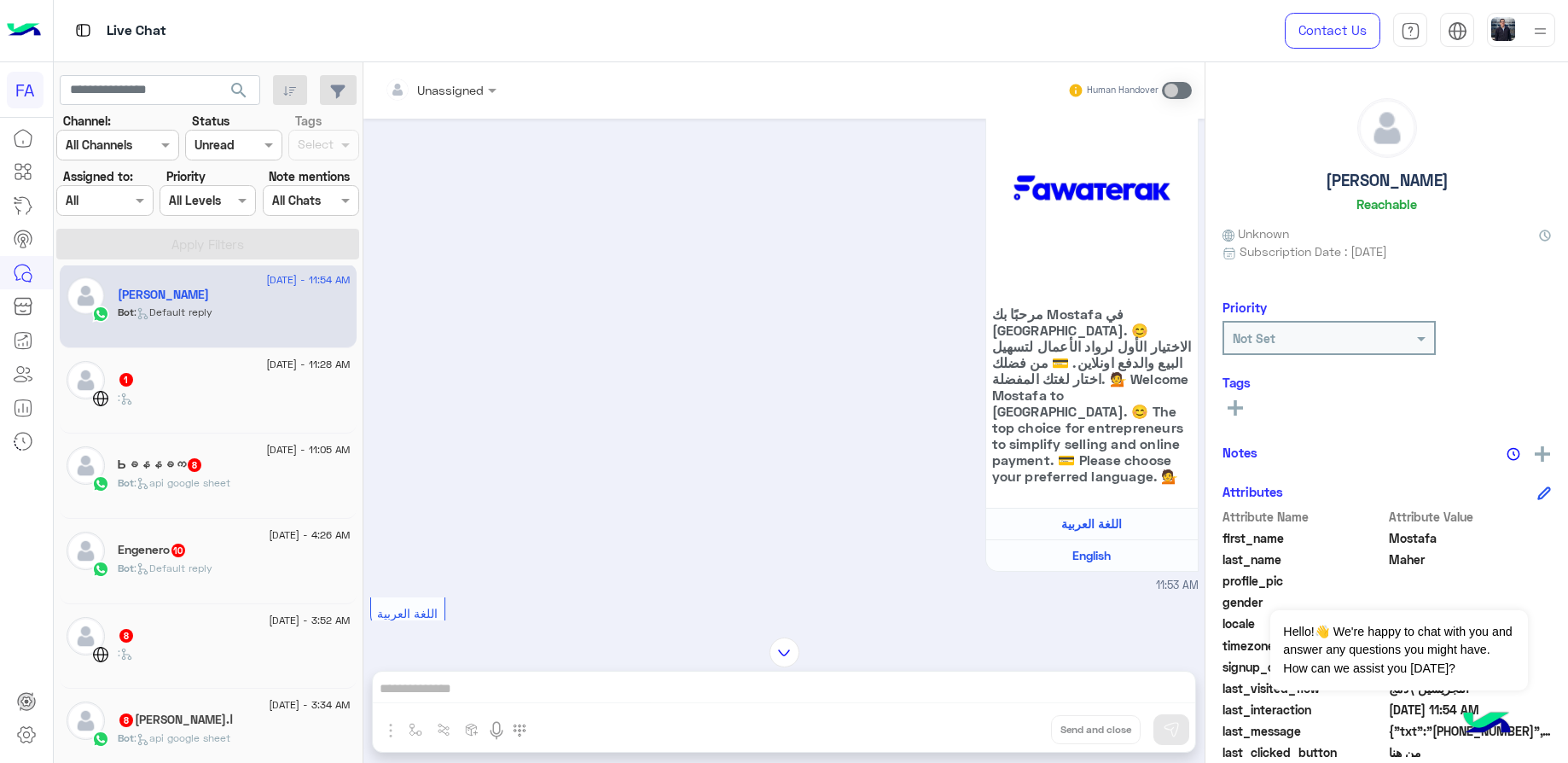
scroll to position [256, 0]
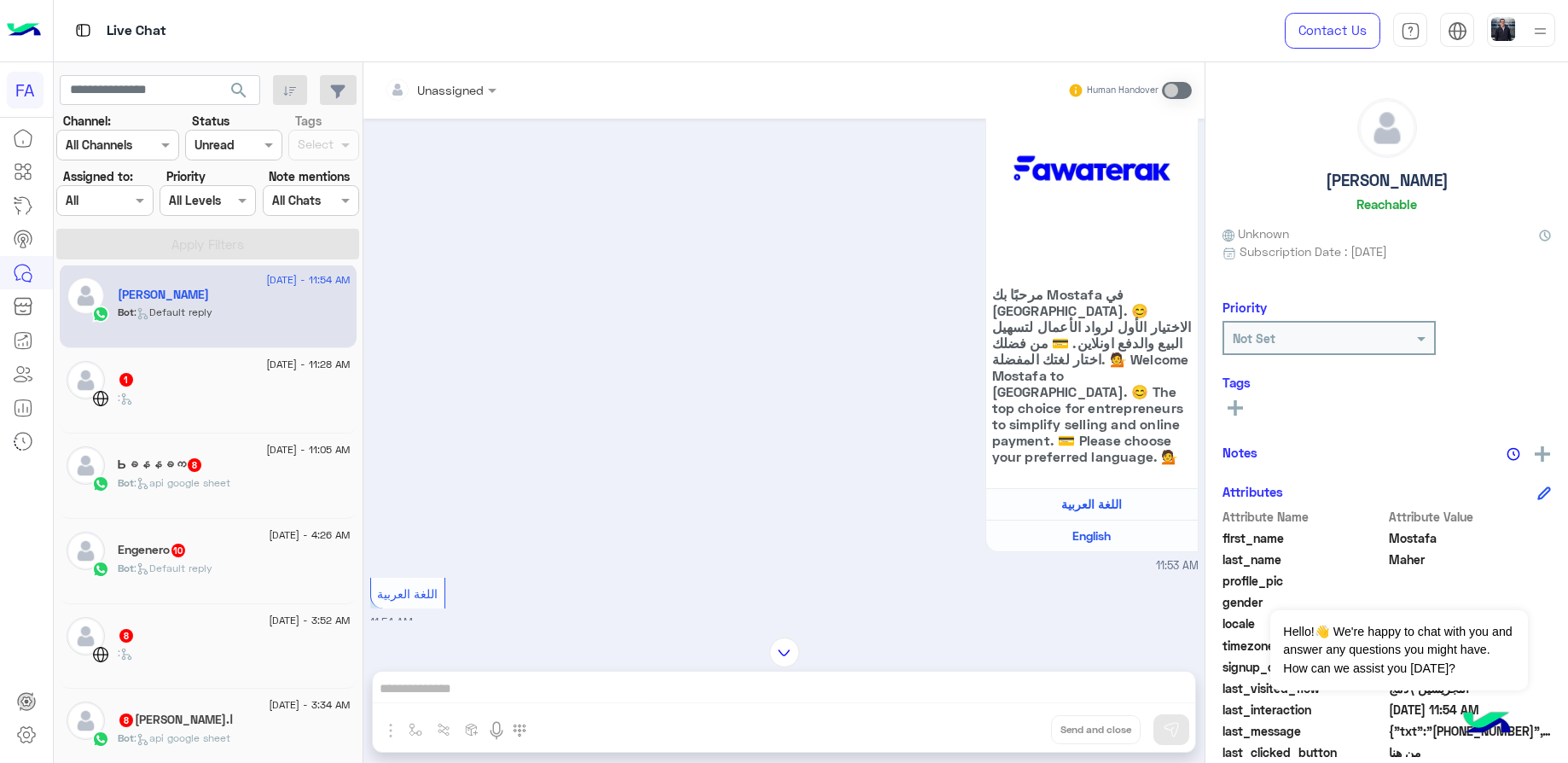
click at [191, 375] on div "1" at bounding box center [234, 381] width 233 height 18
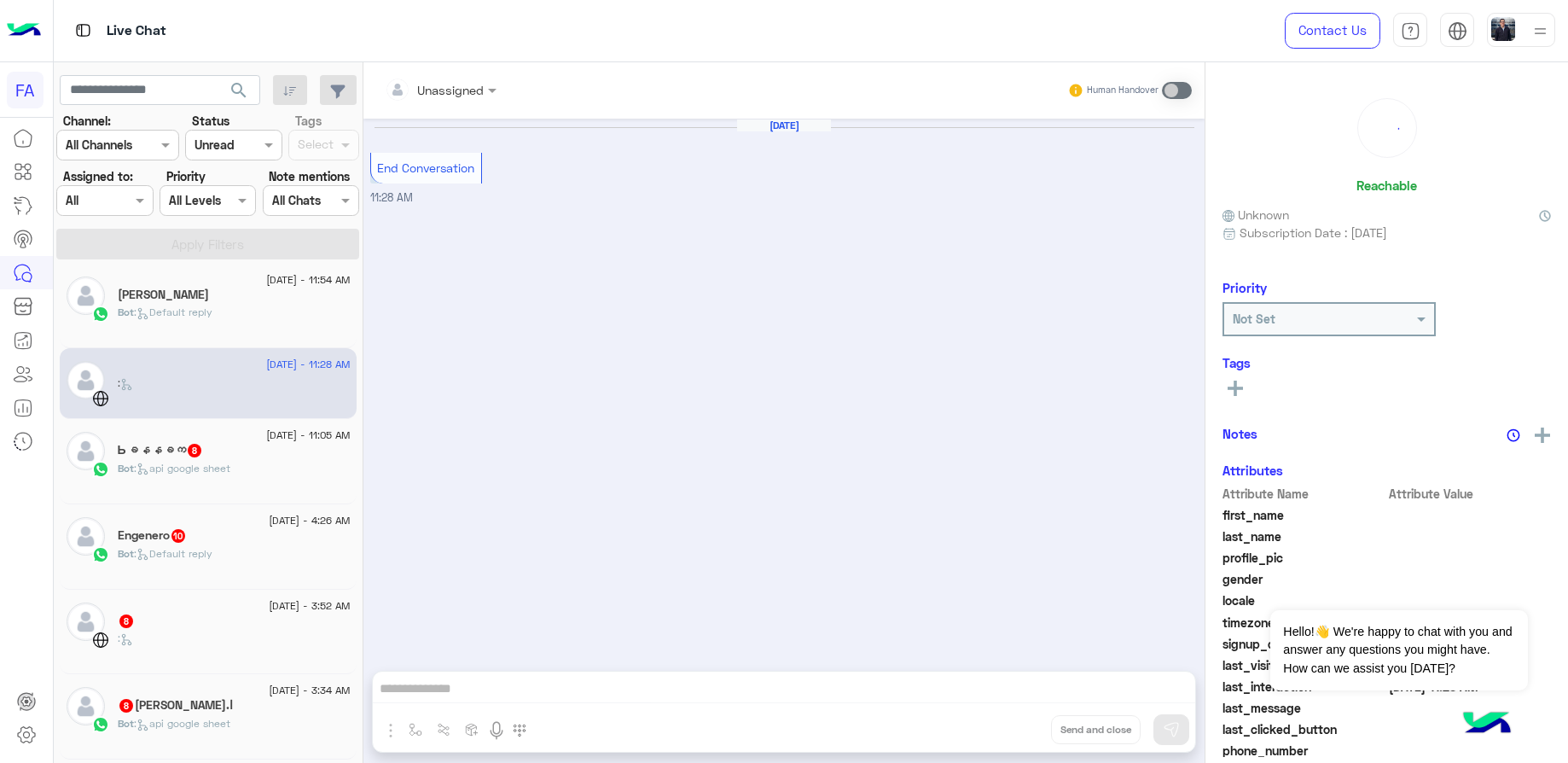
click at [287, 443] on div "Ь‌ခနနခက 8" at bounding box center [234, 451] width 233 height 18
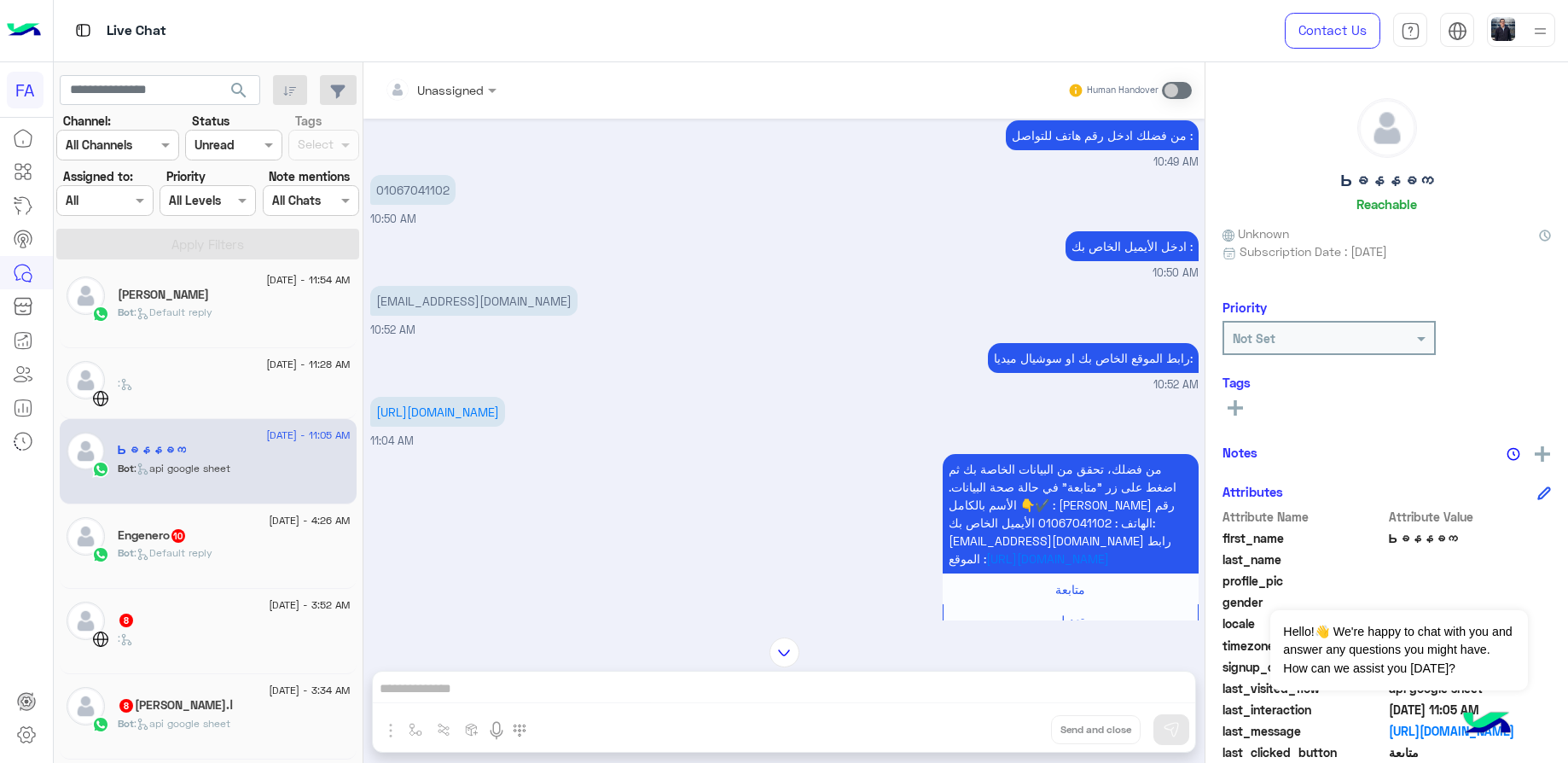
scroll to position [880, 0]
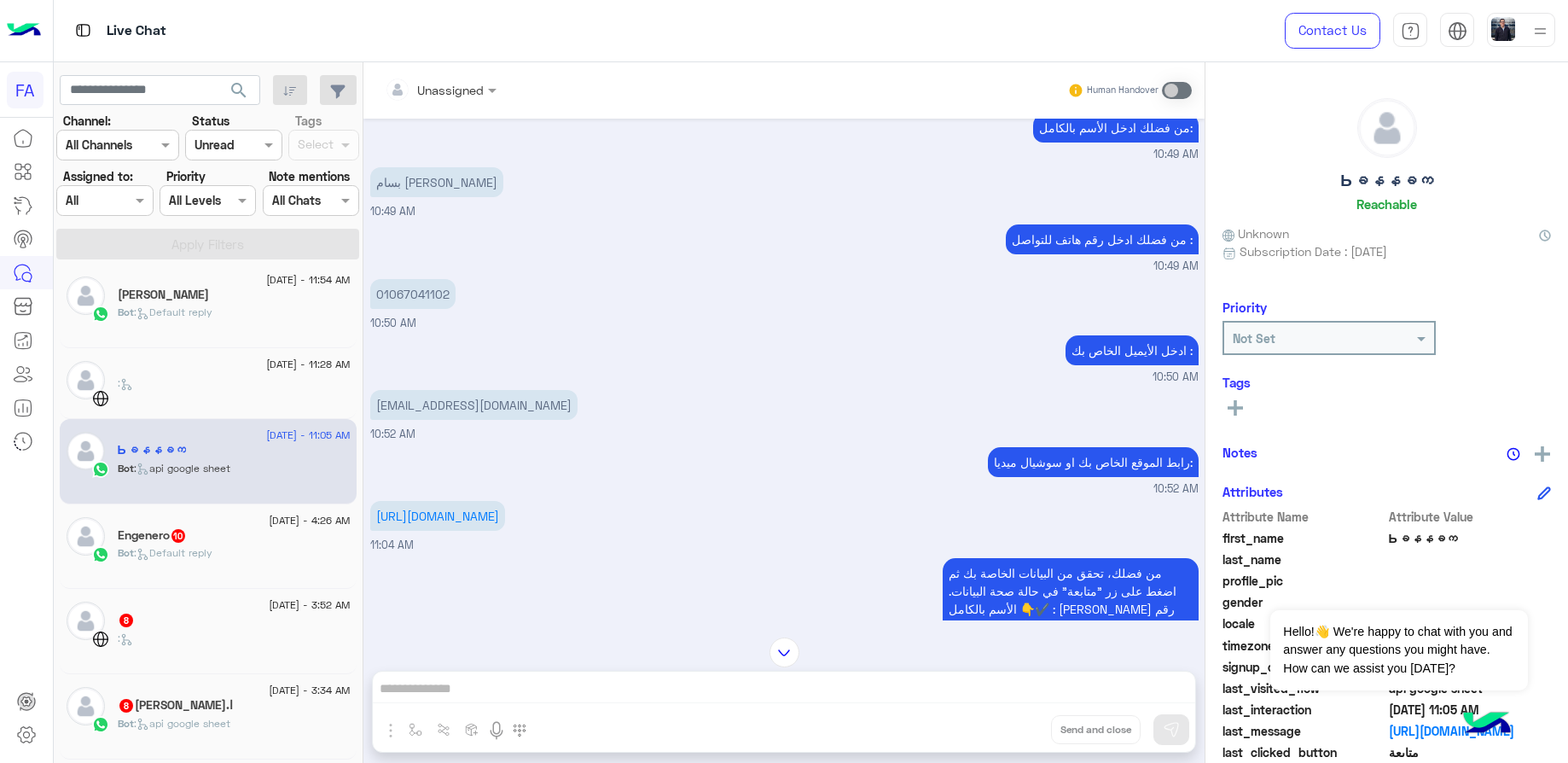
drag, startPoint x: 421, startPoint y: 511, endPoint x: 369, endPoint y: 498, distance: 53.6
click at [369, 498] on div "[DATE] مرحبًا! لقد قمتُ بملء النموذج الخاص بك وأريد معرفة المزيد عن نشاطك التجا…" at bounding box center [784, 369] width 842 height 502
click at [491, 168] on p "بسام [PERSON_NAME]" at bounding box center [437, 182] width 133 height 30
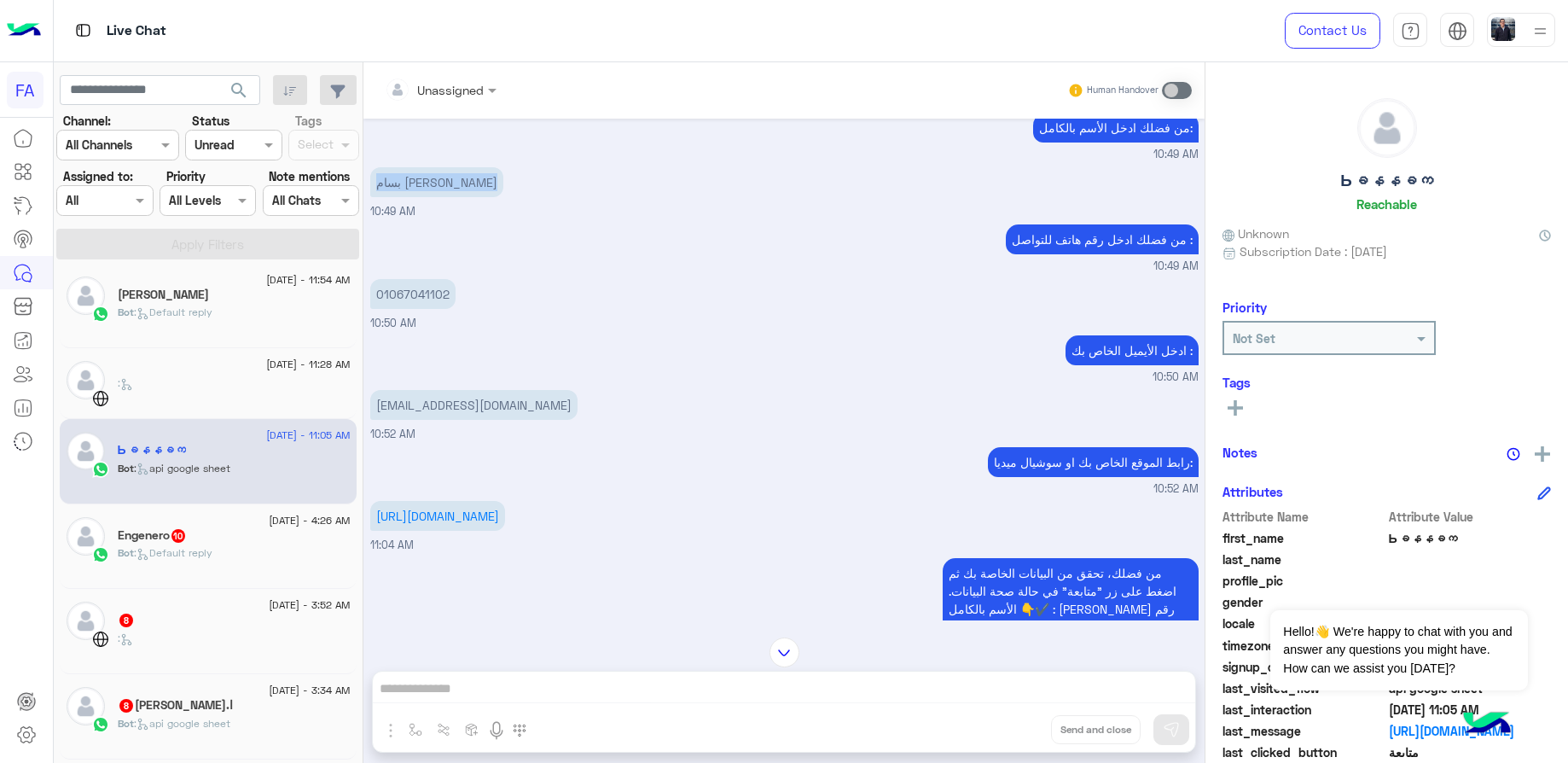
click at [416, 280] on p "01067041102" at bounding box center [413, 294] width 86 height 30
click at [266, 535] on div "Engenero 10" at bounding box center [234, 537] width 233 height 18
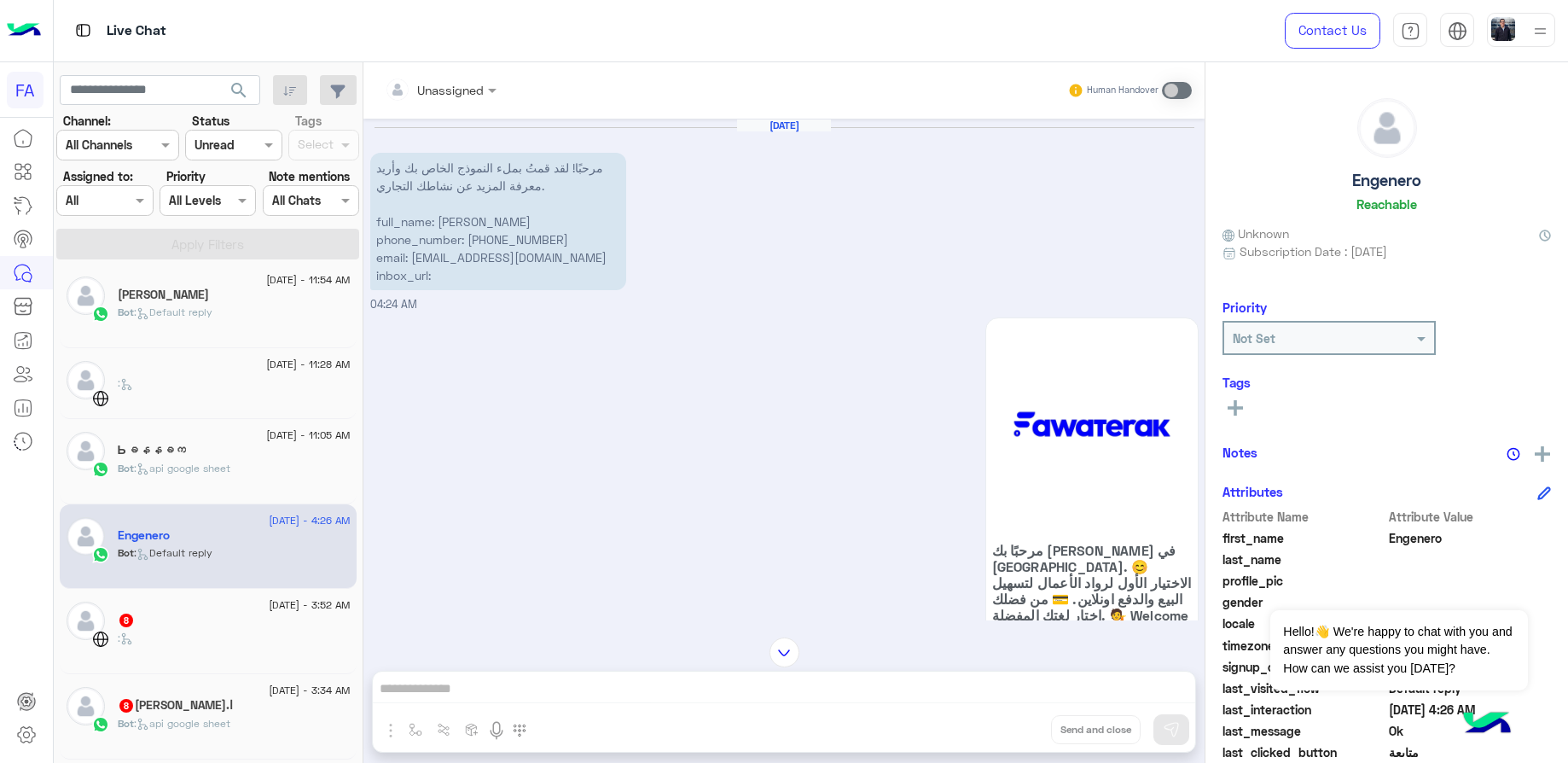
click at [207, 620] on div "8" at bounding box center [234, 622] width 233 height 18
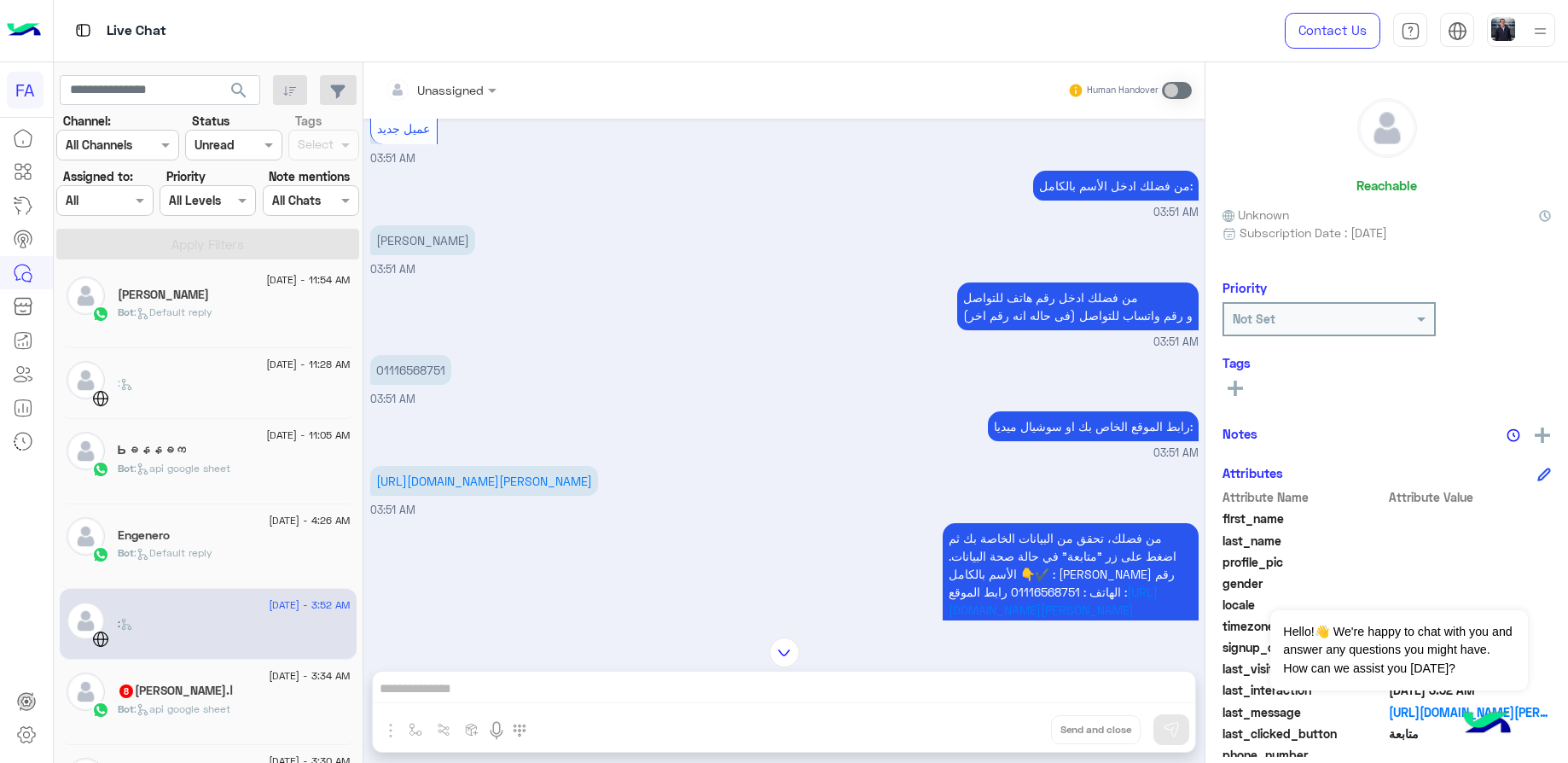
scroll to position [587, 0]
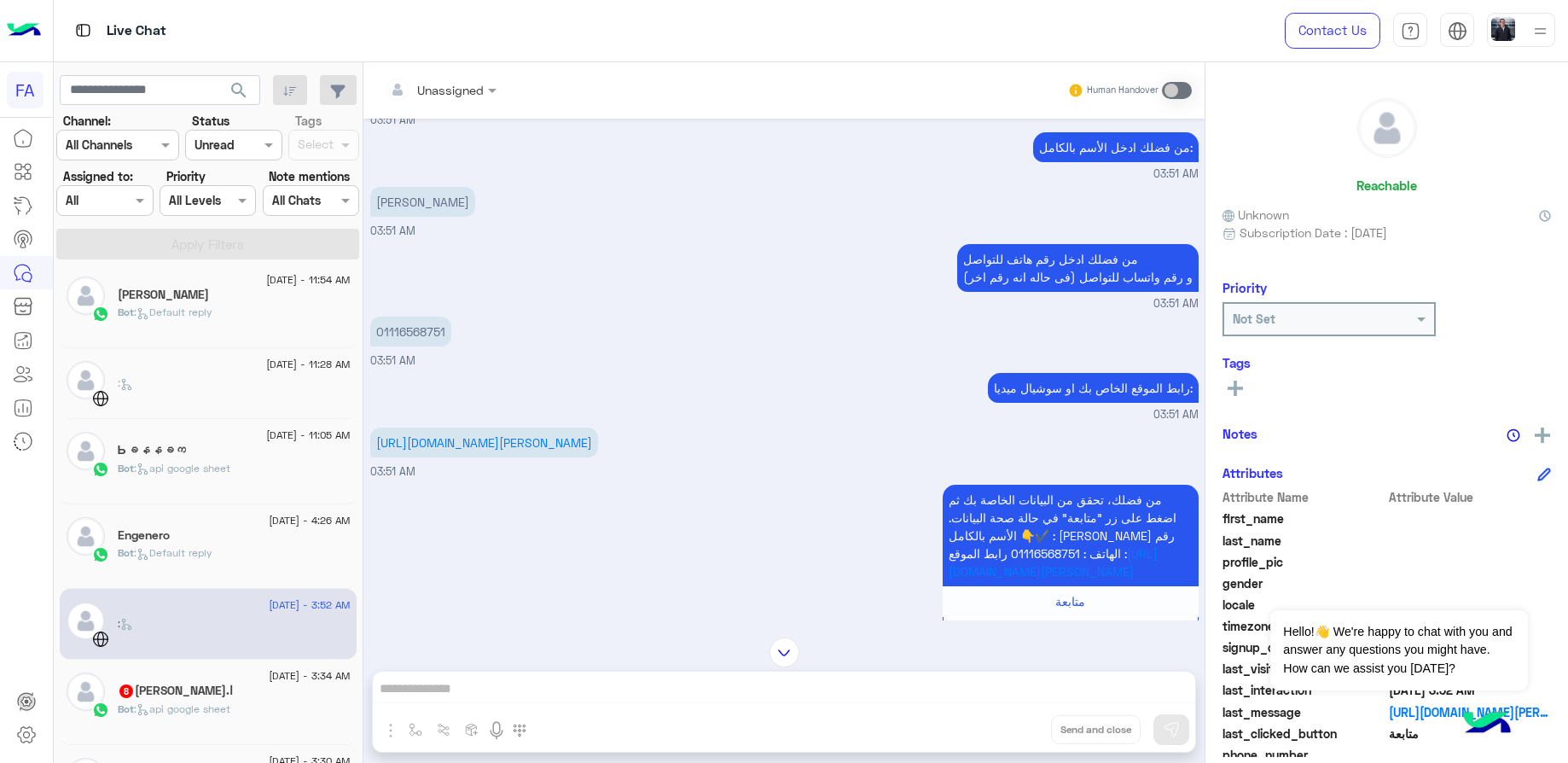
drag, startPoint x: 429, startPoint y: 481, endPoint x: 375, endPoint y: 467, distance: 55.8
click at [375, 457] on p "[URL][DOMAIN_NAME][PERSON_NAME]" at bounding box center [484, 443] width 228 height 30
click at [398, 217] on p "[PERSON_NAME]" at bounding box center [423, 202] width 104 height 30
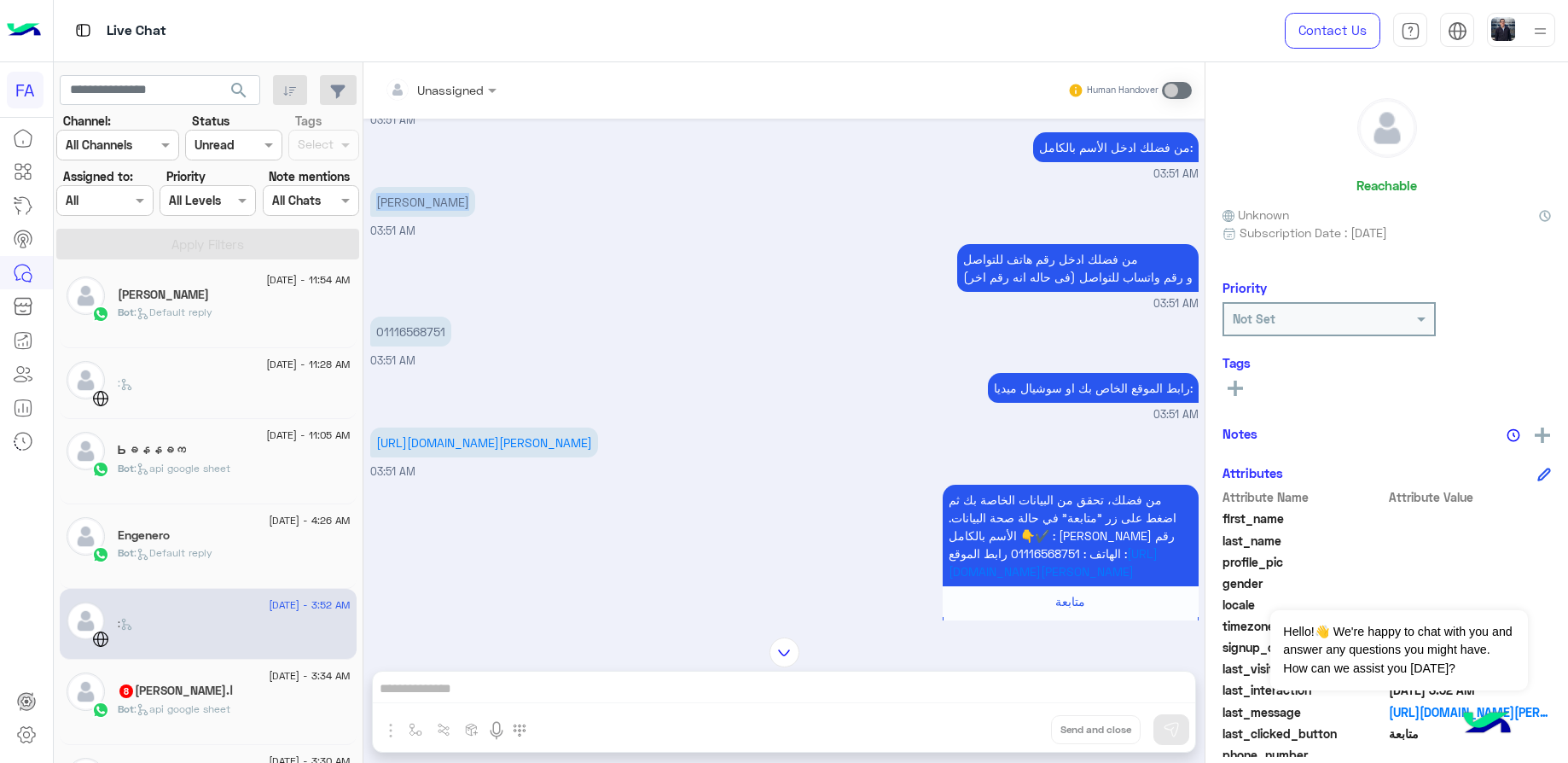
click at [414, 345] on p "01116568751" at bounding box center [411, 331] width 81 height 30
drag, startPoint x: 465, startPoint y: 480, endPoint x: 368, endPoint y: 454, distance: 100.4
click at [368, 454] on div "[DATE] GetStarted 03:51 AM مرحبًا بك في [GEOGRAPHIC_DATA]. 😊 الاختيار الأول لرو…" at bounding box center [784, 369] width 842 height 502
click at [475, 537] on div "من فضلك، تحقق من البيانات الخاصة بك ثم اضغط على زر "متابعة" في حالة صحة البيانا…" at bounding box center [784, 574] width 829 height 187
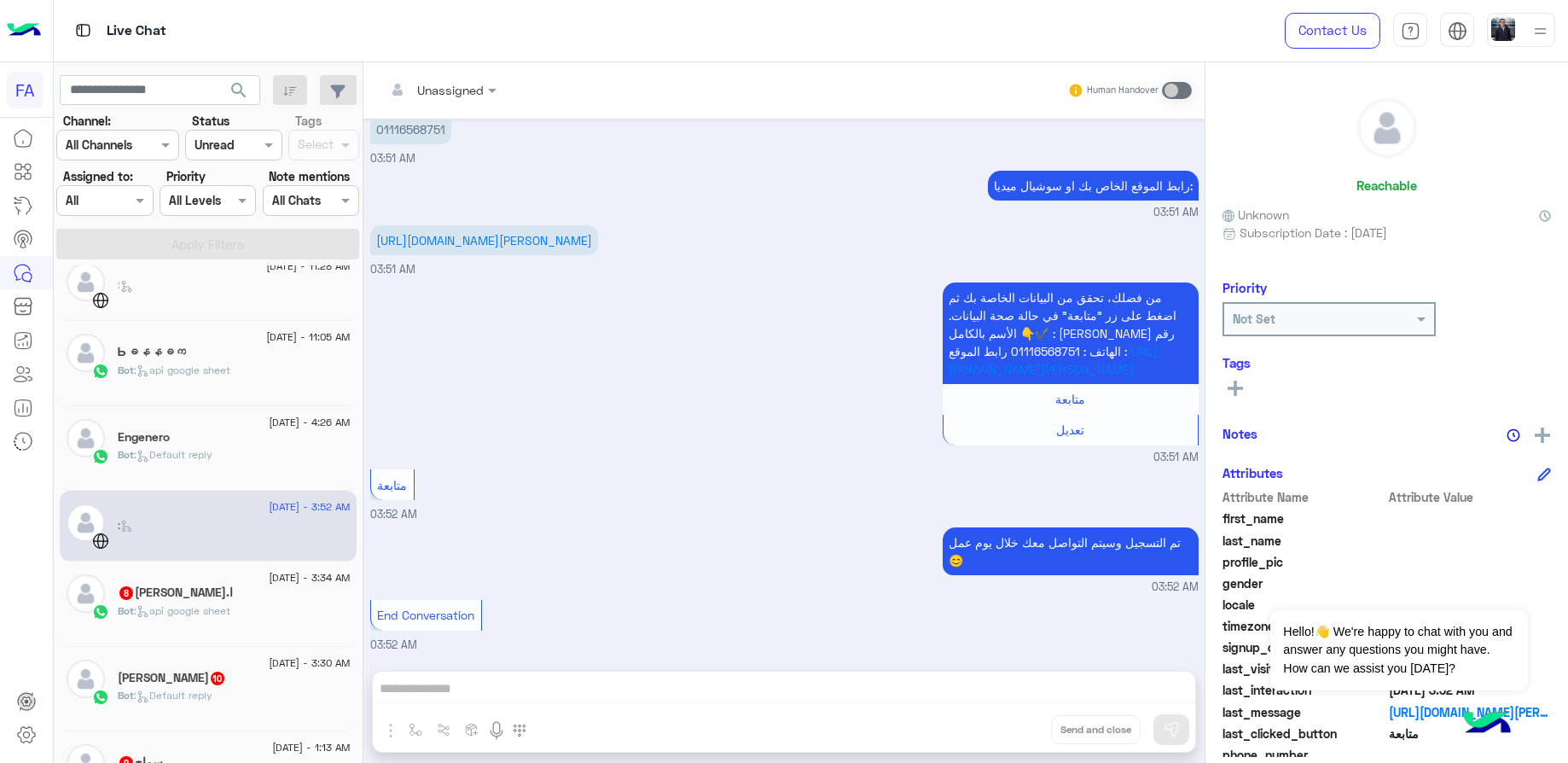
scroll to position [264, 0]
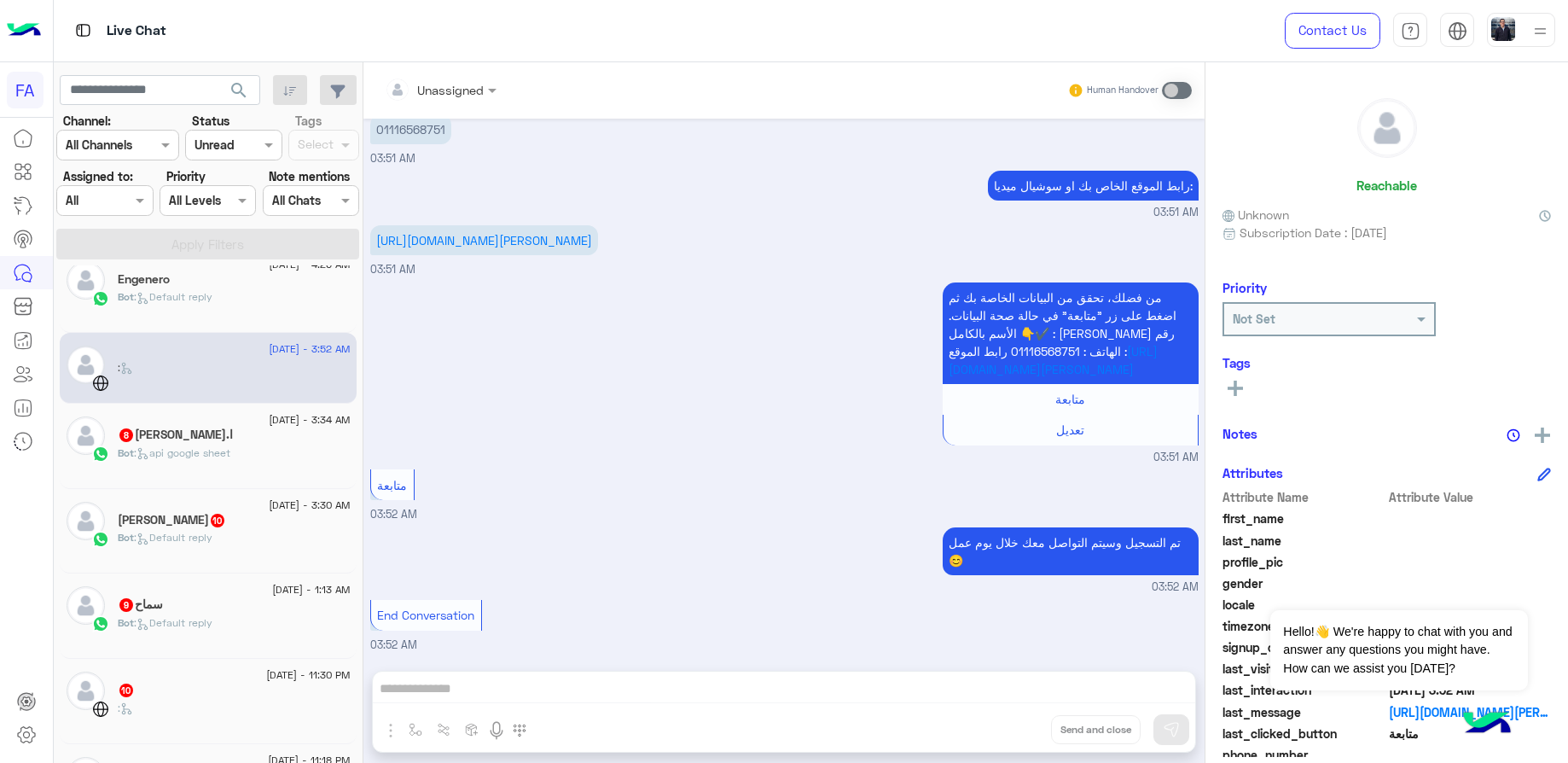
click at [183, 464] on div "Bot : api google sheet" at bounding box center [234, 460] width 233 height 30
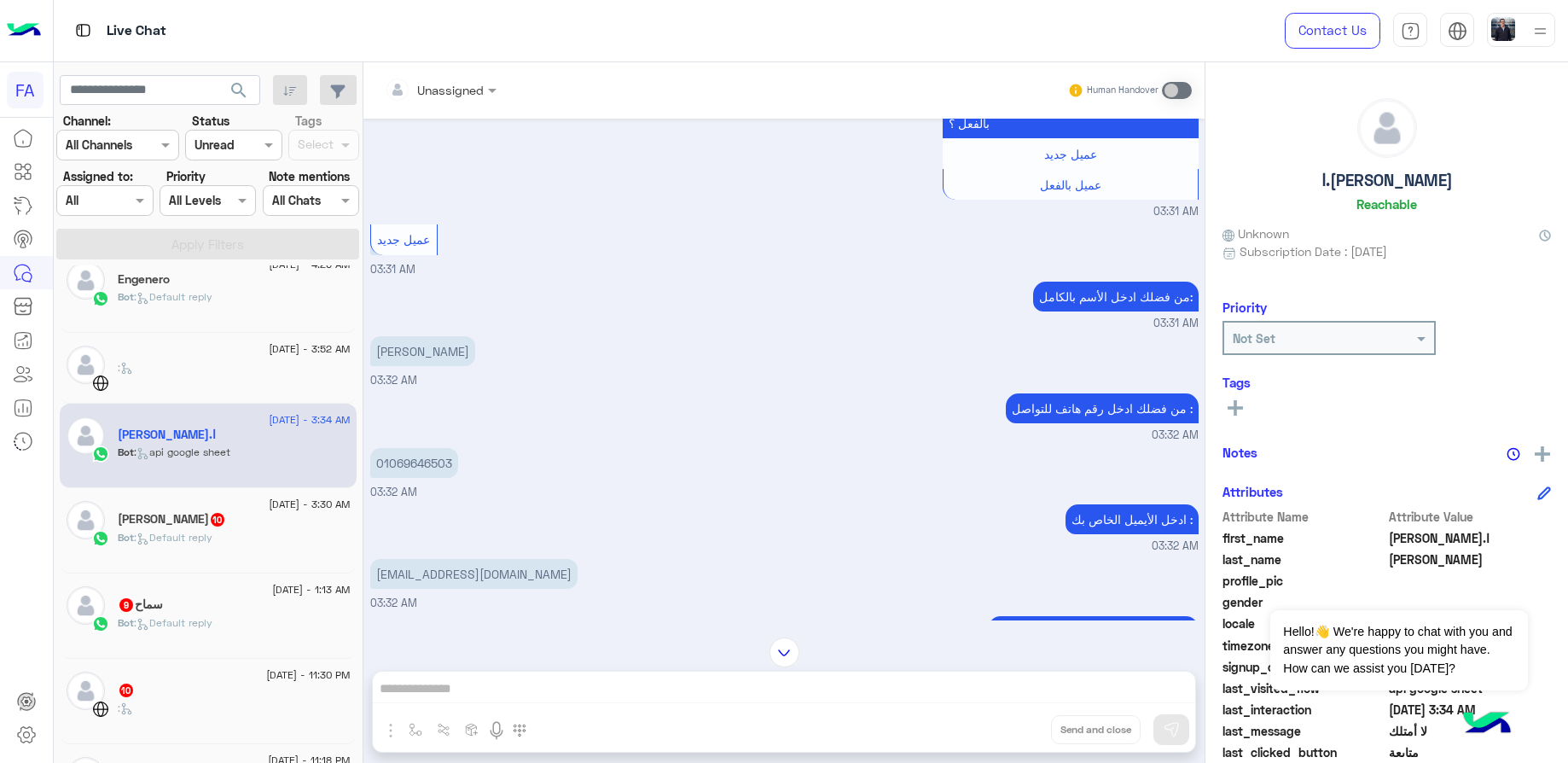
scroll to position [715, 0]
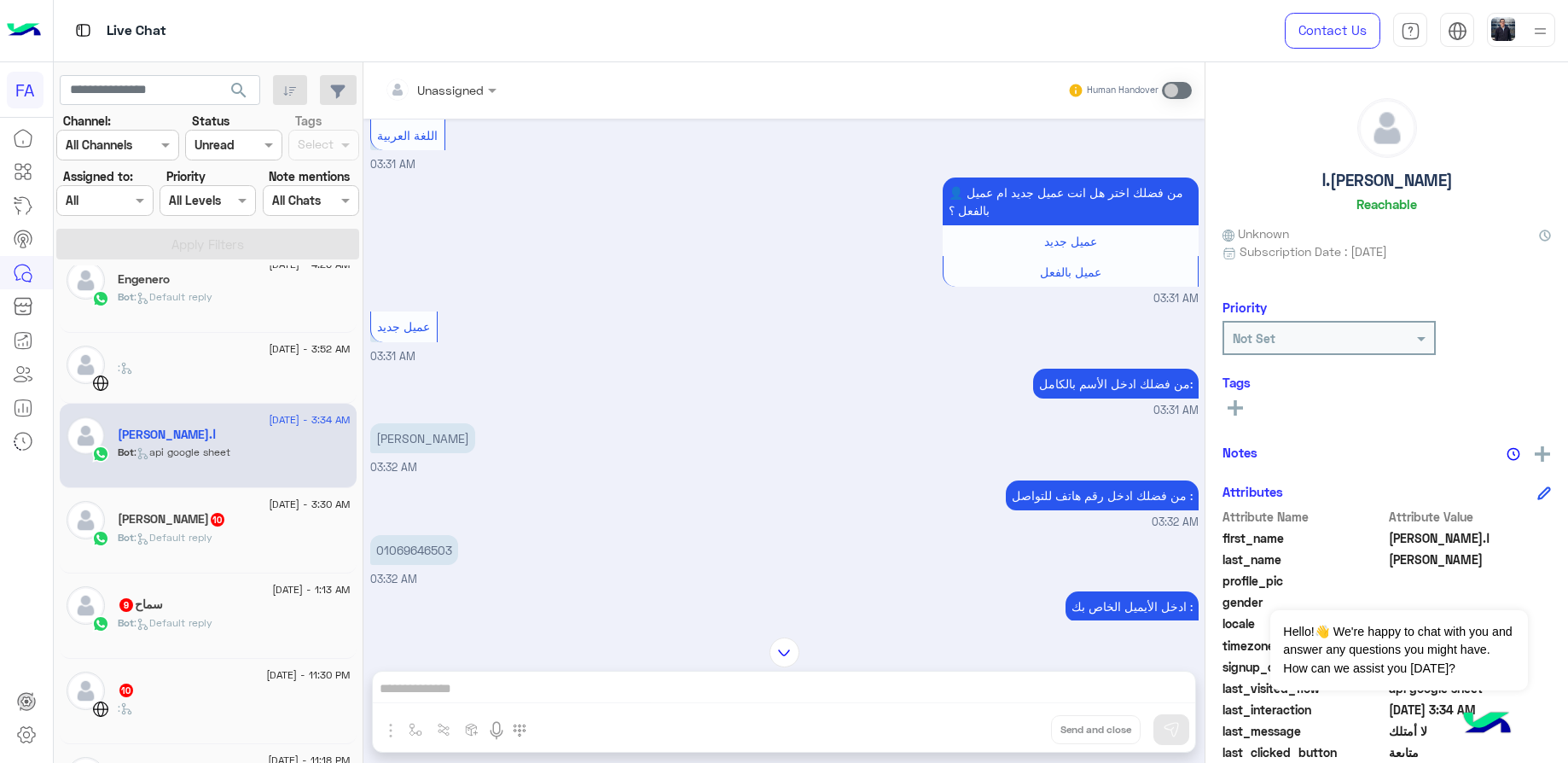
click at [406, 423] on p "[PERSON_NAME]" at bounding box center [423, 438] width 104 height 30
click at [430, 535] on p "01069646503" at bounding box center [414, 550] width 88 height 30
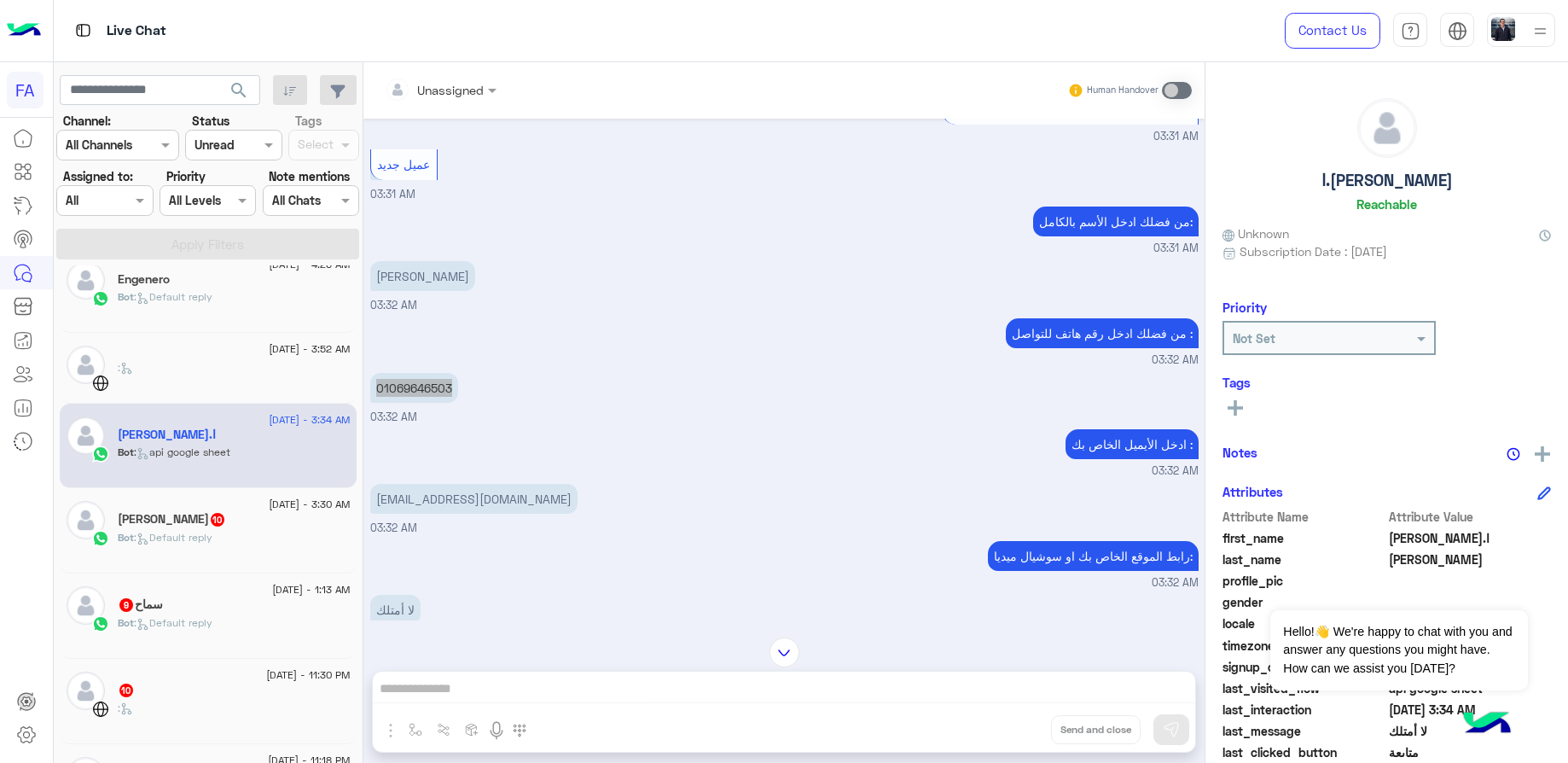
scroll to position [970, 0]
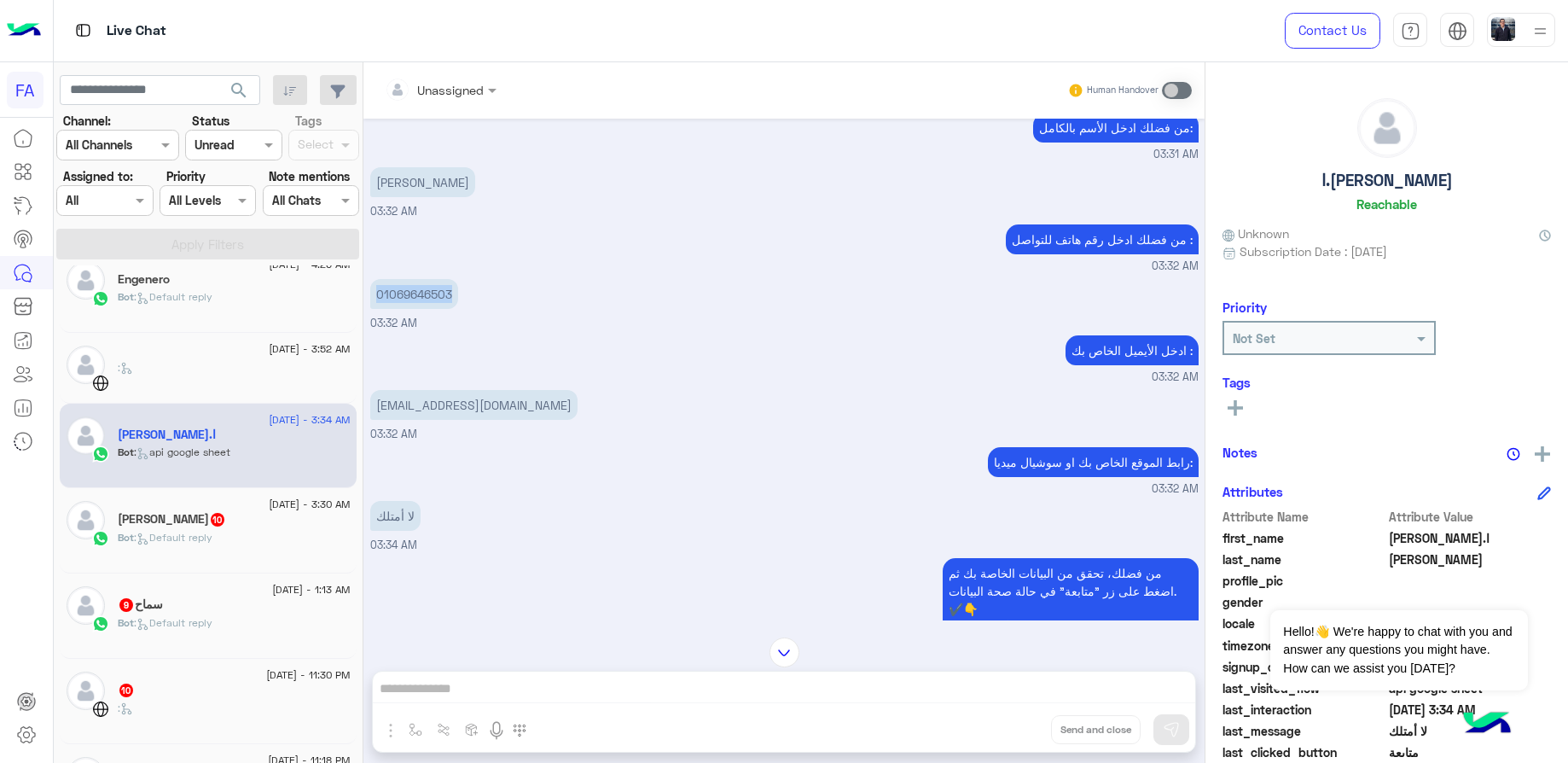
click at [484, 390] on p "[EMAIL_ADDRESS][DOMAIN_NAME]" at bounding box center [474, 405] width 207 height 30
click at [258, 515] on div "[PERSON_NAME] 10" at bounding box center [234, 520] width 233 height 18
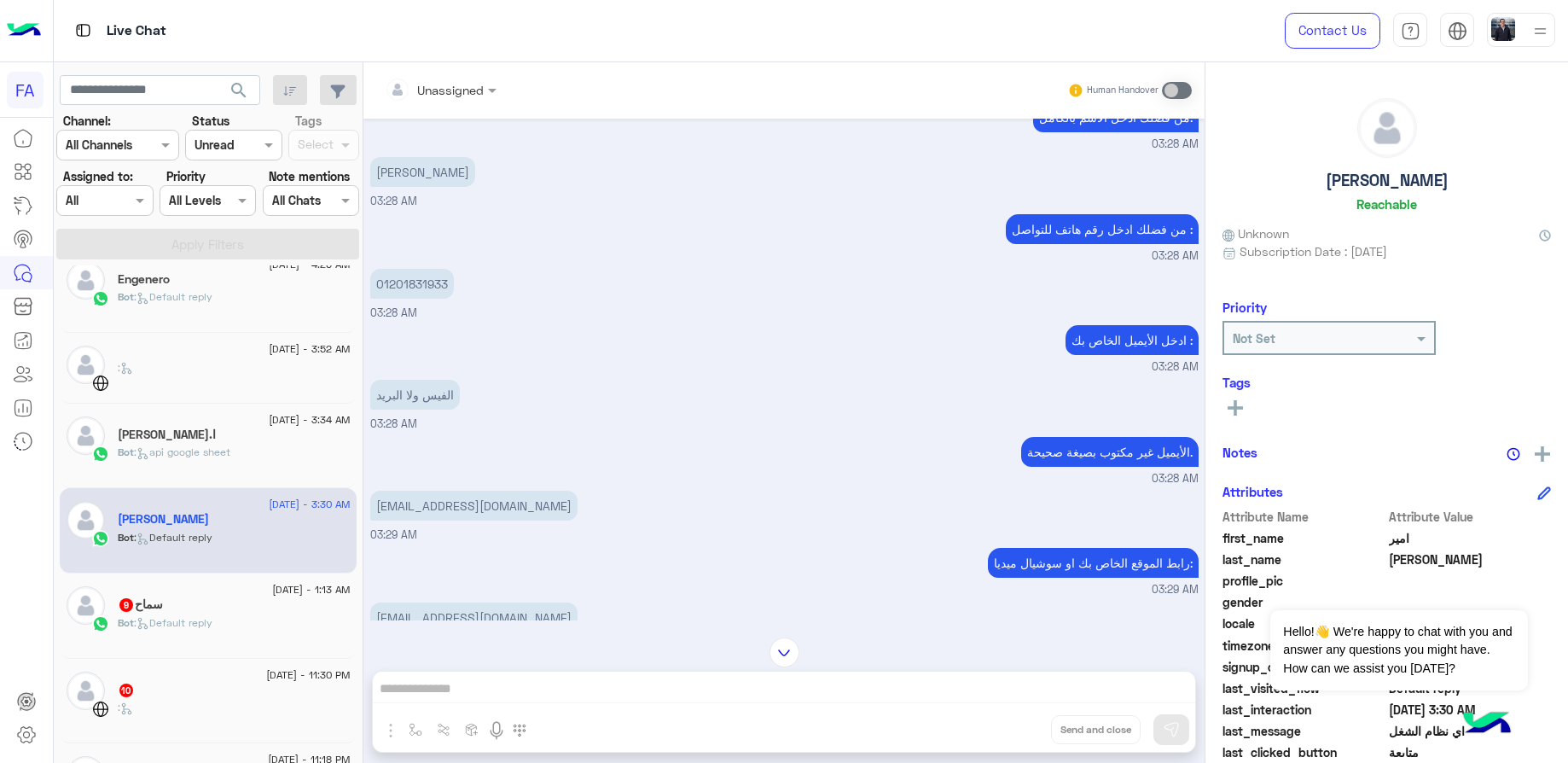
scroll to position [853, 0]
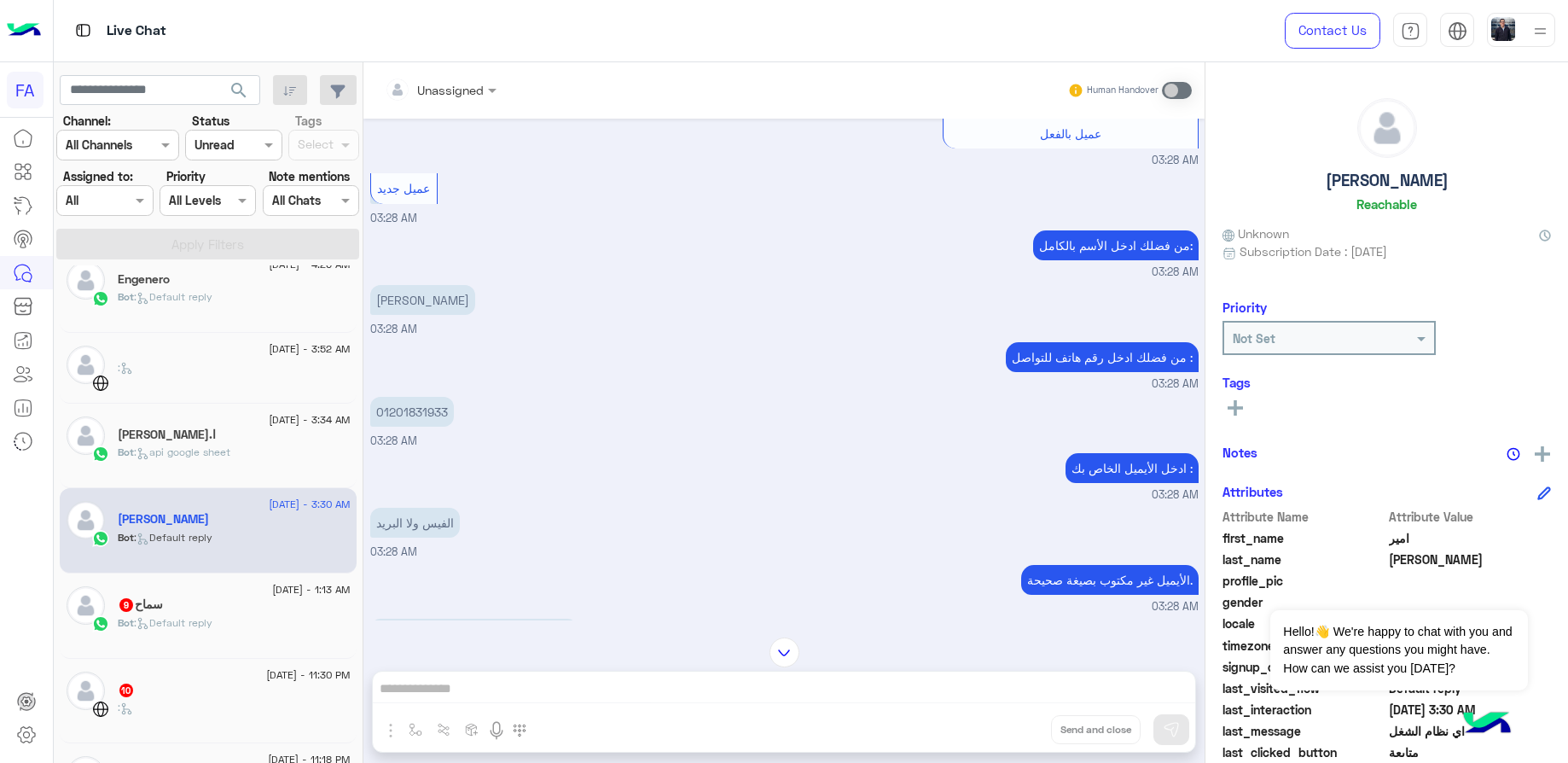
click at [442, 281] on div "[PERSON_NAME]" at bounding box center [423, 300] width 104 height 38
click at [446, 285] on p "[PERSON_NAME]" at bounding box center [423, 300] width 104 height 30
click at [435, 397] on p "01201831933" at bounding box center [412, 412] width 84 height 30
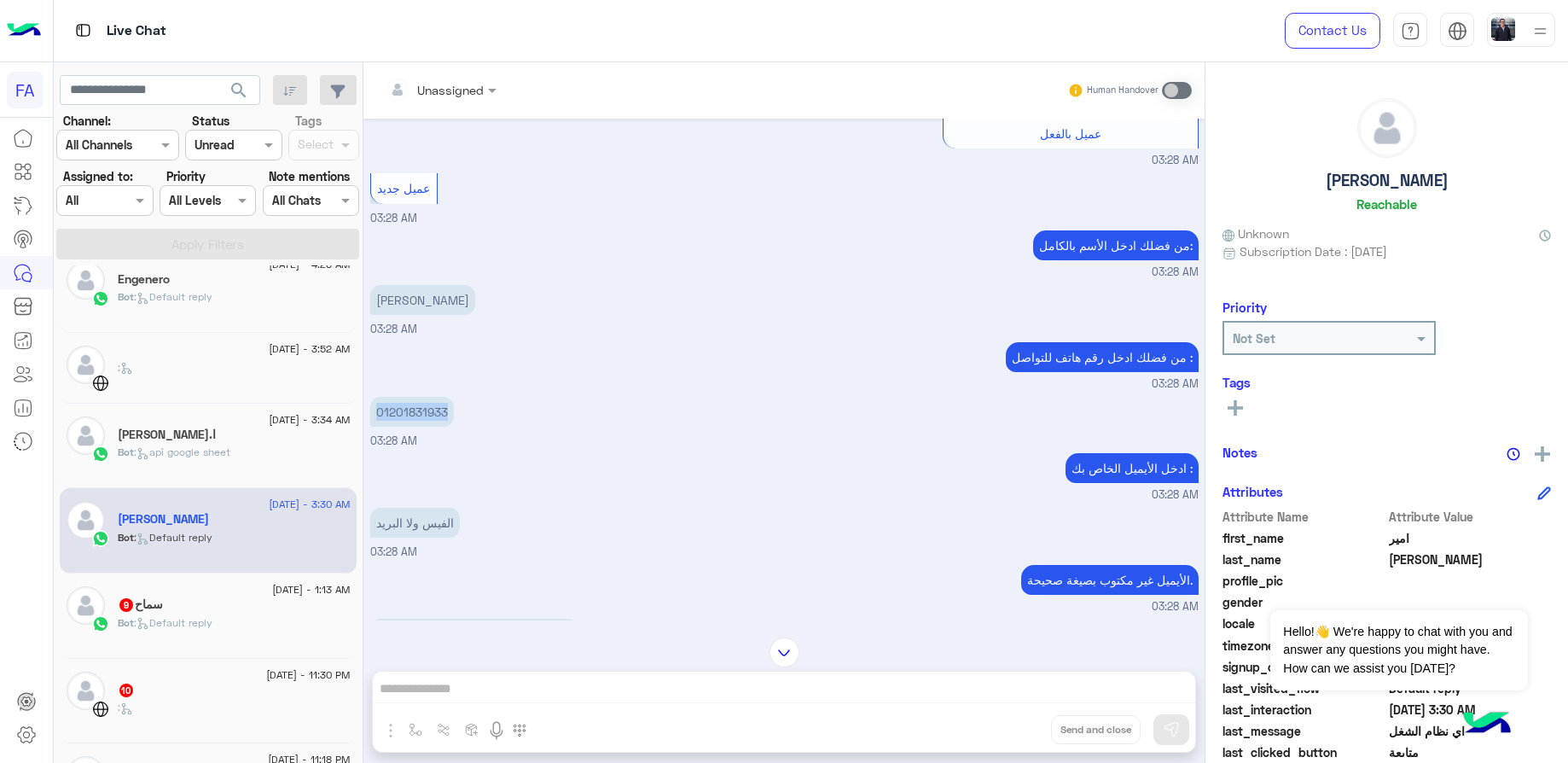
click at [435, 397] on p "01201831933" at bounding box center [412, 412] width 84 height 30
click at [218, 606] on div "سماح 9" at bounding box center [234, 606] width 233 height 18
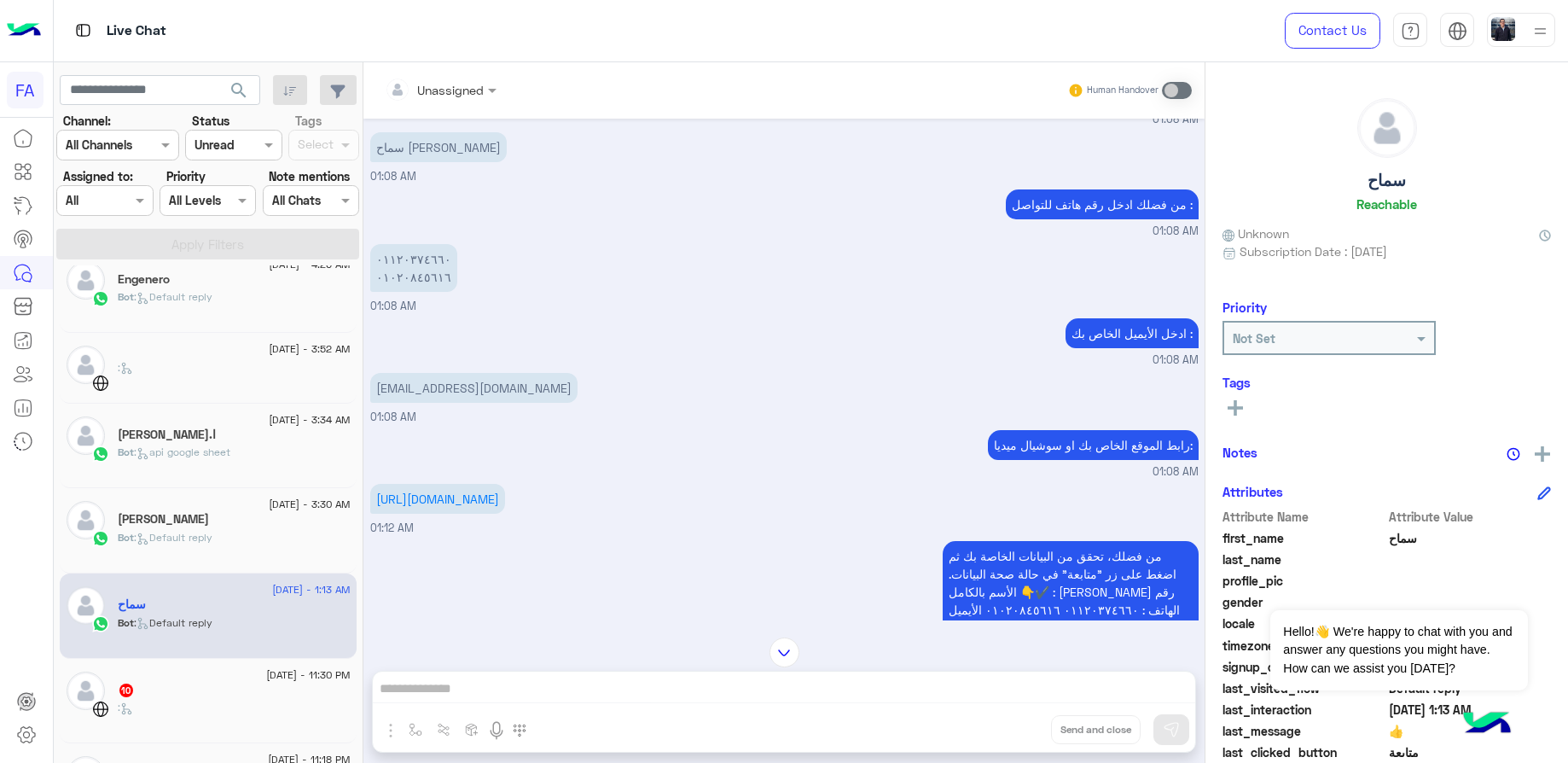
scroll to position [941, 0]
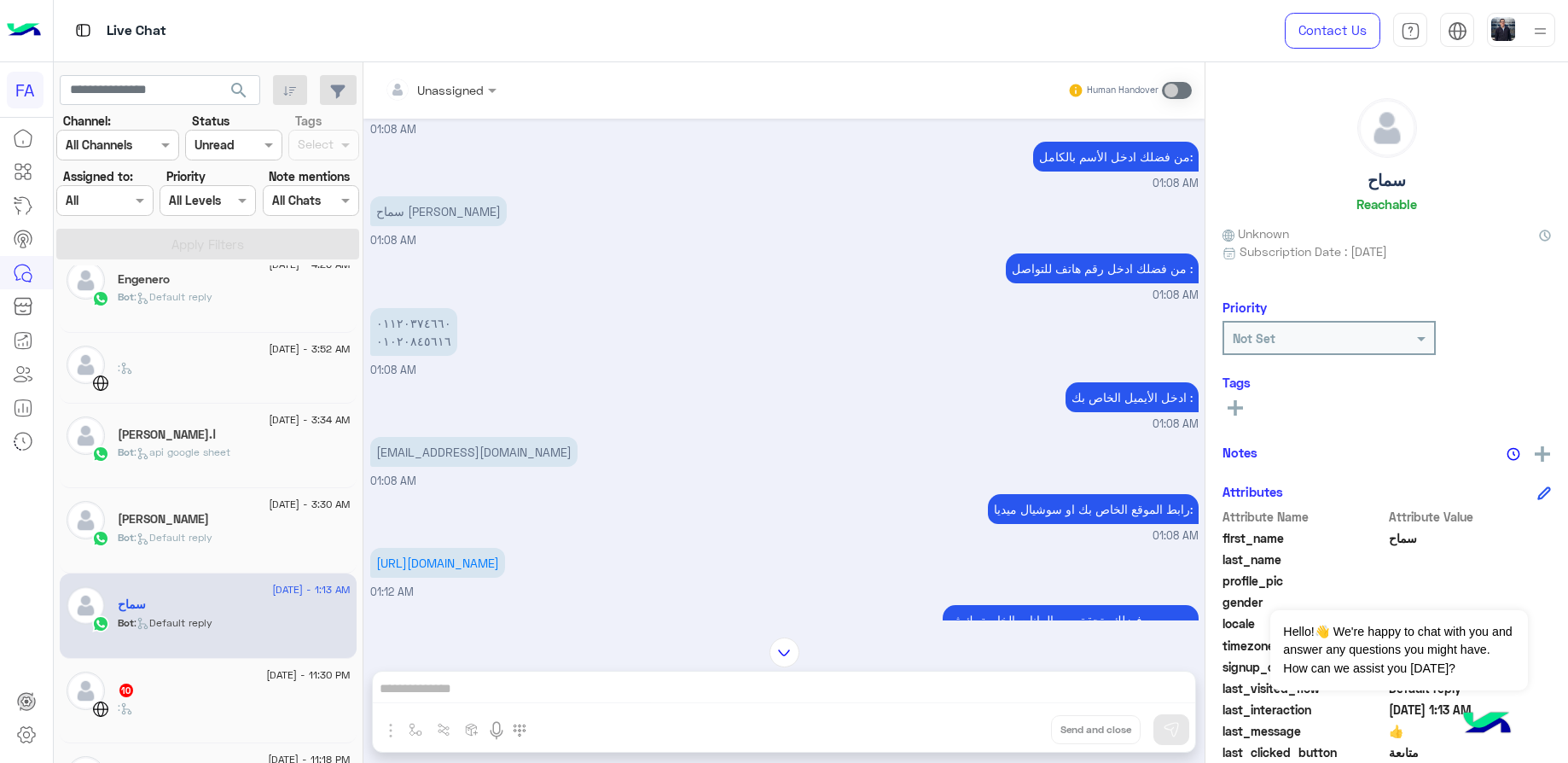
click at [452, 192] on div "[DATE] مرحبًا! لقد قمتُ بملء النموذج الخاص بك وأريد معرفة المزيد عن نشاطك التجا…" at bounding box center [784, 369] width 842 height 502
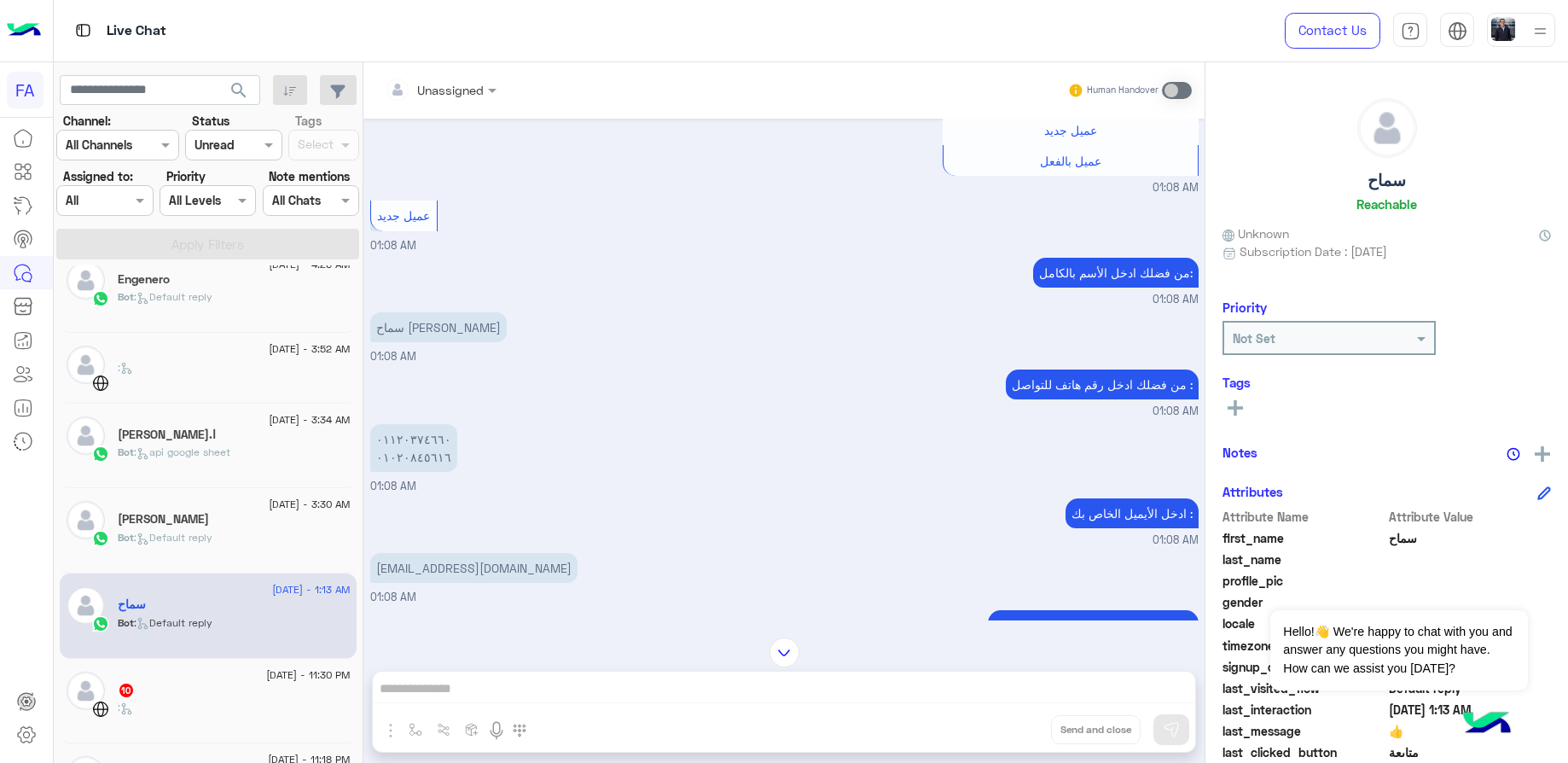
scroll to position [813, 0]
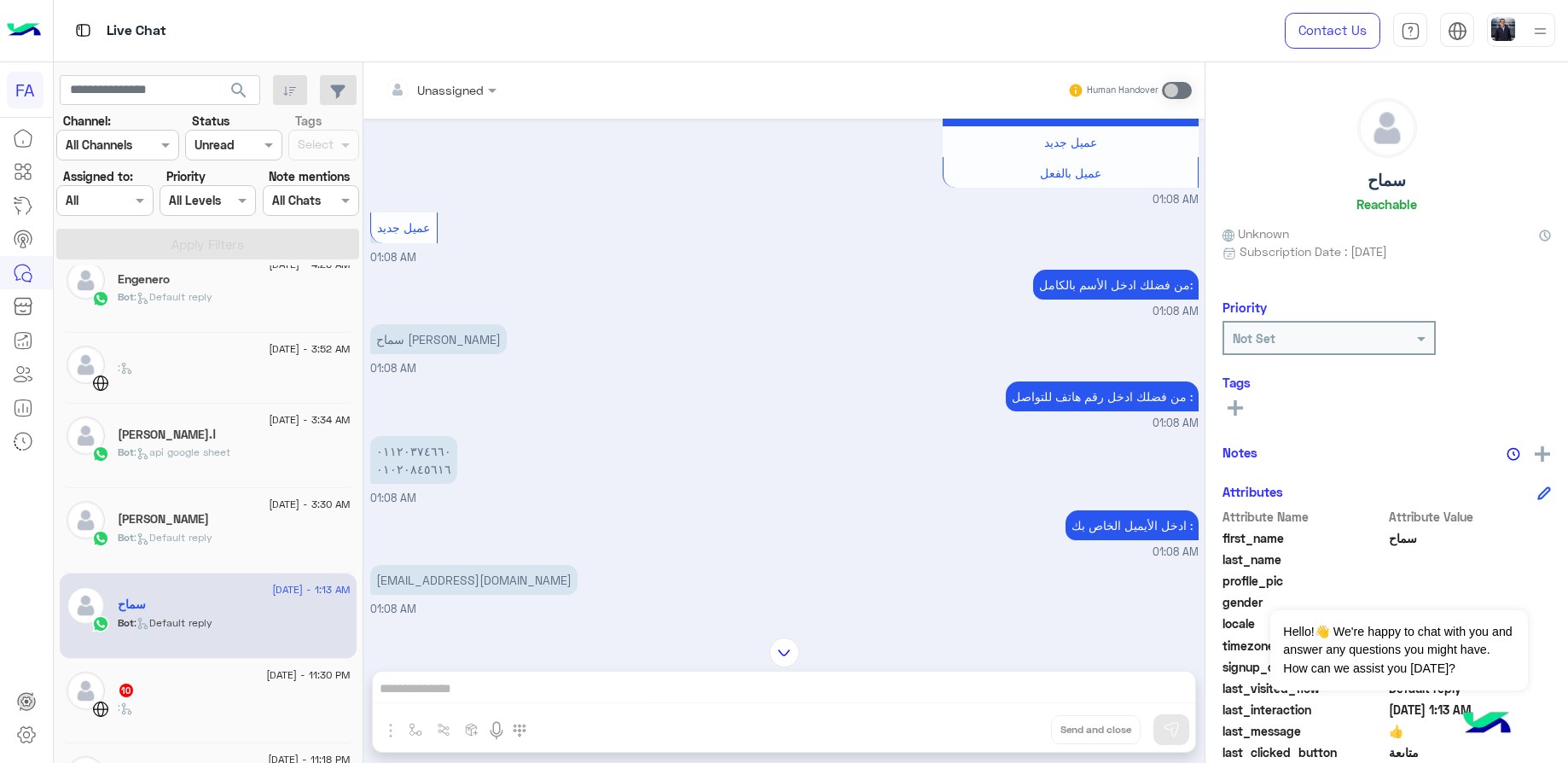
click at [452, 208] on div "عميل جديد 01:08 AM" at bounding box center [784, 237] width 829 height 58
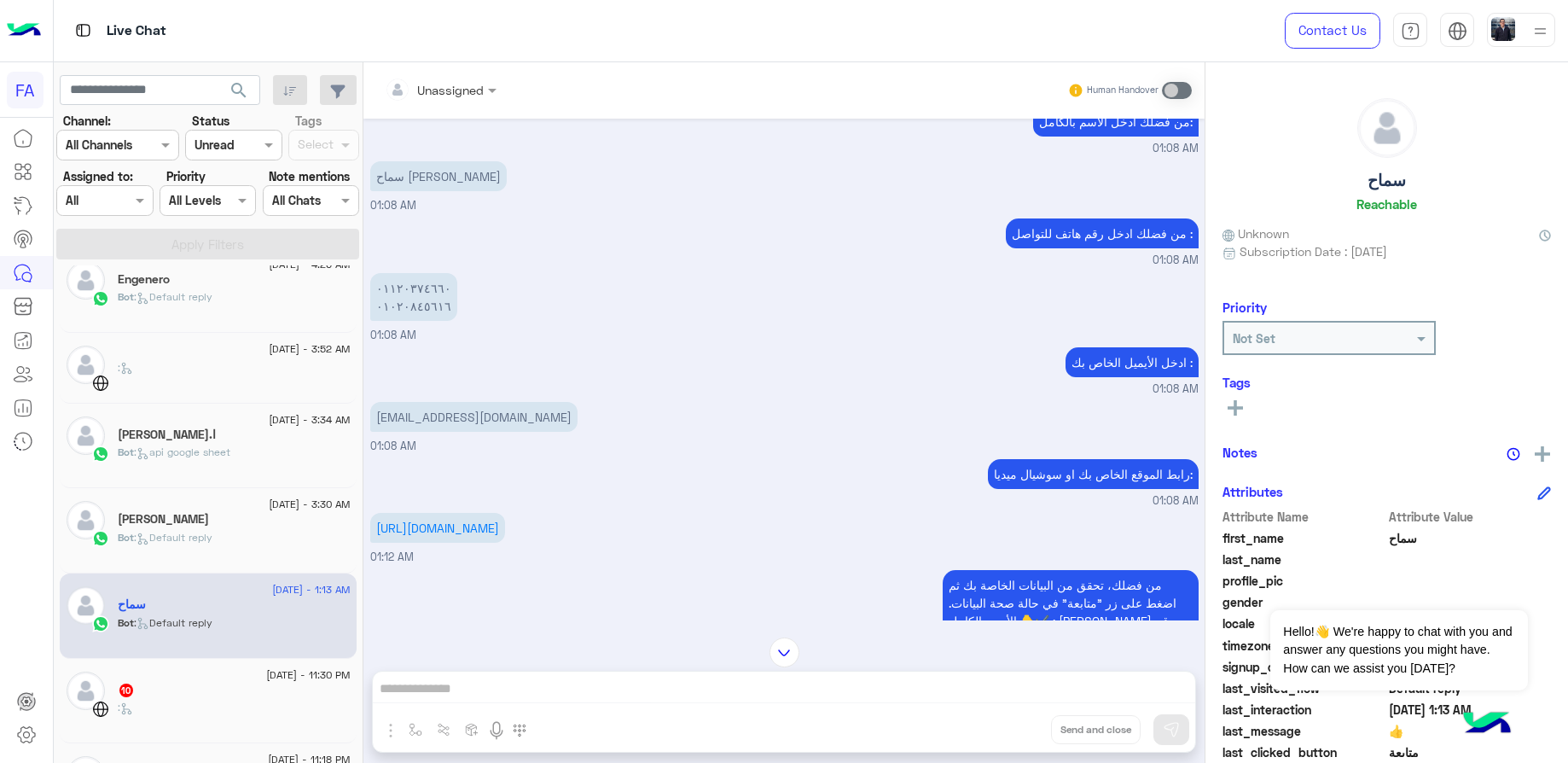
scroll to position [1070, 0]
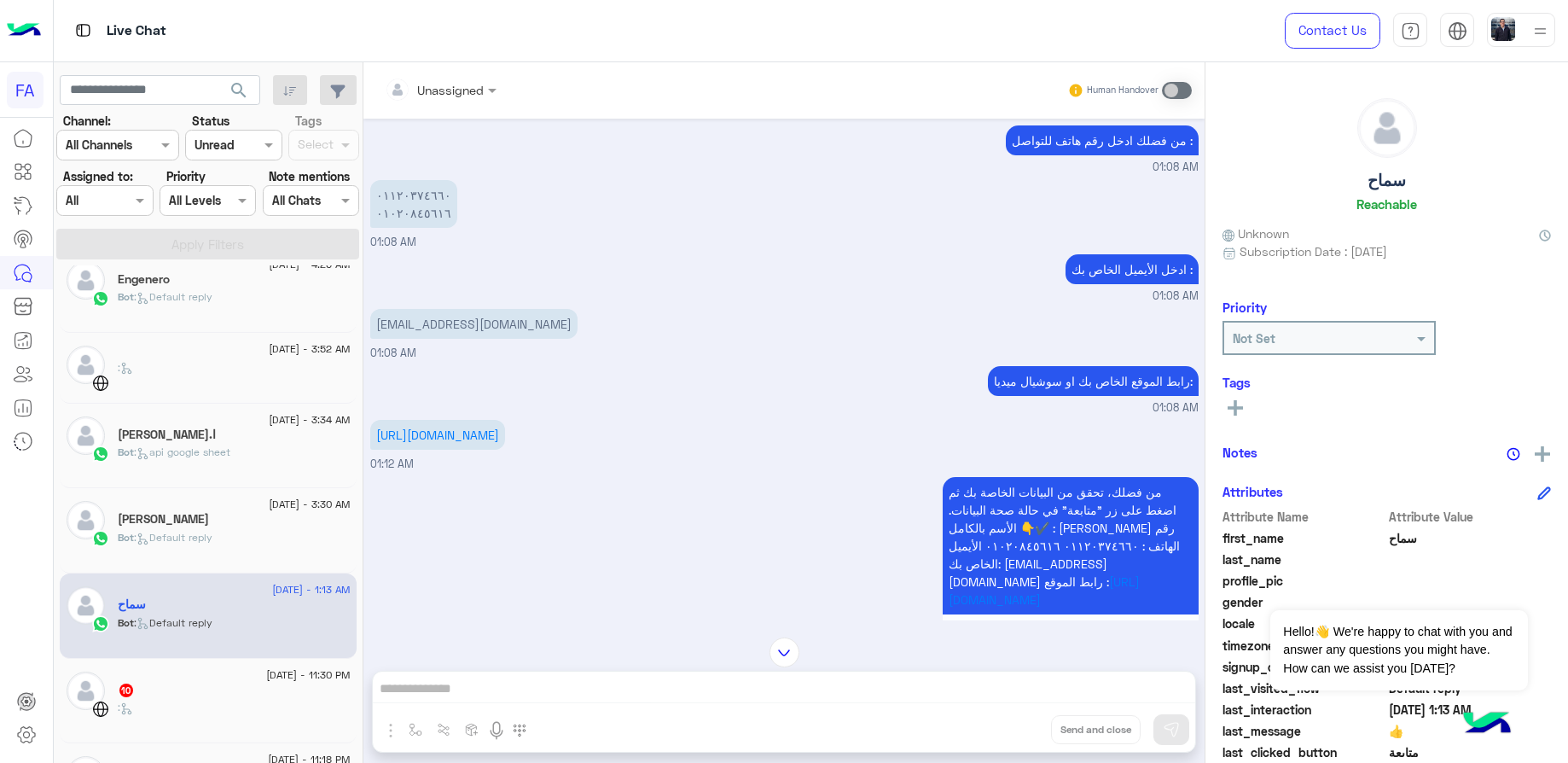
drag, startPoint x: 411, startPoint y: 439, endPoint x: 374, endPoint y: 416, distance: 43.6
click at [374, 420] on p "[URL][DOMAIN_NAME]" at bounding box center [438, 435] width 135 height 30
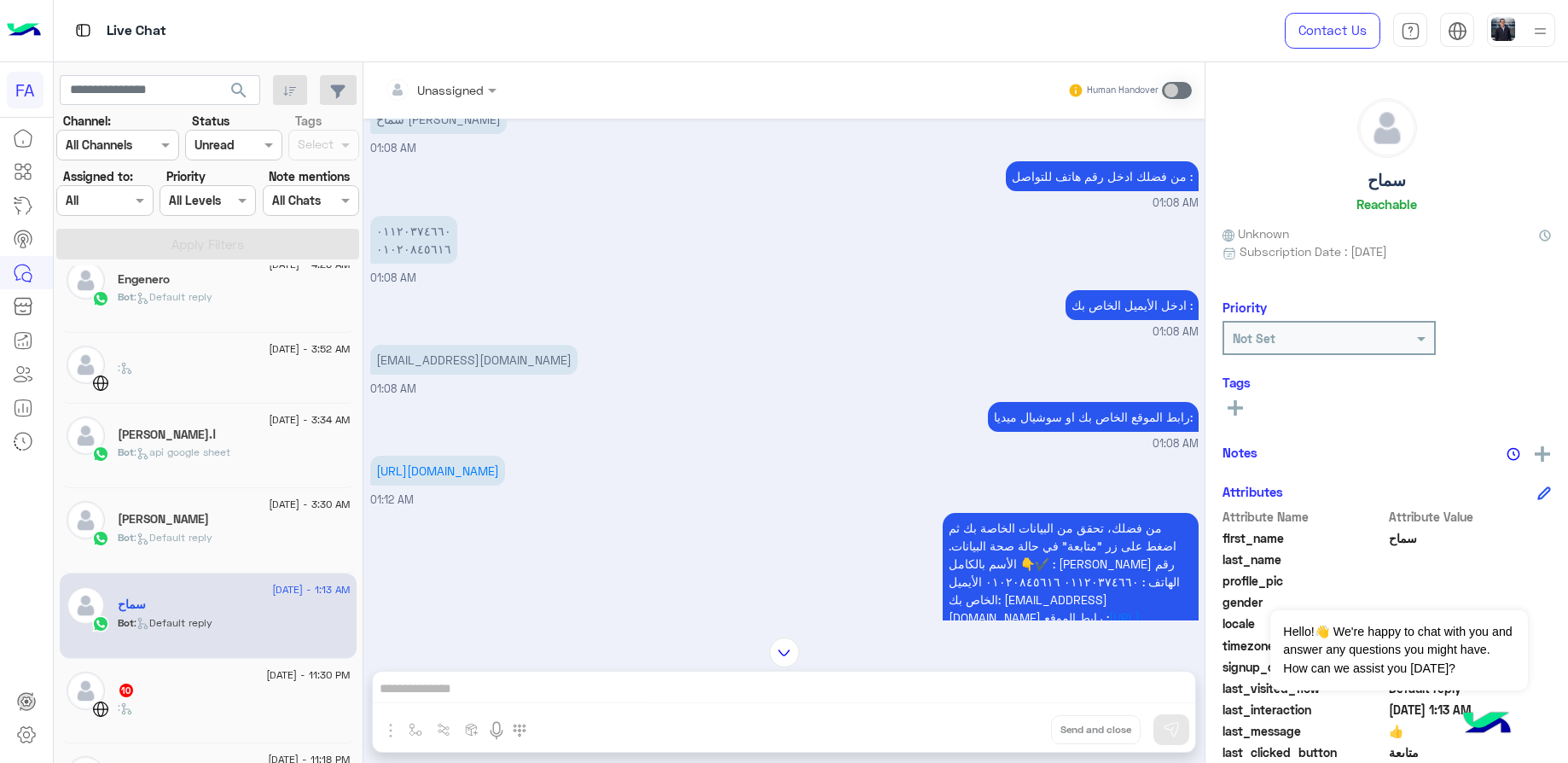
scroll to position [941, 0]
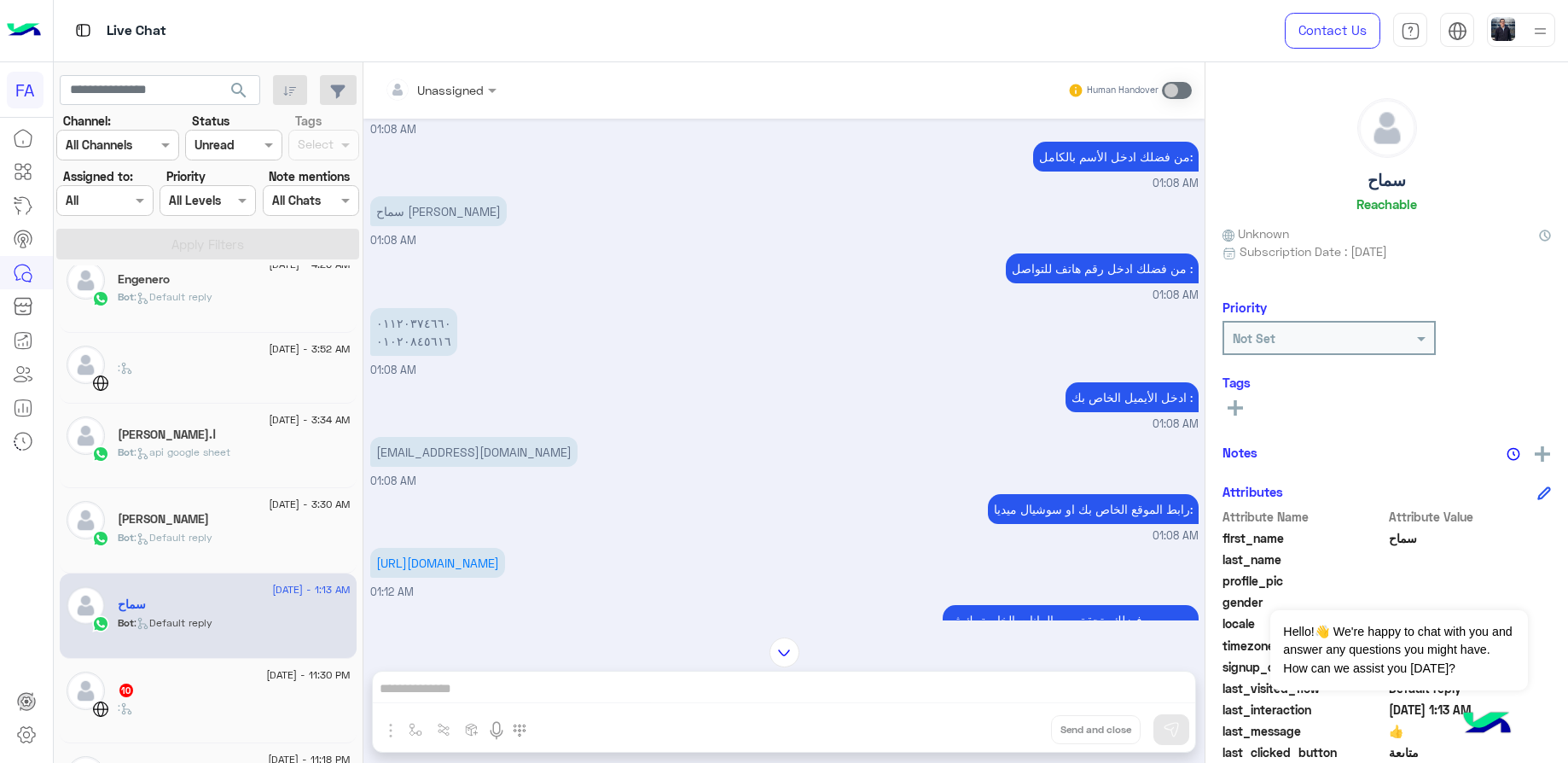
click at [451, 196] on p "سماح [PERSON_NAME]" at bounding box center [439, 211] width 137 height 30
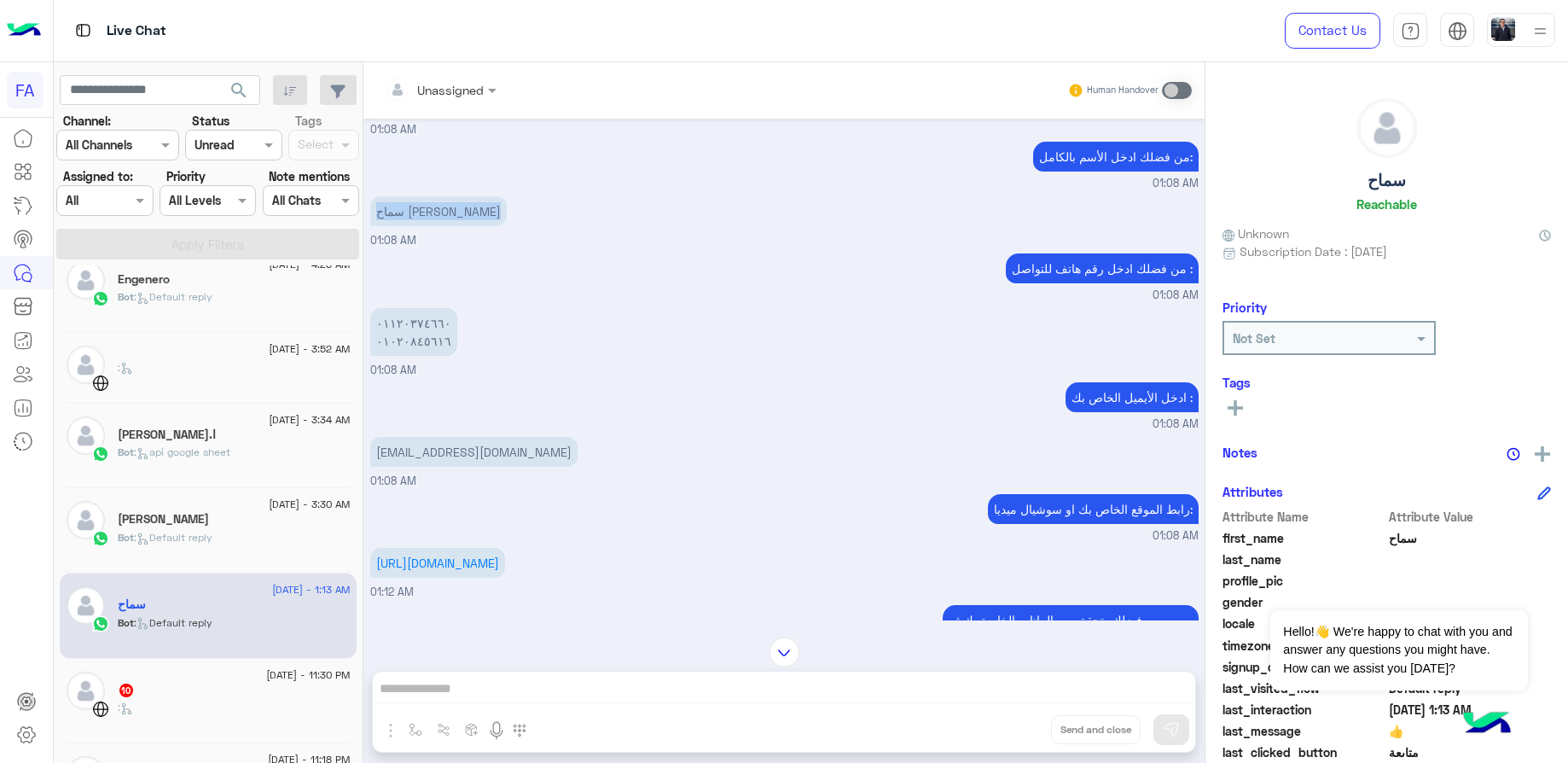
click at [403, 317] on p "٠١١٢٠٣٧٤٦٦٠ ٠١٠٢٠٨٤٥٦١٦" at bounding box center [414, 332] width 87 height 47
click at [403, 314] on p "٠١١٢٠٣٧٤٦٦٠ ٠١٠٢٠٨٤٥٦١٦" at bounding box center [414, 332] width 87 height 47
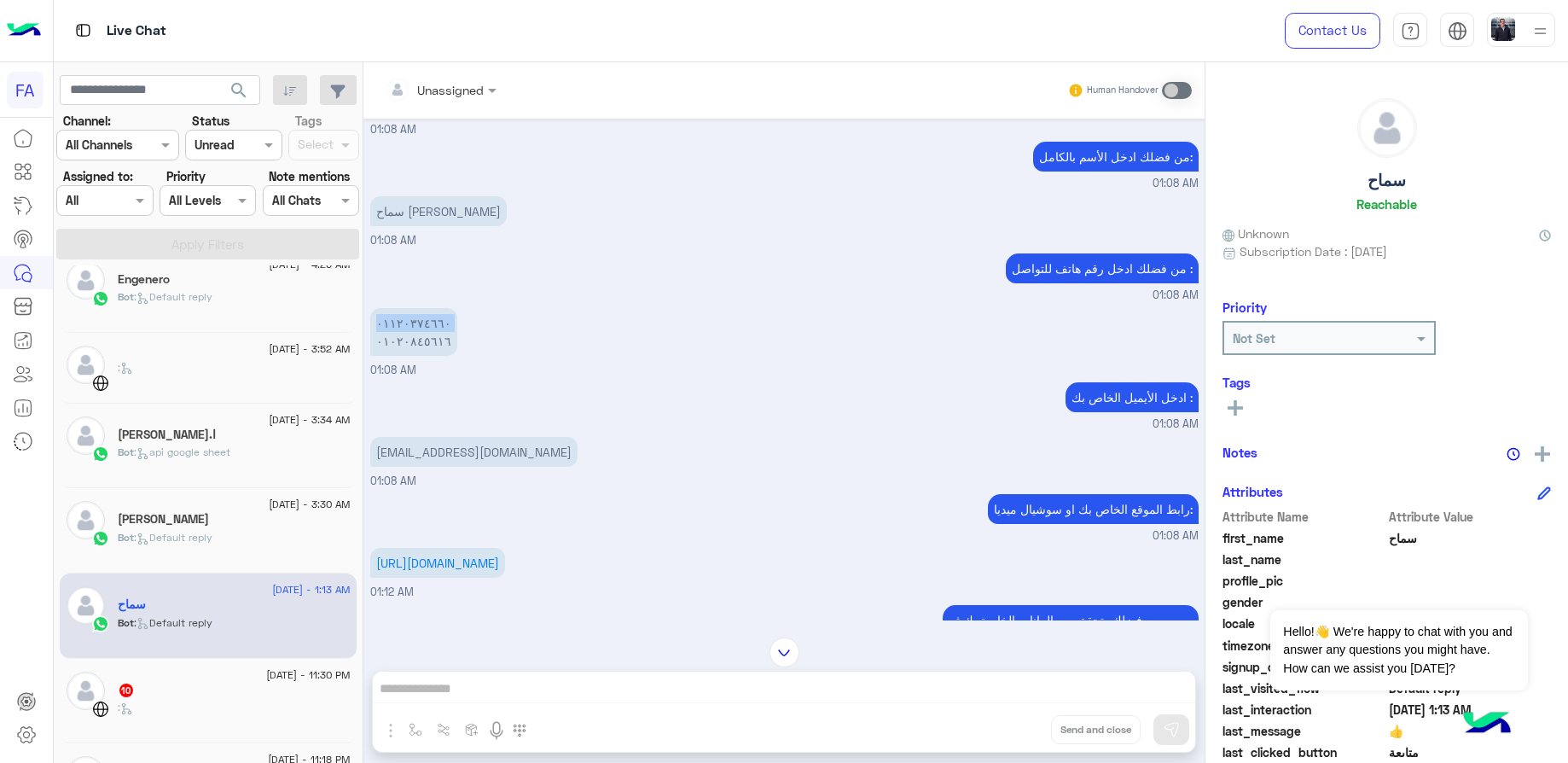
click at [403, 314] on p "٠١١٢٠٣٧٤٦٦٠ ٠١٠٢٠٨٤٥٦١٦" at bounding box center [414, 332] width 87 height 47
drag, startPoint x: 403, startPoint y: 314, endPoint x: 413, endPoint y: 321, distance: 12.2
click at [413, 319] on p "٠١١٢٠٣٧٤٦٦٠ ٠١٠٢٠٨٤٥٦١٦" at bounding box center [414, 332] width 87 height 47
drag, startPoint x: 433, startPoint y: 323, endPoint x: 378, endPoint y: 286, distance: 66.3
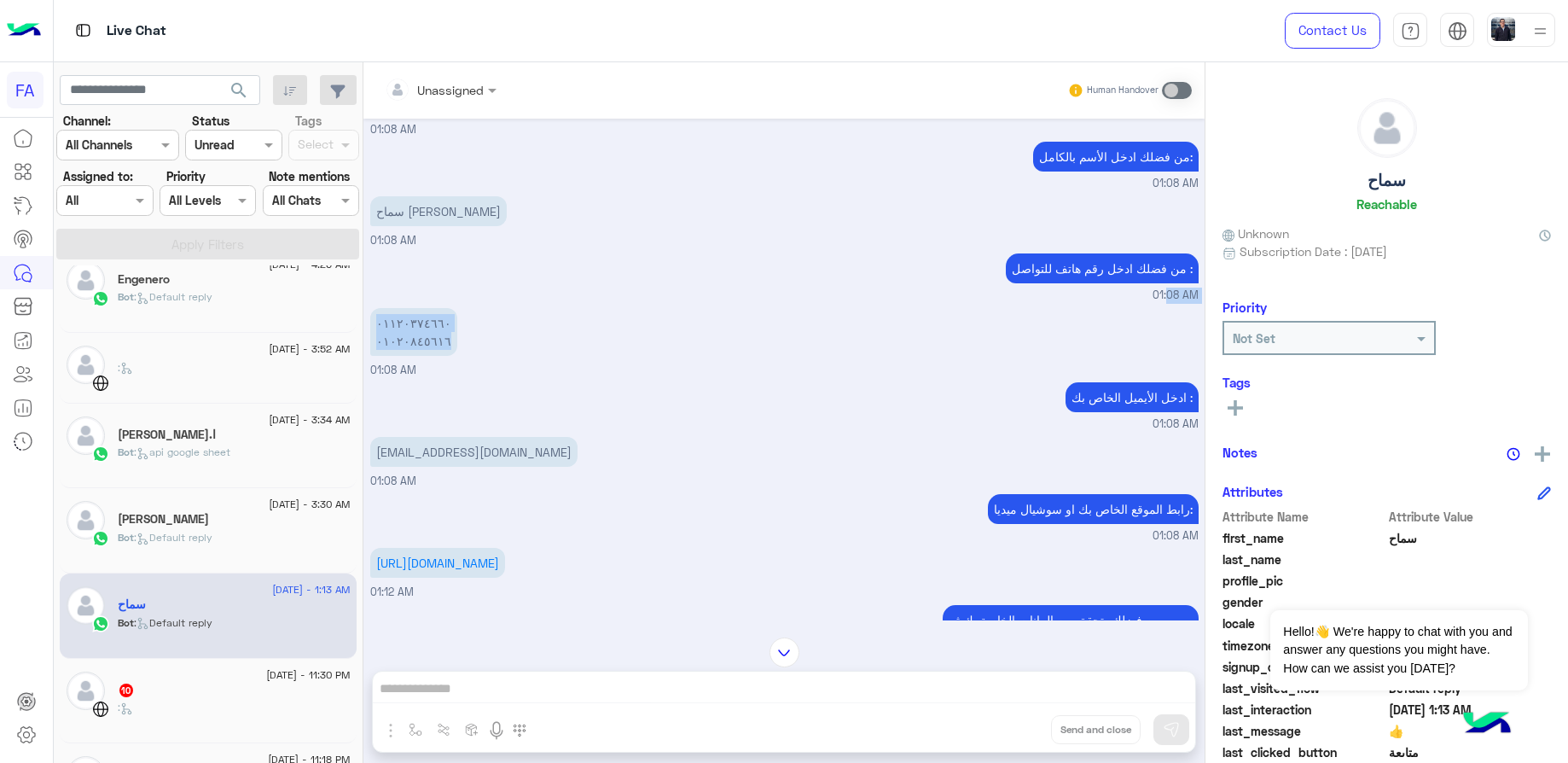
click at [378, 286] on div "[DATE] مرحبًا! لقد قمتُ بملء النموذج الخاص بك وأريد معرفة المزيد عن نشاطك التجا…" at bounding box center [784, 369] width 842 height 502
click at [432, 312] on p "٠١١٢٠٣٧٤٦٦٠ ٠١٠٢٠٨٤٥٦١٦" at bounding box center [414, 332] width 87 height 47
drag, startPoint x: 429, startPoint y: 322, endPoint x: 376, endPoint y: 302, distance: 56.6
click at [376, 309] on p "٠١١٢٠٣٧٤٦٦٠ ٠١٠٢٠٨٤٥٦١٦" at bounding box center [414, 332] width 87 height 47
click at [497, 437] on p "[EMAIL_ADDRESS][DOMAIN_NAME]" at bounding box center [474, 451] width 207 height 30
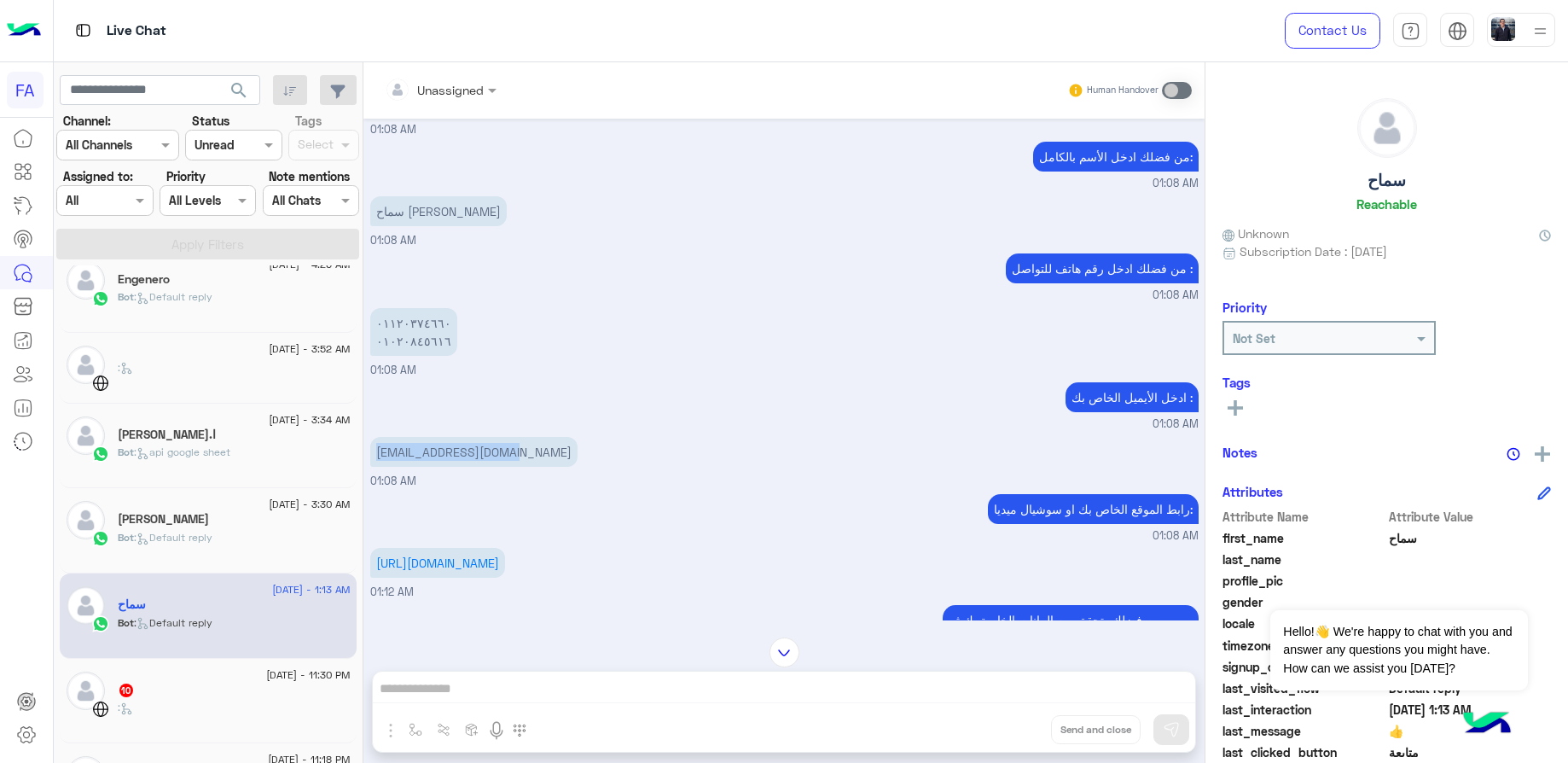
click at [497, 437] on p "[EMAIL_ADDRESS][DOMAIN_NAME]" at bounding box center [474, 451] width 207 height 30
drag, startPoint x: 454, startPoint y: 569, endPoint x: 368, endPoint y: 537, distance: 91.8
click at [368, 537] on div "[DATE] مرحبًا! لقد قمتُ بملء النموذج الخاص بك وأريد معرفة المزيد عن نشاطك التجا…" at bounding box center [784, 369] width 842 height 502
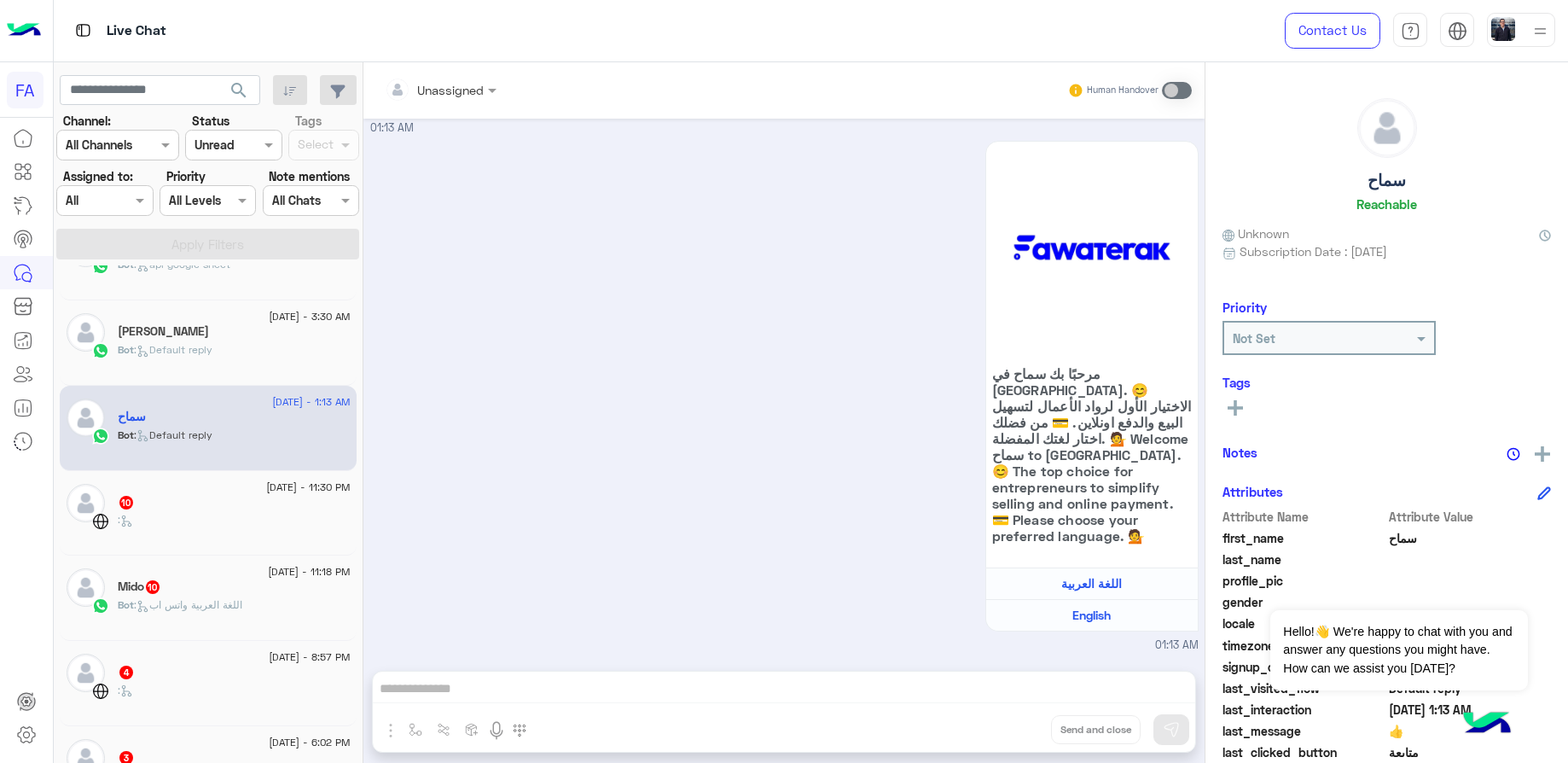
scroll to position [520, 0]
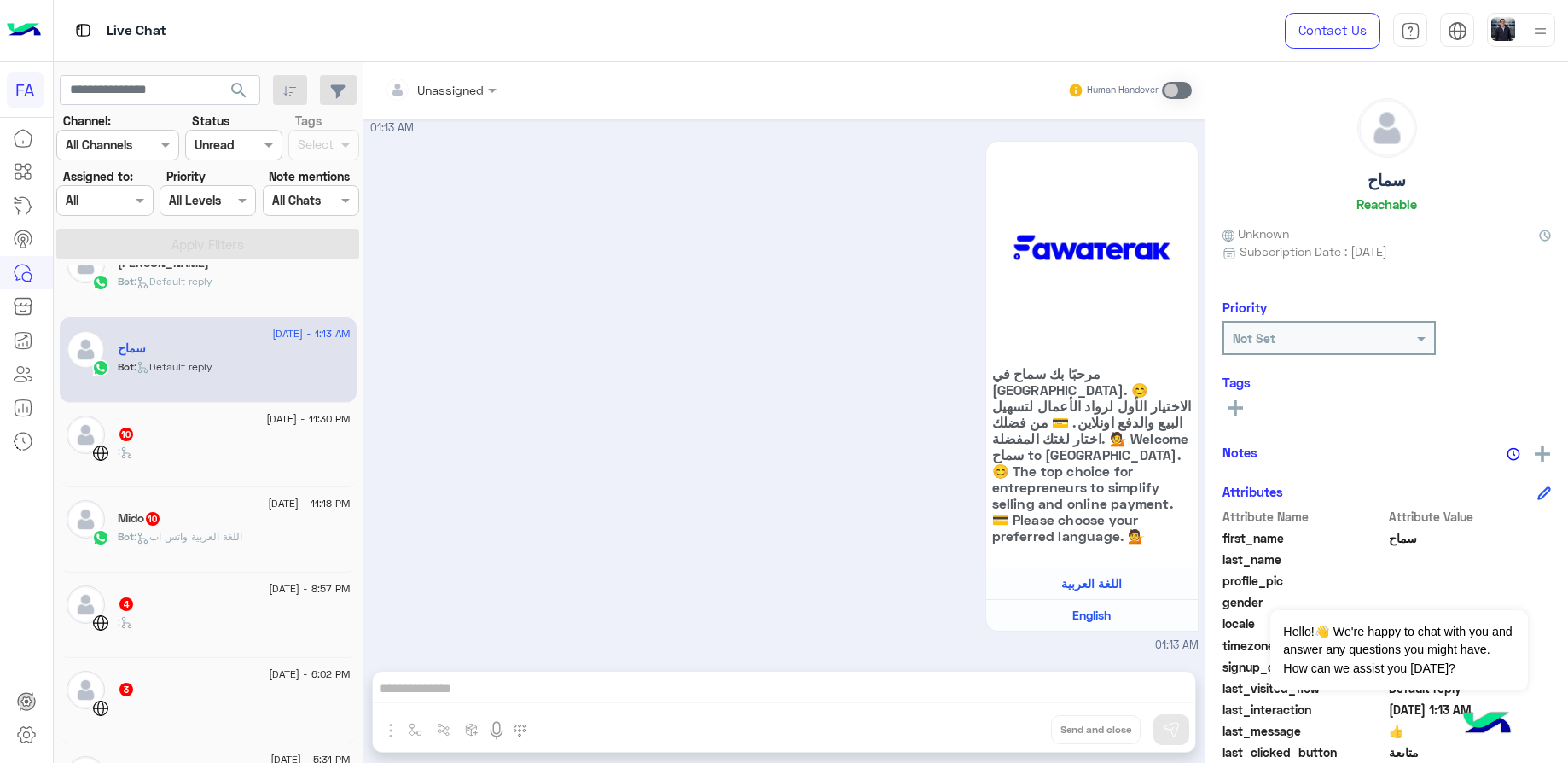
click at [198, 449] on div ":" at bounding box center [234, 458] width 233 height 30
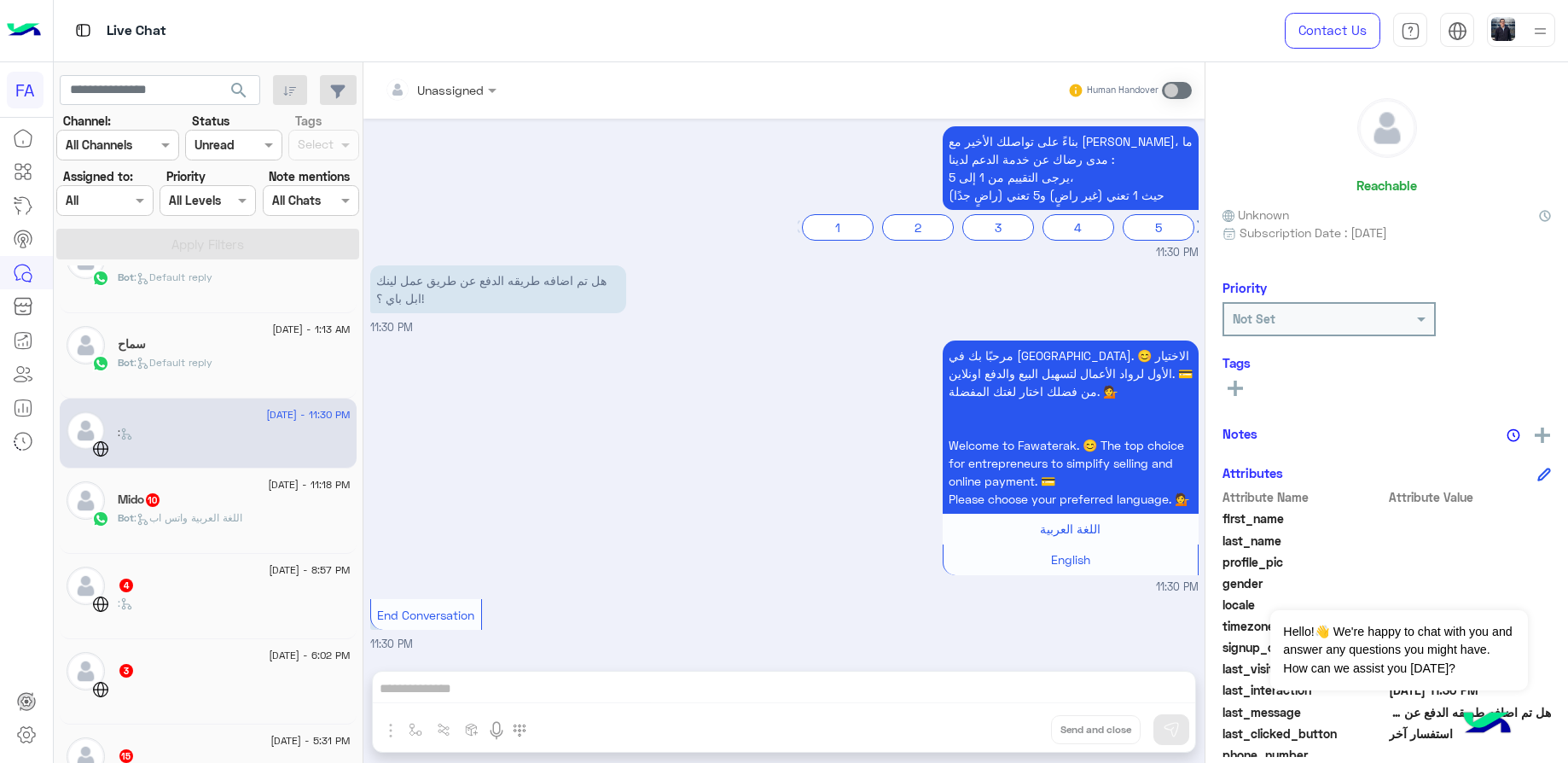
scroll to position [520, 0]
click at [200, 512] on div "Mido 10" at bounding box center [234, 506] width 233 height 18
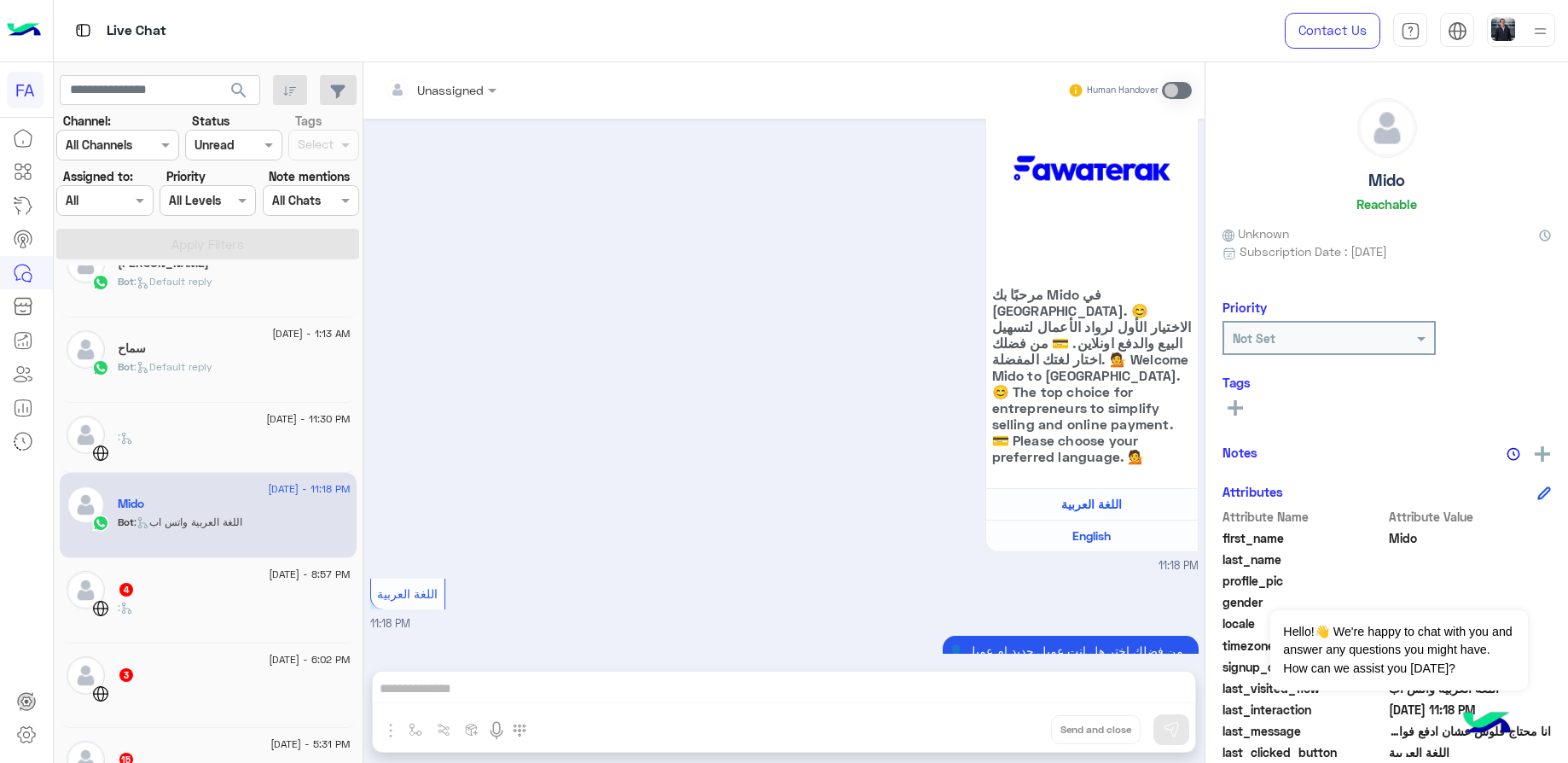
scroll to position [1975, 0]
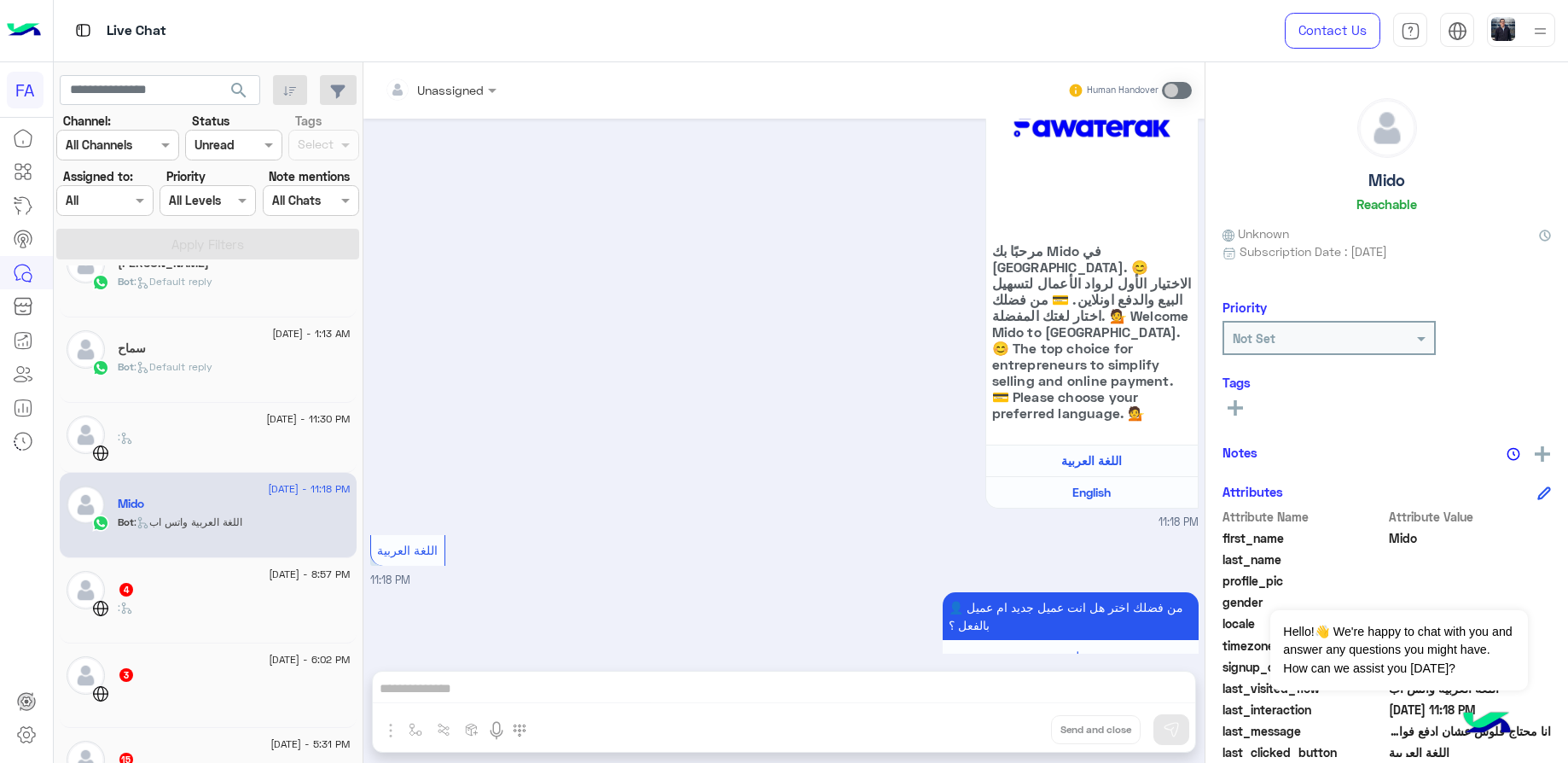
click at [203, 590] on div "4" at bounding box center [234, 590] width 233 height 18
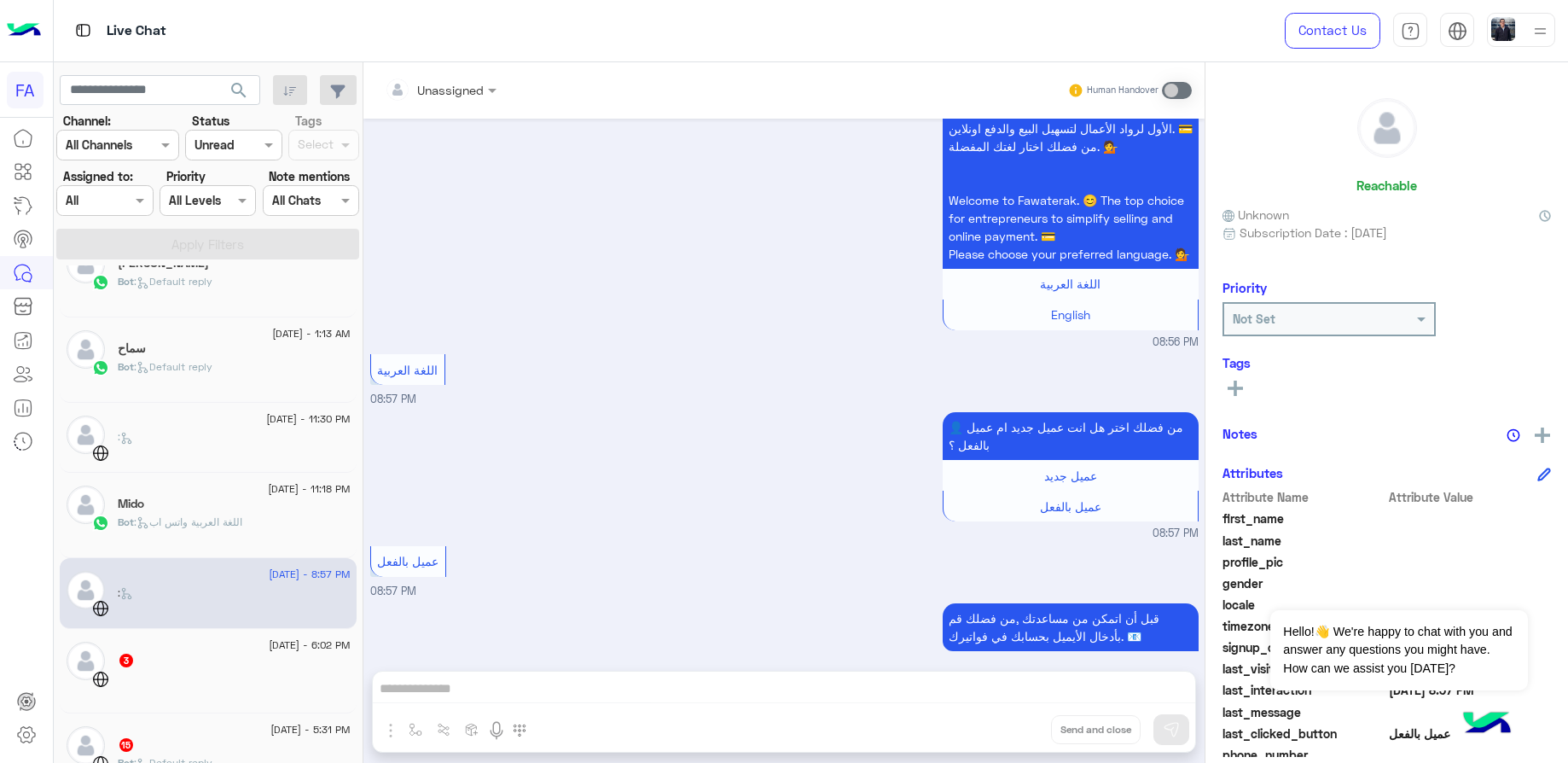
scroll to position [209, 0]
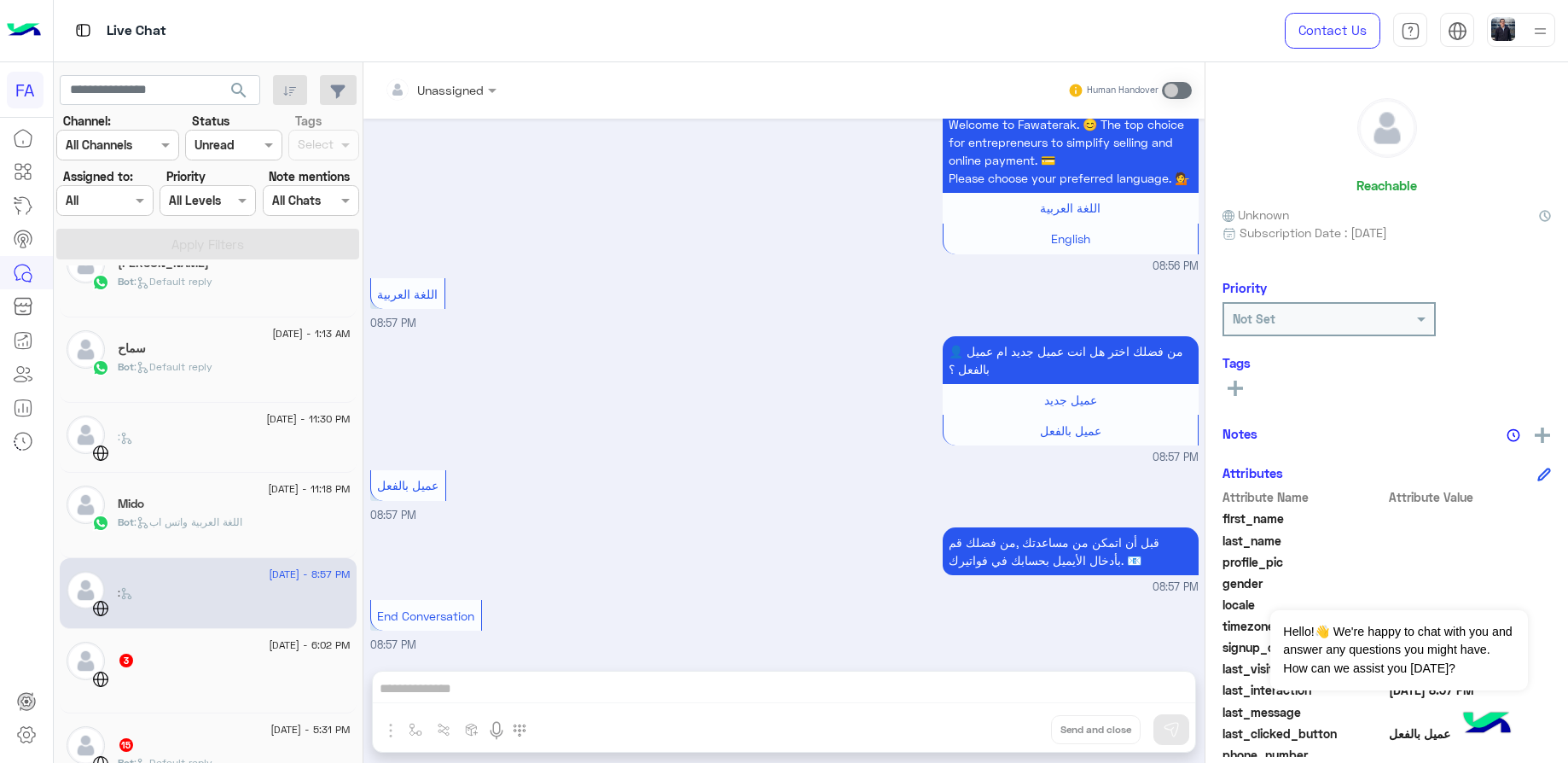
click at [213, 654] on div "3" at bounding box center [234, 661] width 233 height 18
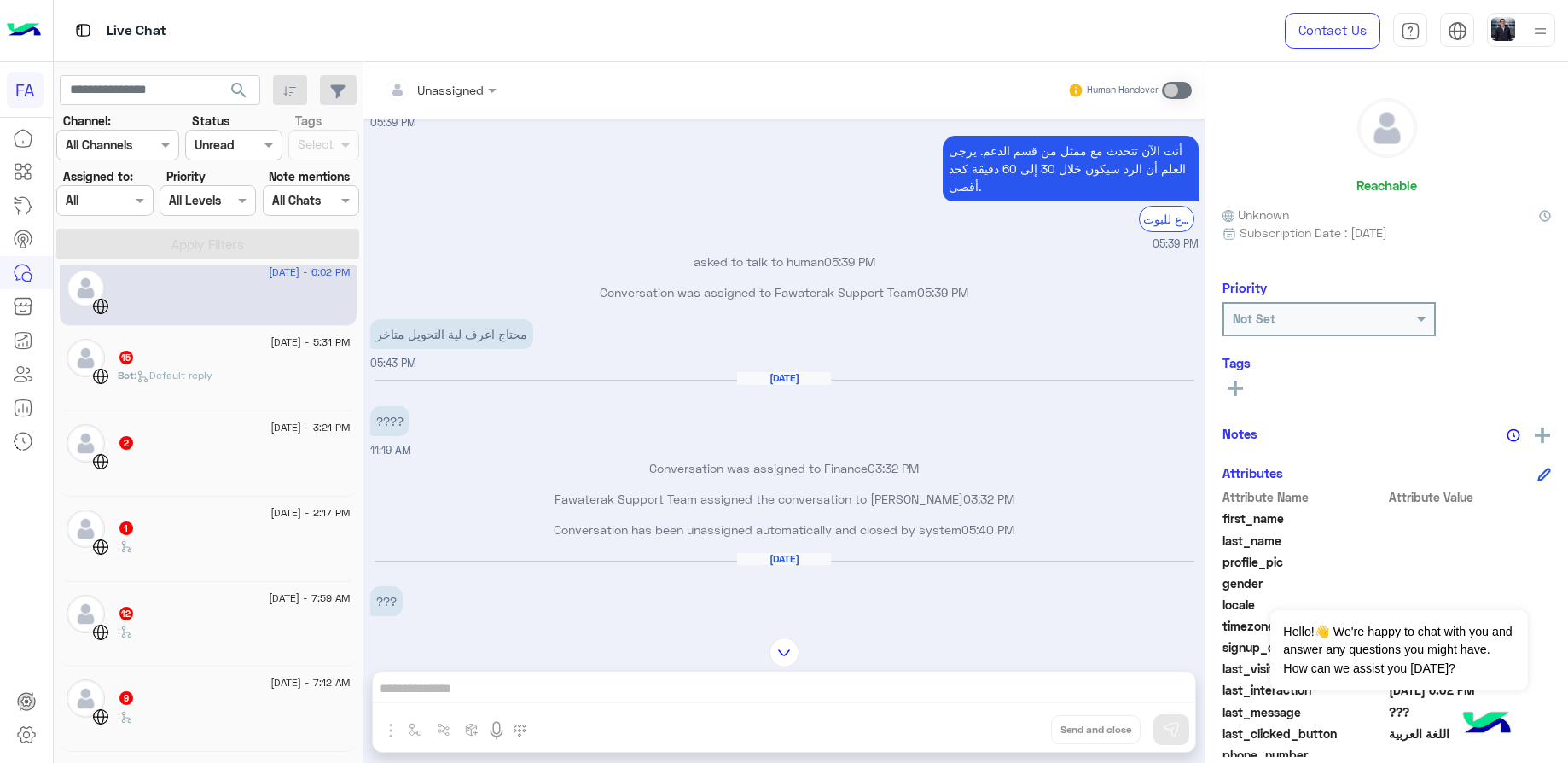
scroll to position [905, 0]
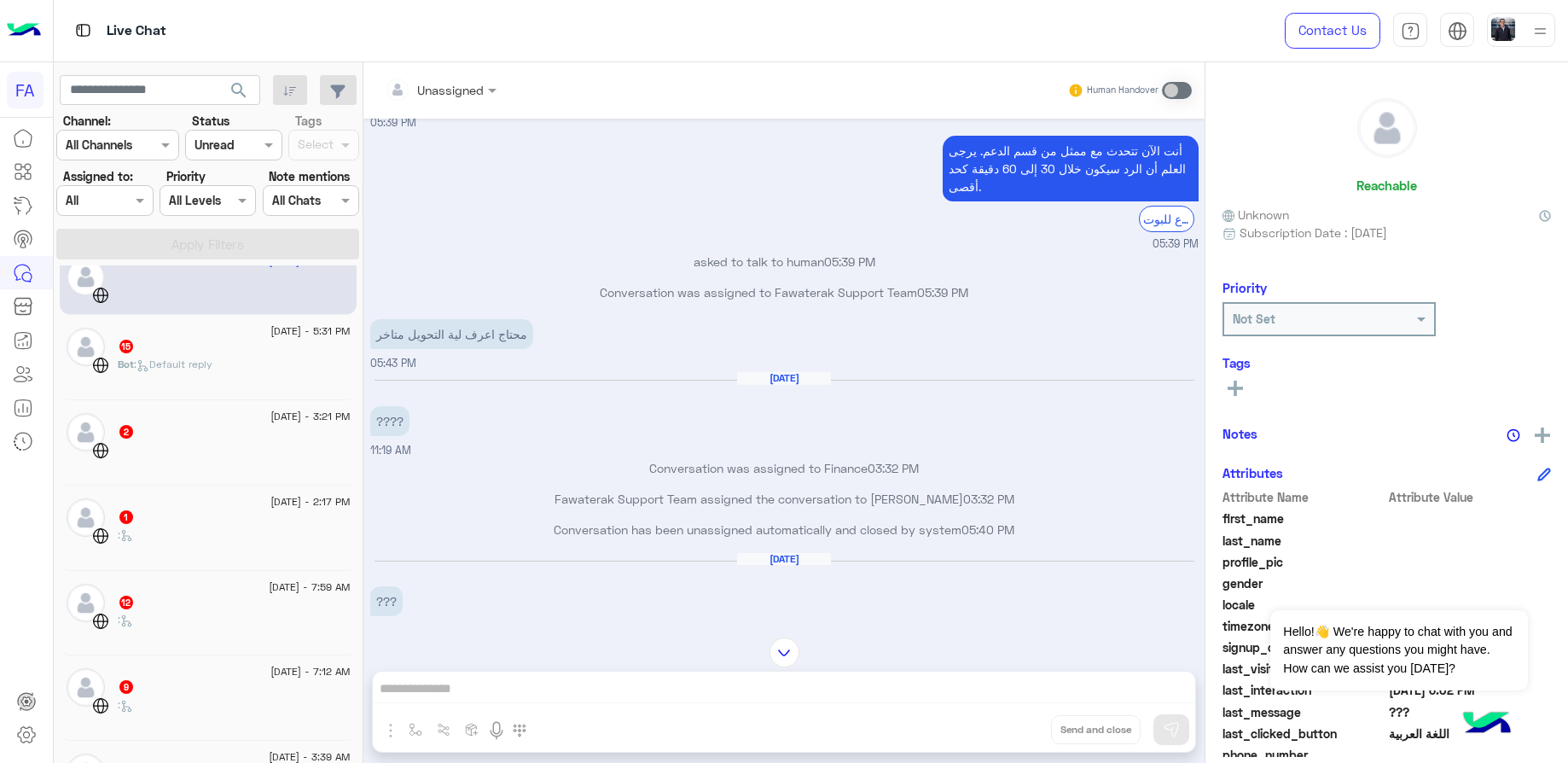
click at [177, 338] on div "[DATE] - 5:31 PM" at bounding box center [234, 332] width 233 height 11
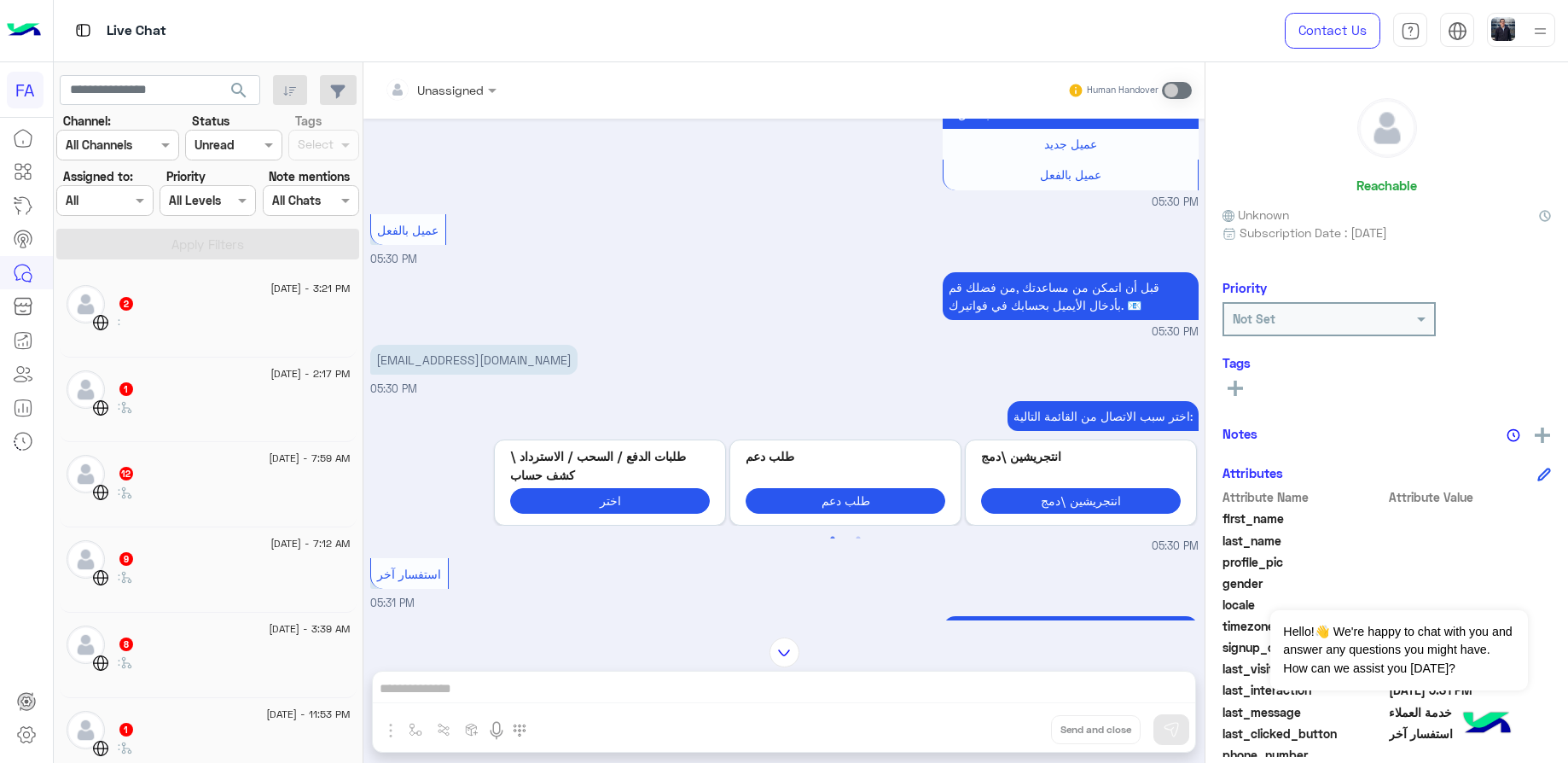
click at [205, 305] on div "2" at bounding box center [234, 305] width 233 height 18
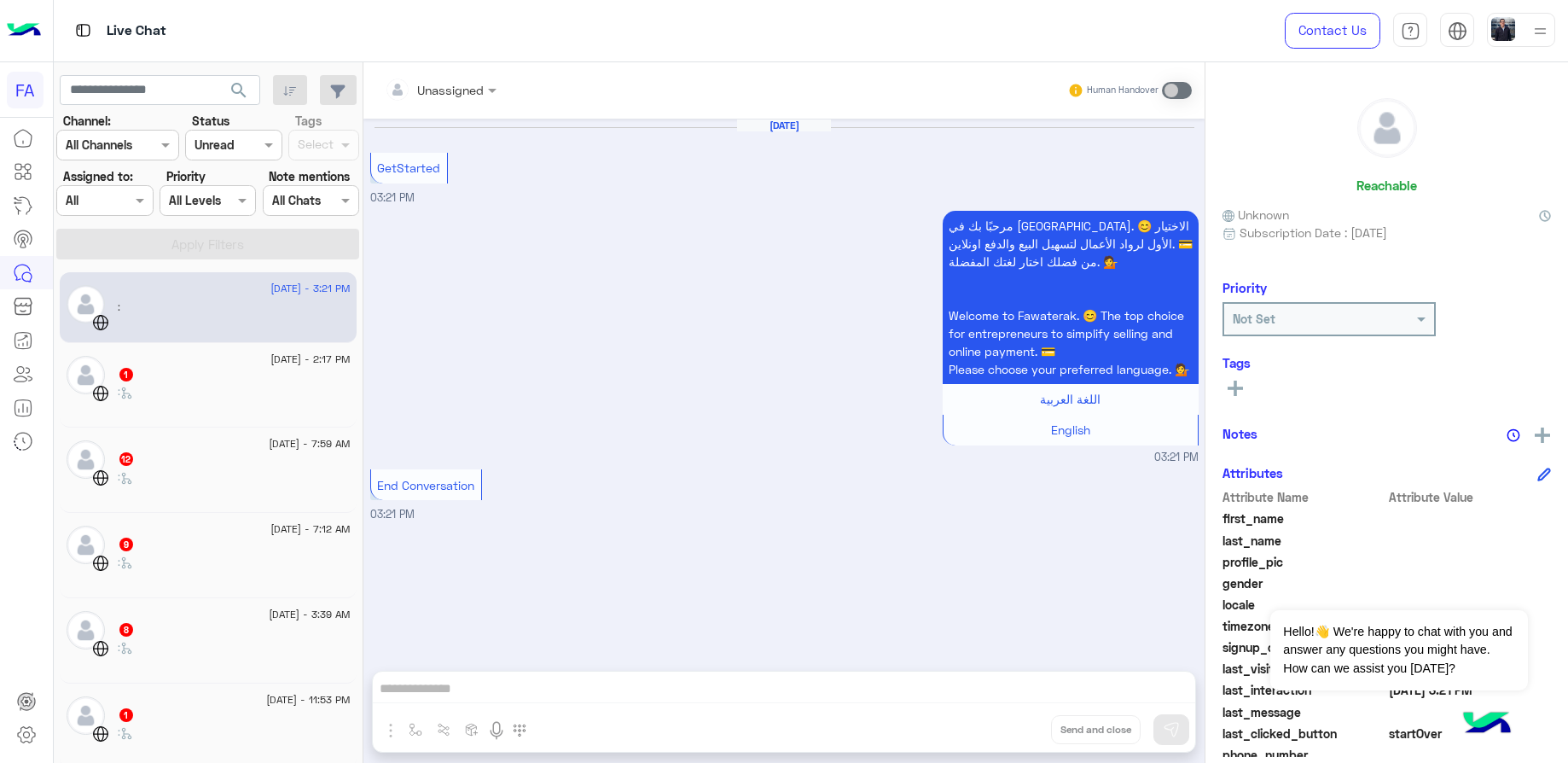
click at [209, 382] on div "1" at bounding box center [234, 376] width 233 height 18
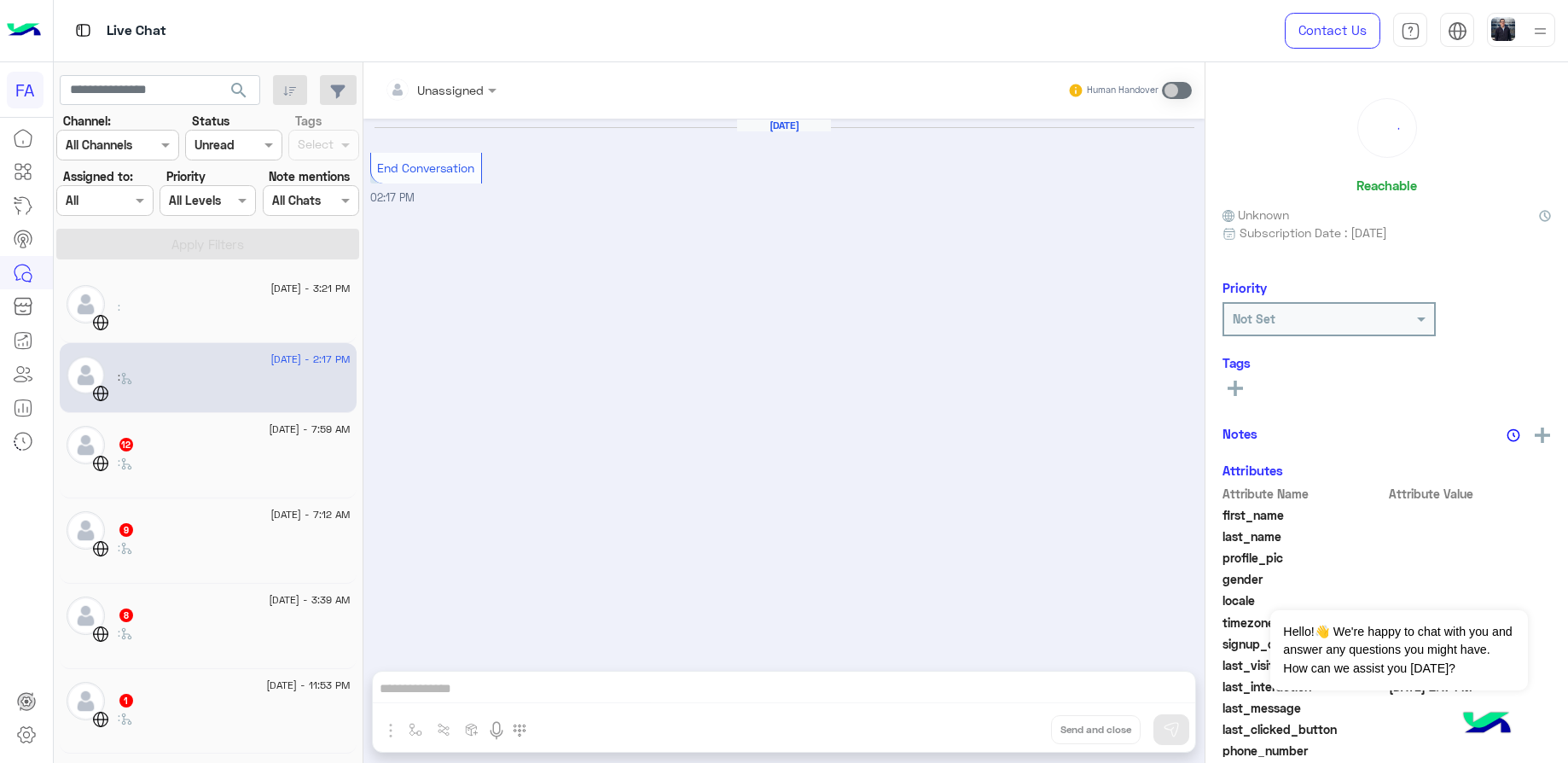
click at [207, 450] on div "12" at bounding box center [234, 446] width 233 height 18
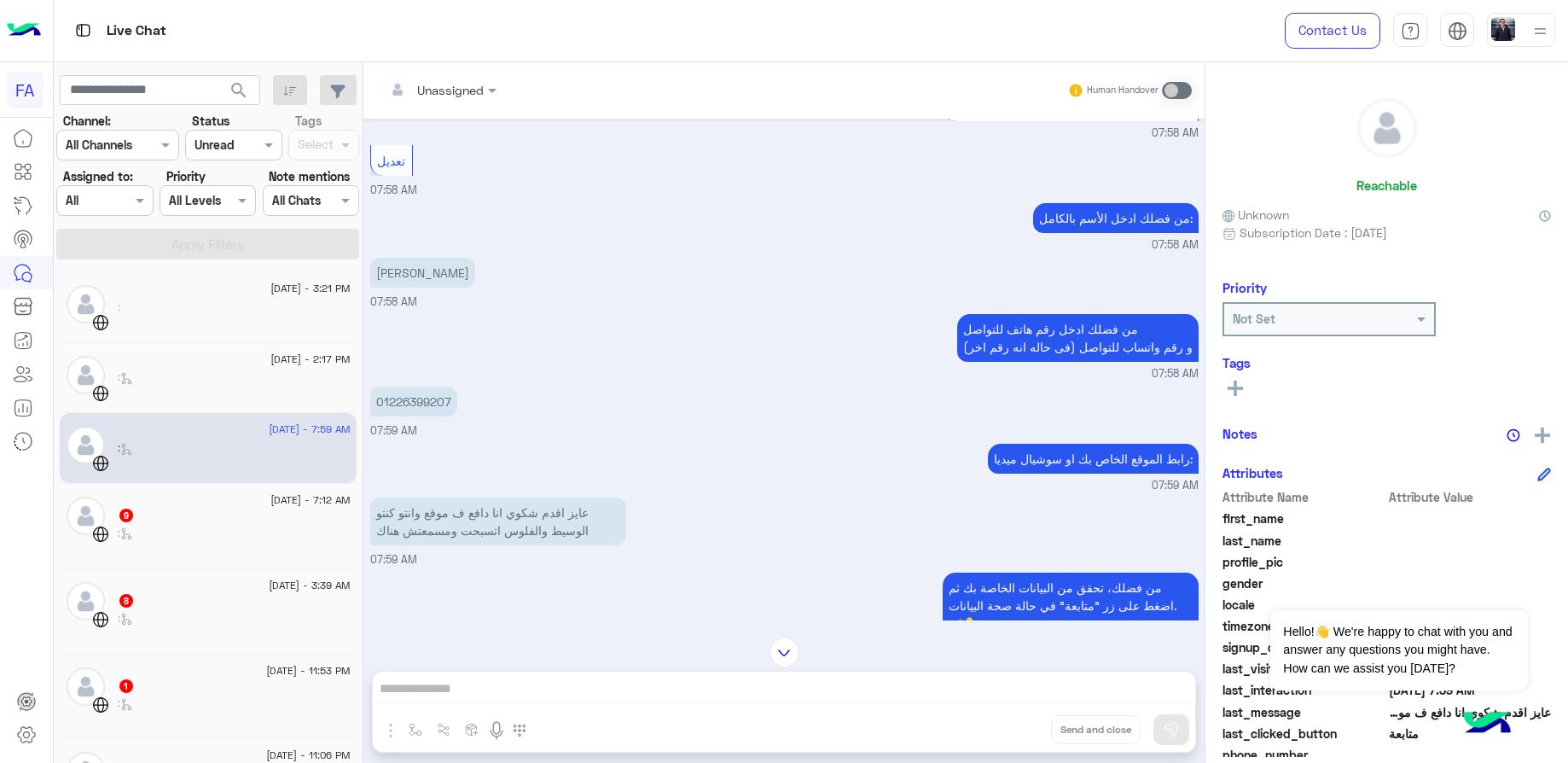
scroll to position [716, 0]
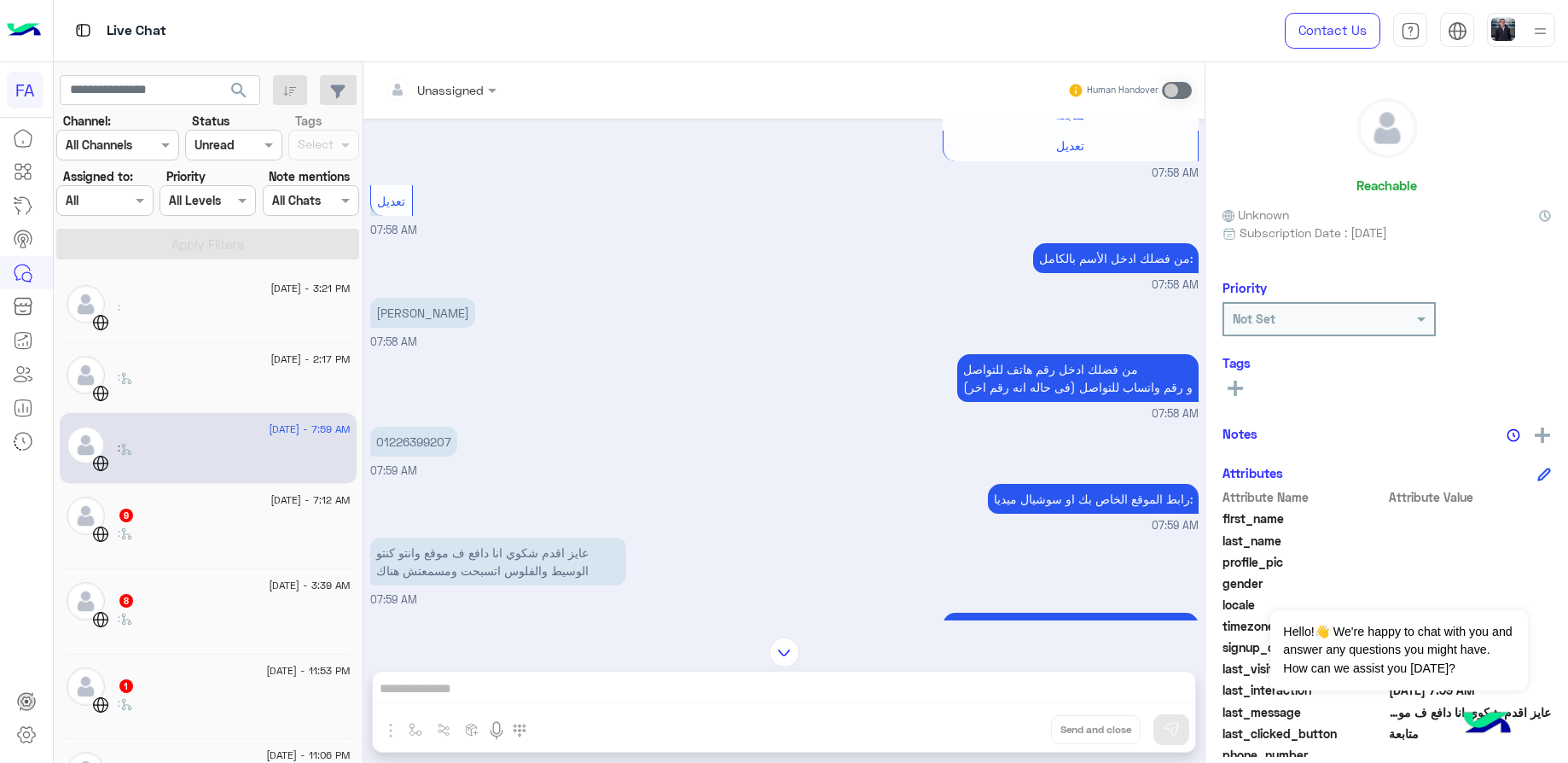
click at [275, 518] on div "9" at bounding box center [234, 517] width 233 height 18
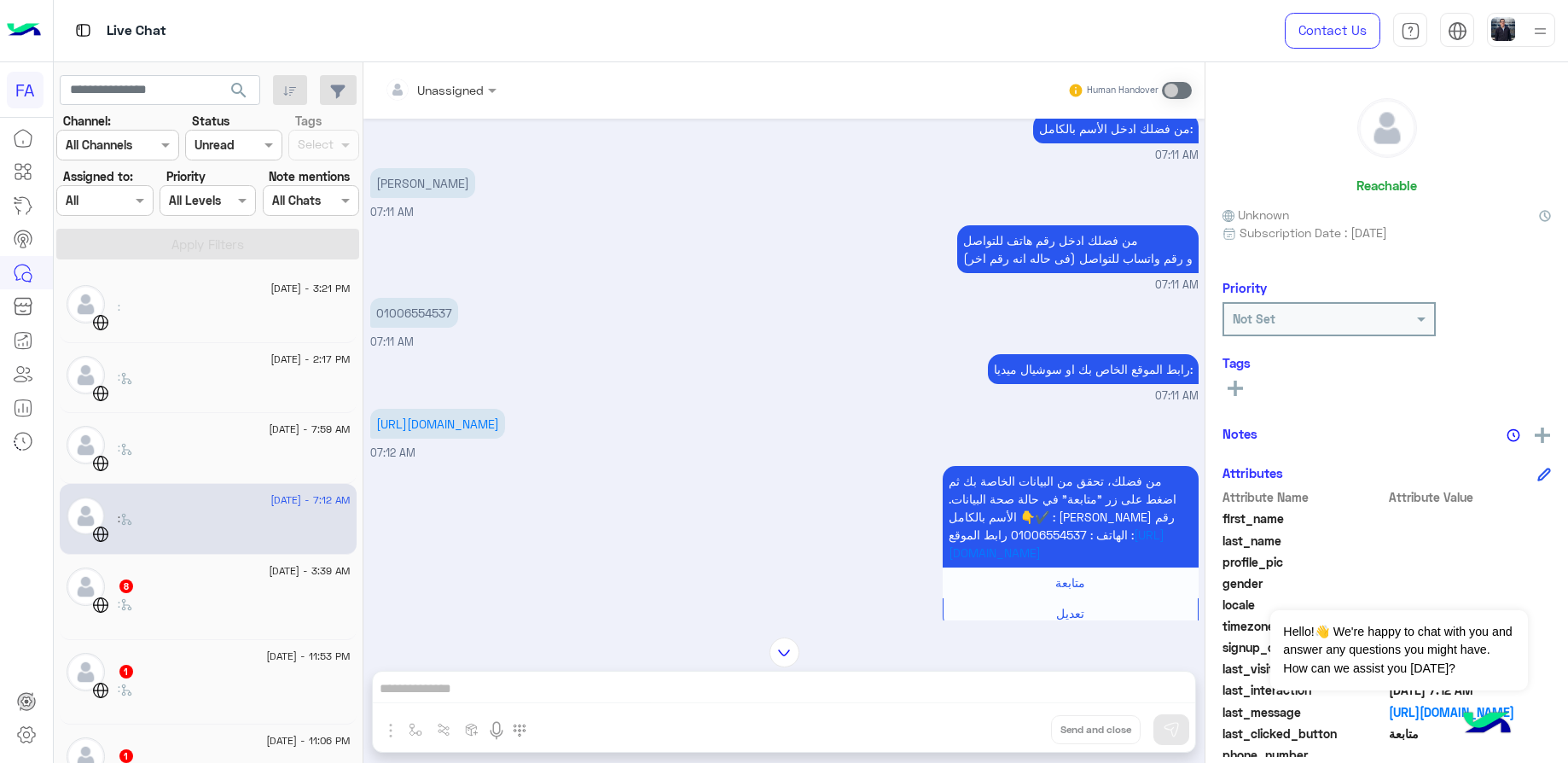
scroll to position [552, 0]
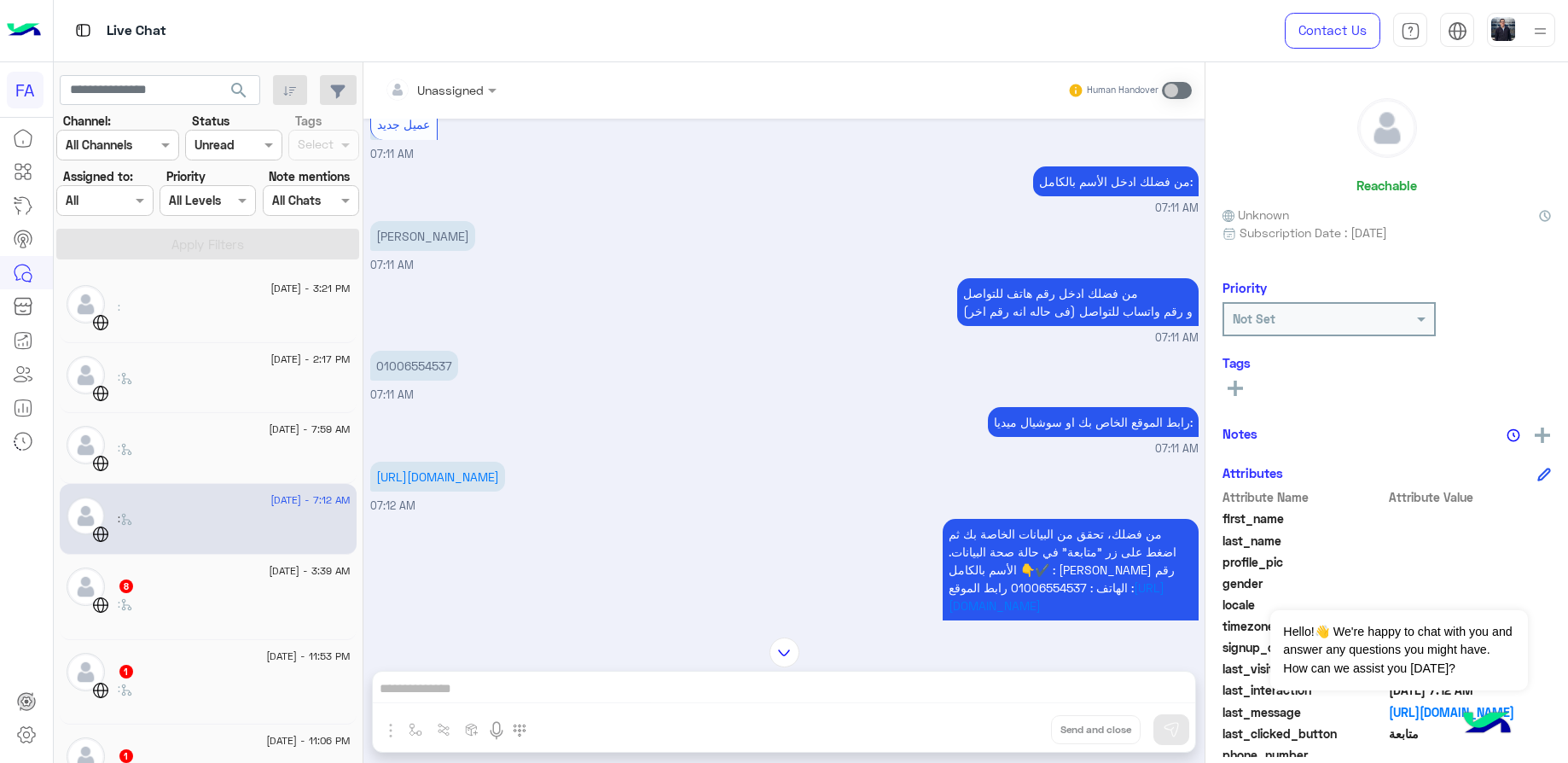
click at [401, 247] on p "[PERSON_NAME]" at bounding box center [423, 236] width 104 height 30
click at [433, 369] on p "01006554537" at bounding box center [414, 366] width 88 height 30
click at [433, 373] on p "01006554537" at bounding box center [414, 366] width 88 height 30
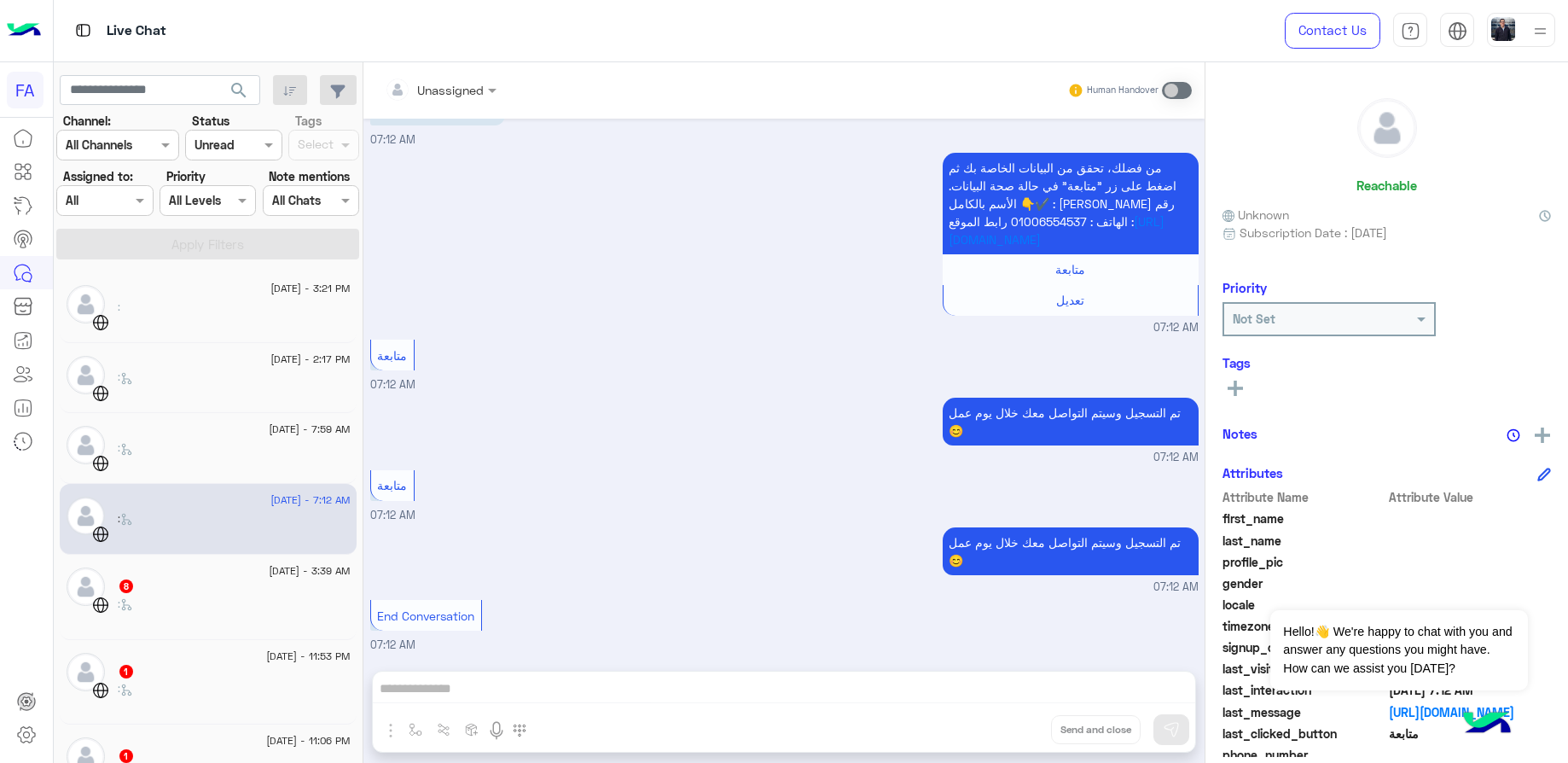
scroll to position [936, 0]
click at [187, 591] on div "8" at bounding box center [234, 588] width 233 height 18
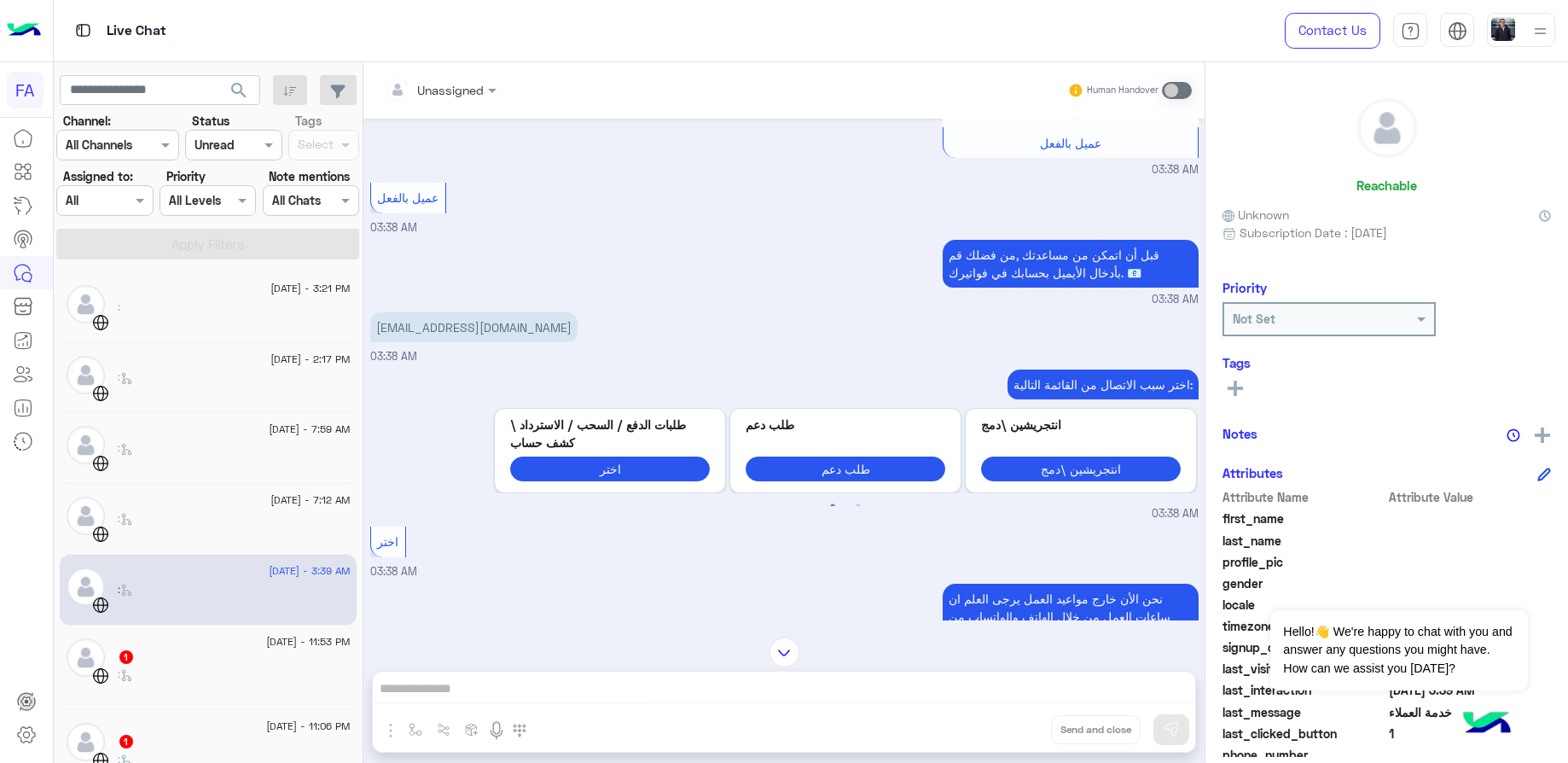
scroll to position [991, 0]
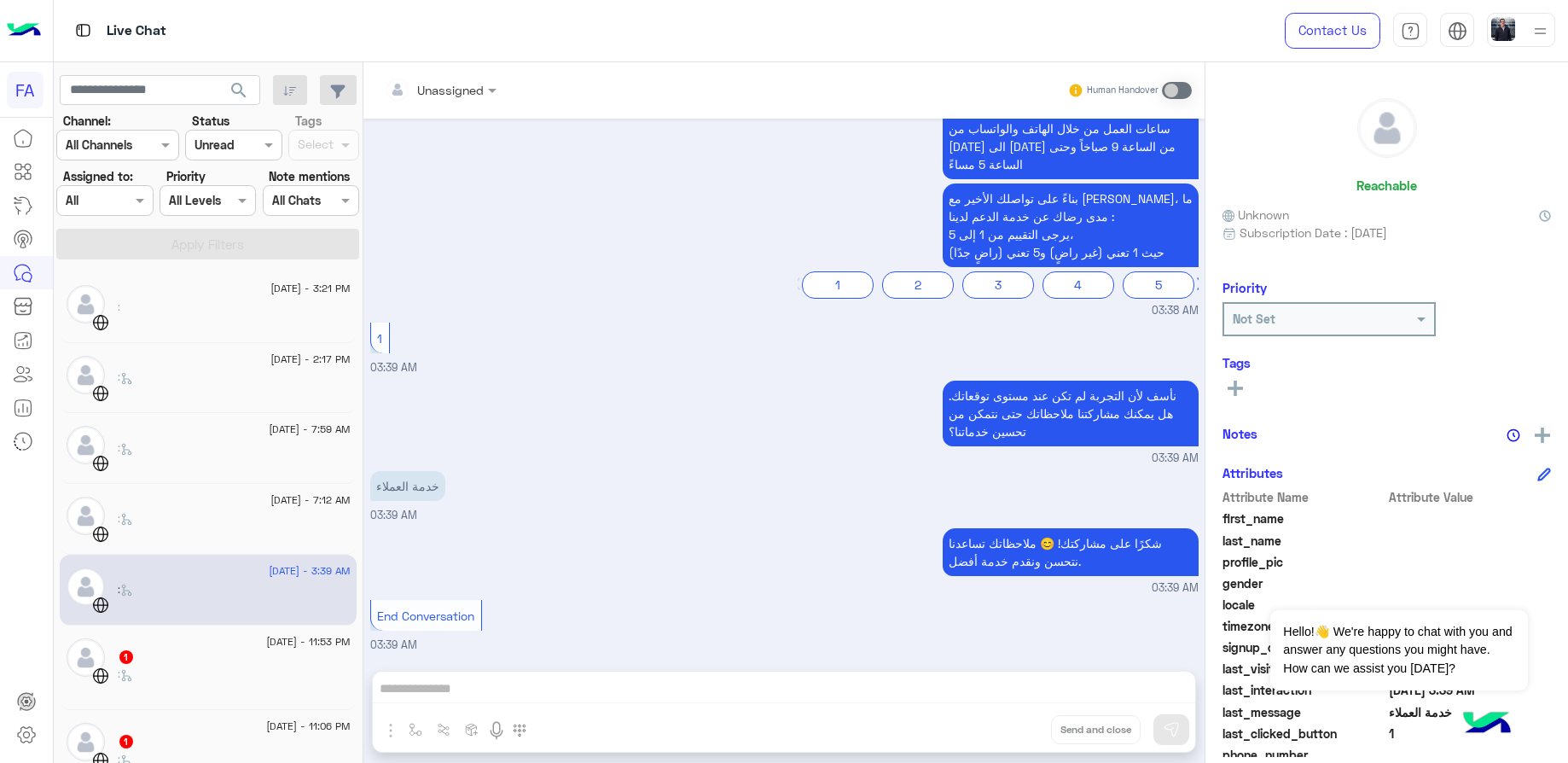
drag, startPoint x: 155, startPoint y: 661, endPoint x: 165, endPoint y: 659, distance: 10.2
click at [165, 659] on div "1" at bounding box center [234, 659] width 233 height 18
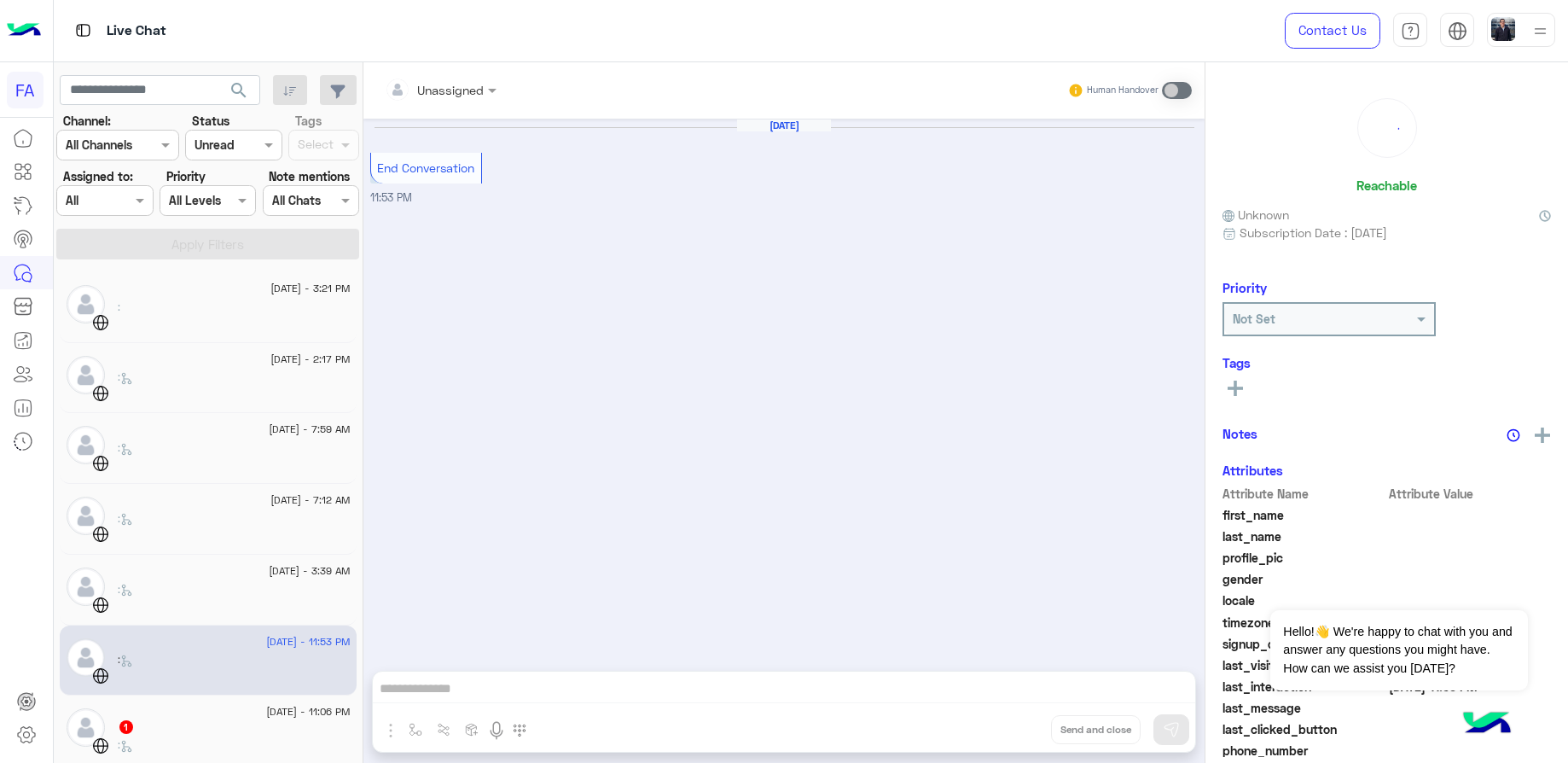
scroll to position [384, 0]
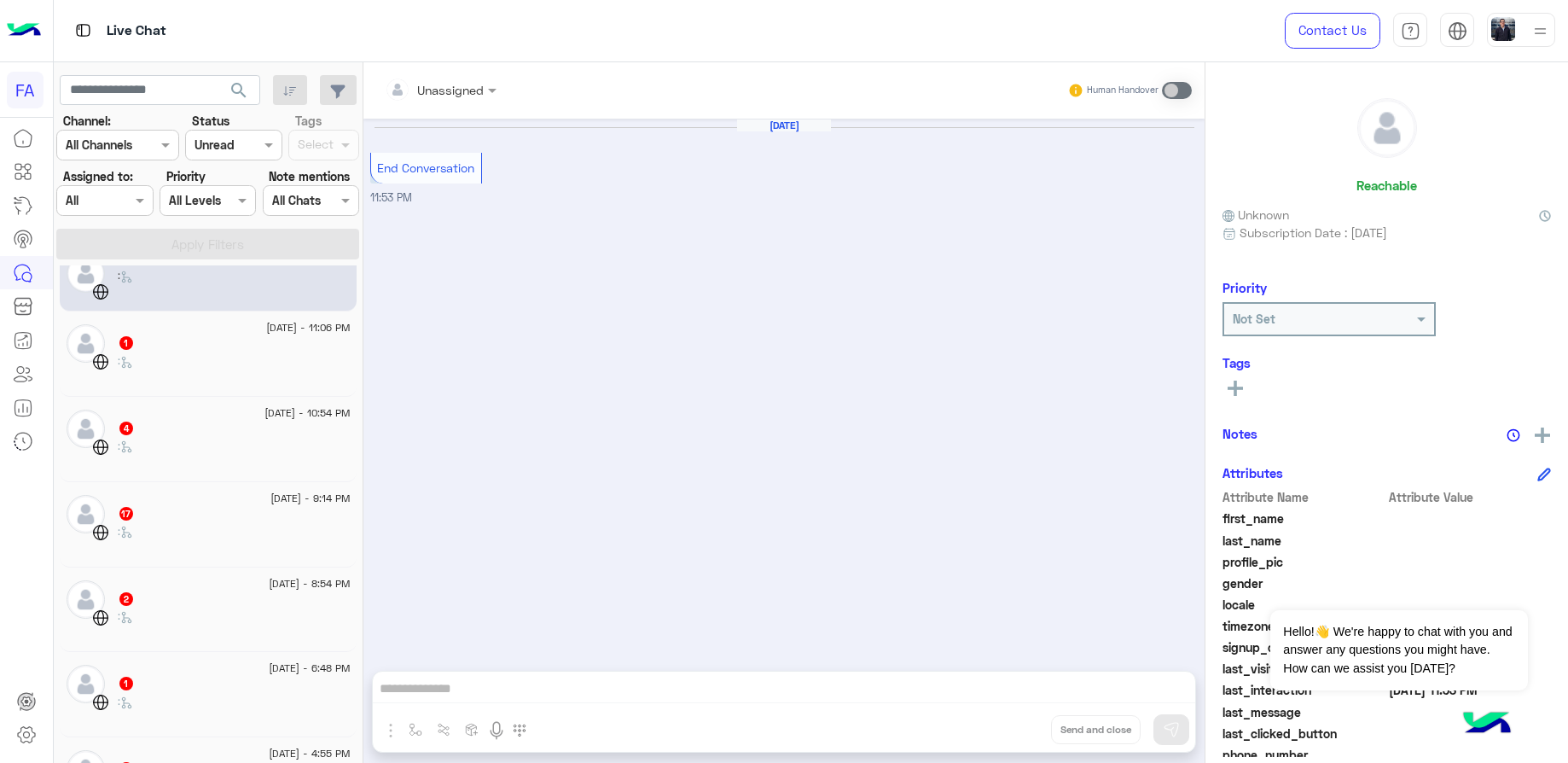
click at [171, 346] on div "1" at bounding box center [234, 344] width 233 height 18
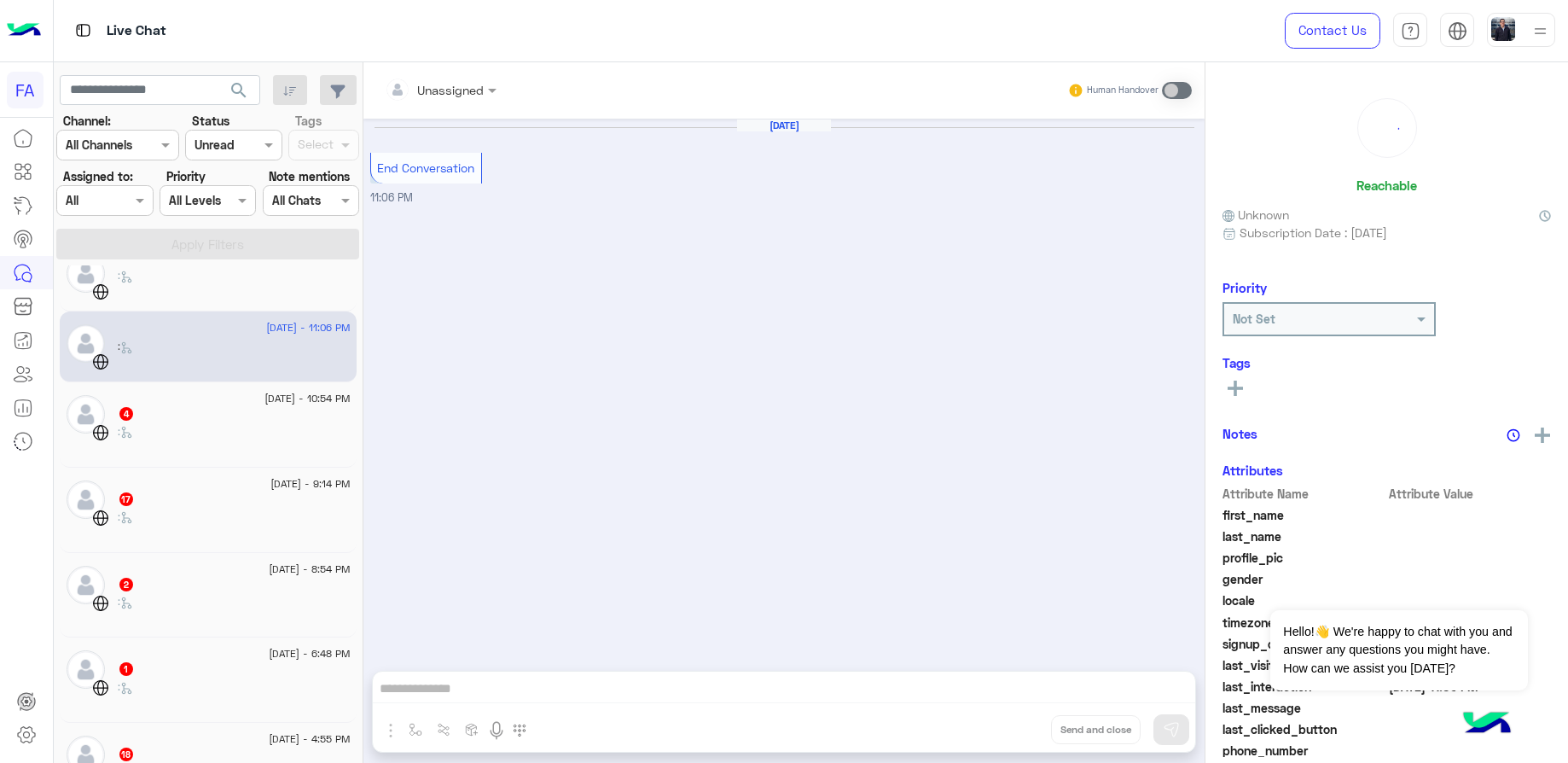
click at [211, 455] on div "[DATE] - 10:54 PM 4 :" at bounding box center [208, 425] width 297 height 86
click at [220, 431] on div ":" at bounding box center [234, 439] width 233 height 30
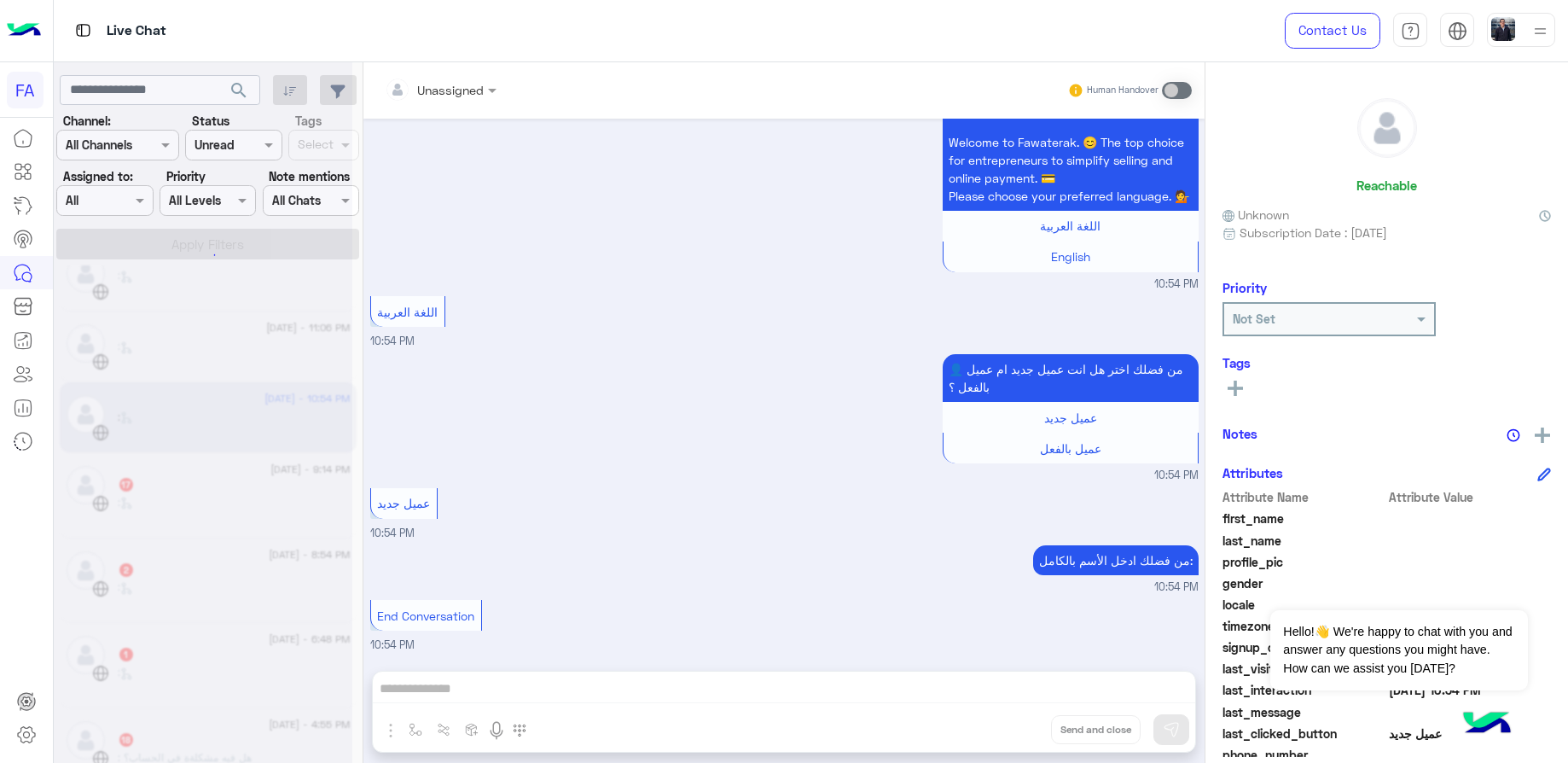
scroll to position [191, 0]
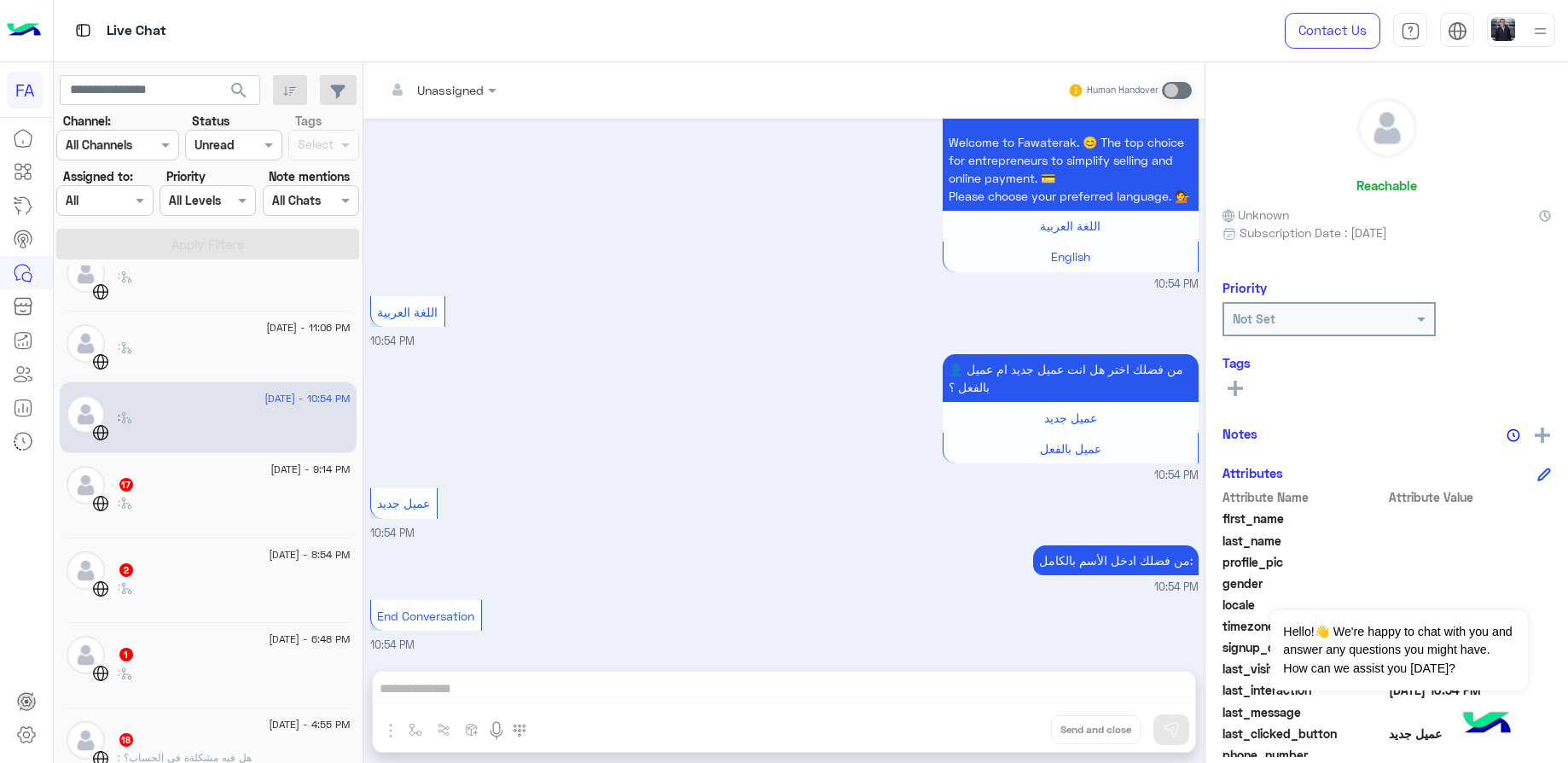
click at [143, 488] on div "17" at bounding box center [234, 486] width 233 height 18
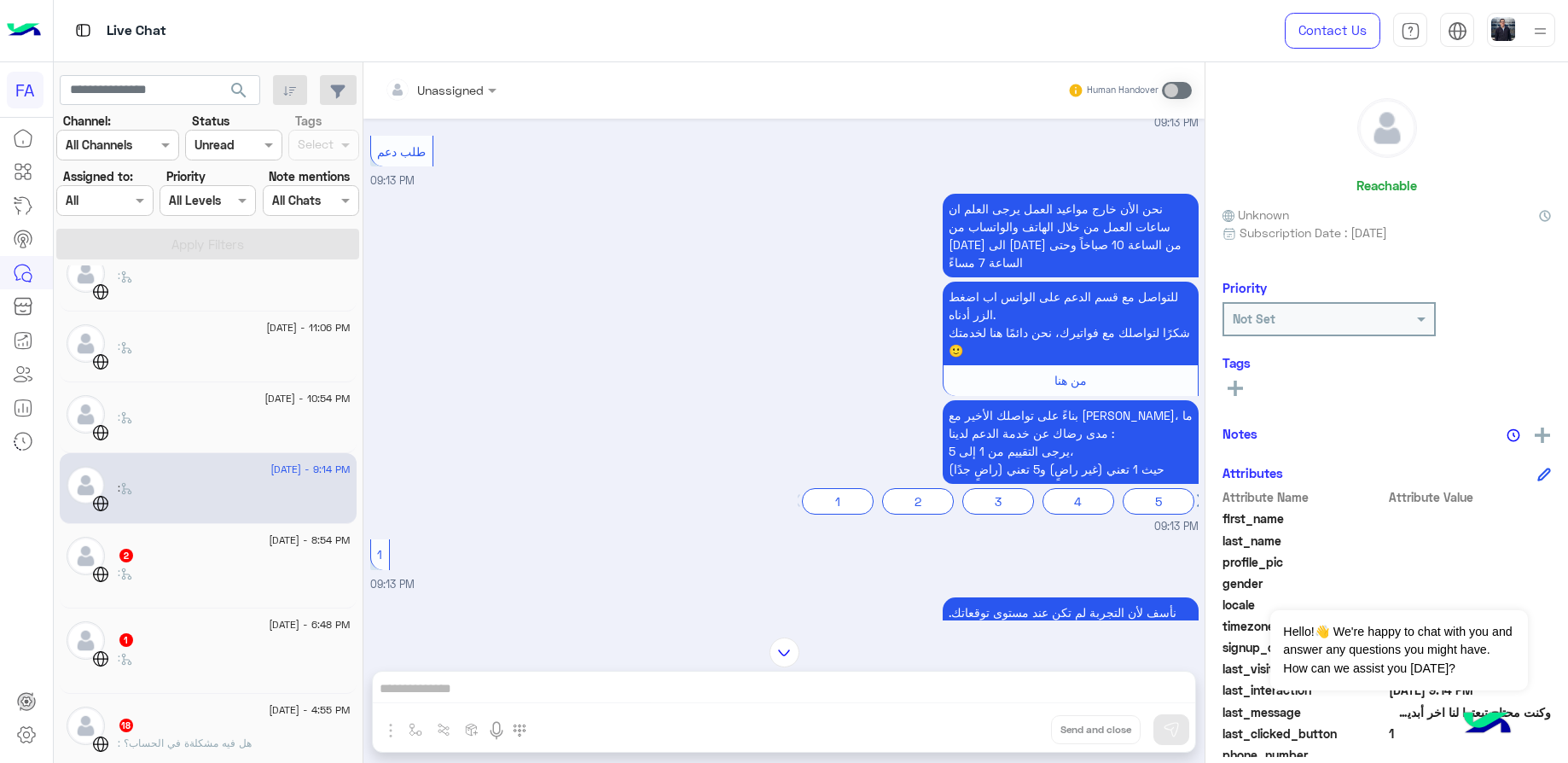
scroll to position [1237, 0]
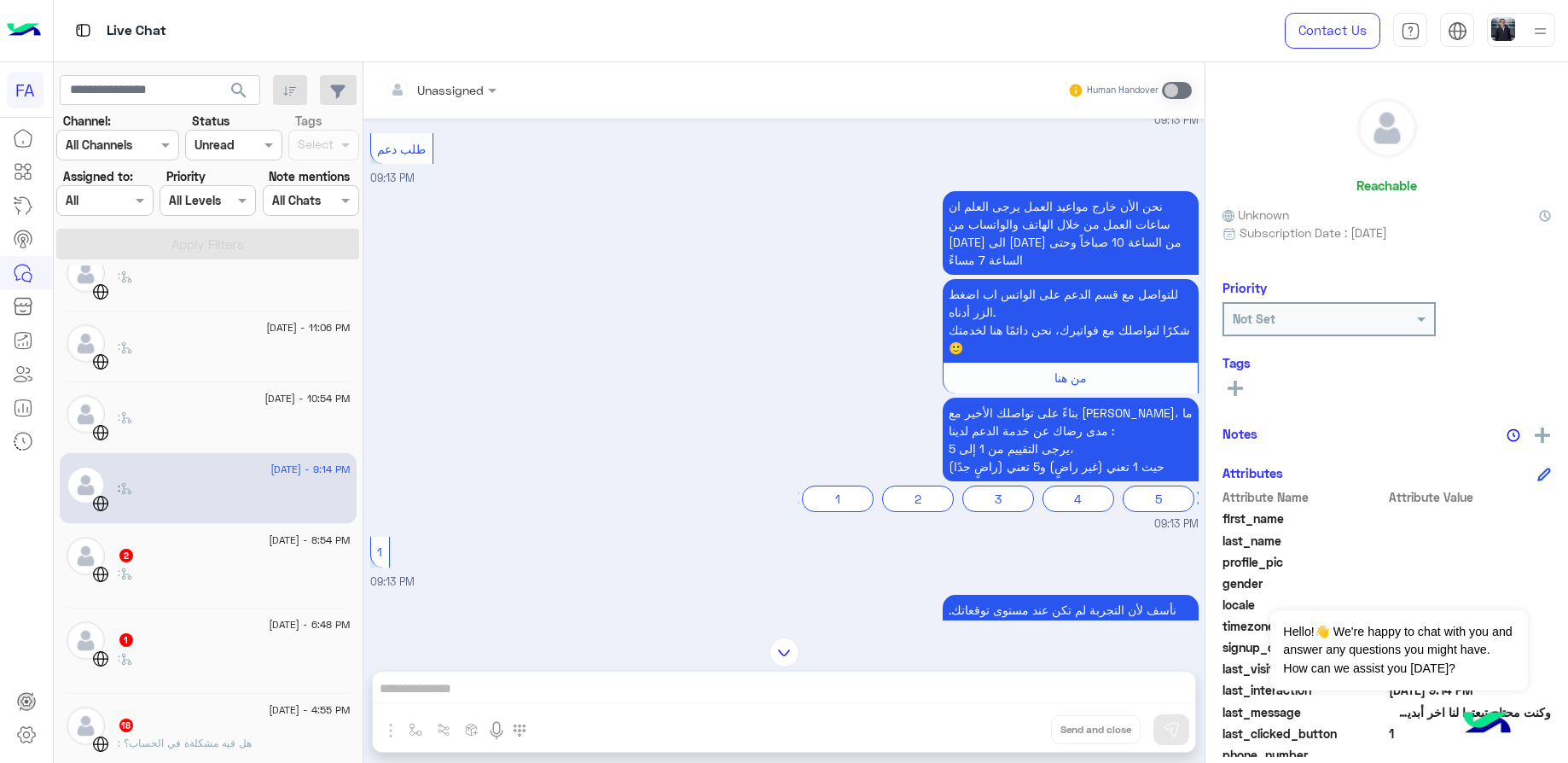
click at [197, 545] on div "[DATE] - 8:54 PM" at bounding box center [234, 542] width 233 height 11
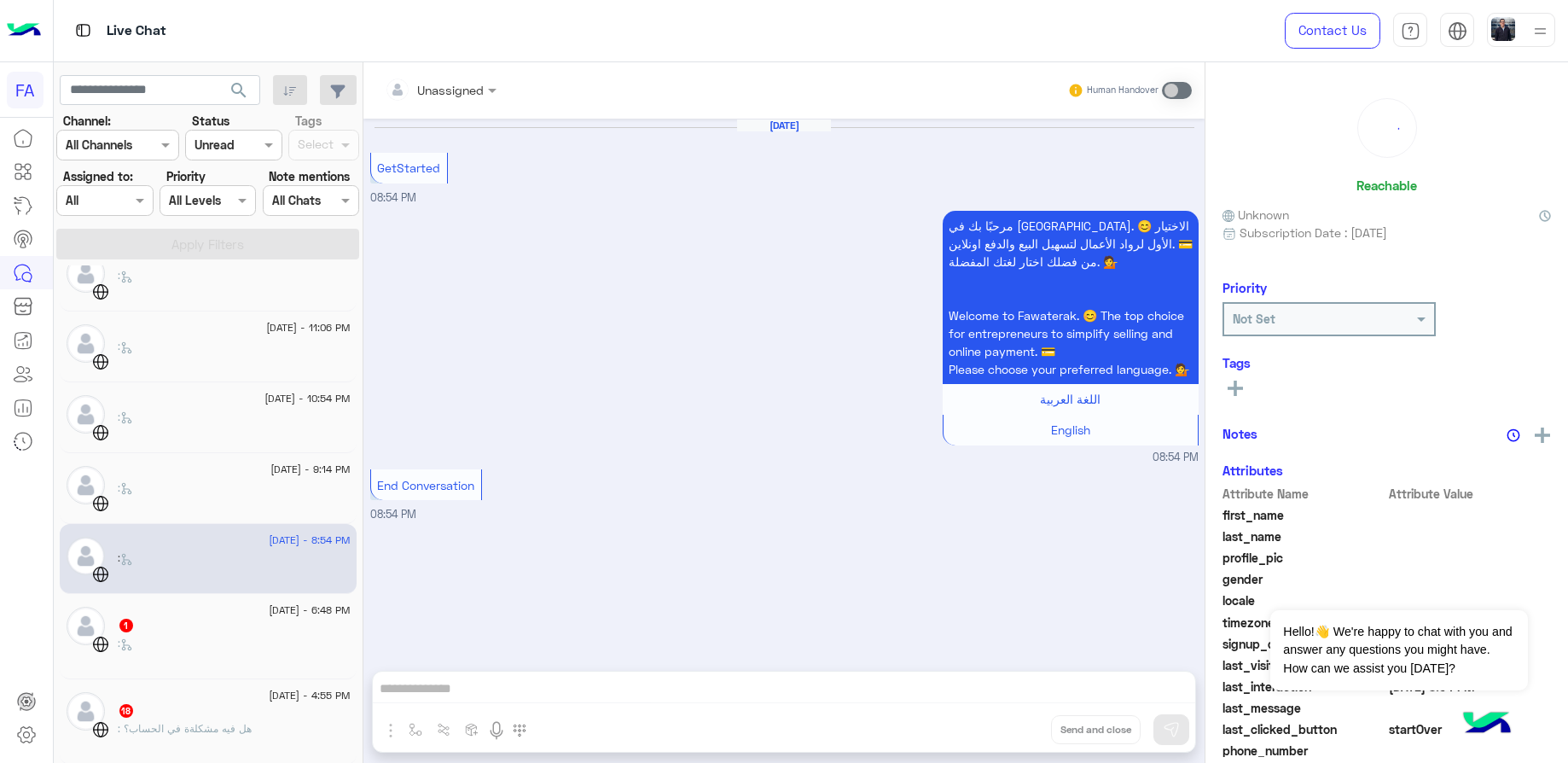
click at [185, 646] on div ":" at bounding box center [234, 651] width 233 height 30
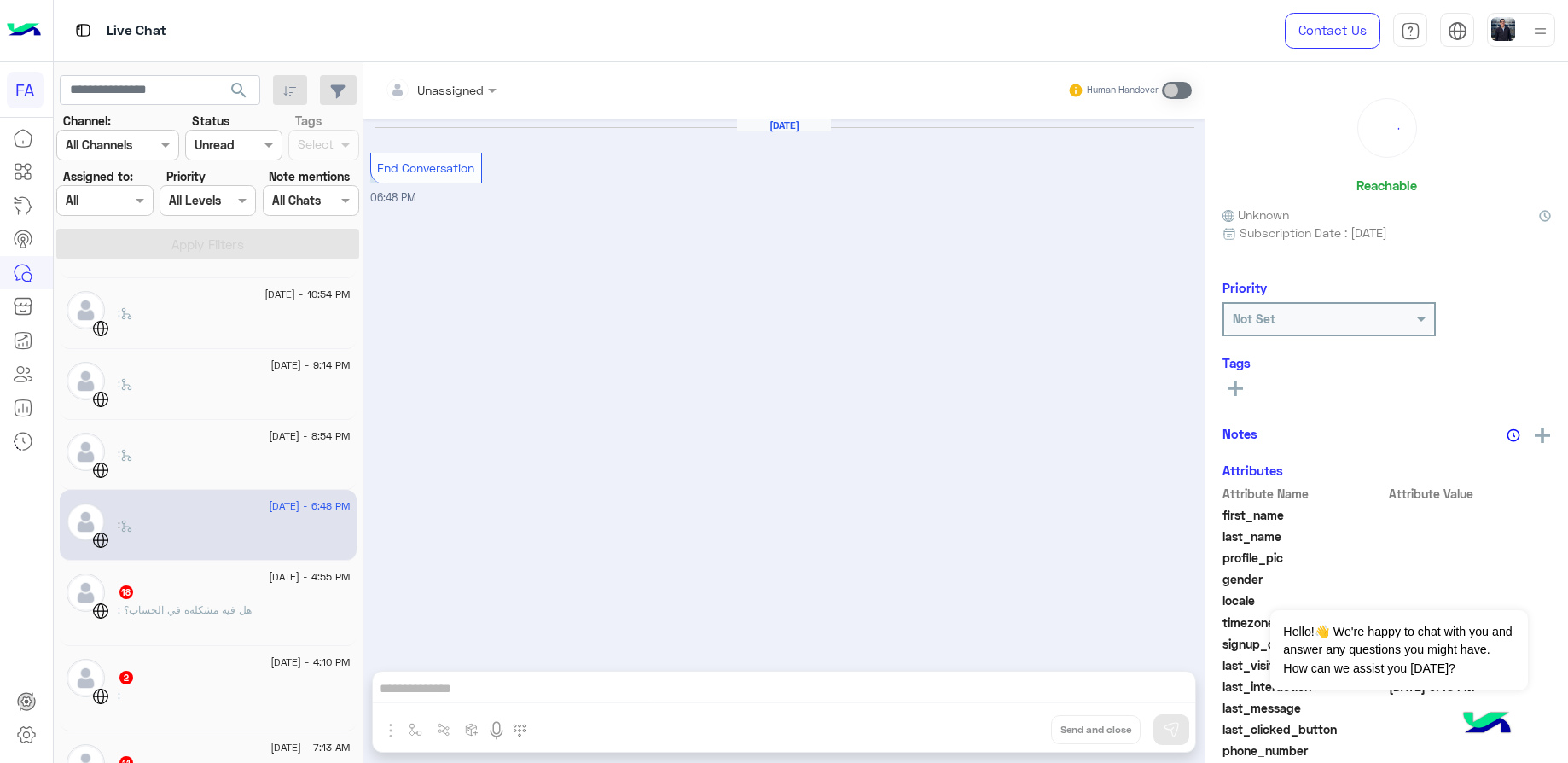
scroll to position [640, 0]
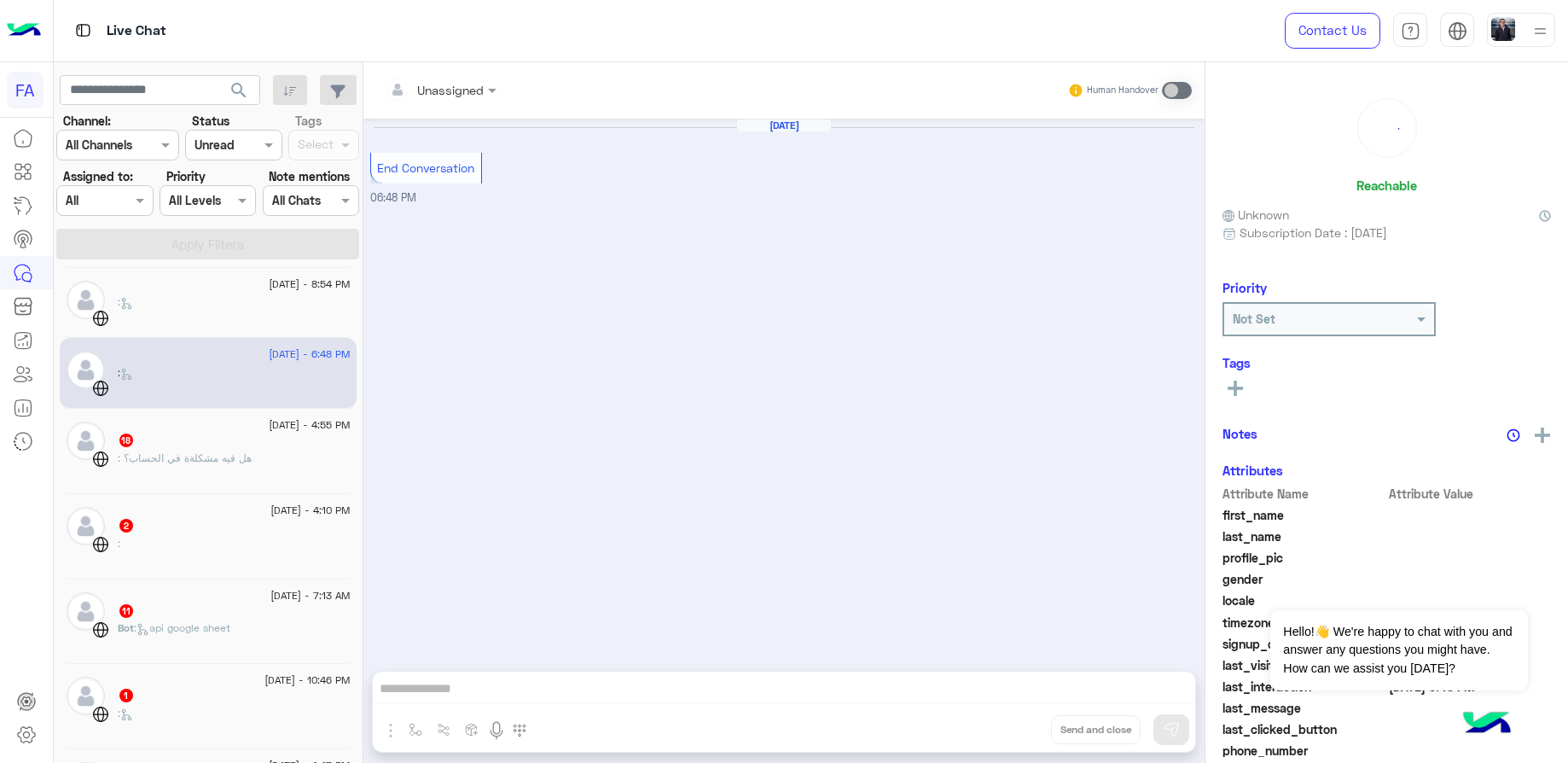
click at [186, 454] on span ": هل فيه مشكلةة في الحساب؟" at bounding box center [184, 457] width 134 height 13
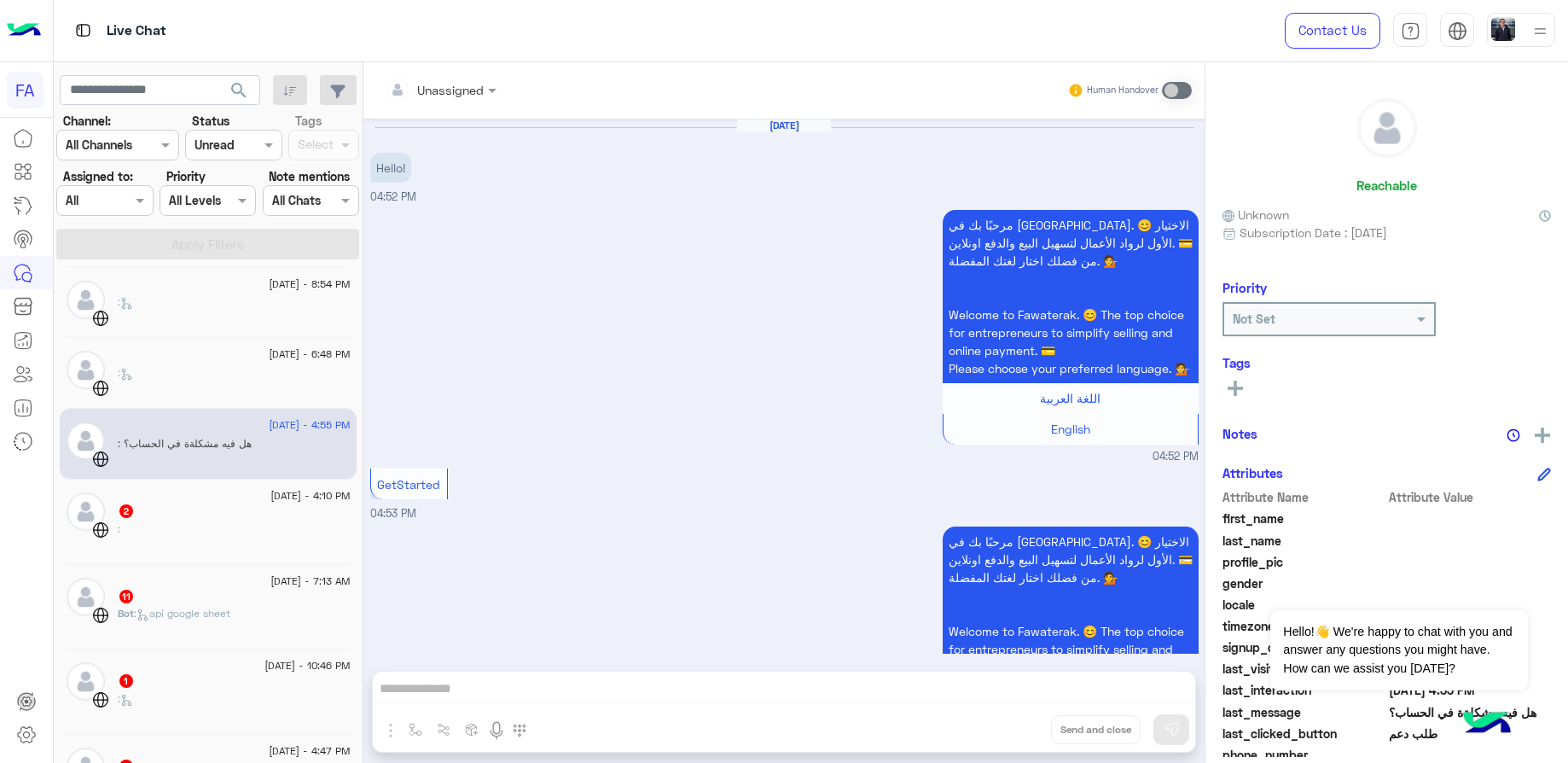
scroll to position [1508, 0]
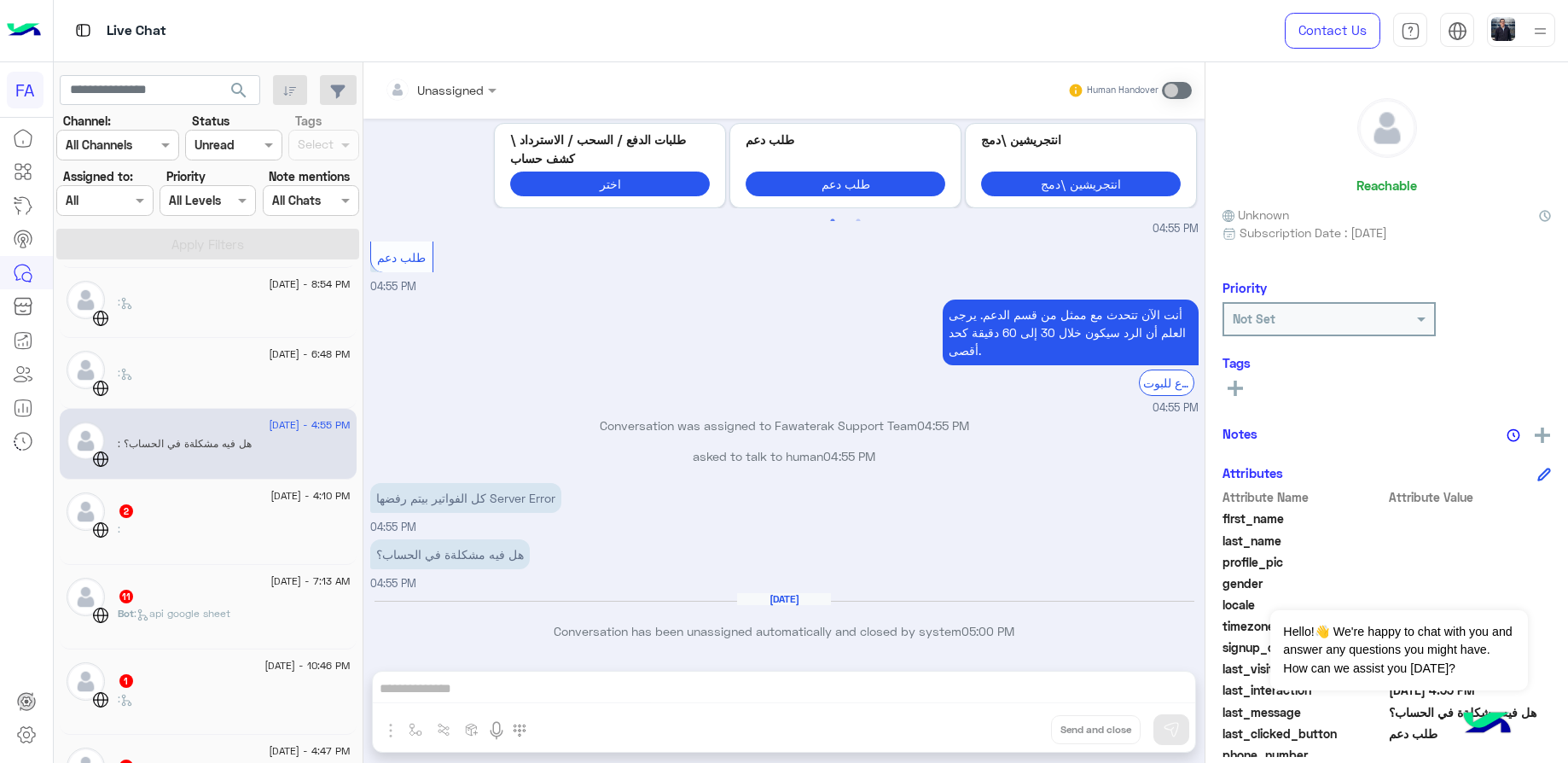
click at [222, 604] on div "11" at bounding box center [234, 597] width 233 height 18
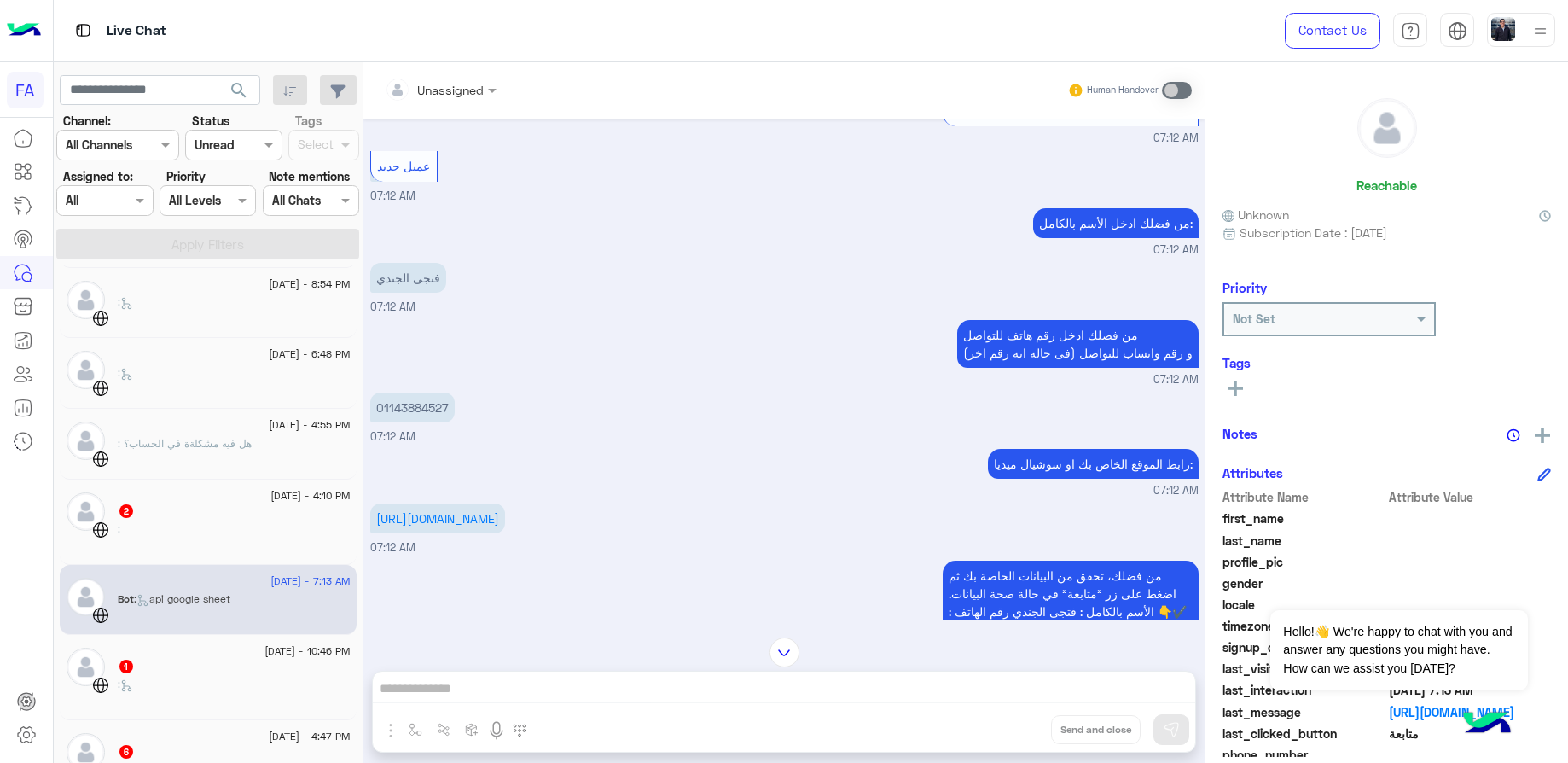
scroll to position [512, 0]
click at [410, 292] on p "فتجى الجندي" at bounding box center [408, 277] width 76 height 30
click at [416, 419] on p "01143884527" at bounding box center [413, 406] width 85 height 30
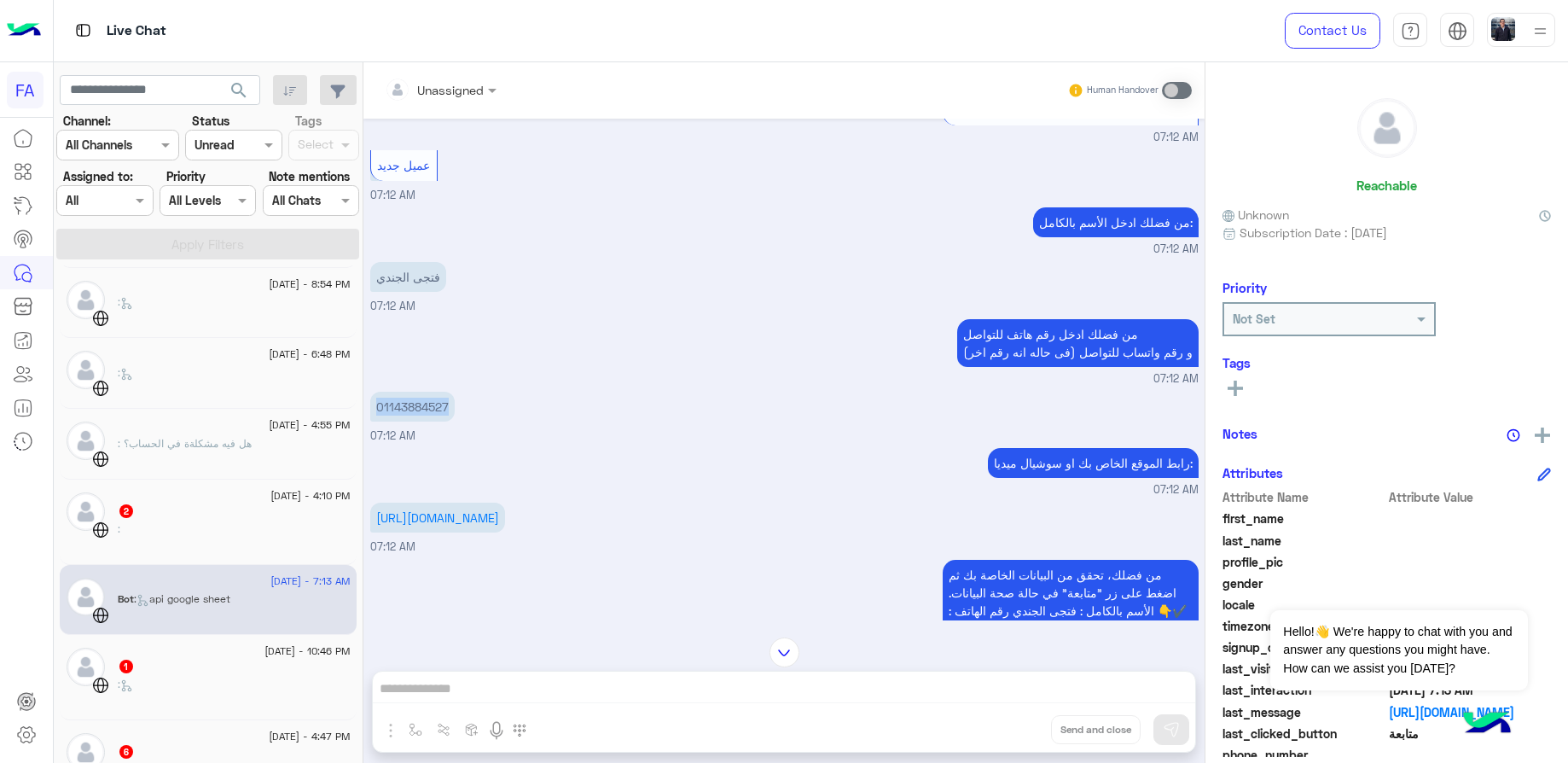
click at [416, 419] on p "01143884527" at bounding box center [413, 406] width 85 height 30
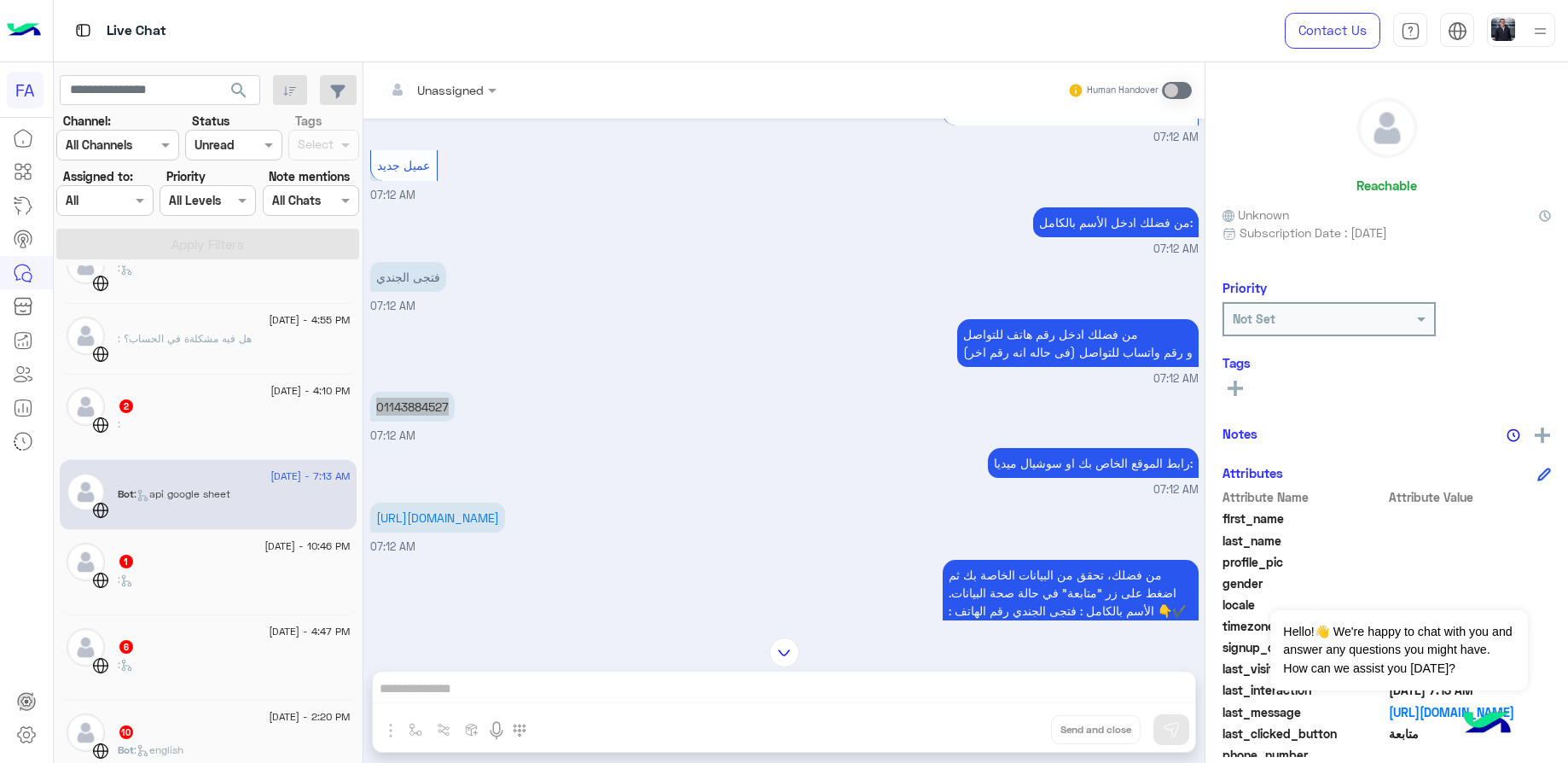
scroll to position [768, 0]
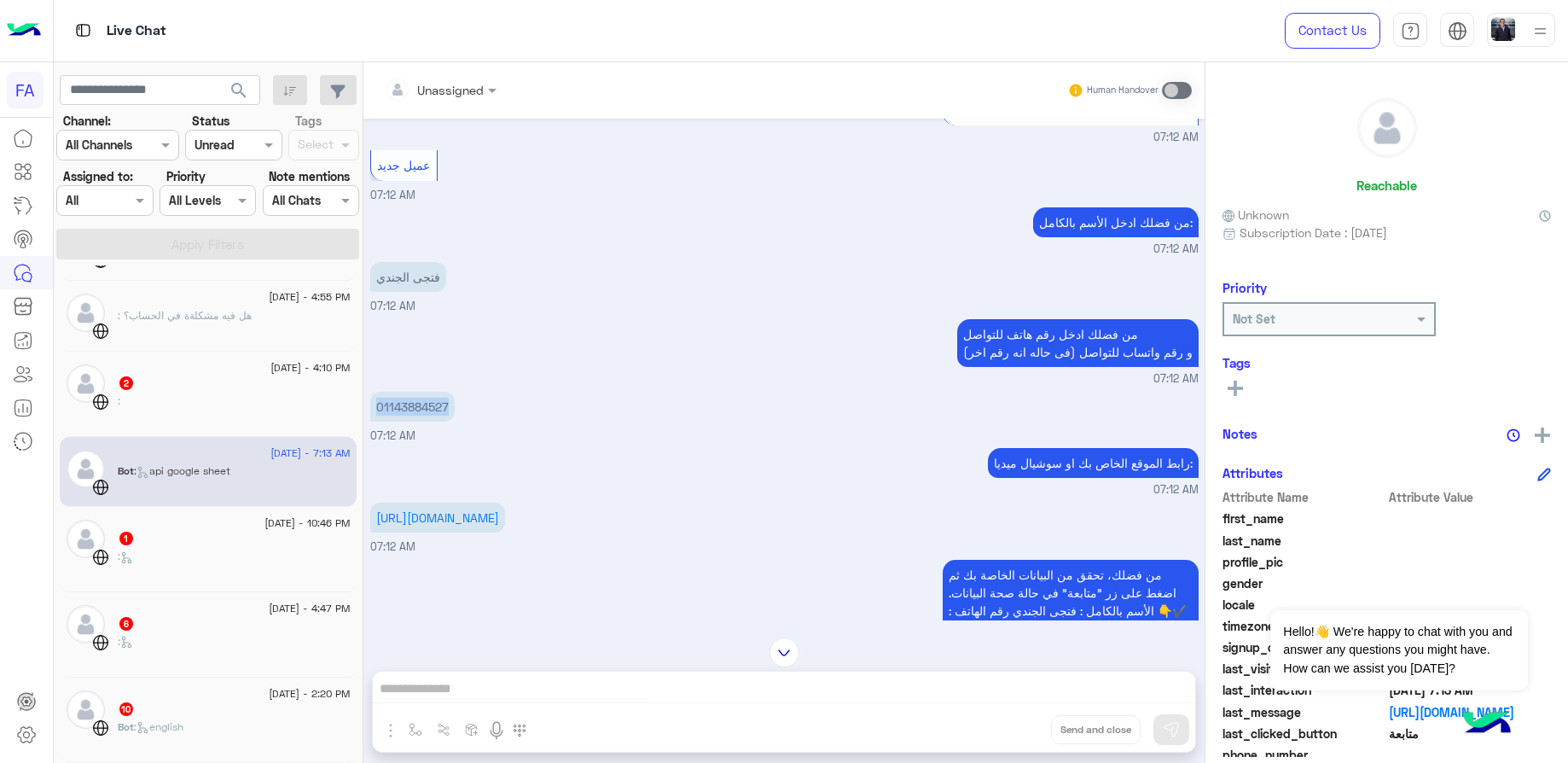
click at [205, 521] on div "[DATE] - 10:46 PM" at bounding box center [234, 524] width 233 height 11
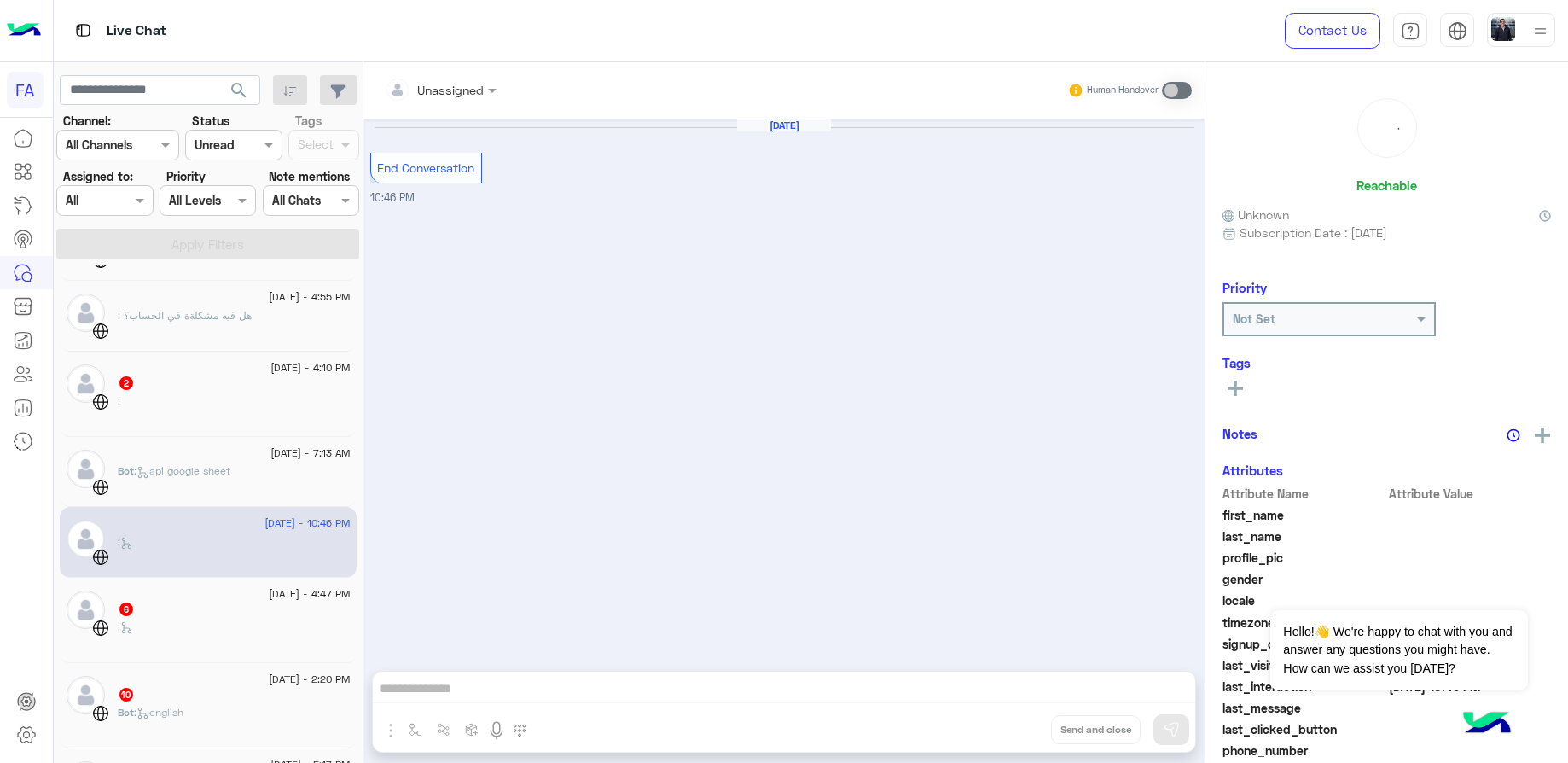
click at [197, 617] on div "6" at bounding box center [234, 610] width 233 height 18
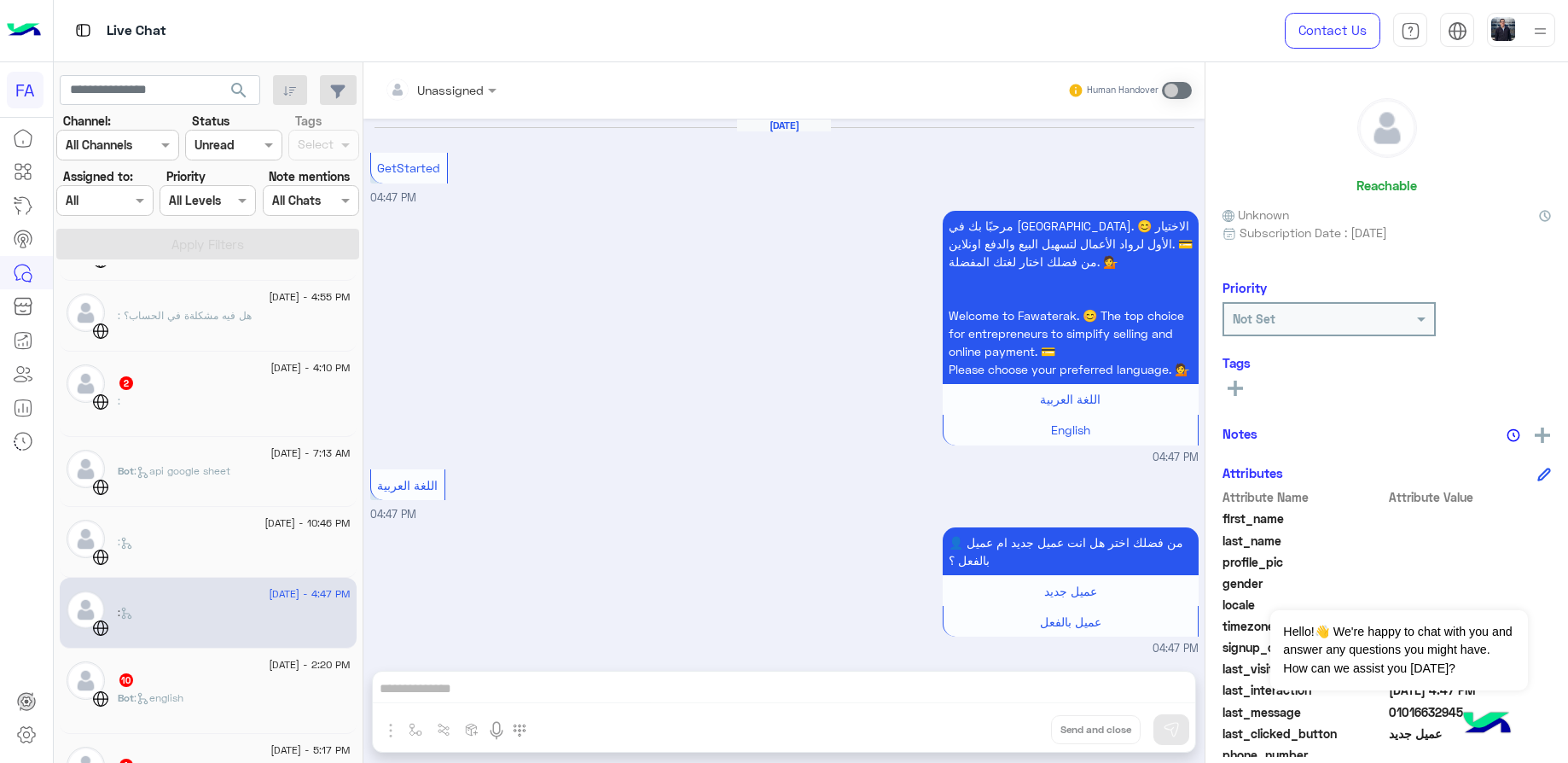
scroll to position [432, 0]
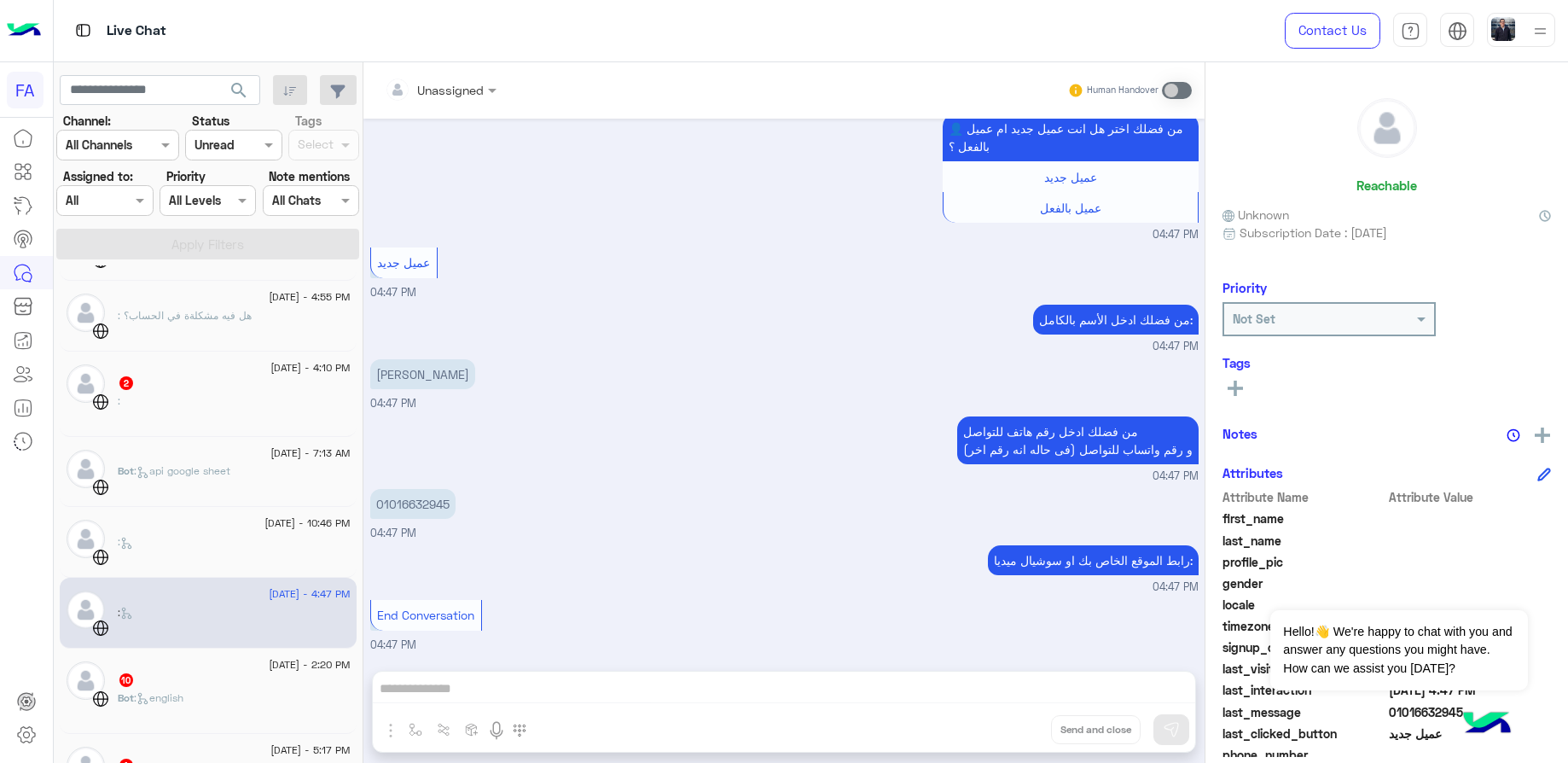
click at [388, 376] on p "[PERSON_NAME]" at bounding box center [423, 374] width 104 height 30
click at [403, 506] on p "01016632945" at bounding box center [413, 504] width 86 height 30
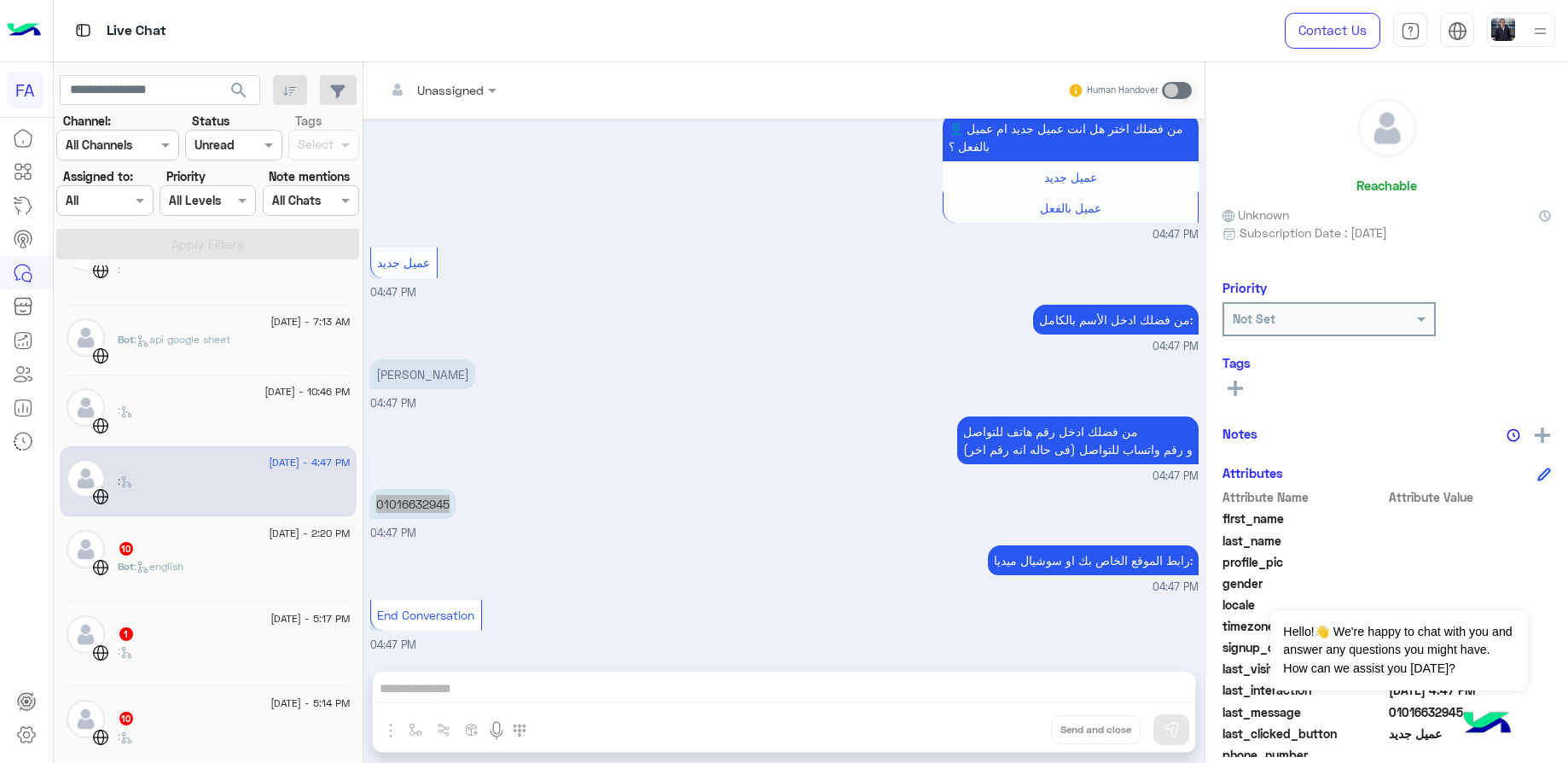
scroll to position [994, 0]
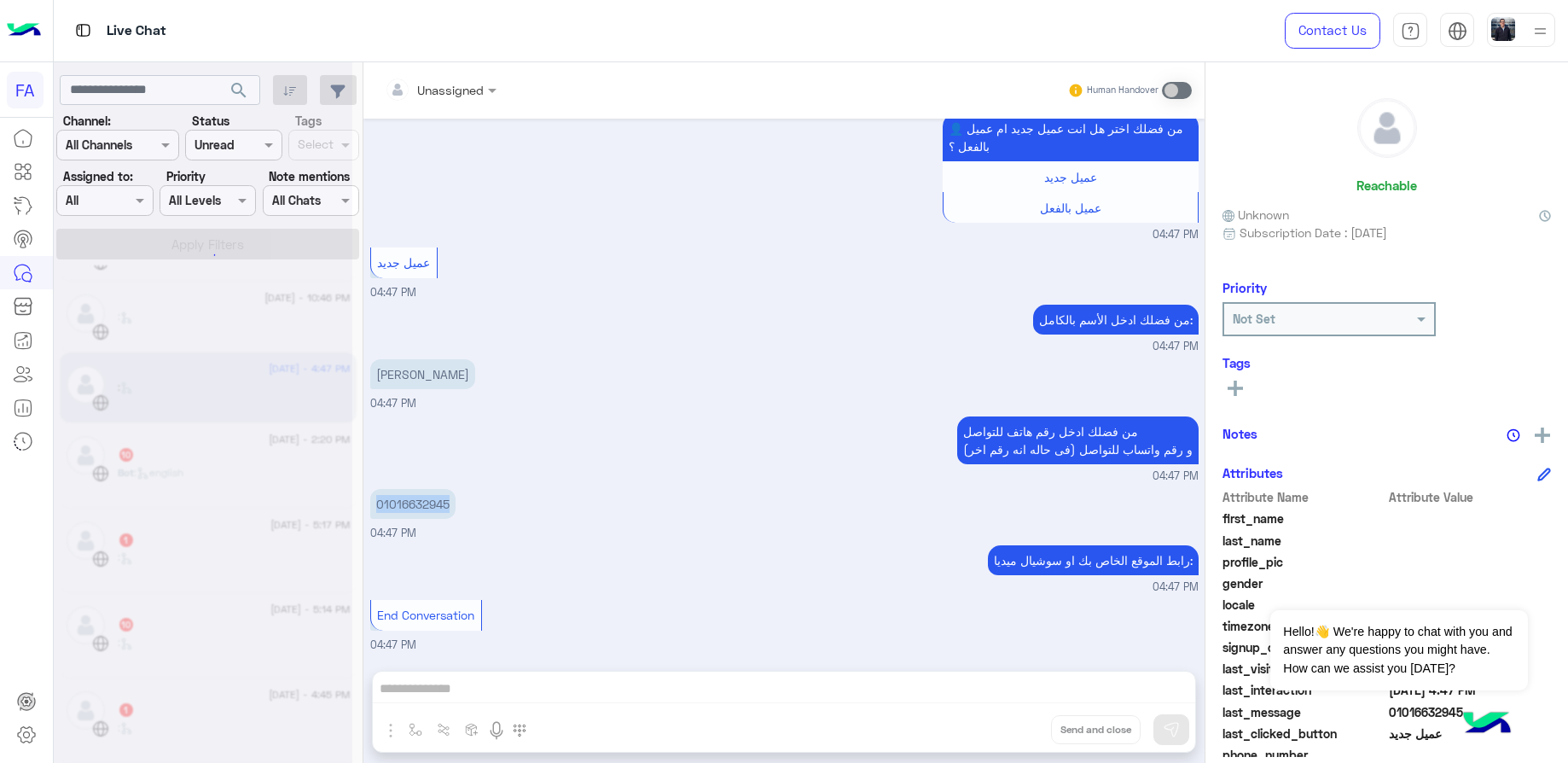
click at [203, 454] on div at bounding box center [203, 388] width 299 height 763
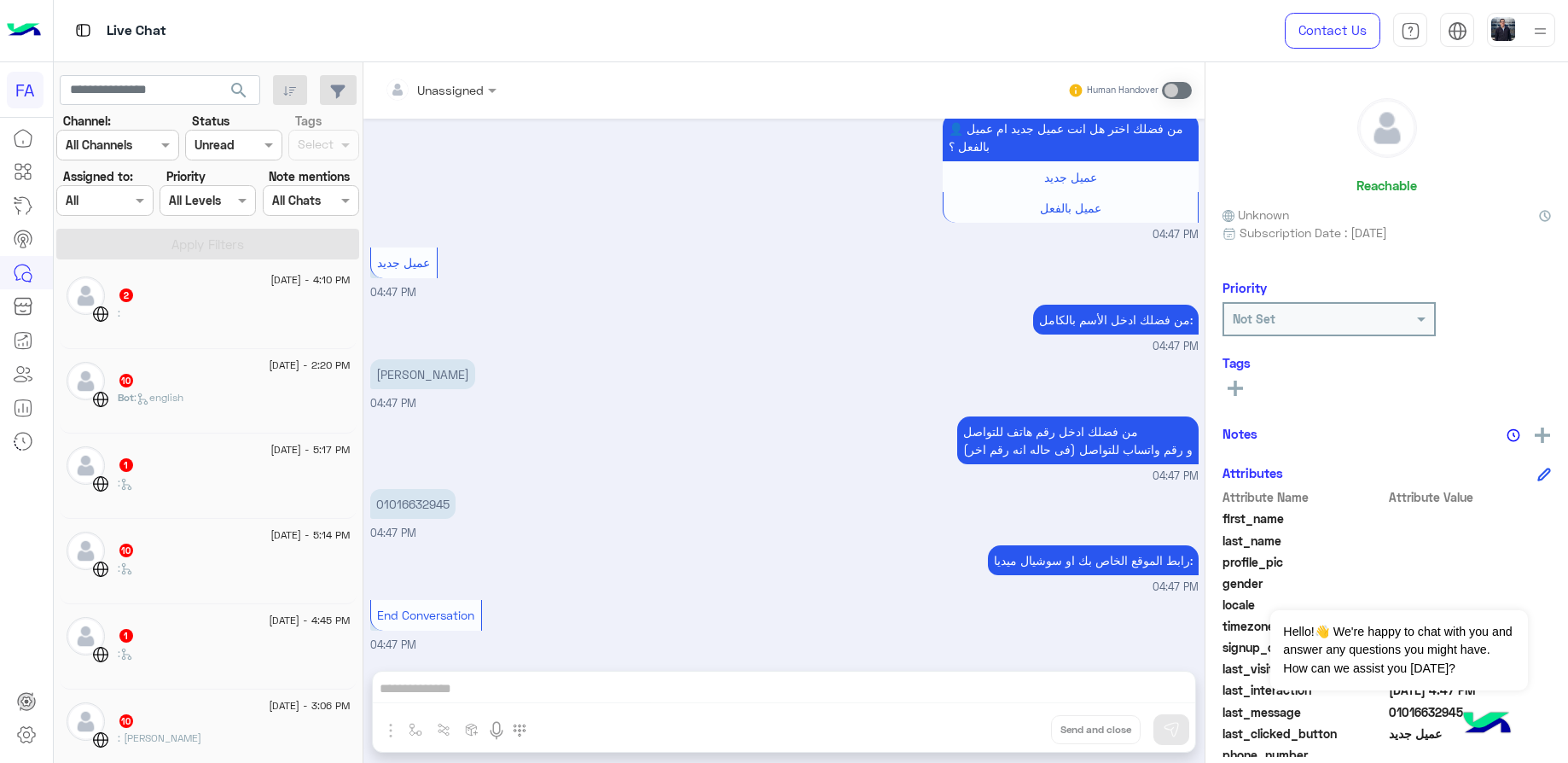
scroll to position [0, 0]
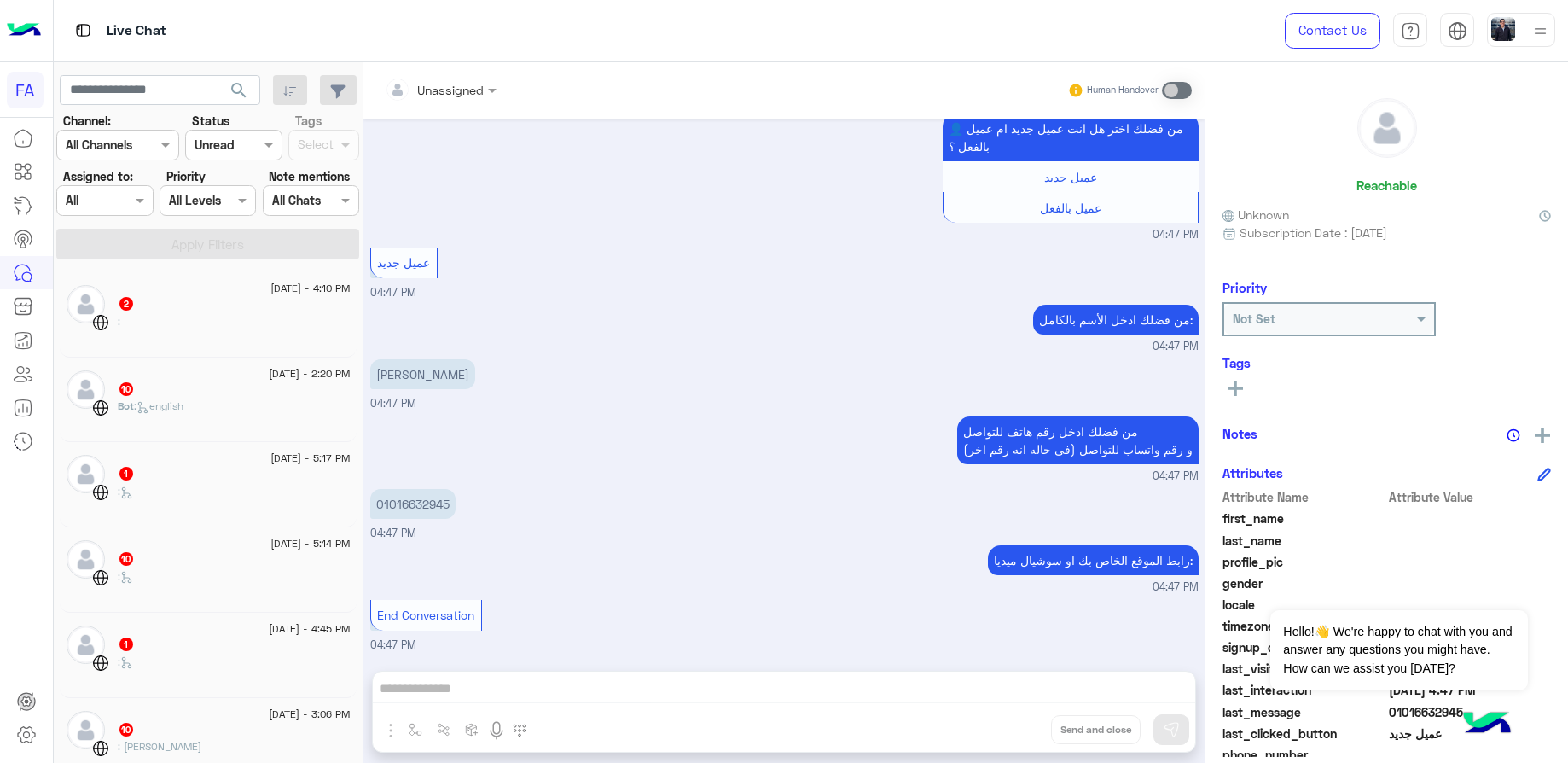
click at [215, 378] on div "[DATE] - 2:20 PM" at bounding box center [234, 376] width 233 height 11
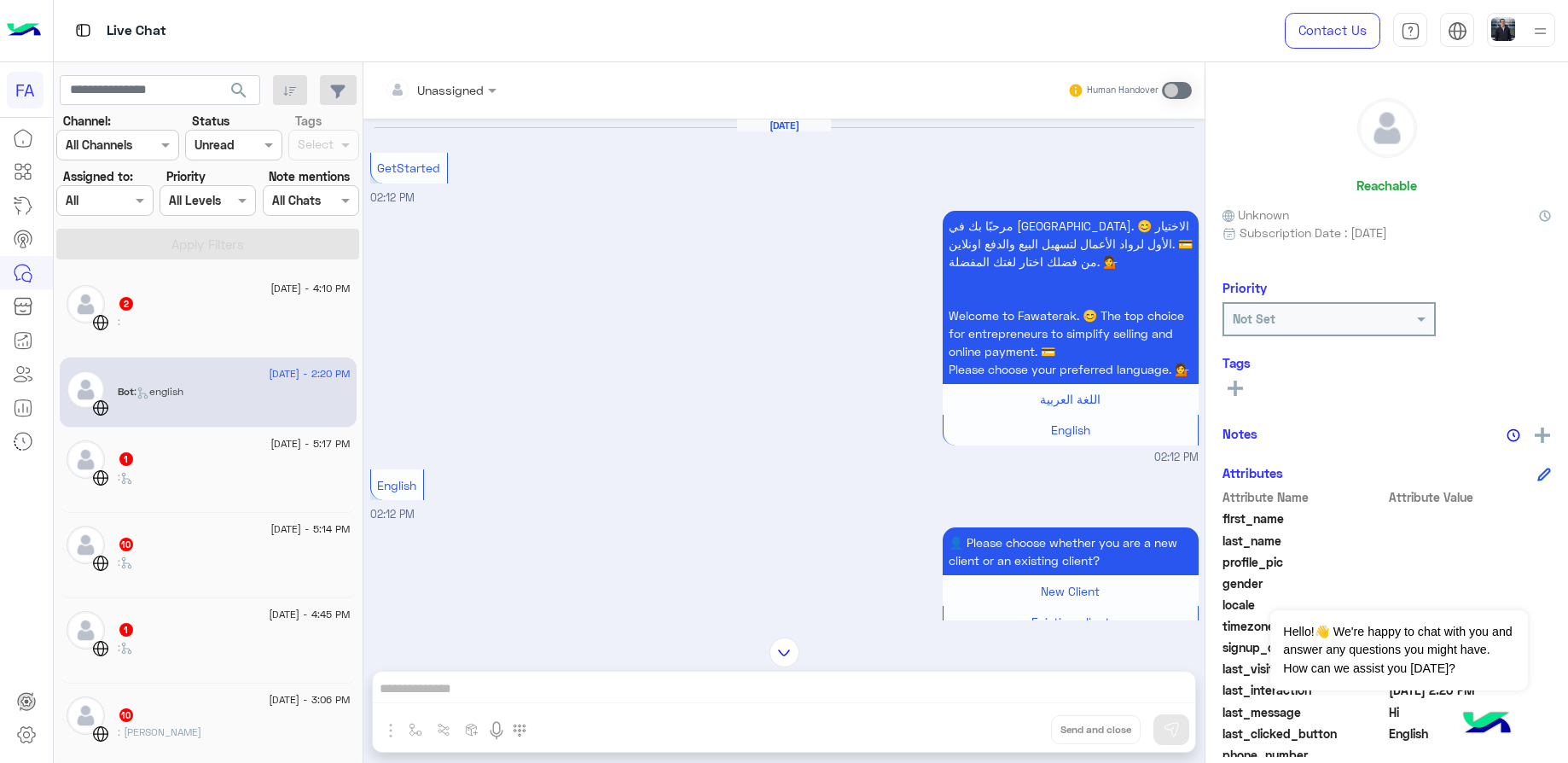
click at [215, 555] on div ":" at bounding box center [234, 570] width 233 height 30
